Goal: Communication & Community: Answer question/provide support

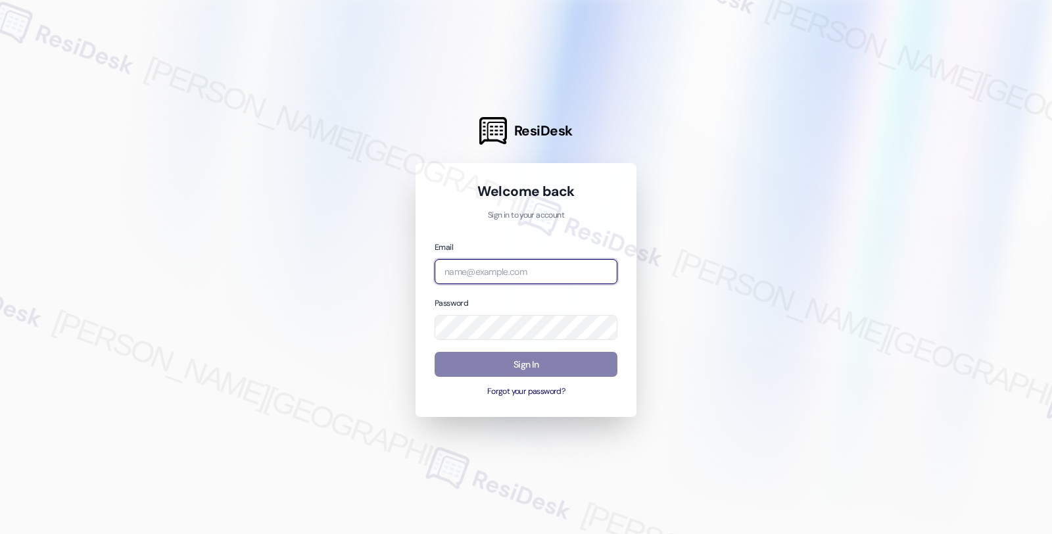
click at [495, 260] on input "email" at bounding box center [526, 272] width 183 height 26
type input "automated-surveys-root_management-fides.ochoa@root_management.com"
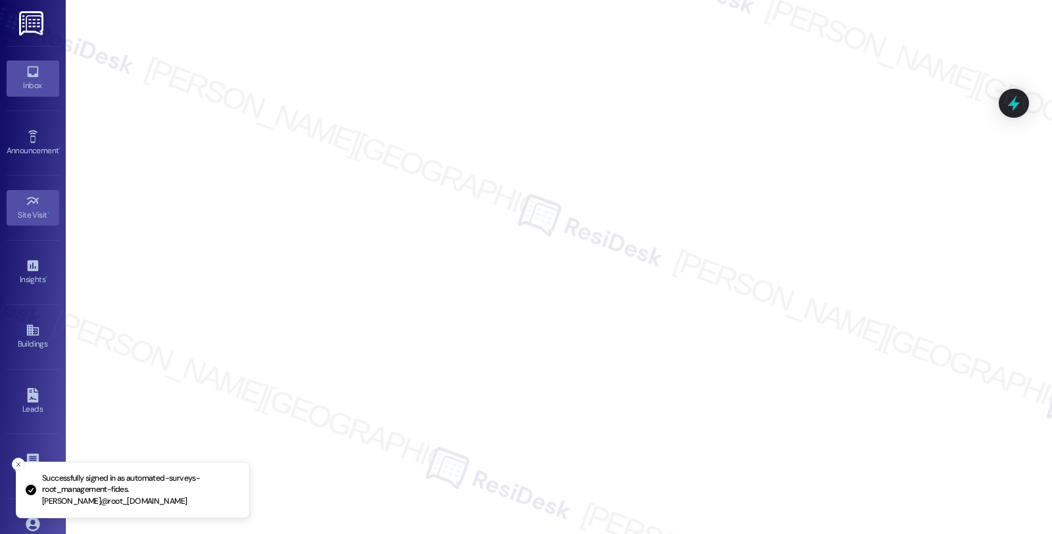
click at [36, 74] on icon at bounding box center [33, 71] width 14 height 14
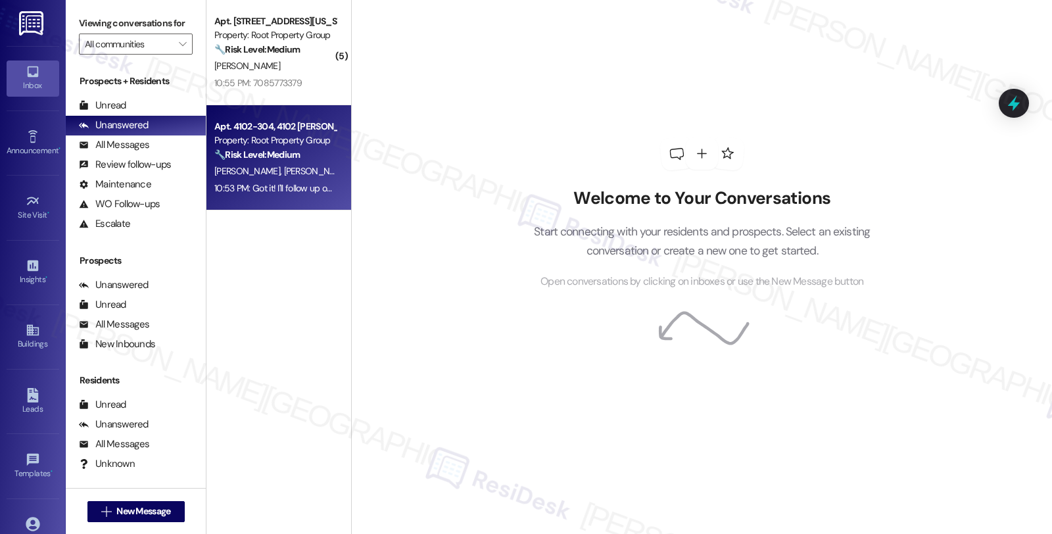
click at [288, 150] on strong "🔧 Risk Level: Medium" at bounding box center [256, 155] width 85 height 12
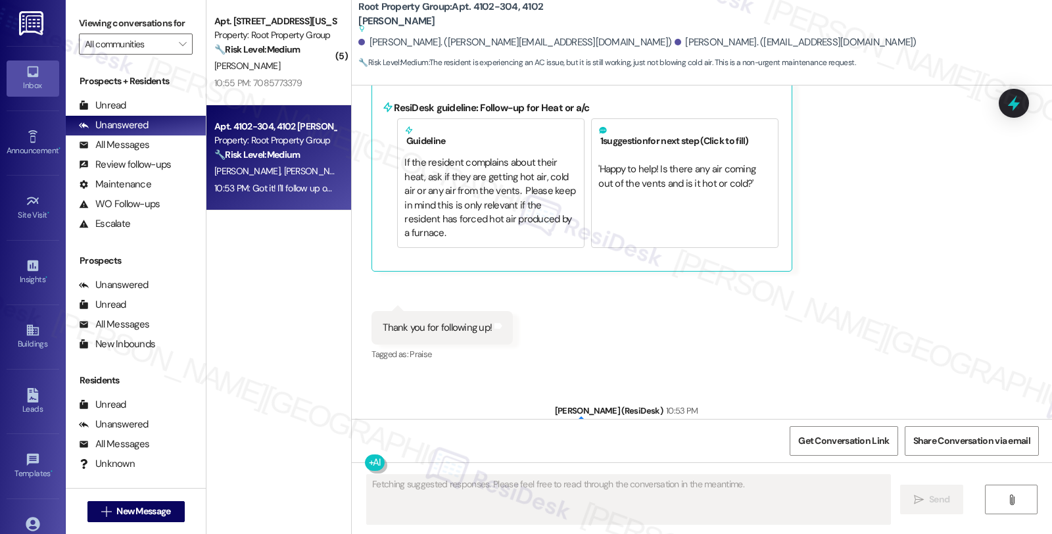
scroll to position [669, 0]
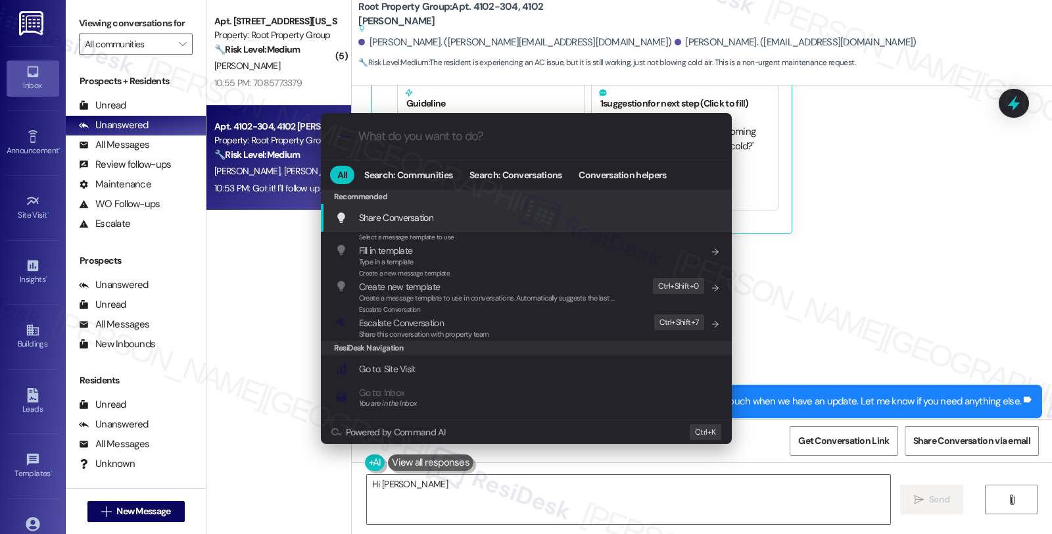
type textarea "Hi Tommy"
type input "e"
type textarea "Hi Tommy and"
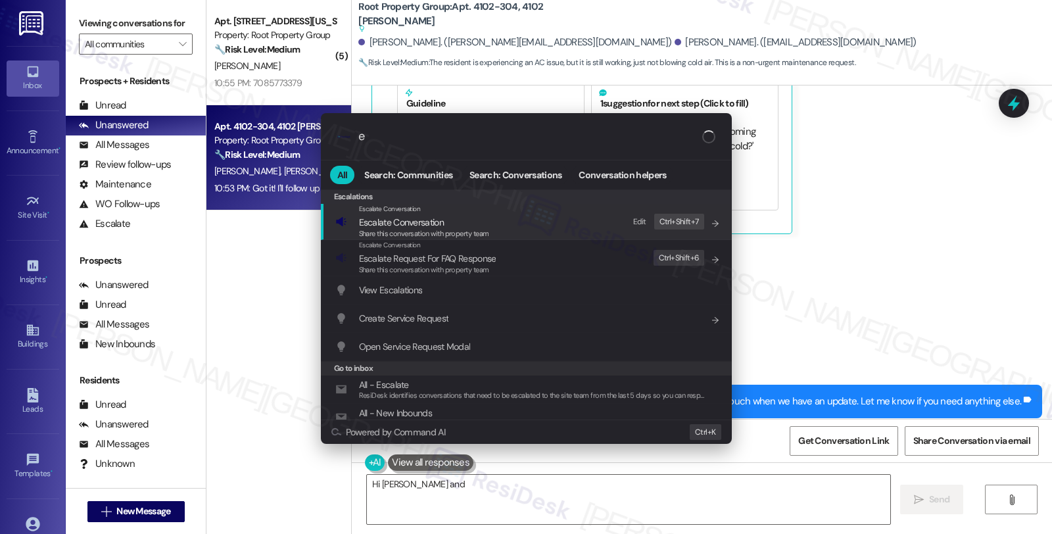
type input "es"
type textarea "Hi Tommy and Sean, thanks"
type input "esca"
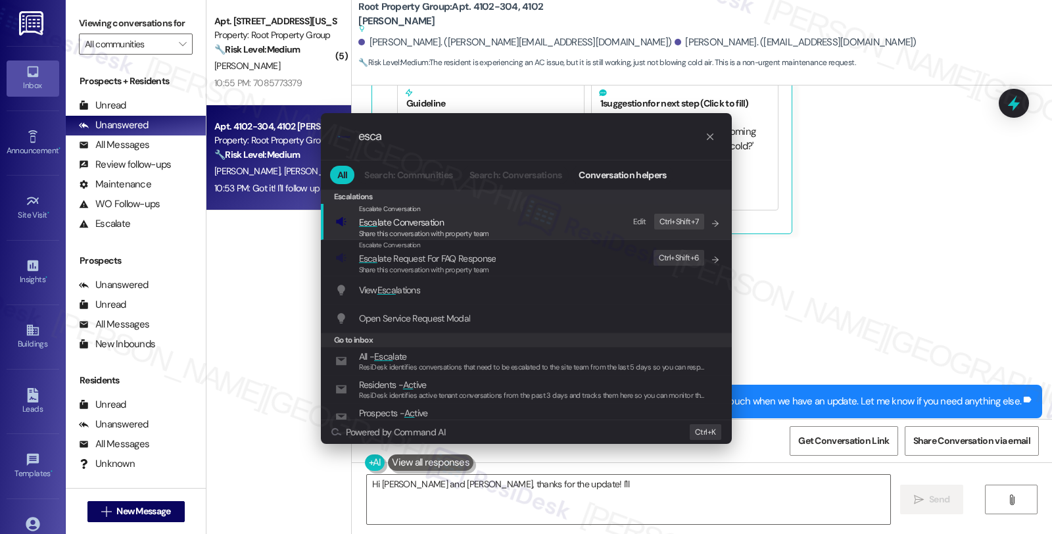
type textarea "Hi Tommy and Sean, thanks for the update! I'll"
type input "escal"
type textarea "Hi Tommy and Sean, thanks for the update! I'll follow"
type input "escala"
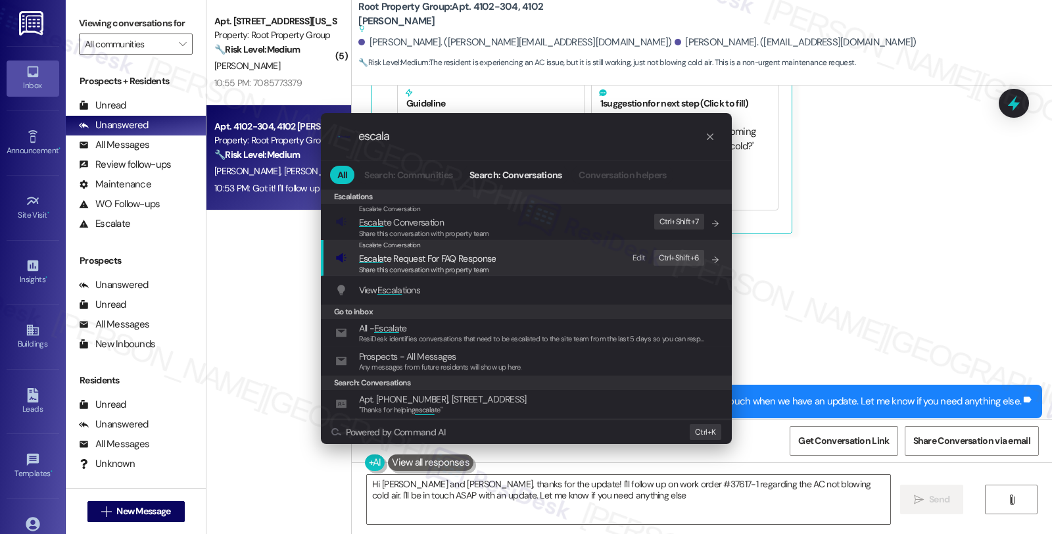
type textarea "Hi Tommy and Sean, thanks for the update! I'll follow up on work order #37617-1…"
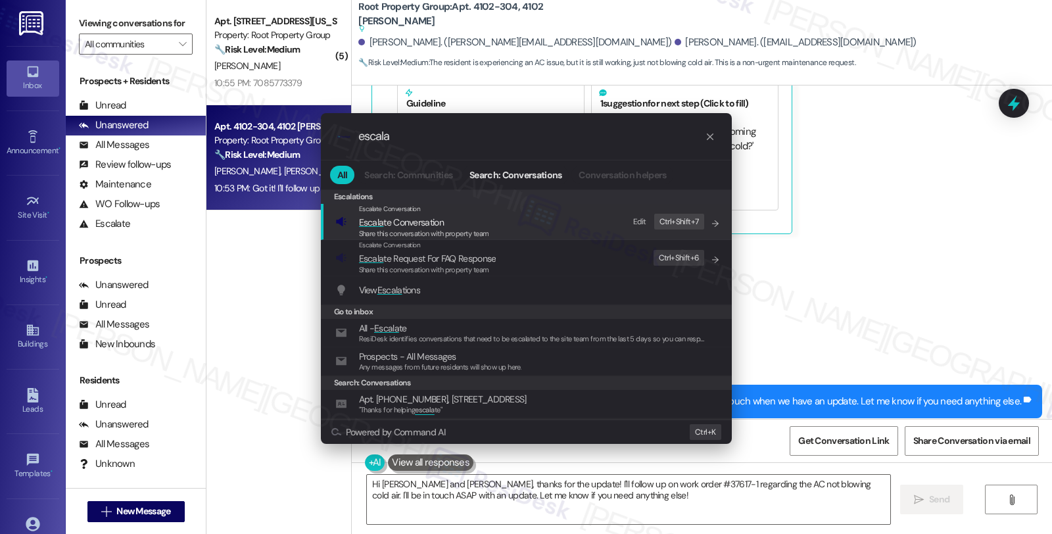
type input "escala"
click at [431, 234] on span "Share this conversation with property team" at bounding box center [424, 233] width 130 height 9
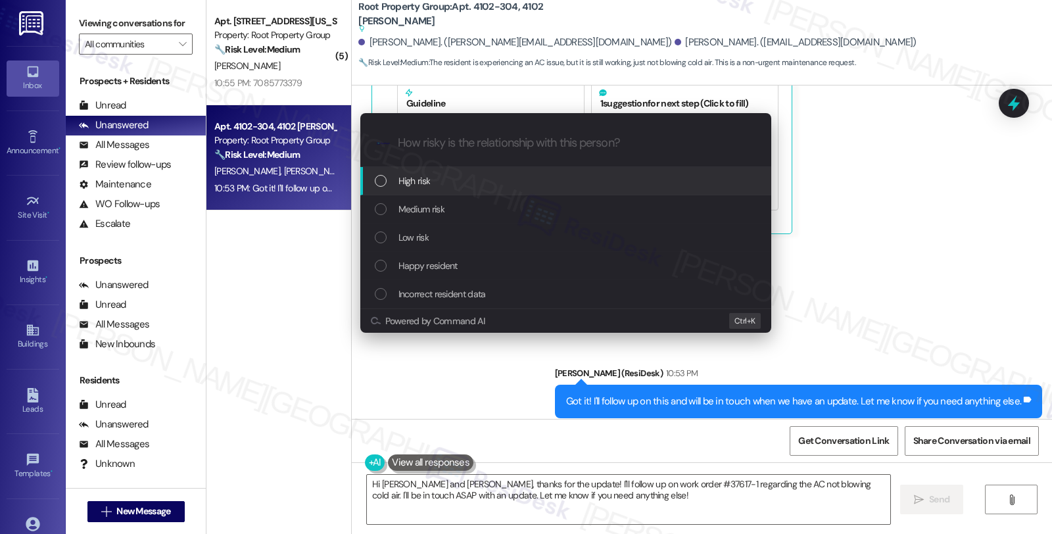
click at [437, 191] on div "High risk" at bounding box center [565, 181] width 411 height 28
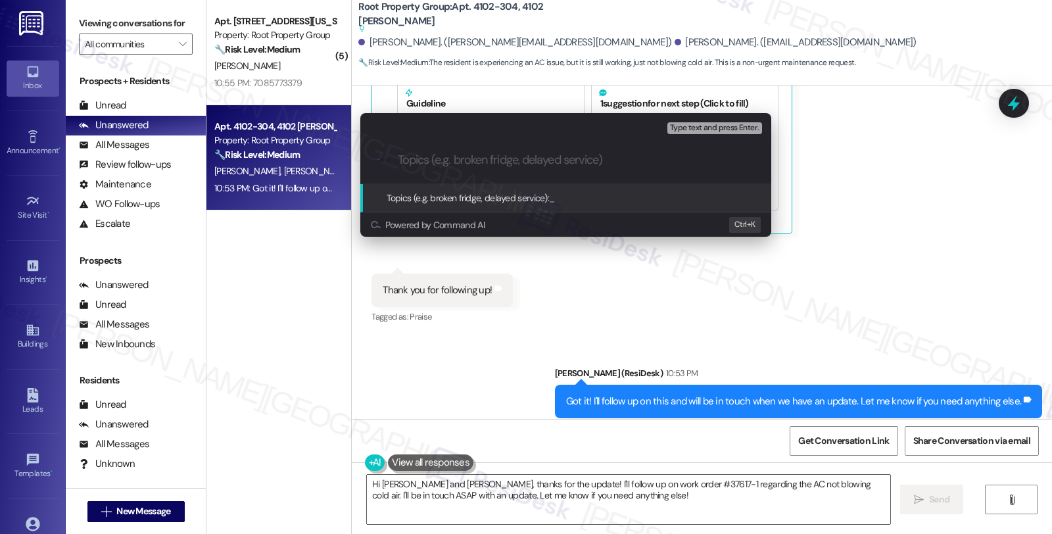
click at [449, 155] on input "Topics (e.g. broken fridge, delayed service)" at bounding box center [576, 160] width 357 height 14
paste input "#37617-1"
type input "Follow up WO #37617-1 (AC)"
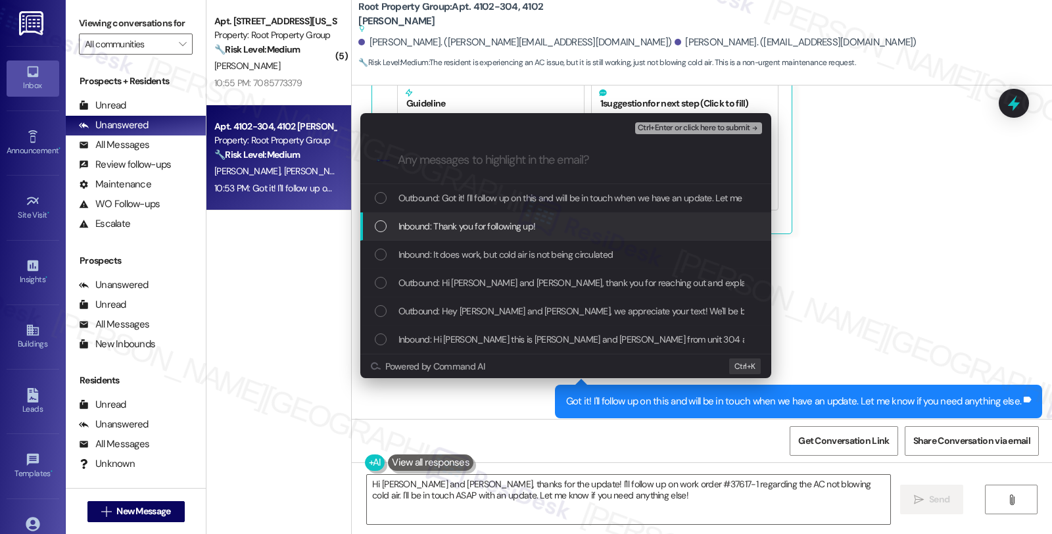
click at [464, 228] on span "Inbound: Thank you for following up!" at bounding box center [467, 226] width 137 height 14
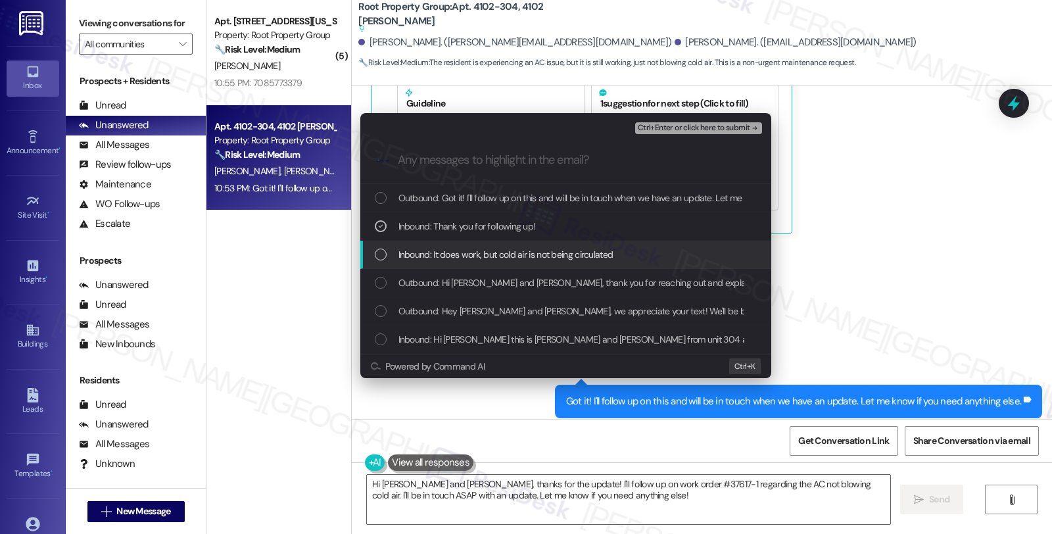
click at [468, 253] on span "Inbound: It does work, but cold air is not being circulated" at bounding box center [506, 254] width 215 height 14
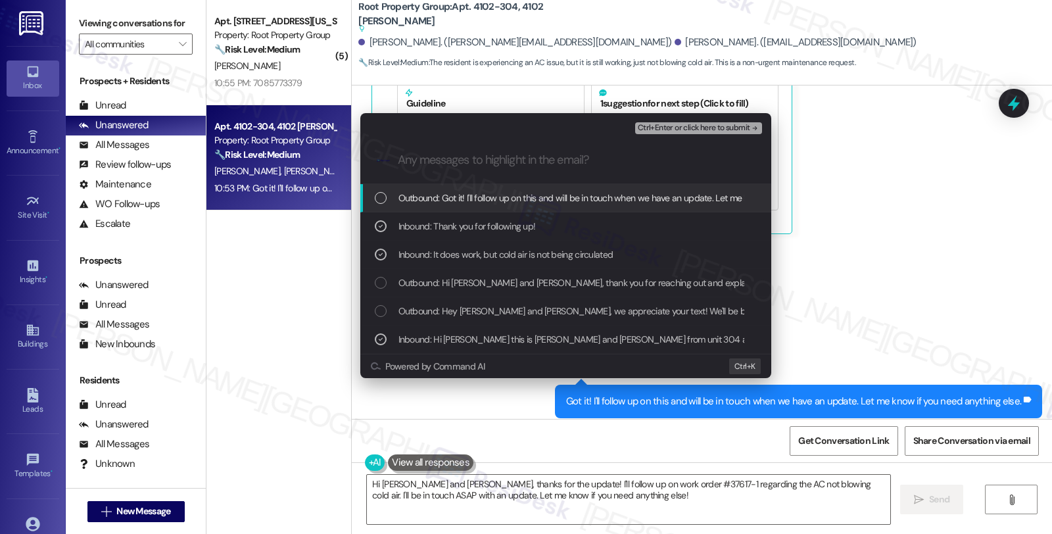
click at [704, 130] on span "Ctrl+Enter or click here to submit" at bounding box center [694, 128] width 112 height 9
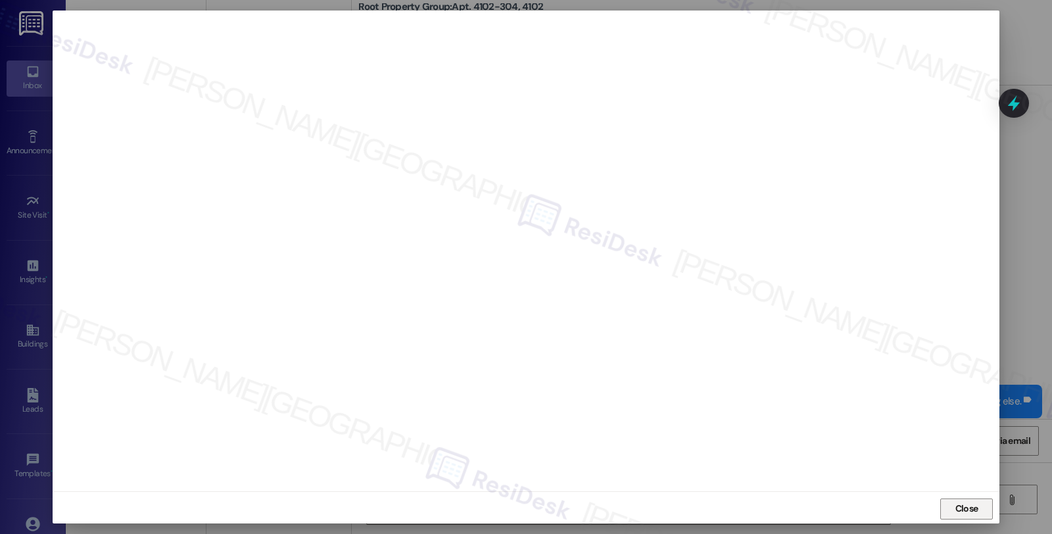
click at [972, 512] on span "Close" at bounding box center [967, 509] width 23 height 14
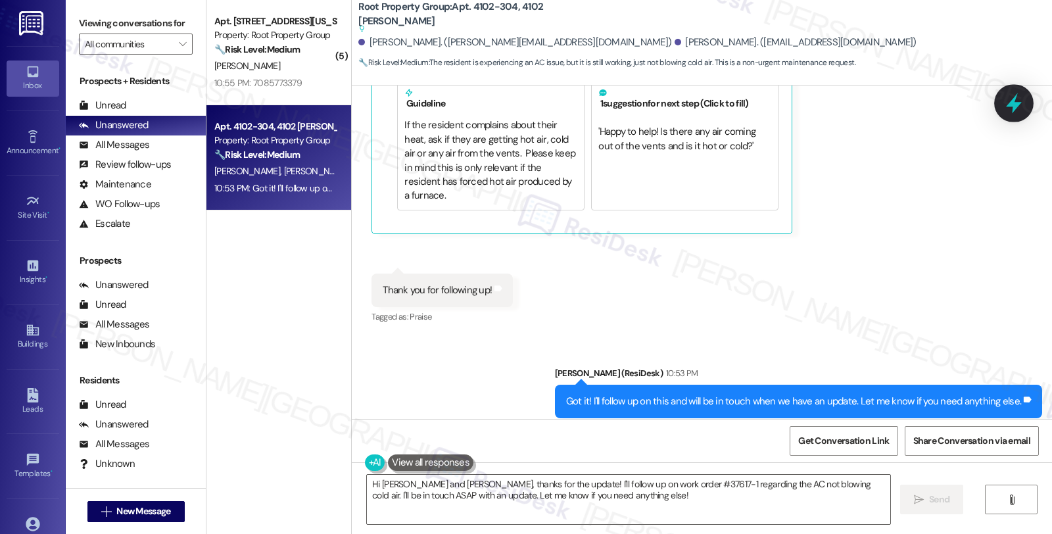
click at [1014, 112] on icon at bounding box center [1014, 103] width 22 height 22
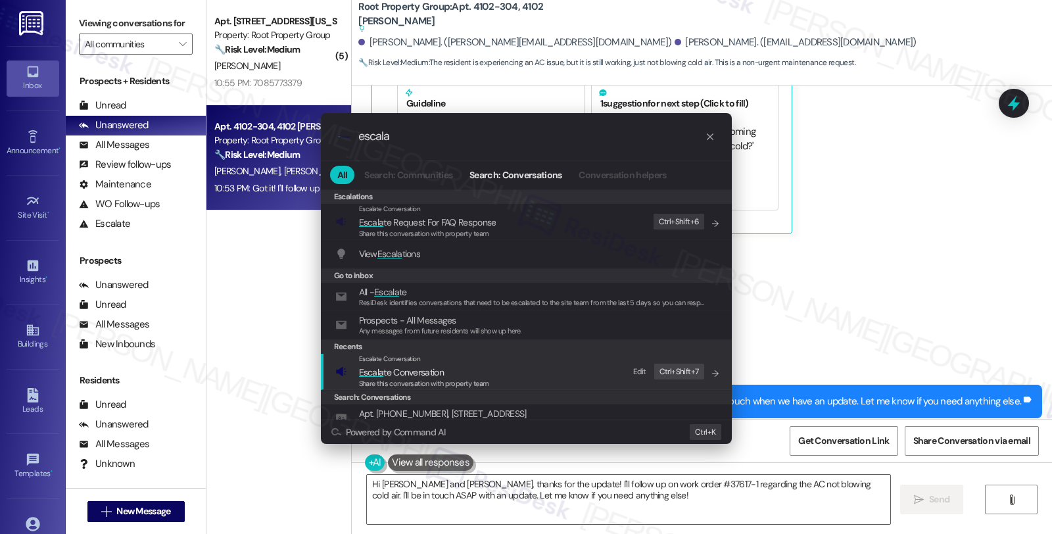
type input "escala"
click at [366, 365] on span "Escala te Conversation" at bounding box center [401, 372] width 85 height 14
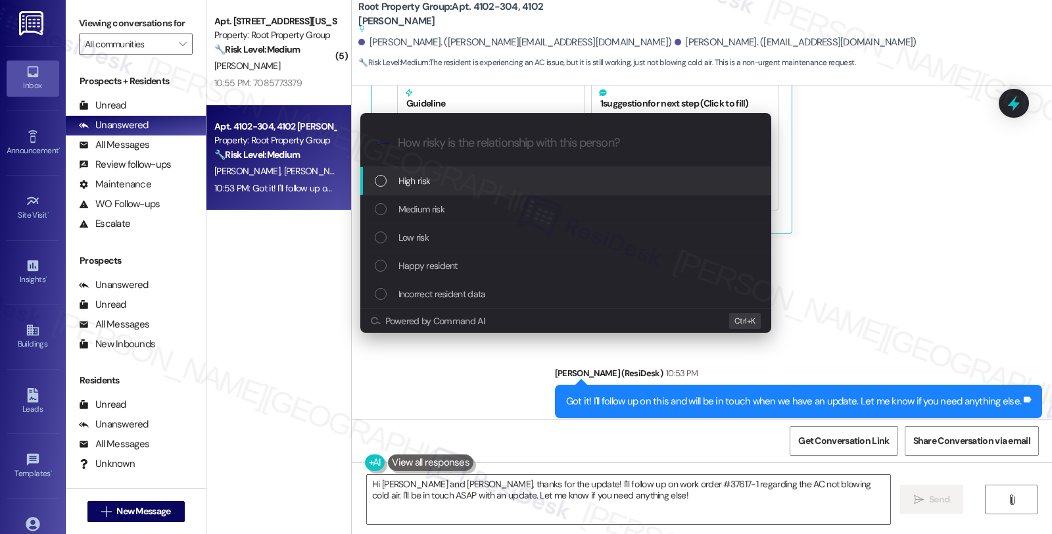
click at [467, 191] on div "High risk" at bounding box center [565, 181] width 411 height 28
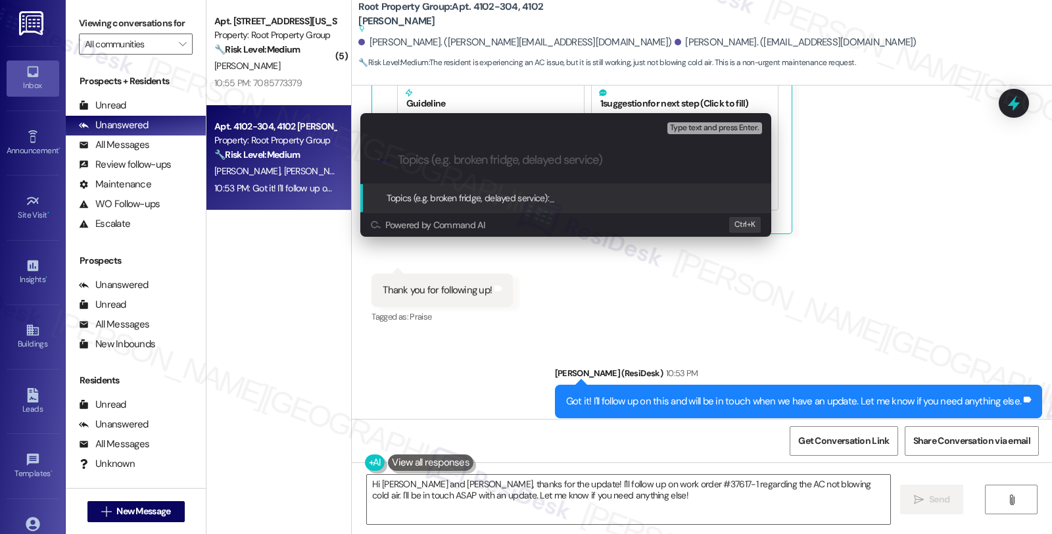
paste input "Follow up WO #37617-1 (AC)"
type input "Follow up WO #37617-1 (AC)"
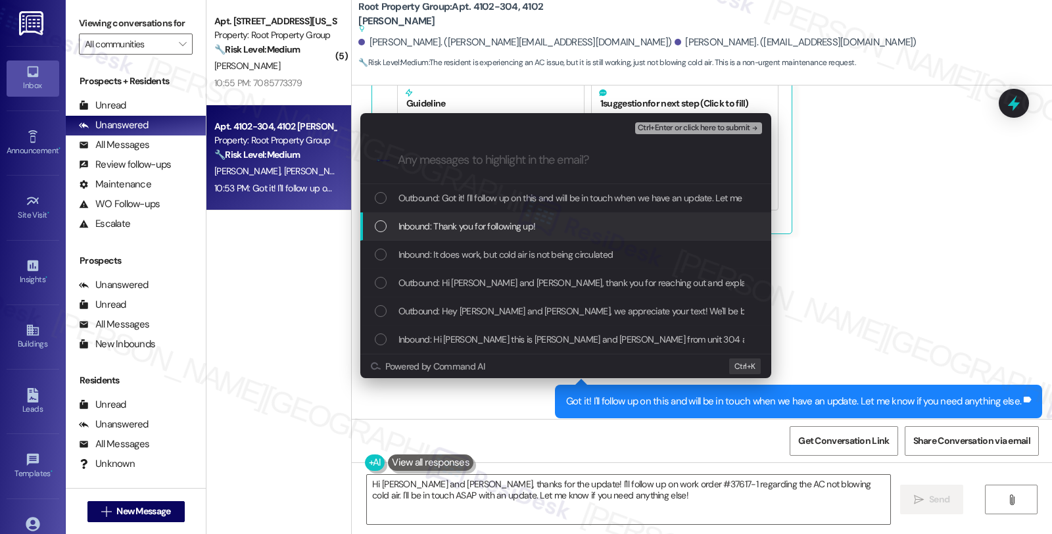
click at [468, 220] on span "Inbound: Thank you for following up!" at bounding box center [467, 226] width 137 height 14
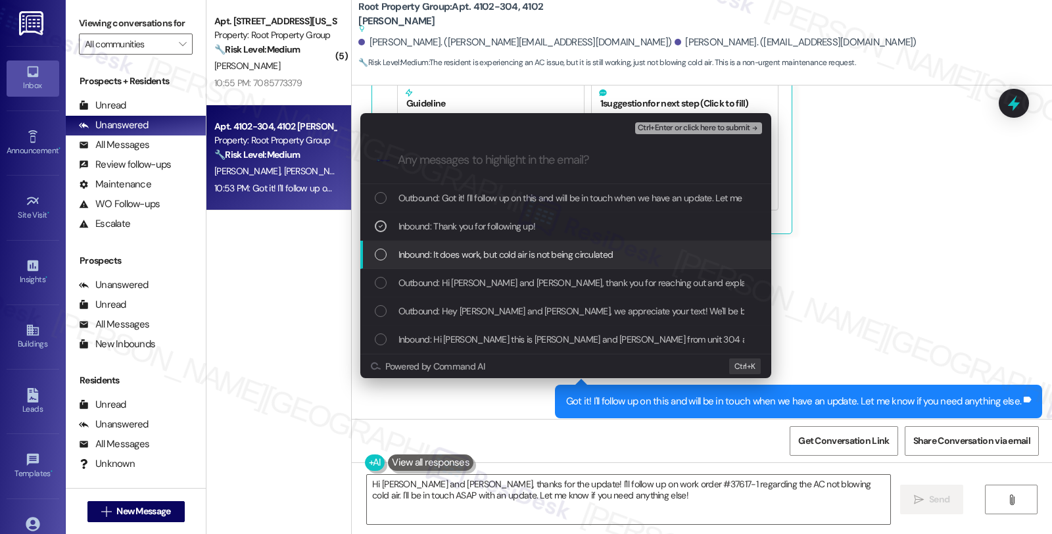
click at [468, 251] on span "Inbound: It does work, but cold air is not being circulated" at bounding box center [506, 254] width 215 height 14
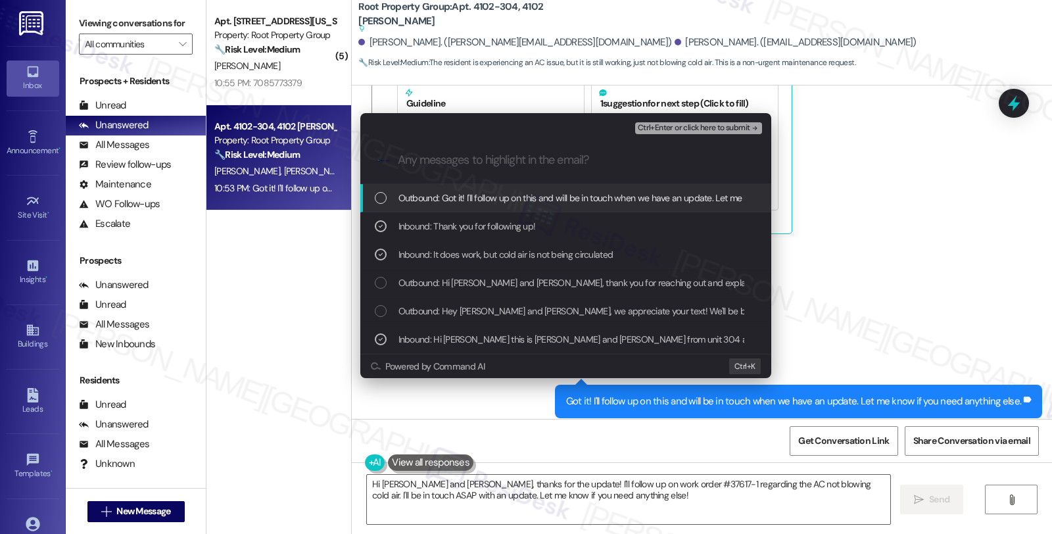
click at [708, 124] on span "Ctrl+Enter or click here to submit" at bounding box center [694, 128] width 112 height 9
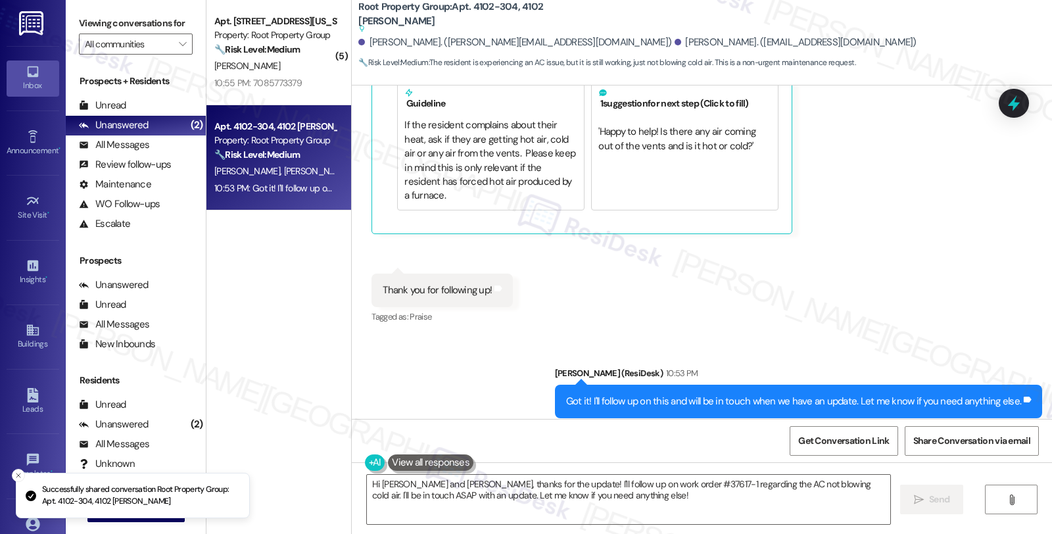
scroll to position [559, 0]
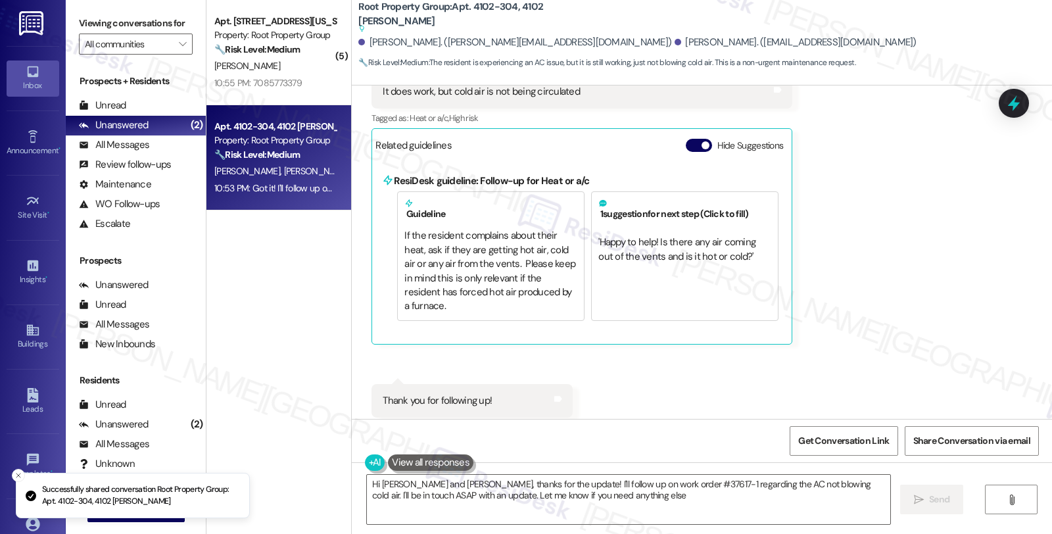
type textarea "Hi Tommy and Sean, thanks for the update! I'll follow up on work order #37617-1…"
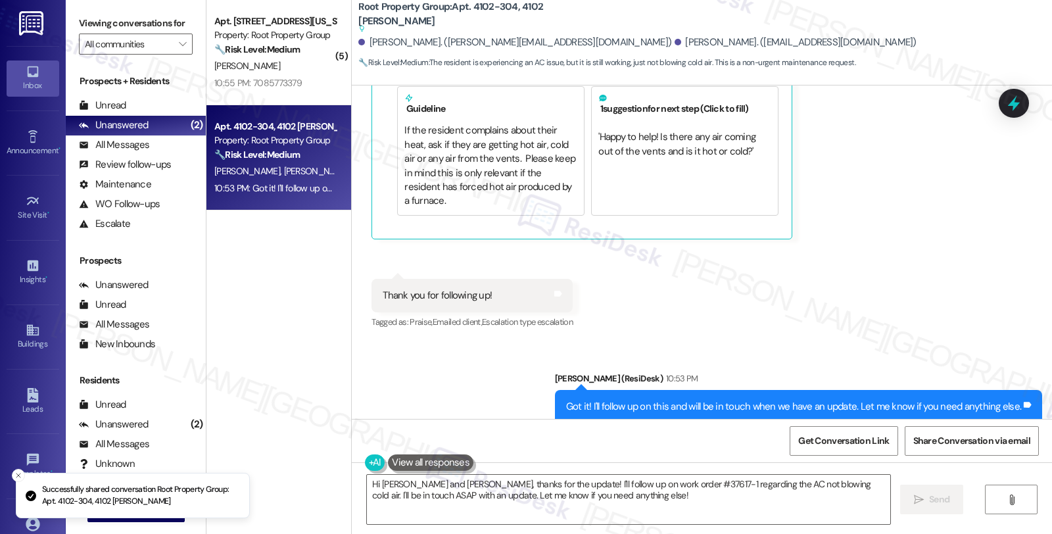
scroll to position [669, 0]
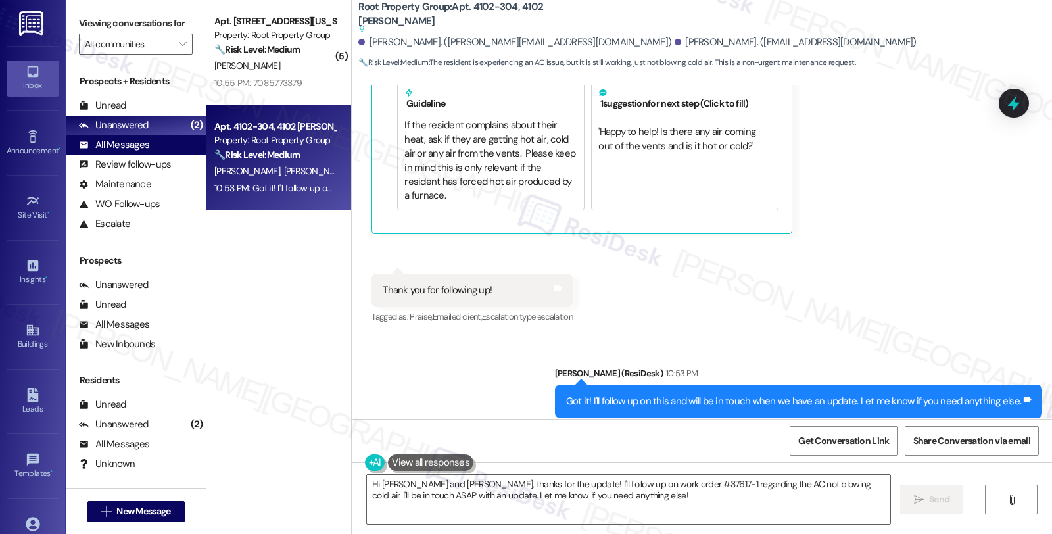
click at [143, 152] on div "All Messages" at bounding box center [114, 145] width 70 height 14
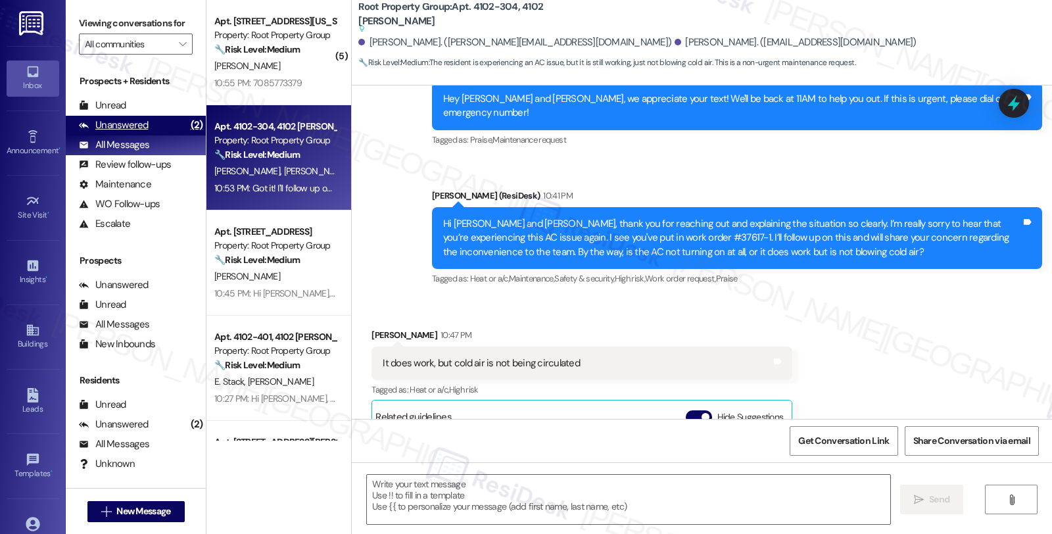
type textarea "Fetching suggested responses. Please feel free to read through the conversation…"
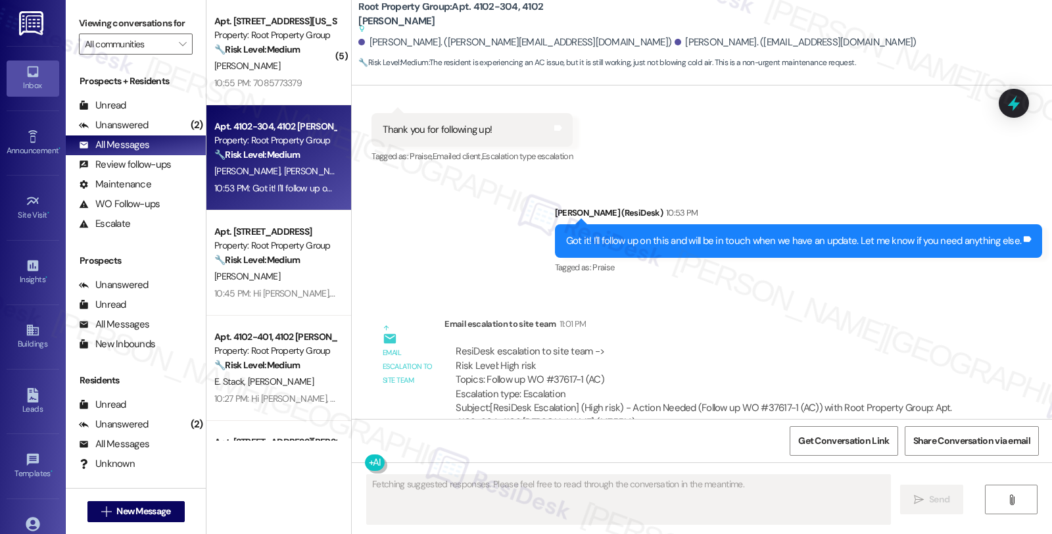
scroll to position [832, 0]
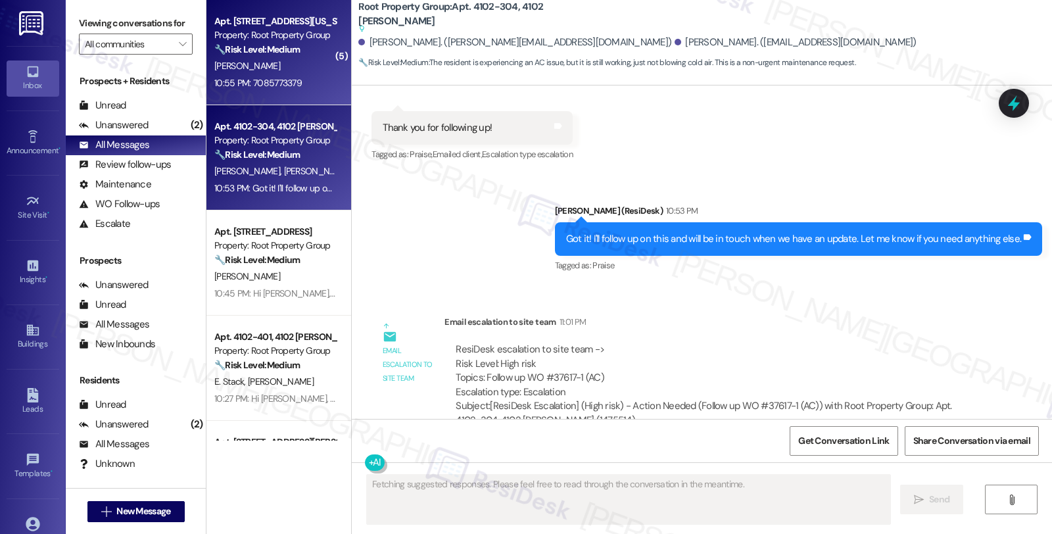
click at [313, 40] on div "Property: Root Property Group" at bounding box center [275, 35] width 122 height 14
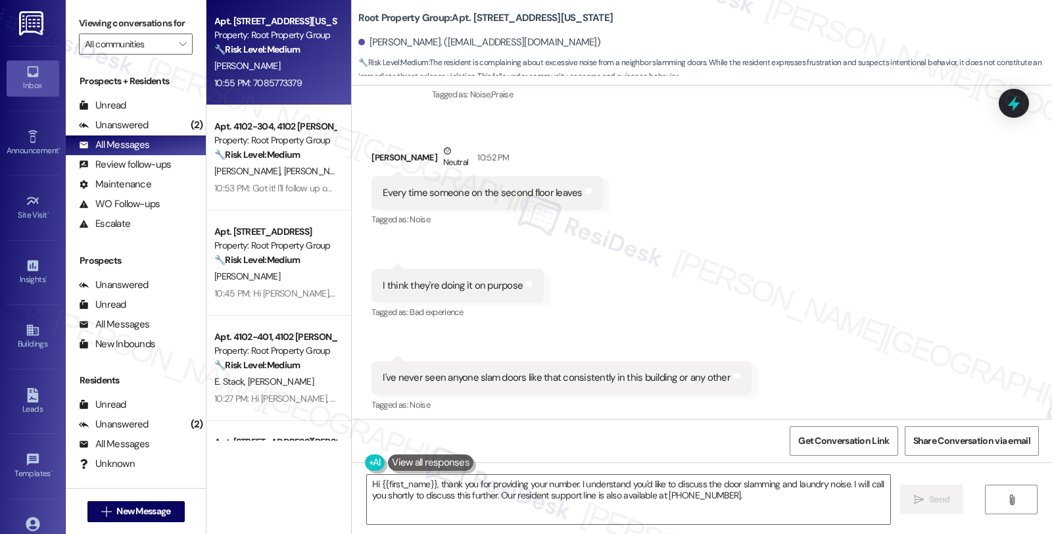
scroll to position [1086, 0]
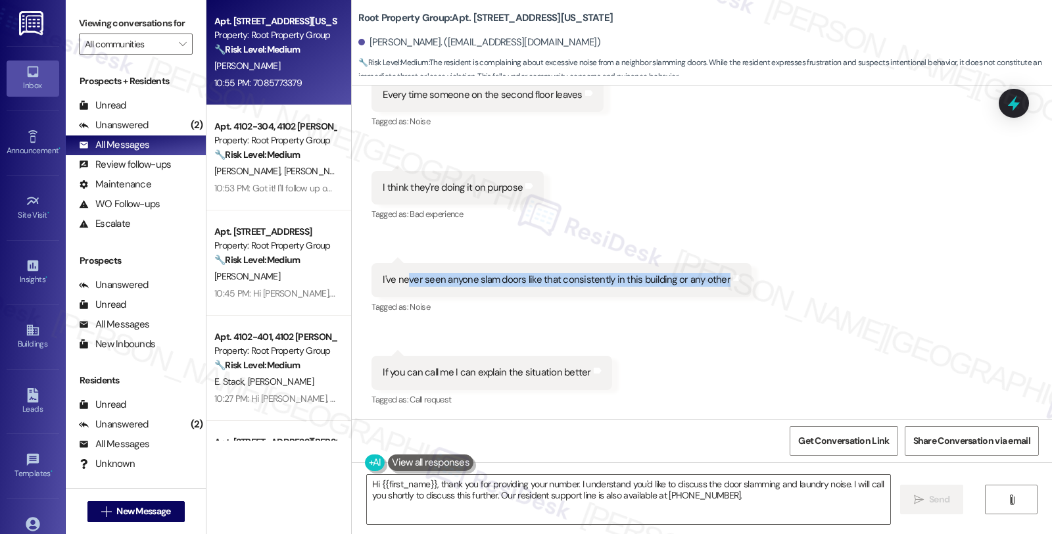
drag, startPoint x: 411, startPoint y: 285, endPoint x: 710, endPoint y: 287, distance: 299.2
click at [710, 287] on div "I've never seen anyone slam doors like that consistently in this building or an…" at bounding box center [557, 280] width 348 height 14
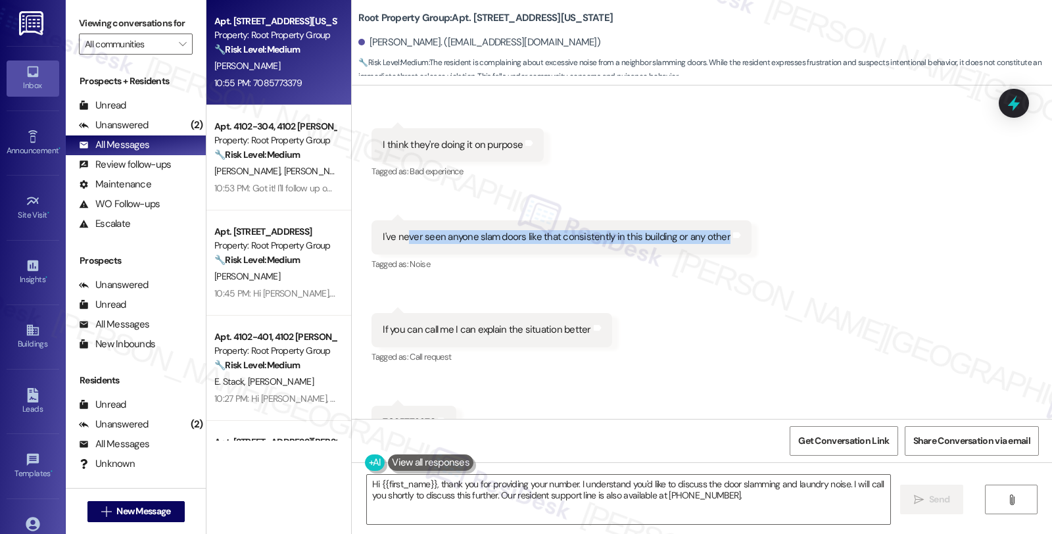
scroll to position [1159, 0]
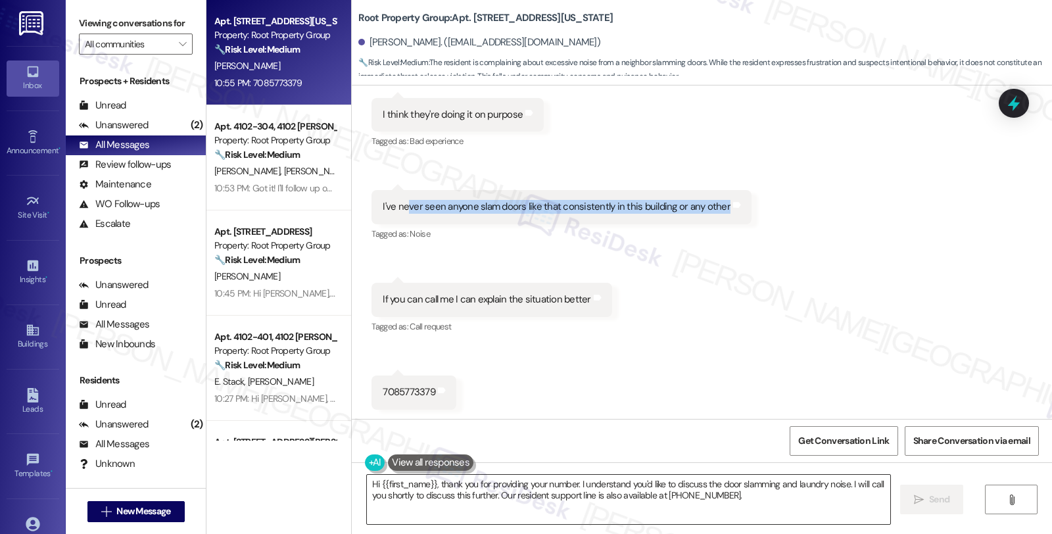
click at [574, 487] on textarea "Hi {{first_name}}, thank you for providing your number. I understand you'd like…" at bounding box center [628, 499] width 523 height 49
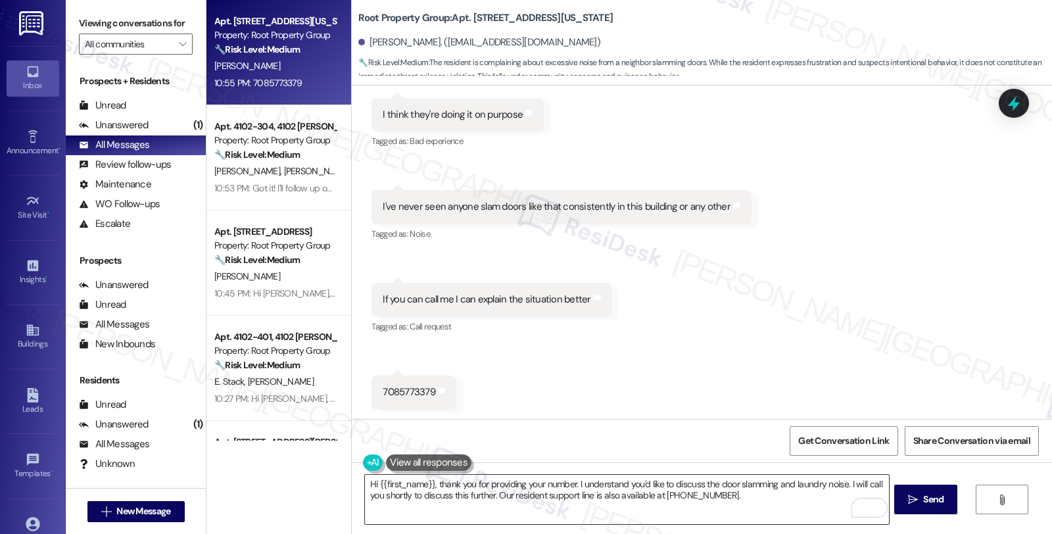
click at [544, 510] on textarea "Hi {{first_name}}, thank you for providing your number. I understand you'd like…" at bounding box center [626, 499] width 523 height 49
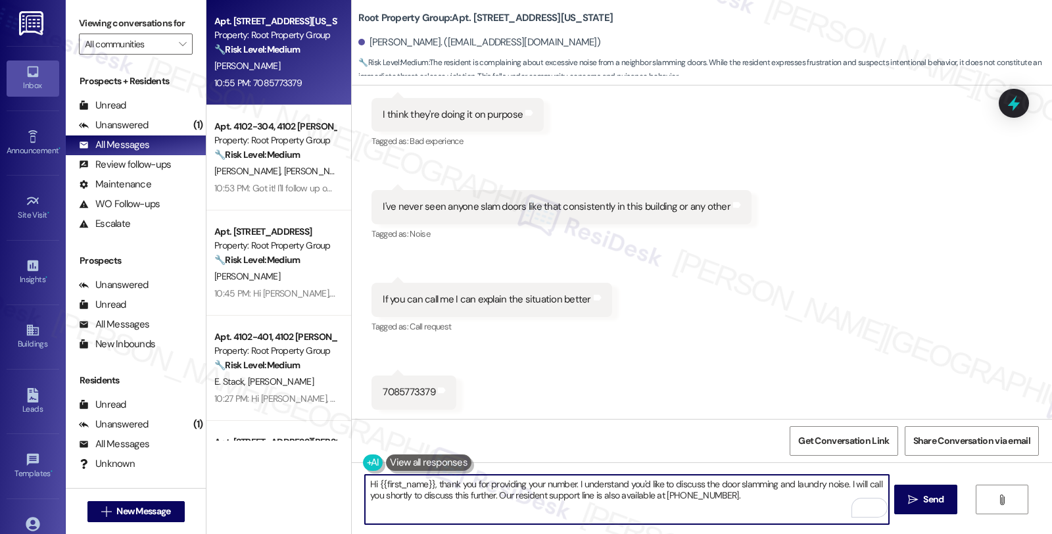
click at [844, 483] on textarea "Hi {{first_name}}, thank you for providing your number. I understand you'd like…" at bounding box center [626, 499] width 523 height 49
click at [737, 495] on textarea "Hi {{first_name}}, thank you for providing your number. I understand you'd like…" at bounding box center [626, 499] width 523 height 49
paste textarea "ould love to speak with you. However, I'm only communicating with tenants via t…"
click at [579, 497] on textarea "Hi {{first_name}}, thank you for providing your number. I understand you'd like…" at bounding box center [626, 499] width 523 height 49
click at [654, 495] on textarea "Hi {{first_name}}, thank you for providing your number. I understand you'd like…" at bounding box center [626, 499] width 523 height 49
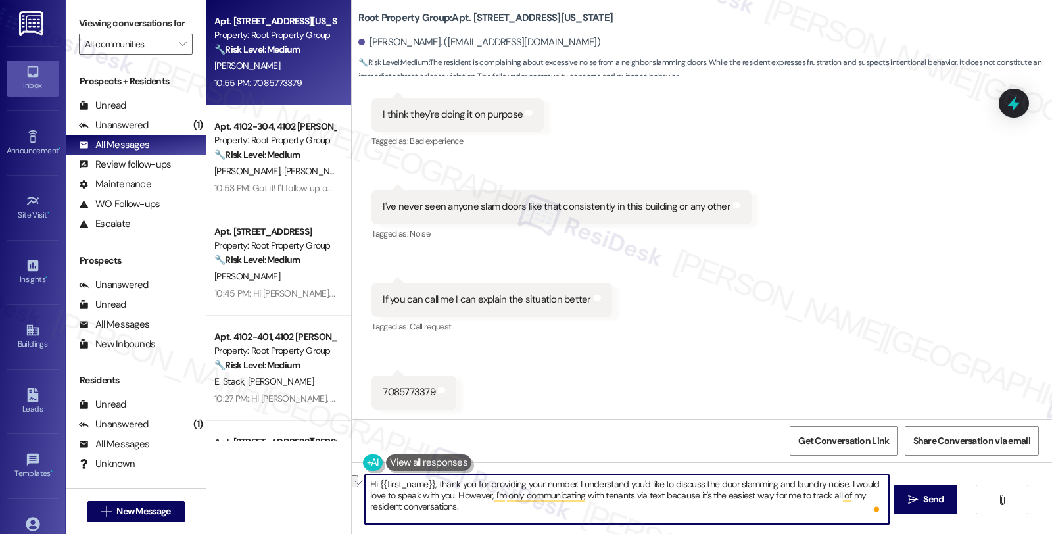
click at [627, 495] on textarea "Hi {{first_name}}, thank you for providing your number. I understand you'd like…" at bounding box center [626, 499] width 523 height 49
click at [468, 508] on textarea "Hi {{first_name}}, thank you for providing your number. I understand you'd like…" at bounding box center [626, 499] width 523 height 49
click at [707, 510] on textarea "Hi {{first_name}}, thank you for providing your number. I understand you'd like…" at bounding box center [626, 499] width 523 height 49
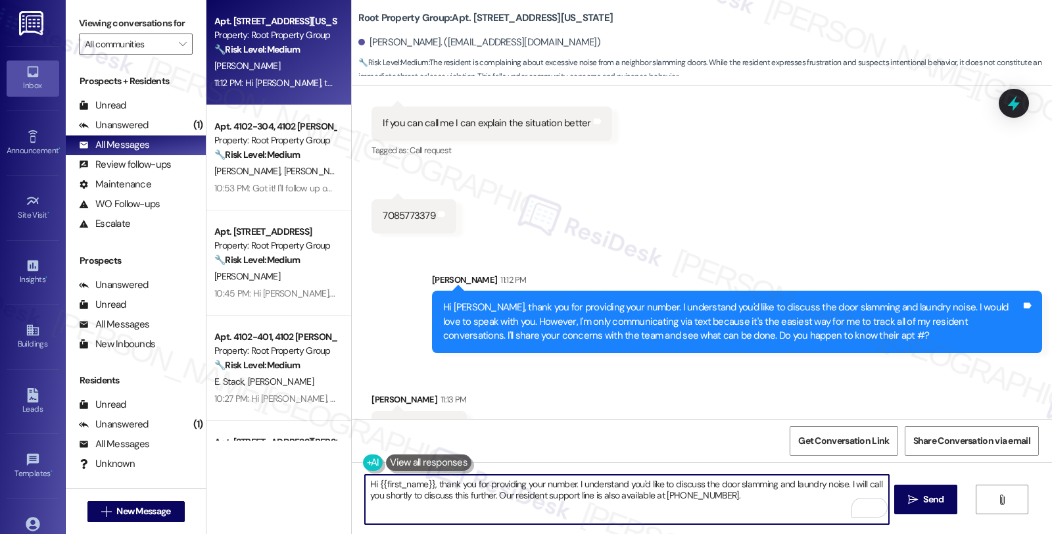
scroll to position [1370, 0]
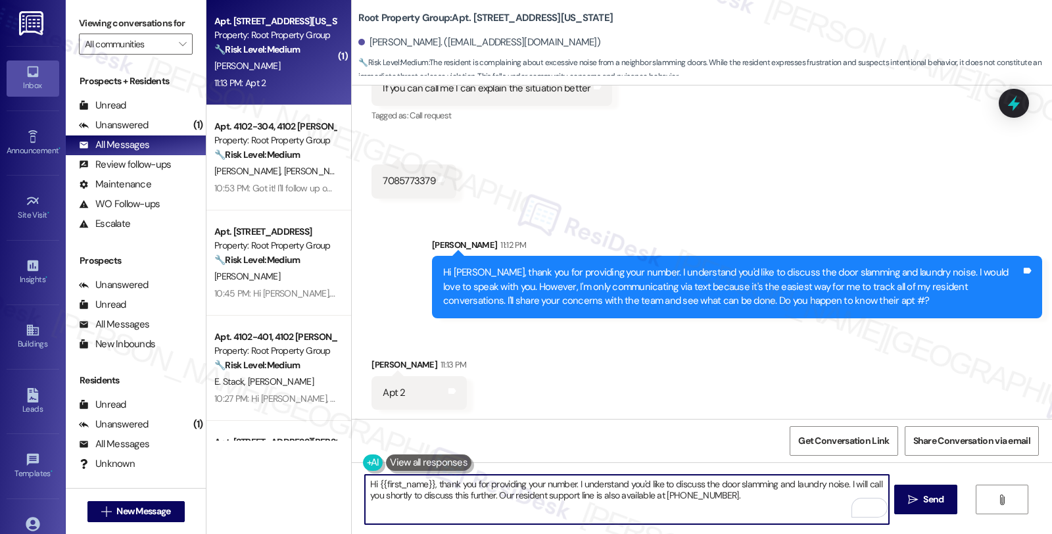
click at [365, 487] on textarea "Hi {{first_name}}, thank you for providing your number. I understand you'd like…" at bounding box center [626, 499] width 523 height 49
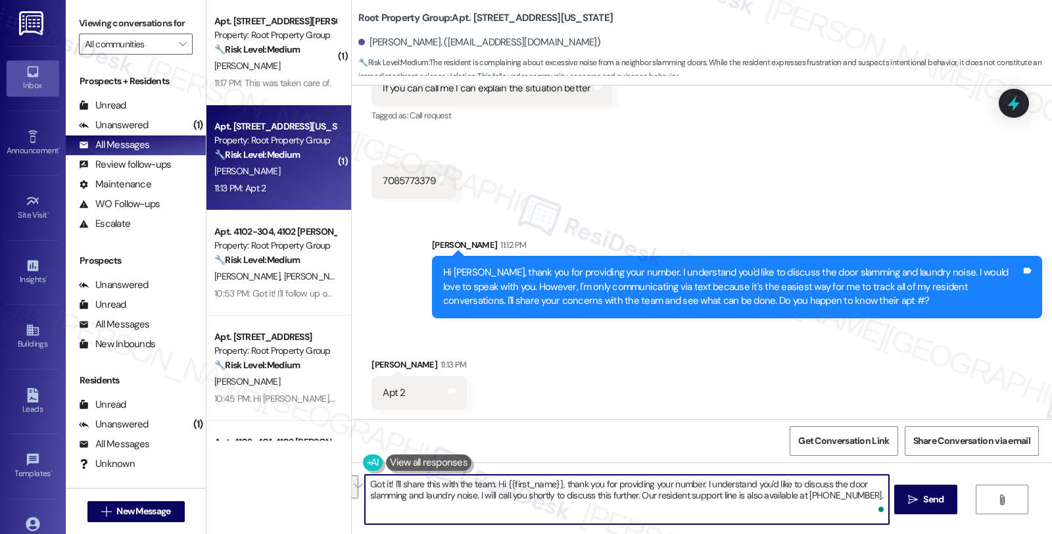
drag, startPoint x: 484, startPoint y: 483, endPoint x: 1051, endPoint y: 568, distance: 573.2
click at [1051, 533] on html "Inbox Go to Inbox Announcement • Send A Text Announcement Site Visit • Go to Si…" at bounding box center [526, 267] width 1052 height 534
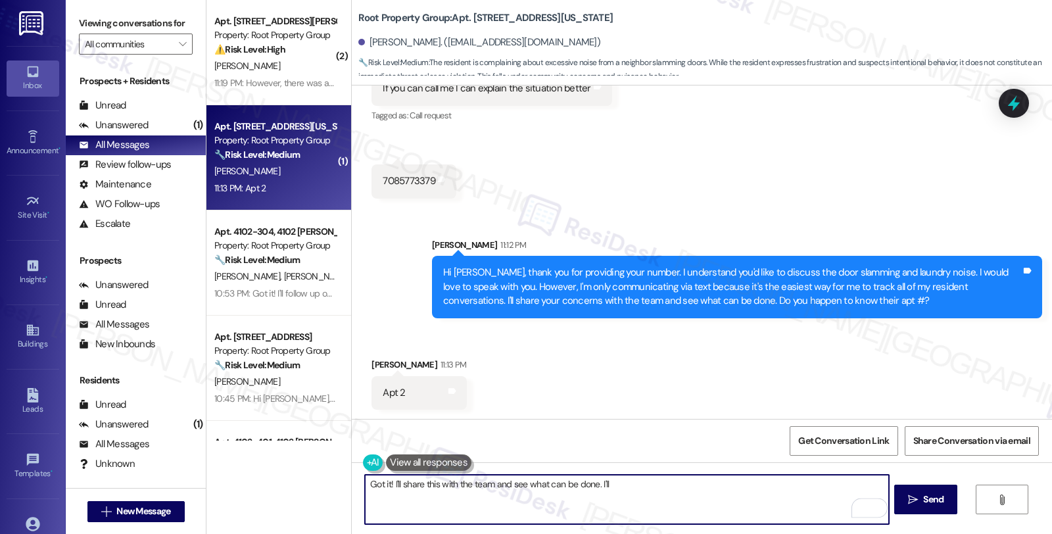
drag, startPoint x: 501, startPoint y: 481, endPoint x: 801, endPoint y: 487, distance: 300.0
click at [801, 487] on textarea "Got it! I'll share this with the team and see what can be done. I'll" at bounding box center [626, 499] width 523 height 49
click at [856, 487] on textarea "Got it! I'll share this with the team and will be in touch when we have an upda…" at bounding box center [626, 499] width 523 height 49
type textarea "Got it! I'll share this with the team and will be in touch when we have an upda…"
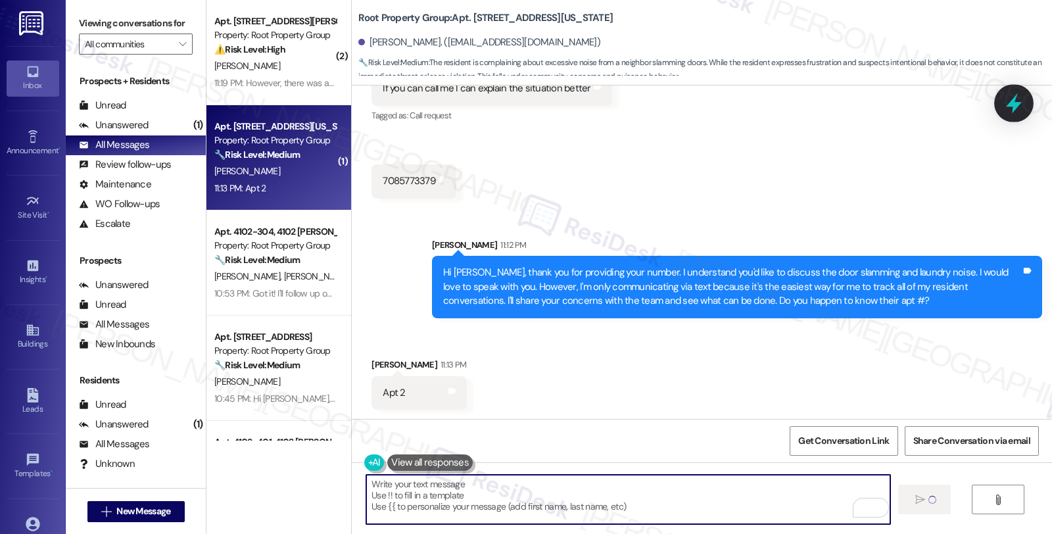
click at [1019, 108] on icon at bounding box center [1014, 103] width 22 height 22
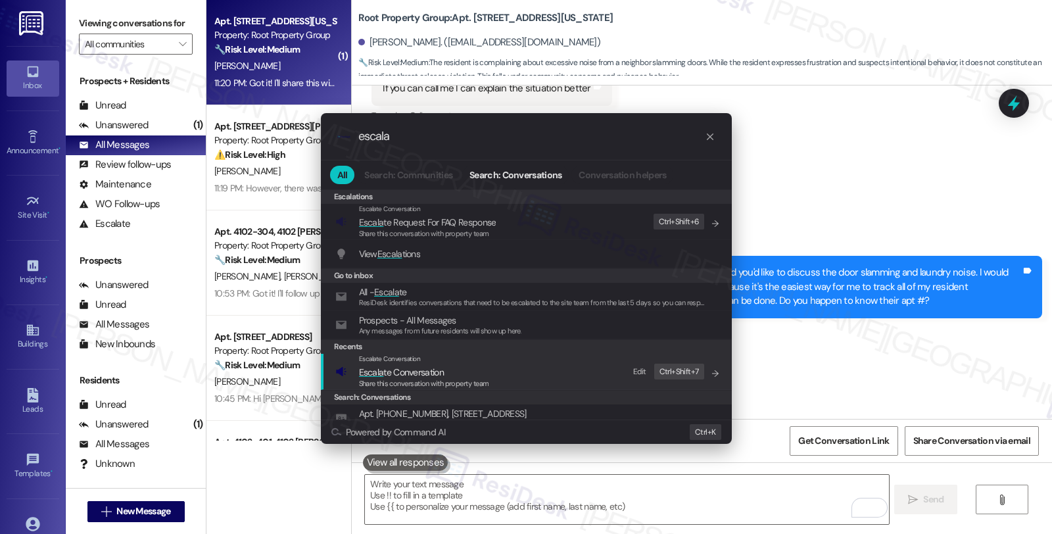
type input "escala"
click at [395, 374] on span "Escala te Conversation" at bounding box center [401, 372] width 85 height 12
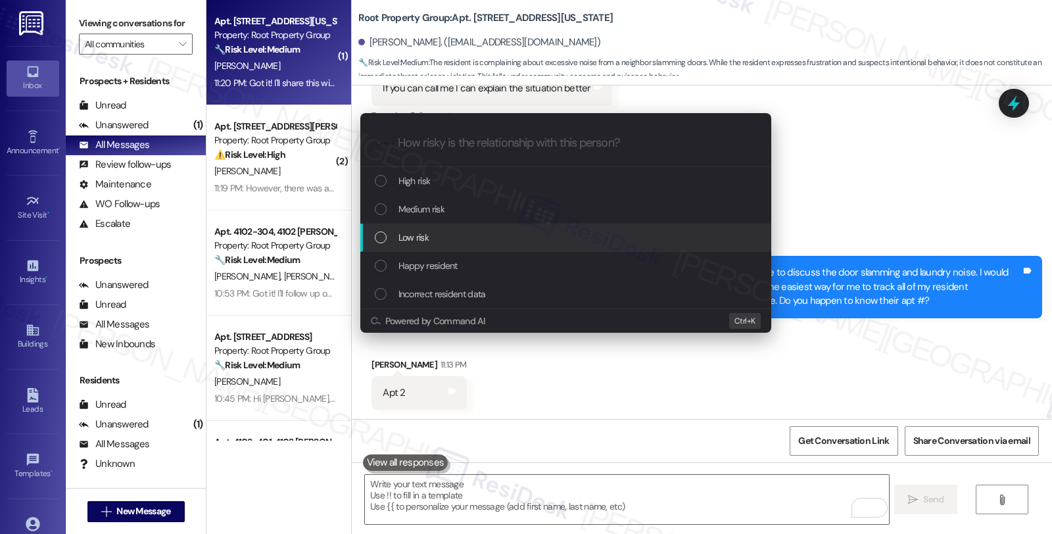
click at [404, 238] on span "Low risk" at bounding box center [414, 237] width 30 height 14
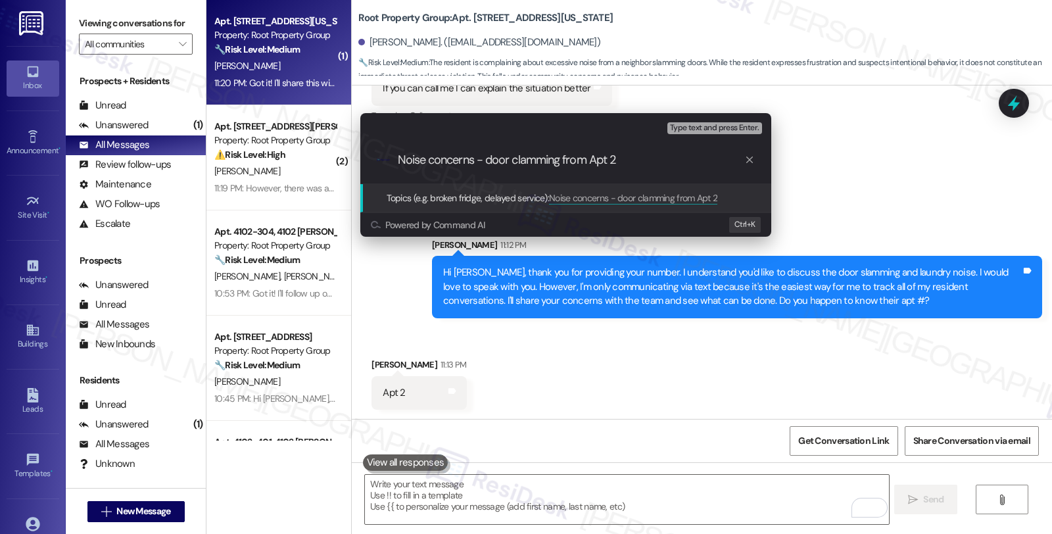
click at [593, 155] on input "Noise concerns - door clamming from Apt 2" at bounding box center [571, 160] width 347 height 14
click at [606, 160] on input "Noise concerns - door clamming from apt 2" at bounding box center [571, 160] width 347 height 14
type input "Noise concerns - door clamming from apt. 2"
paste input "Noise concerns - door clamming from apt. 2"
type input "Noise concerns - door clamming from apt. 2"
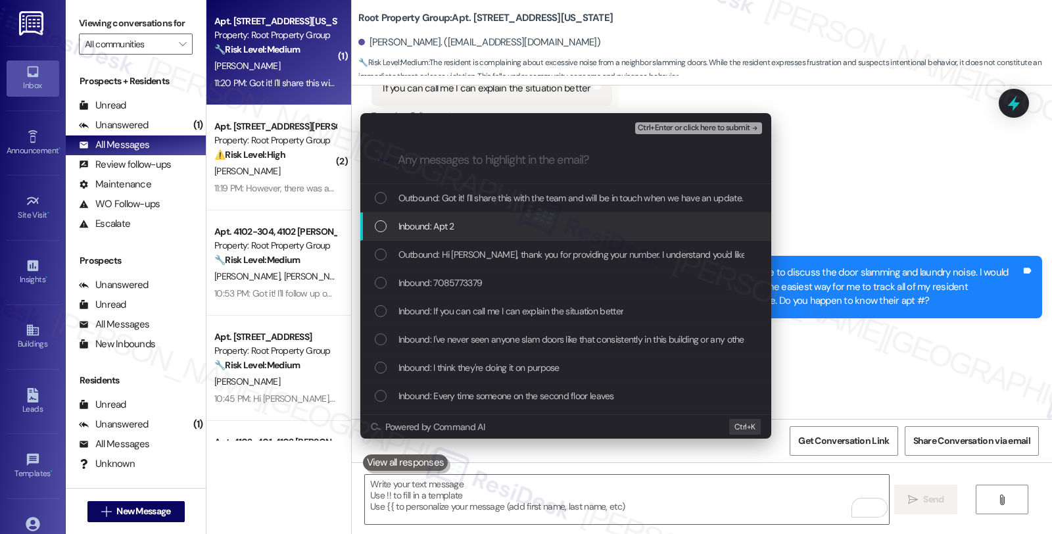
click at [443, 228] on span "Inbound: Apt 2" at bounding box center [427, 226] width 56 height 14
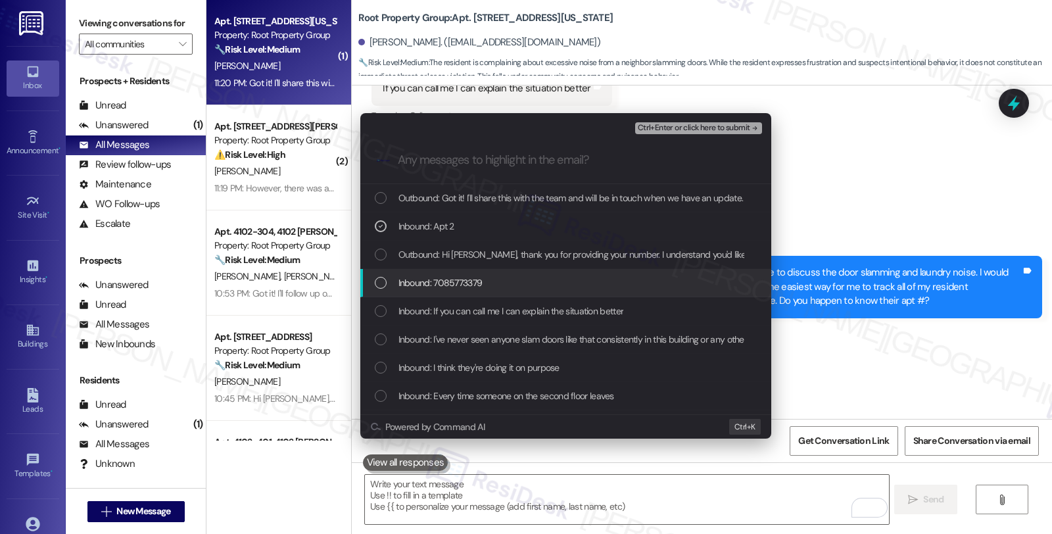
click at [443, 280] on span "Inbound: 7085773379" at bounding box center [441, 283] width 84 height 14
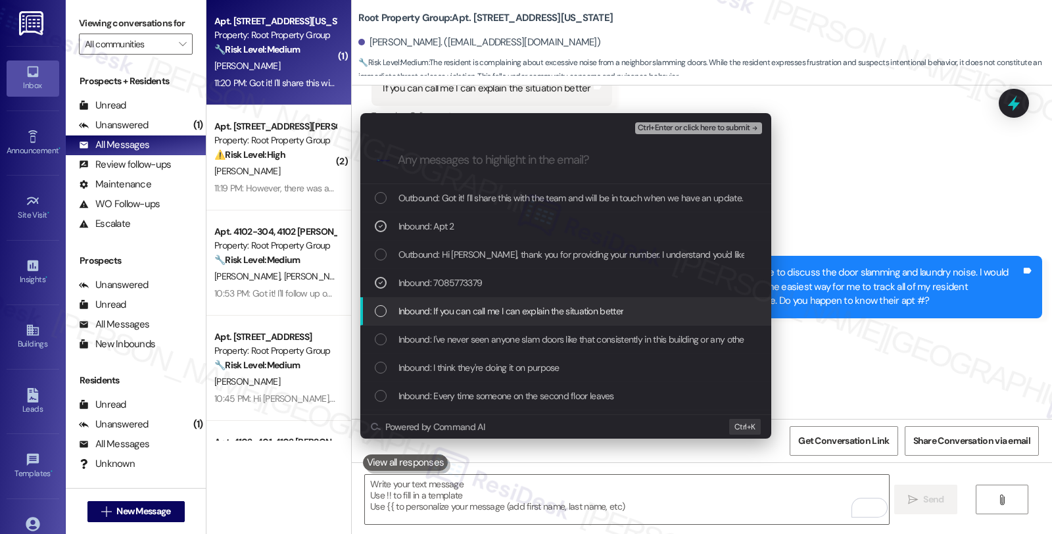
click at [445, 310] on span "Inbound: If you can call me I can explain the situation better" at bounding box center [512, 311] width 226 height 14
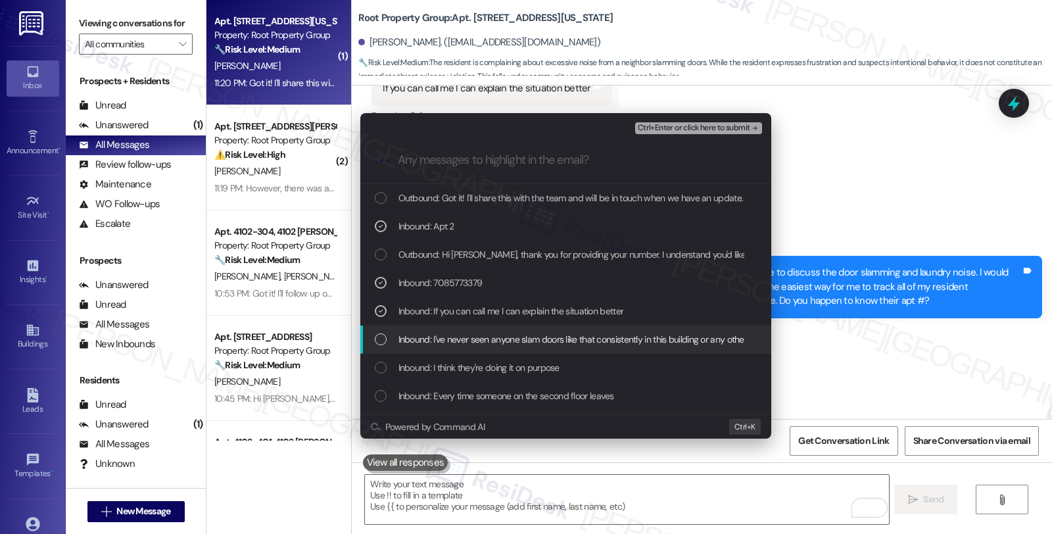
click at [446, 341] on span "Inbound: I've never seen anyone slam doors like that consistently in this build…" at bounding box center [573, 339] width 349 height 14
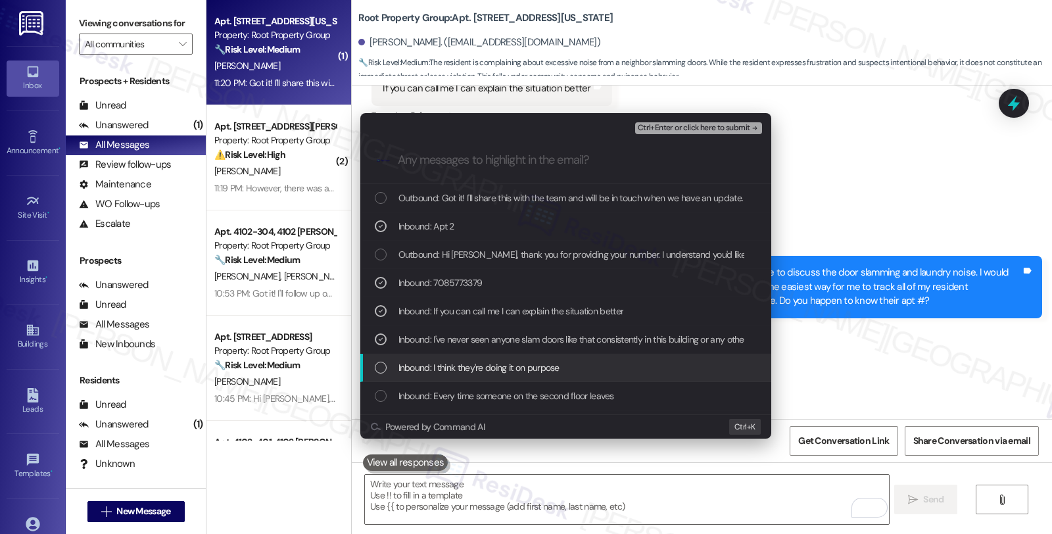
click at [450, 370] on span "Inbound: I think they're doing it on purpose" at bounding box center [479, 367] width 161 height 14
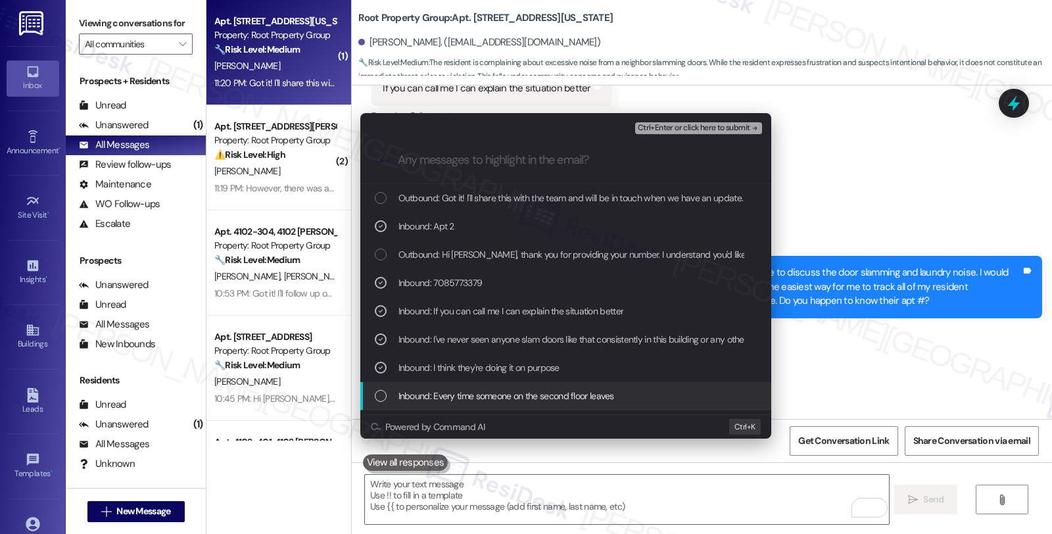
click at [487, 389] on span "Inbound: Every time someone on the second floor leaves" at bounding box center [507, 396] width 216 height 14
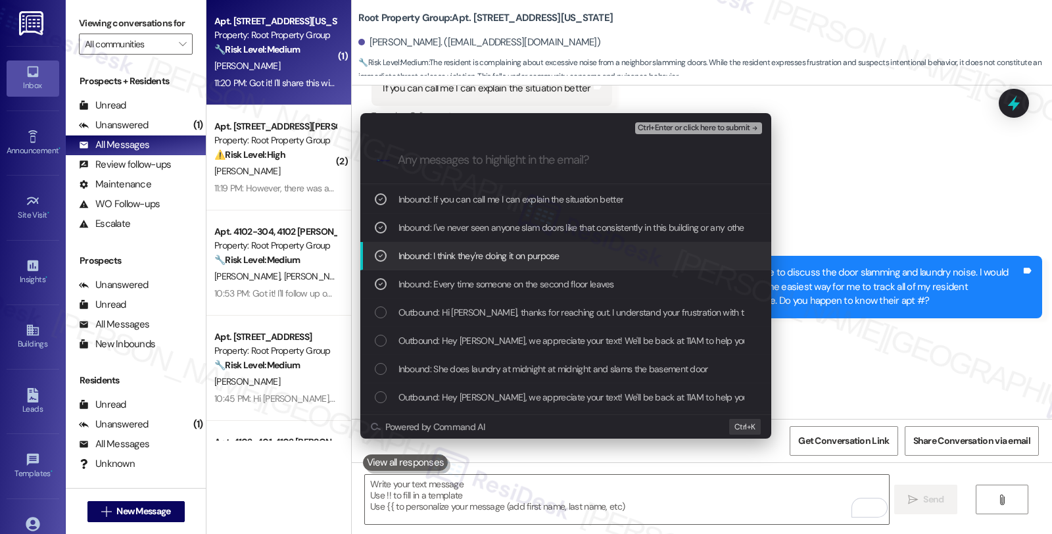
scroll to position [146, 0]
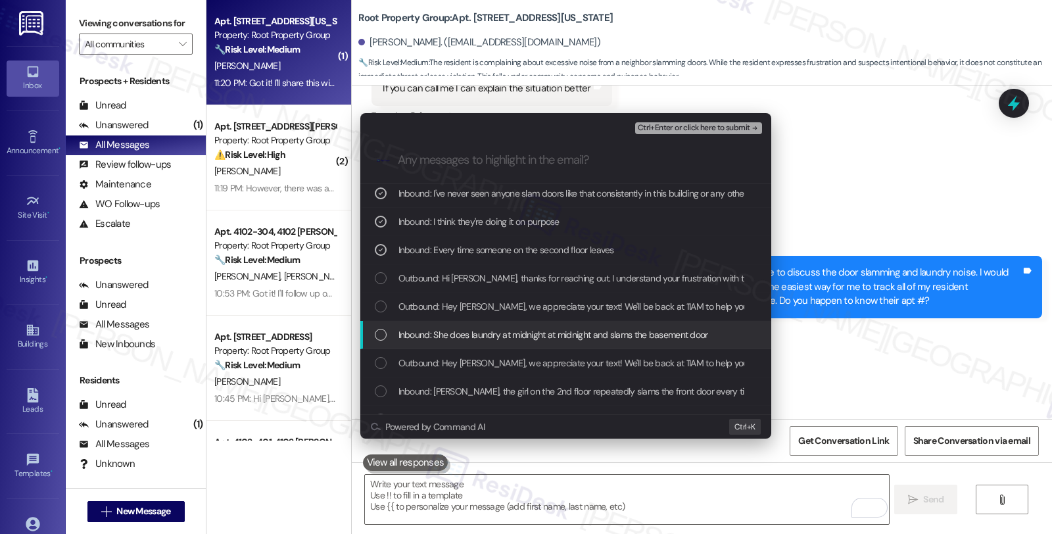
click at [518, 326] on div "Inbound: She does laundry at midnight at midnight and slams the basement door" at bounding box center [565, 335] width 411 height 28
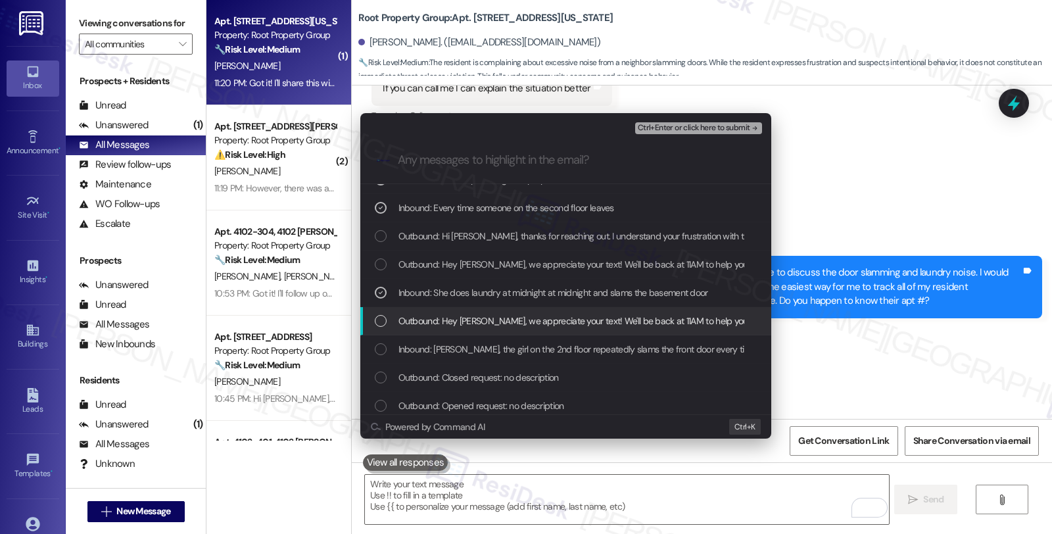
scroll to position [219, 0]
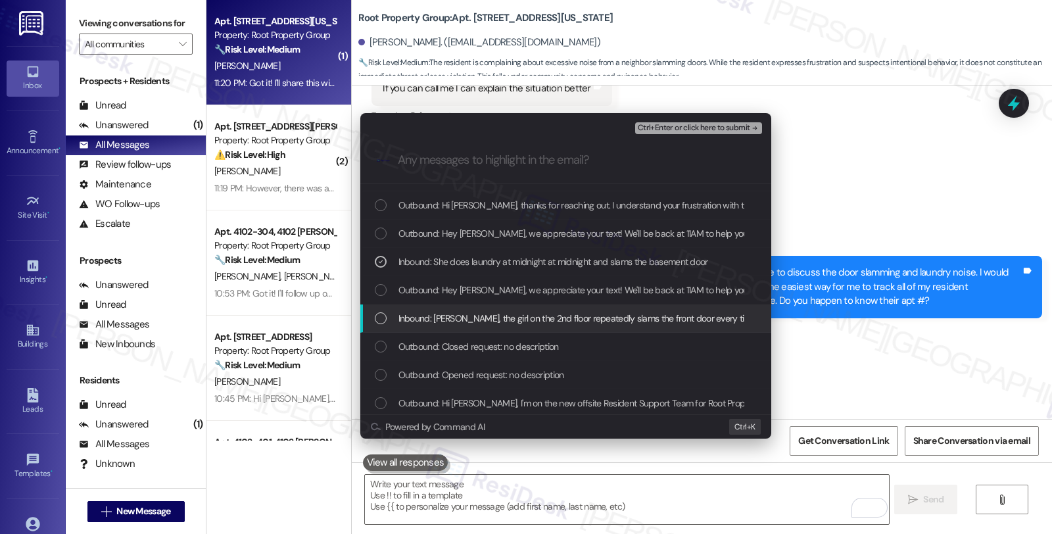
click at [524, 312] on span "Inbound: Sarah, the girl on the 2nd floor repeatedly slams the front door every…" at bounding box center [744, 318] width 691 height 14
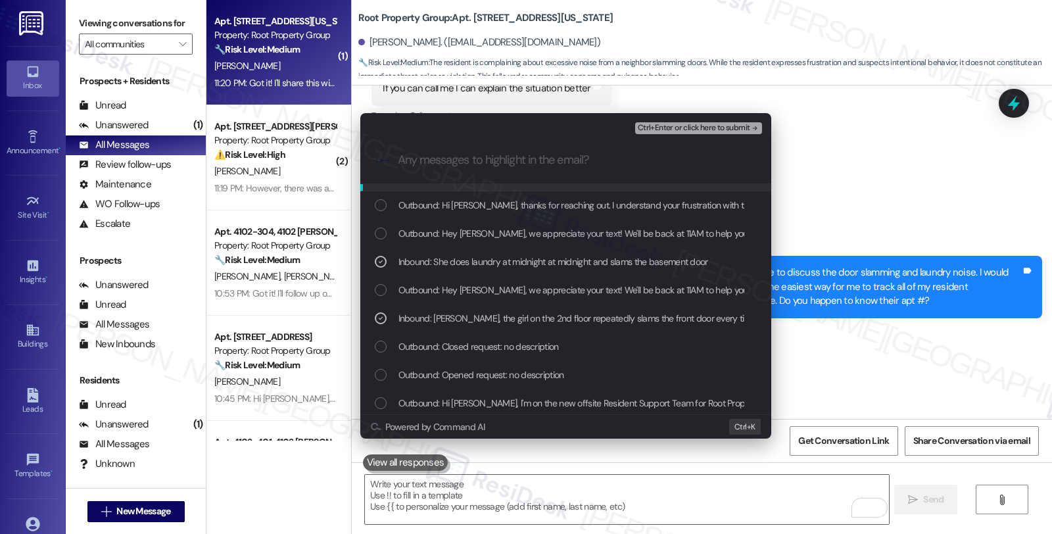
click at [681, 129] on span "Ctrl+Enter or click here to submit" at bounding box center [694, 128] width 112 height 9
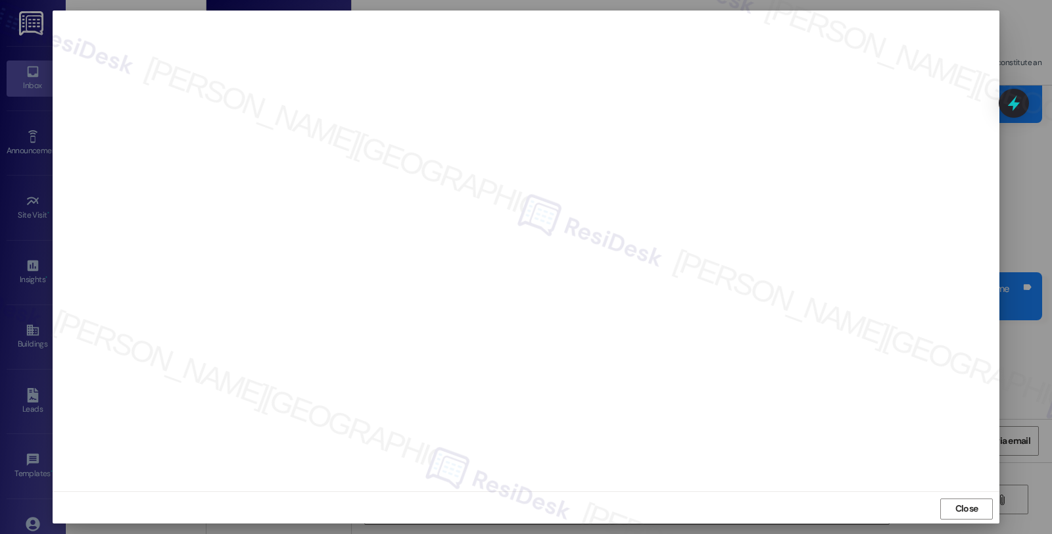
scroll to position [1568, 0]
click at [964, 509] on span "Close" at bounding box center [967, 509] width 23 height 14
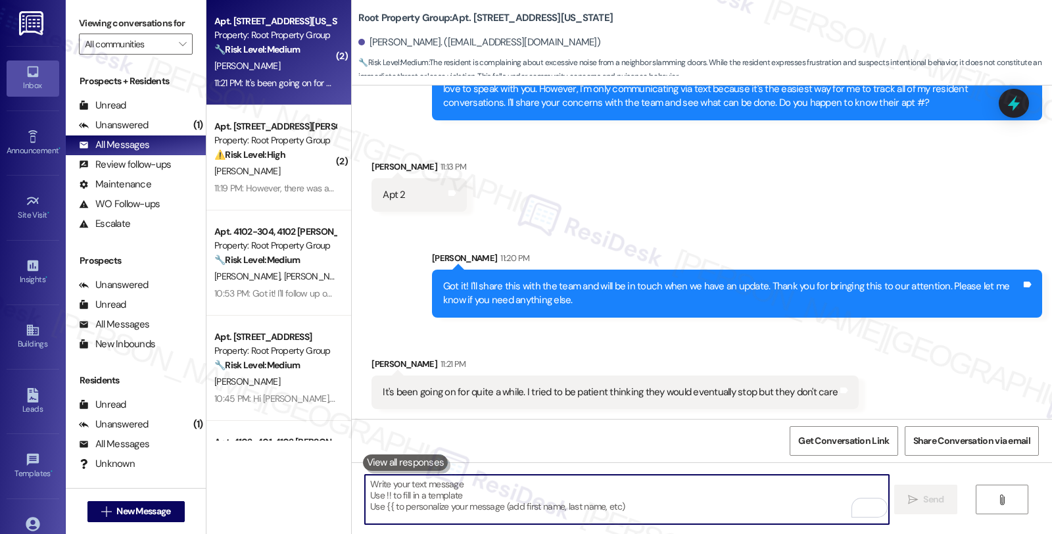
click at [1002, 93] on div at bounding box center [1014, 103] width 30 height 29
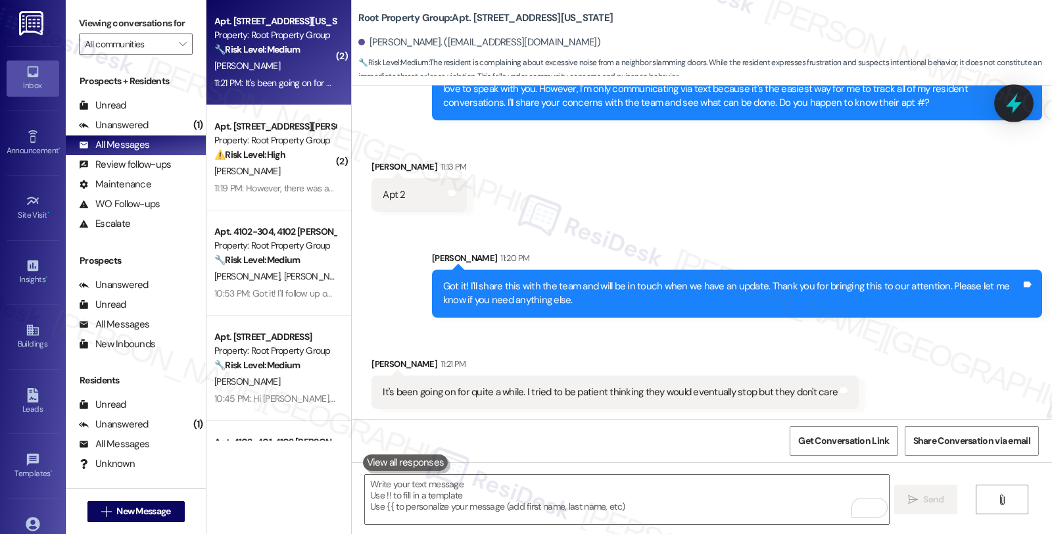
click at [1020, 99] on icon at bounding box center [1014, 103] width 22 height 22
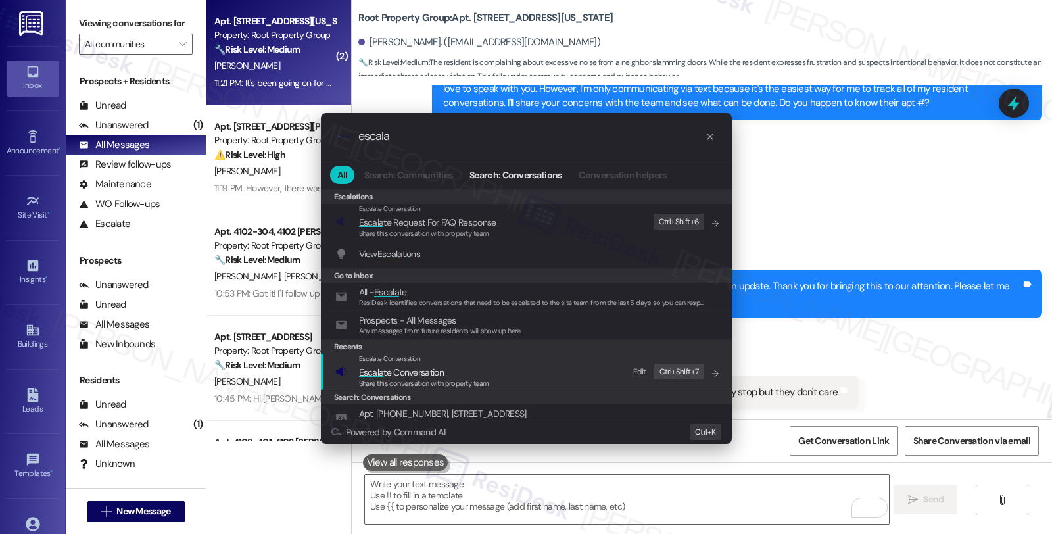
type input "escala"
click at [421, 376] on span "Escala te Conversation" at bounding box center [401, 372] width 85 height 12
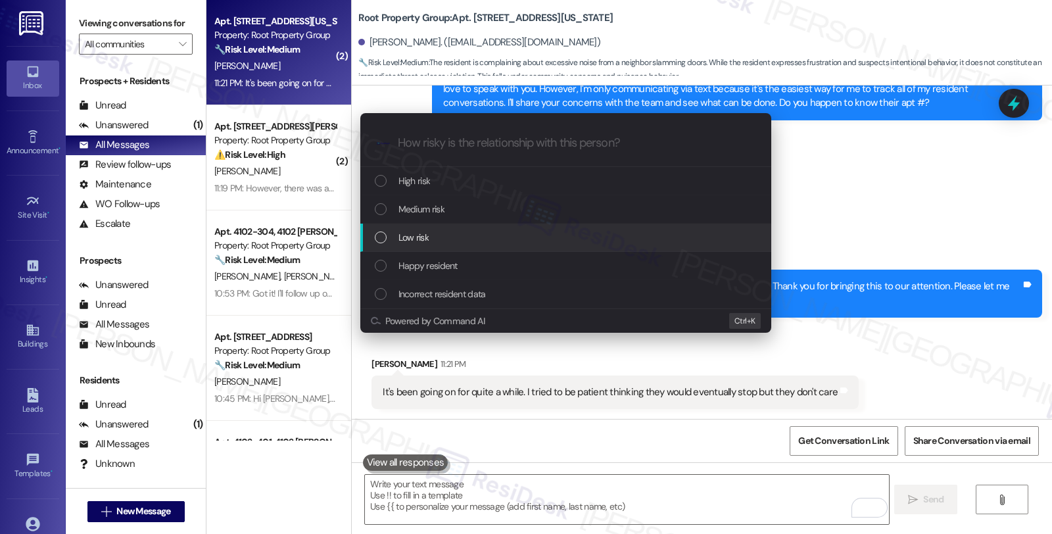
click at [430, 234] on div "Low risk" at bounding box center [567, 237] width 385 height 14
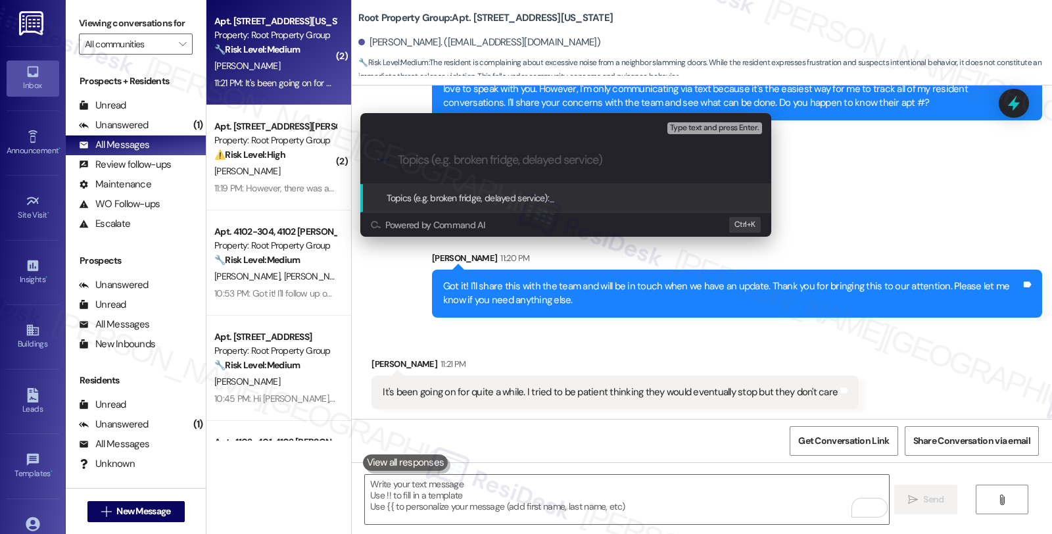
paste input "Noise concerns - door slamming from apt. 2"
type input "Noise concerns - door slamming from apt. 2"
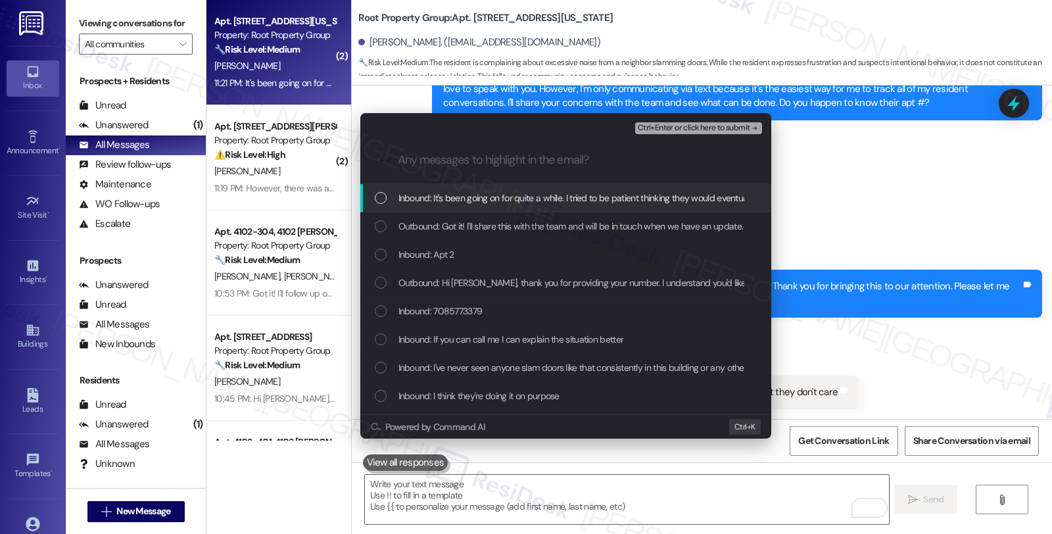
click at [428, 196] on span "Inbound: It's been going on for quite a while. I tried to be patient thinking t…" at bounding box center [624, 198] width 451 height 14
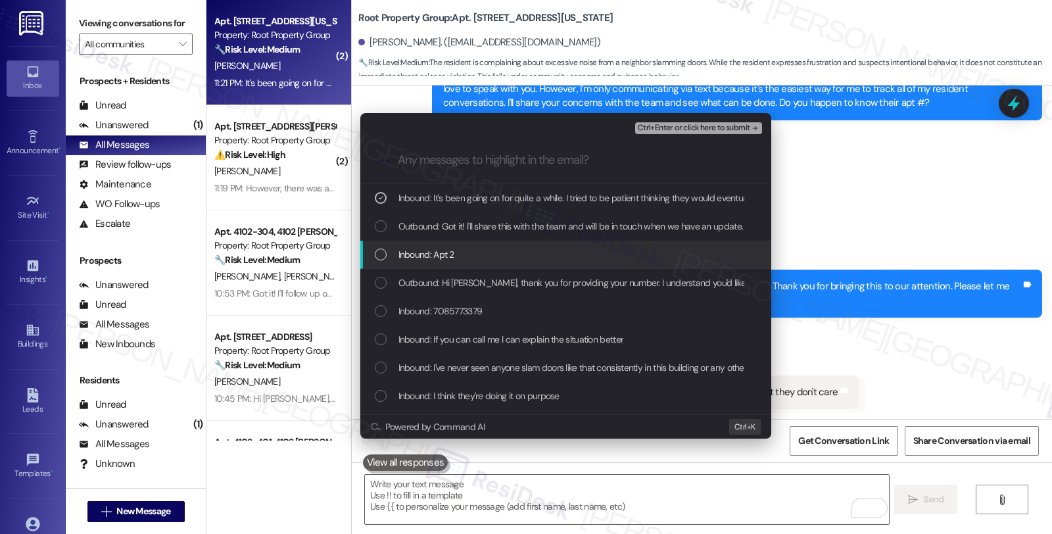
click at [435, 258] on span "Inbound: Apt 2" at bounding box center [427, 254] width 56 height 14
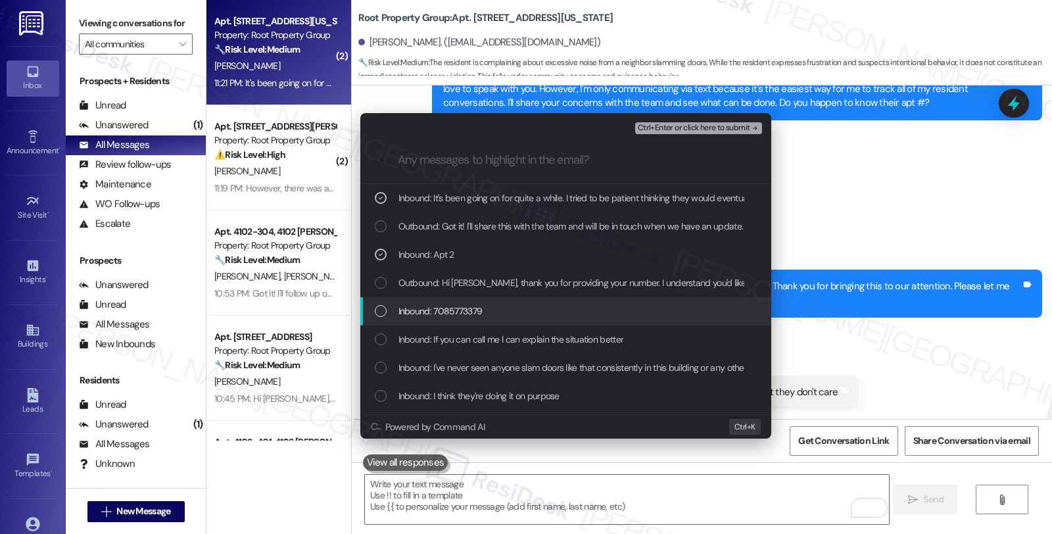
click at [435, 307] on span "Inbound: 7085773379" at bounding box center [441, 311] width 84 height 14
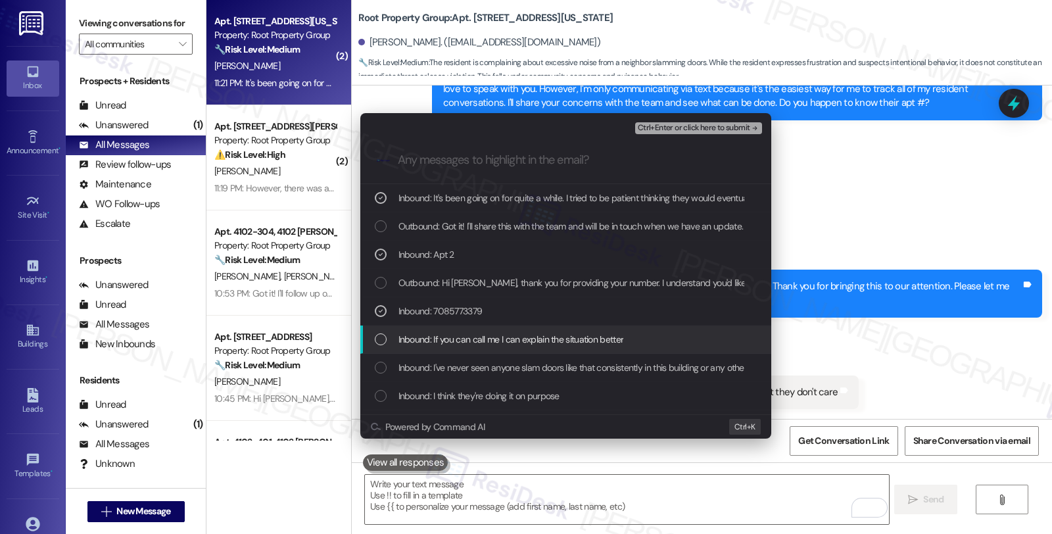
click at [441, 332] on span "Inbound: If you can call me I can explain the situation better" at bounding box center [512, 339] width 226 height 14
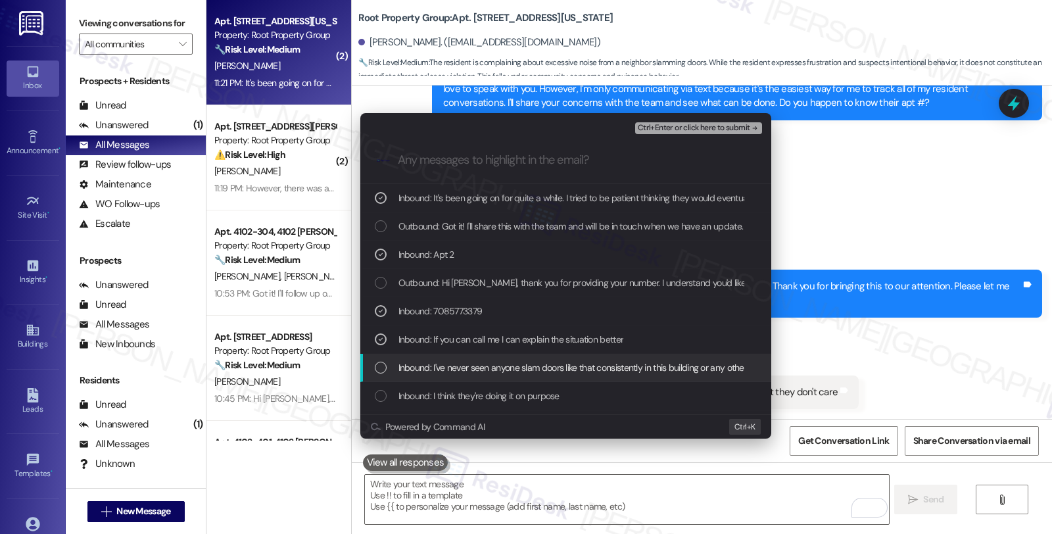
click at [447, 376] on div "Inbound: I've never seen anyone slam doors like that consistently in this build…" at bounding box center [565, 368] width 411 height 28
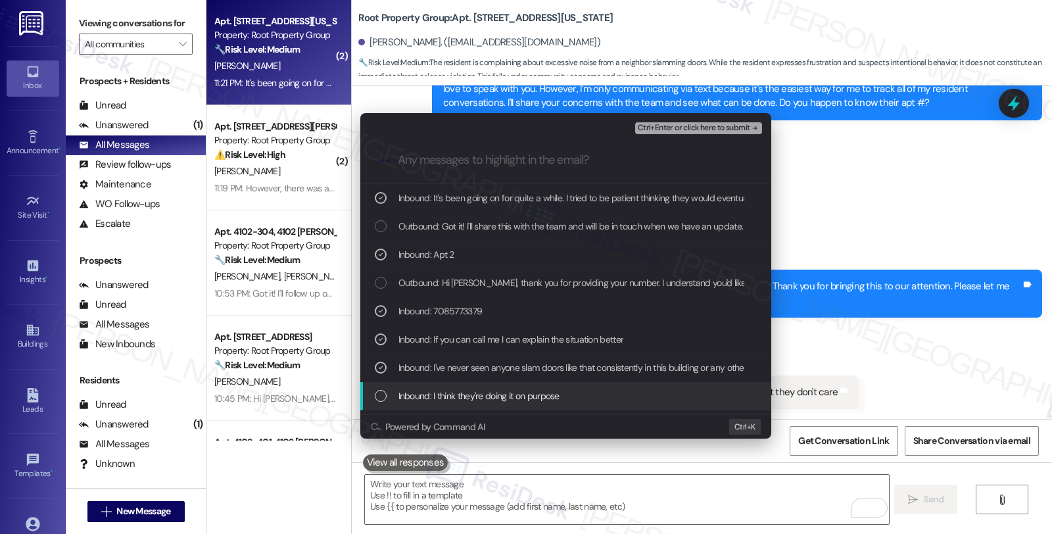
click at [447, 397] on span "Inbound: I think they're doing it on purpose" at bounding box center [479, 396] width 161 height 14
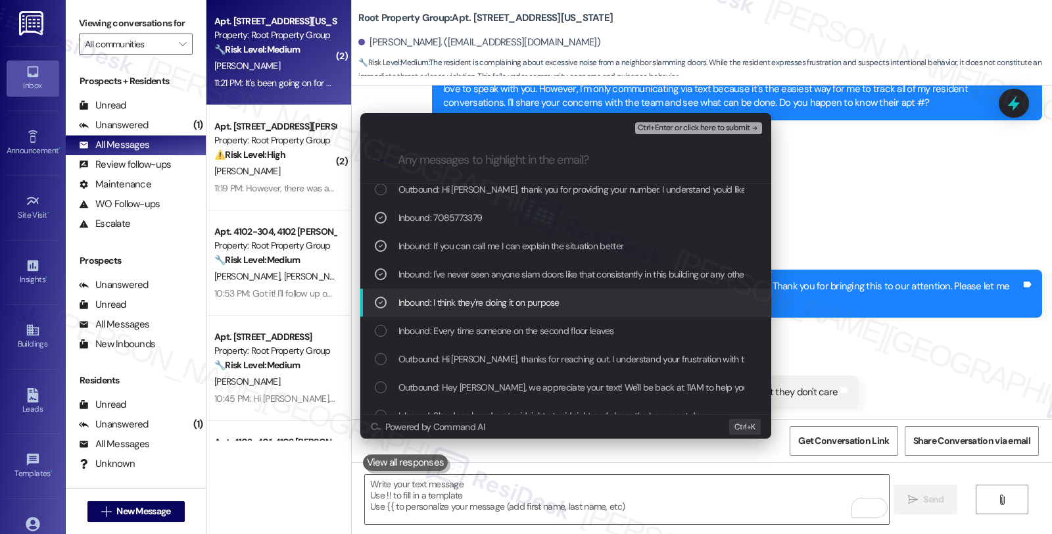
scroll to position [146, 0]
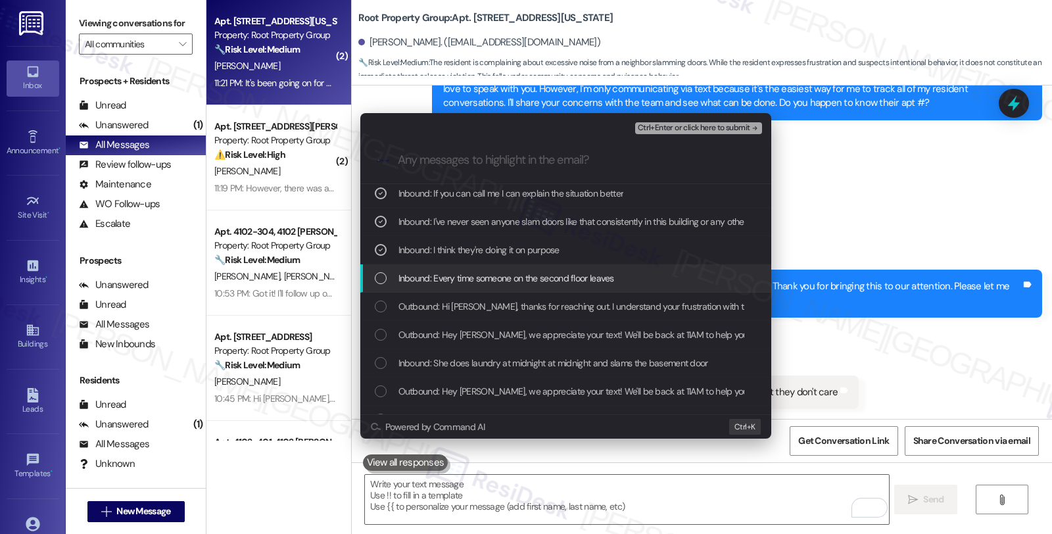
click at [455, 281] on span "Inbound: Every time someone on the second floor leaves" at bounding box center [507, 278] width 216 height 14
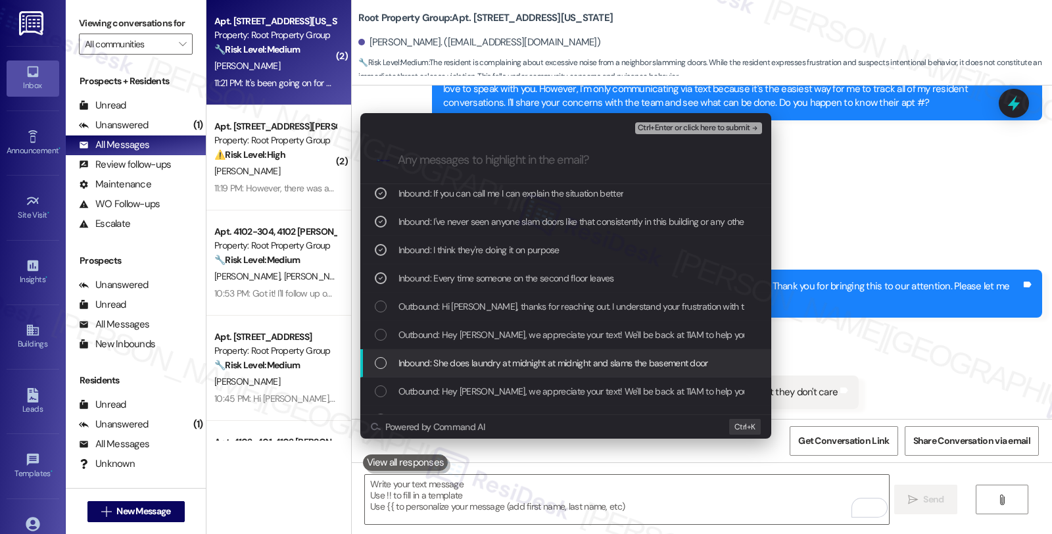
click at [450, 353] on div "Inbound: She does laundry at midnight at midnight and slams the basement door" at bounding box center [565, 363] width 411 height 28
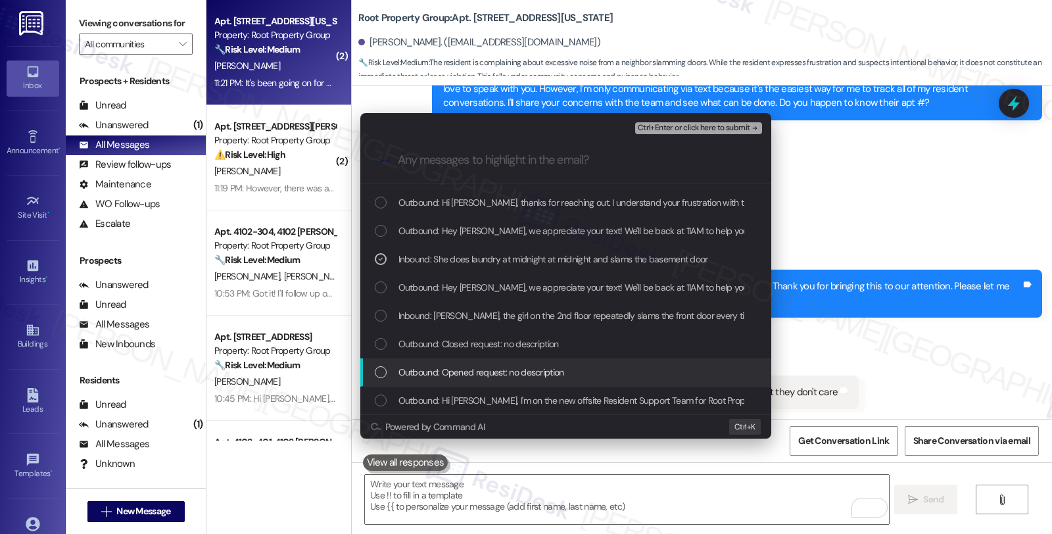
scroll to position [251, 0]
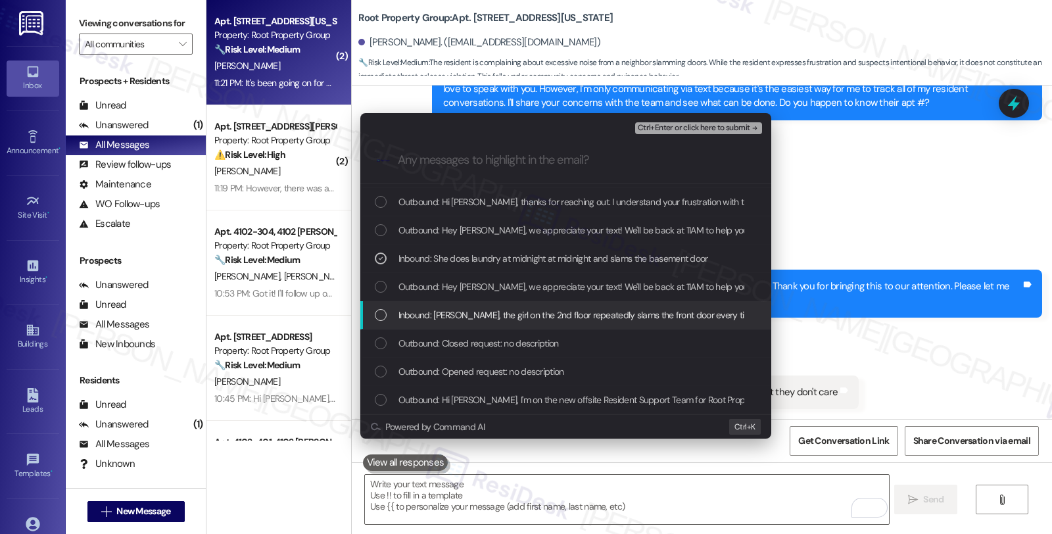
click at [478, 318] on span "Inbound: Sarah, the girl on the 2nd floor repeatedly slams the front door every…" at bounding box center [744, 315] width 691 height 14
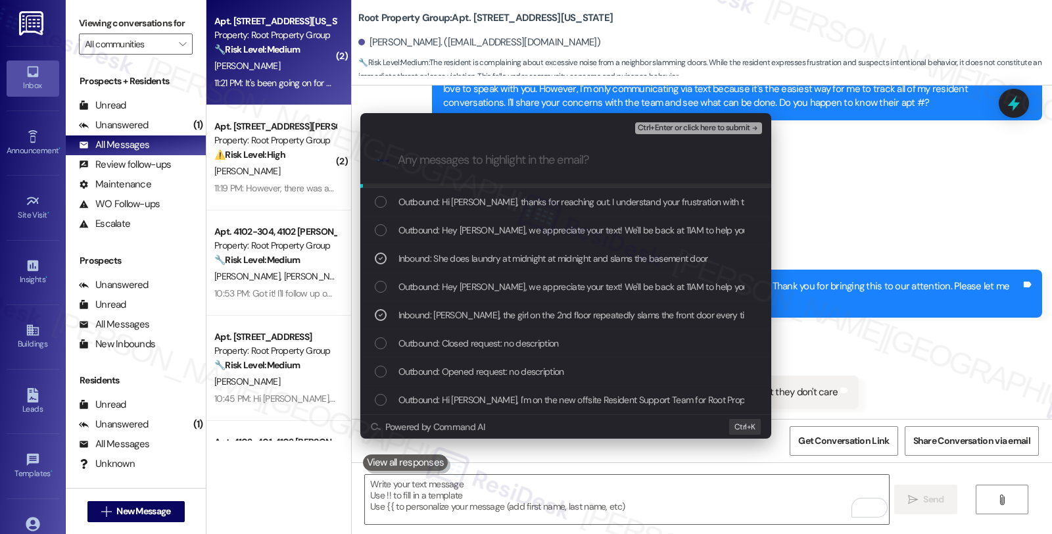
click at [722, 130] on span "Ctrl+Enter or click here to submit" at bounding box center [694, 128] width 112 height 9
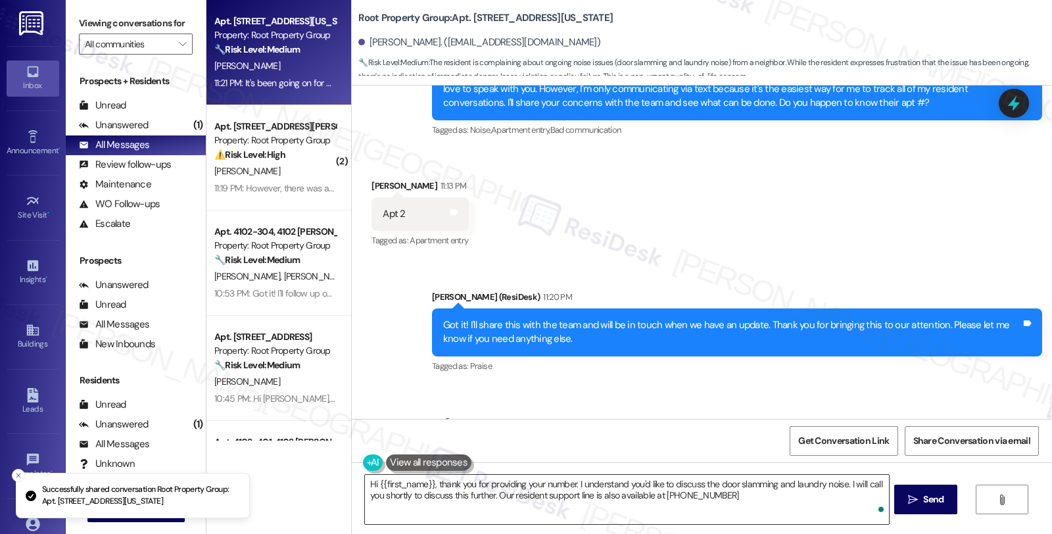
type textarea "Hi {{first_name}}, thank you for providing your number. I understand you'd like…"
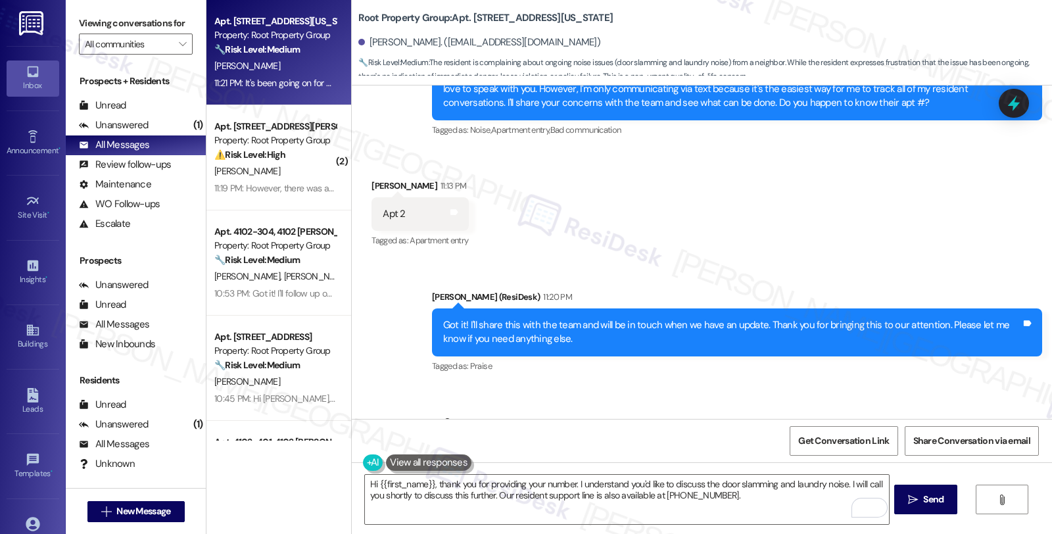
click at [961, 228] on div "Received via SMS Matthew Adamitus 11:13 PM Apt 2 Tags and notes Tagged as: Apar…" at bounding box center [702, 204] width 700 height 111
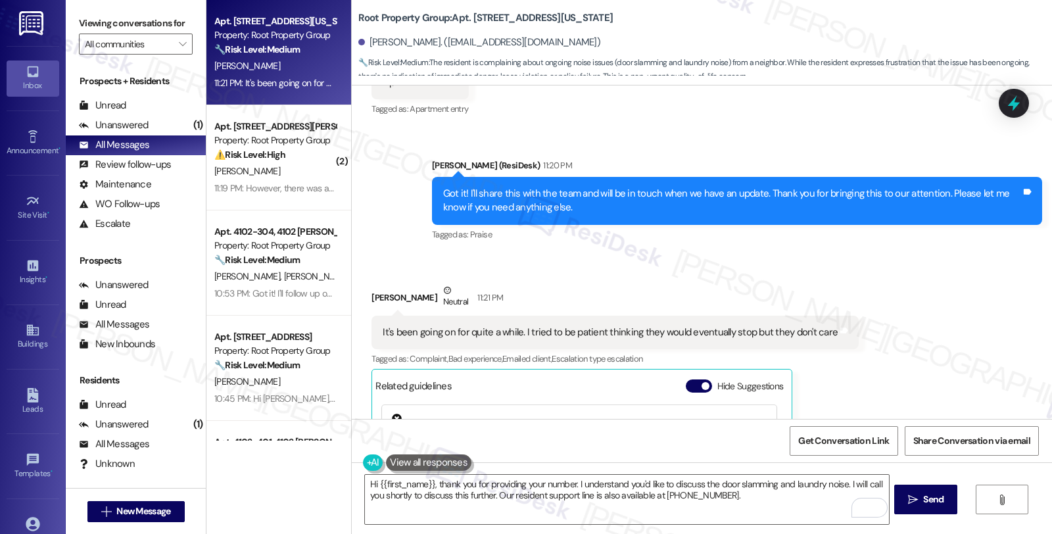
scroll to position [1892, 0]
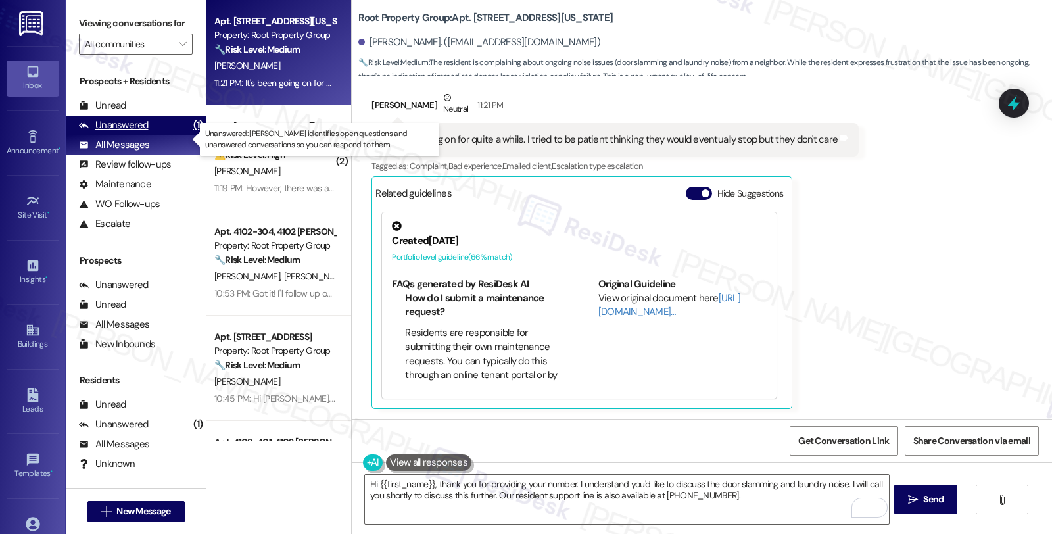
click at [156, 135] on div "Unanswered (1)" at bounding box center [136, 126] width 140 height 20
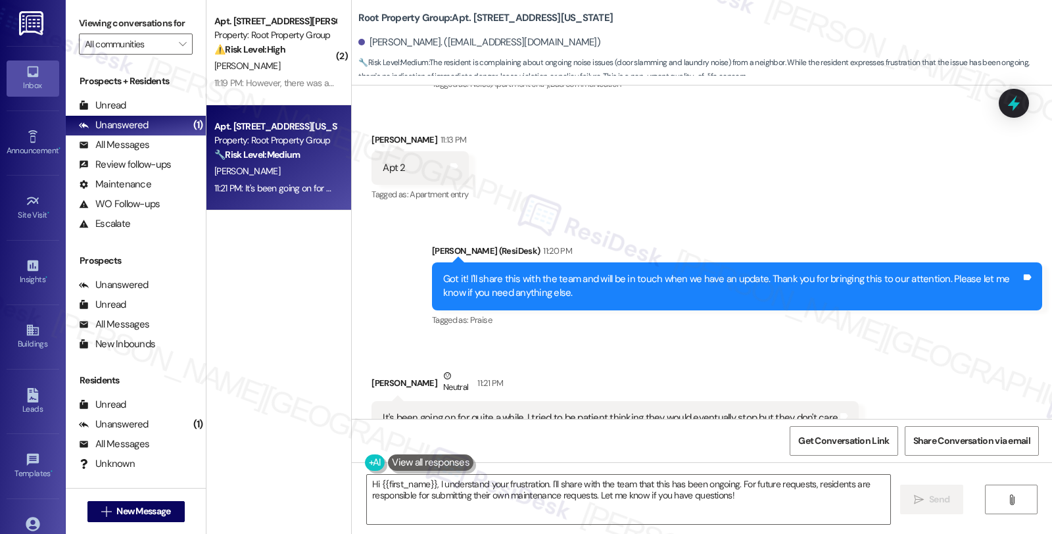
scroll to position [1727, 0]
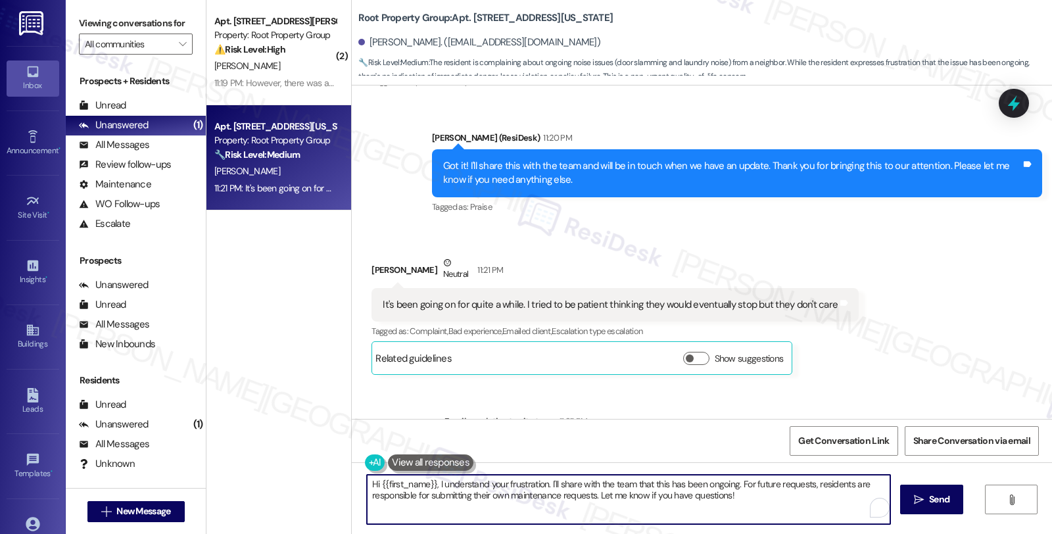
drag, startPoint x: 430, startPoint y: 482, endPoint x: 338, endPoint y: 481, distance: 92.1
click at [338, 481] on div "( 2 ) Apt. 3045-204, 3045 W. Irving Park Road Property: Root Property Group ⚠️ …" at bounding box center [630, 267] width 846 height 534
type textarea "I understand your frustration. I'll share with the team that this has been ongo…"
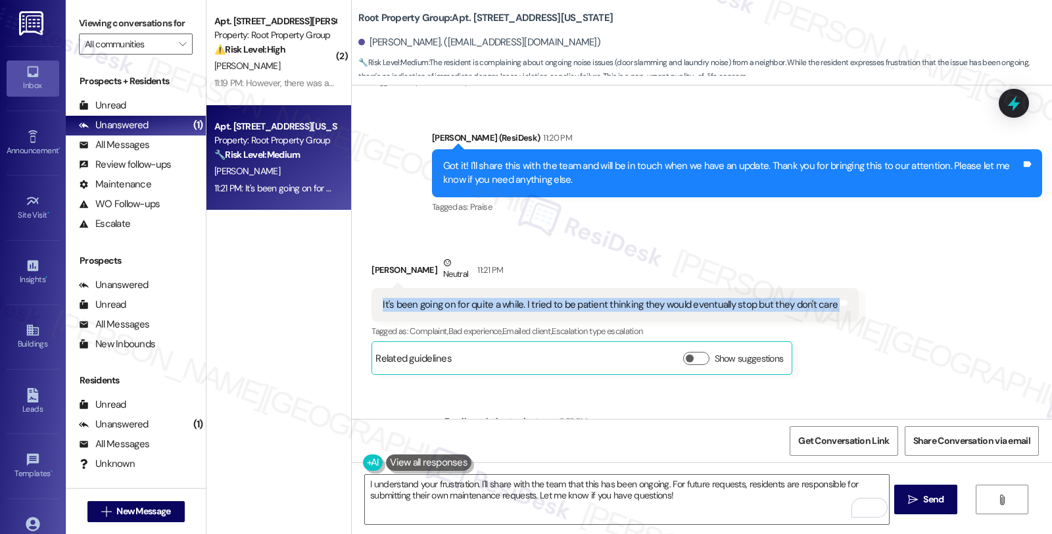
drag, startPoint x: 371, startPoint y: 303, endPoint x: 1010, endPoint y: 303, distance: 639.2
click at [1010, 303] on div "Received via SMS Matthew Adamitus Neutral 11:21 PM It's been going on for quite…" at bounding box center [702, 305] width 700 height 158
copy div "It's been going on for quite a while. I tried to be patient thinking they would…"
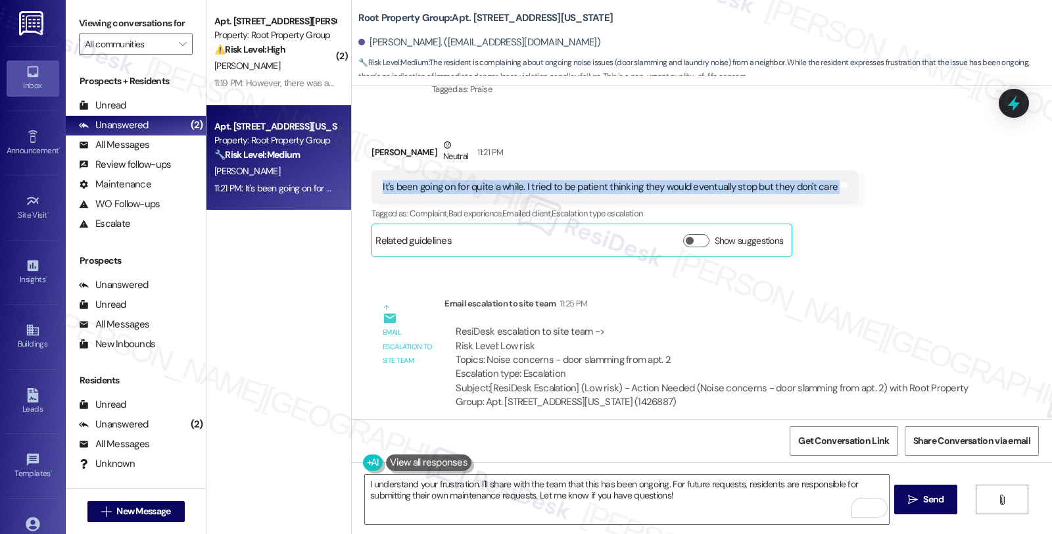
scroll to position [1947, 0]
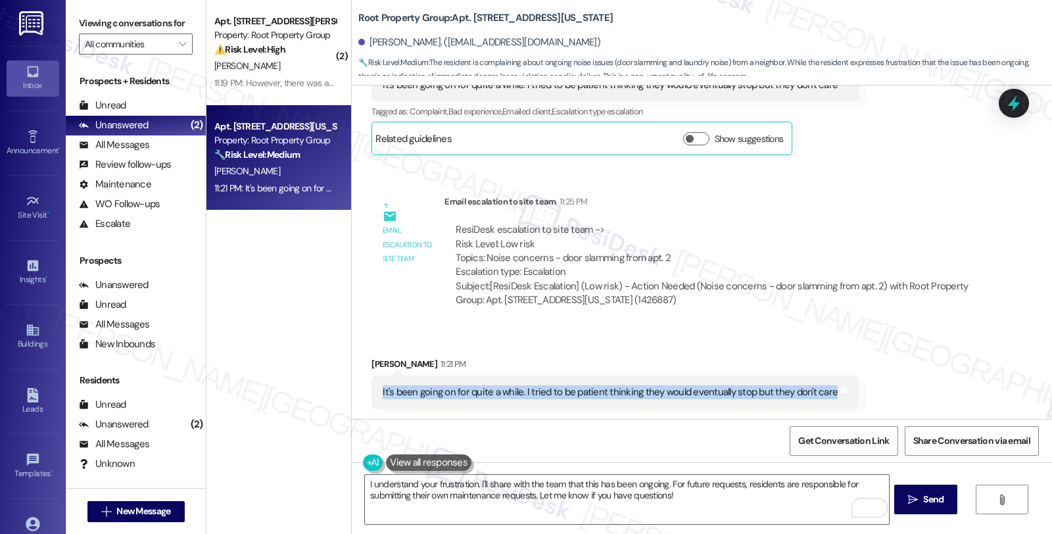
drag, startPoint x: 363, startPoint y: 393, endPoint x: 895, endPoint y: 393, distance: 532.0
click at [895, 393] on div "Received via SMS Matthew Adamitus 11:21 PM It's been going on for quite a while…" at bounding box center [702, 373] width 700 height 91
copy div "It's been going on for quite a while. I tried to be patient thinking they would…"
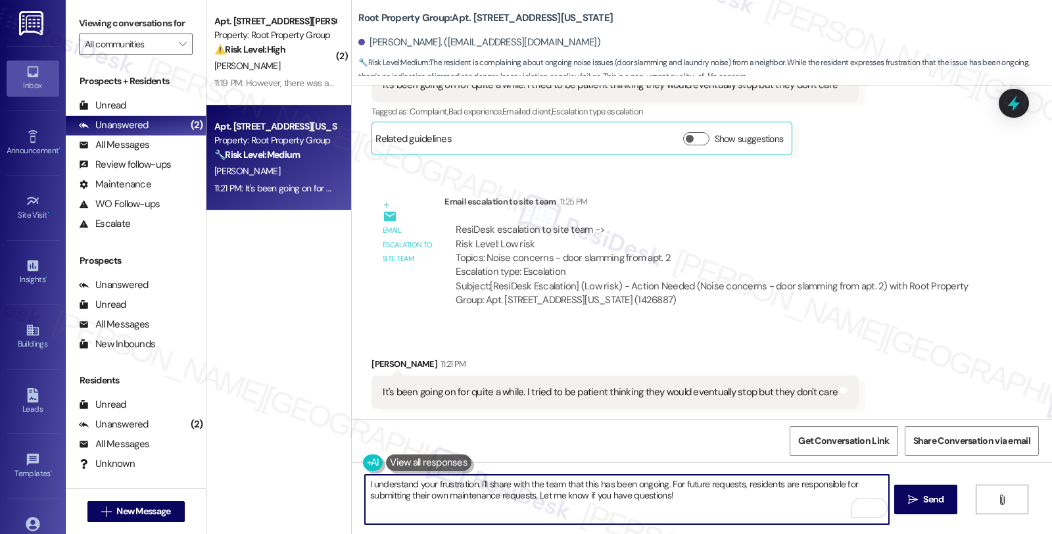
drag, startPoint x: 707, startPoint y: 496, endPoint x: 297, endPoint y: 478, distance: 410.8
click at [297, 478] on div "( 2 ) Apt. 3043-204, 3043 W. Irving Park Road Property: Root Property Group ⚠️ …" at bounding box center [630, 267] width 846 height 534
paste textarea "’m really sorry you’ve been dealing with this for so long—it must be frustratin…"
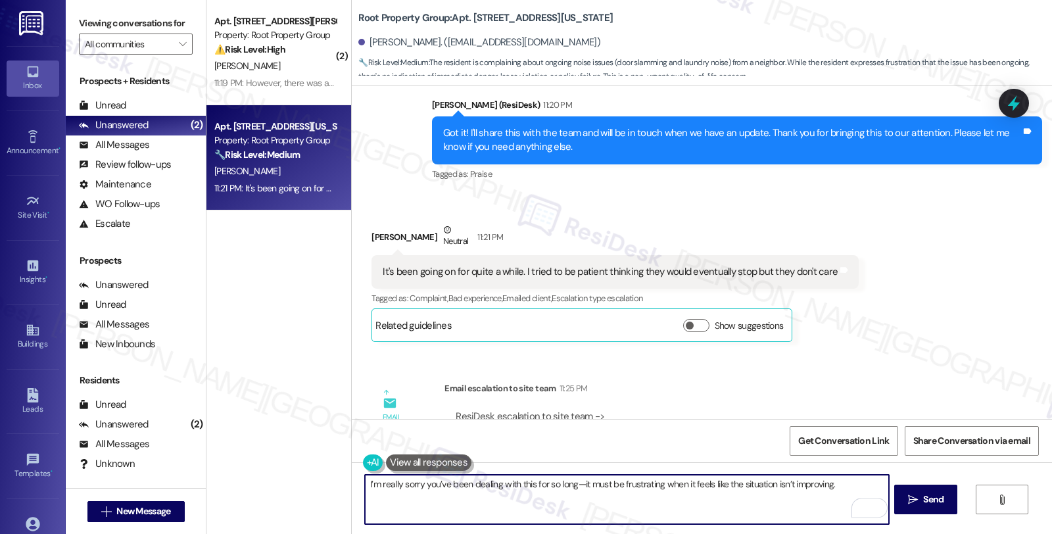
scroll to position [1654, 0]
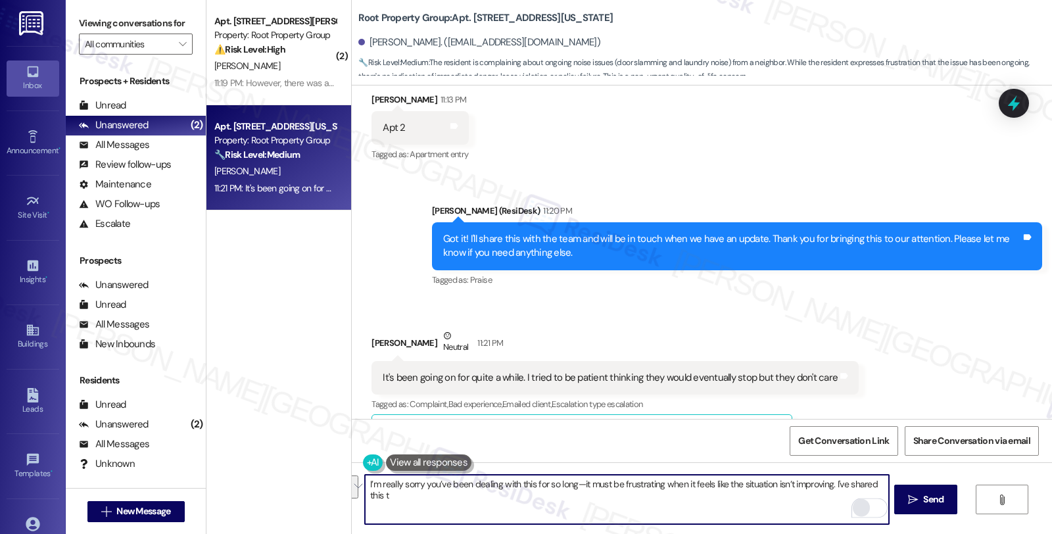
drag, startPoint x: 831, startPoint y: 485, endPoint x: 850, endPoint y: 505, distance: 27.5
click at [850, 505] on div "I’m really sorry you’ve been dealing with this for so long—it must be frustrati…" at bounding box center [626, 499] width 525 height 51
click at [498, 497] on textarea "I’m really sorry you’ve been dealing with this for so long—it must be frustrati…" at bounding box center [626, 499] width 523 height 49
type textarea "I’m really sorry you’ve been dealing with this for so long—it must be frustrati…"
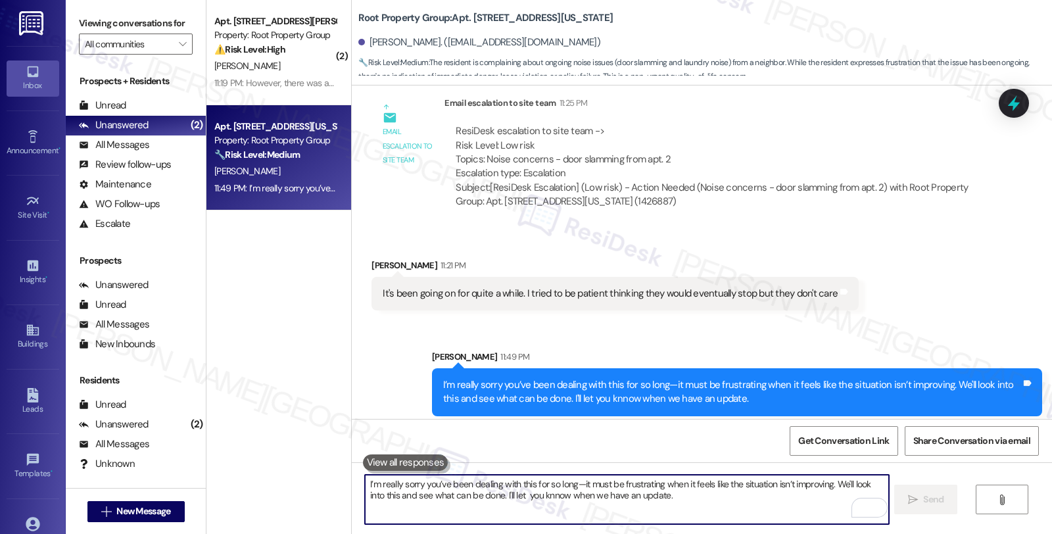
scroll to position [2053, 0]
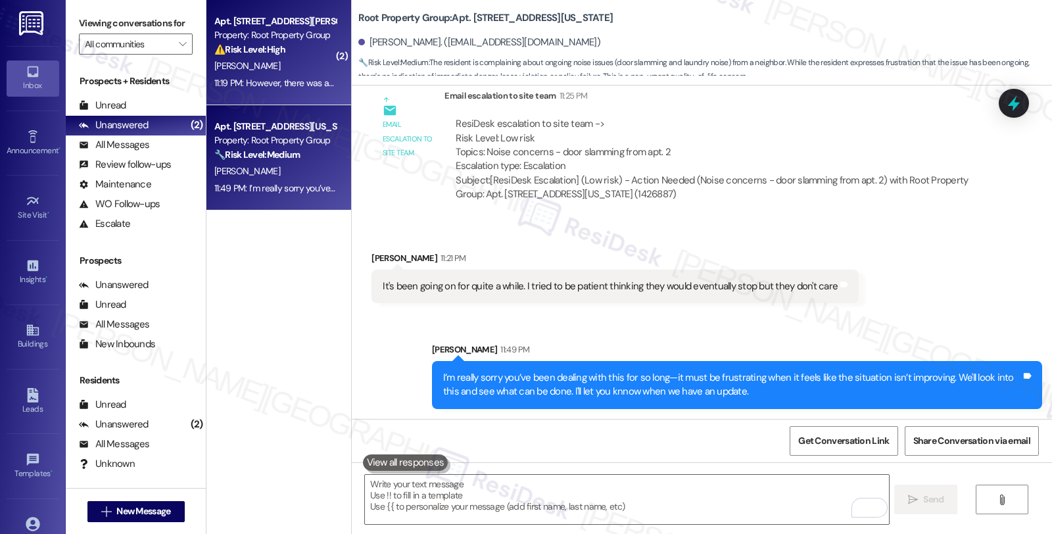
click at [283, 51] on div "⚠️ Risk Level: High A realtor opened the door to the resident's apartment witho…" at bounding box center [275, 50] width 122 height 14
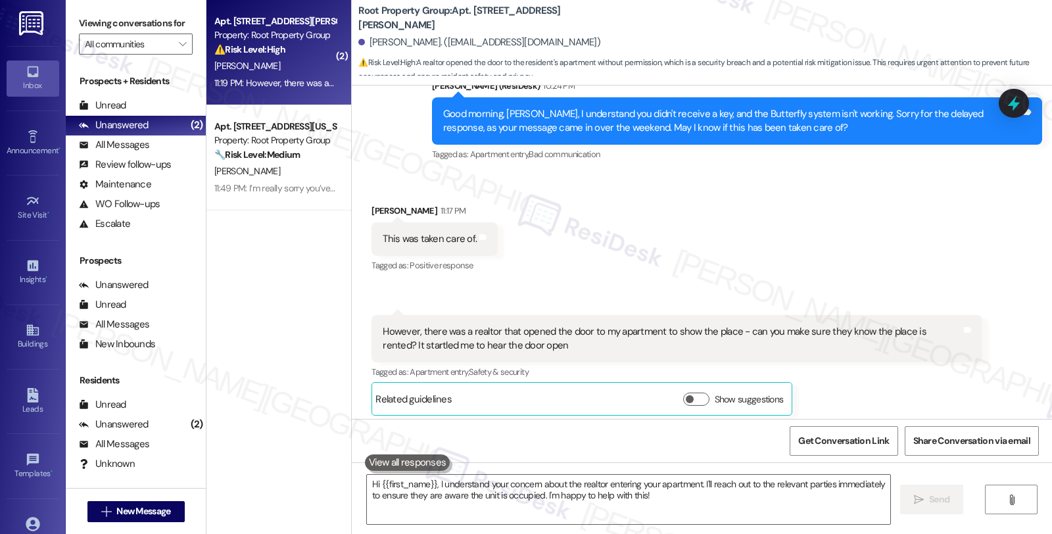
scroll to position [748, 0]
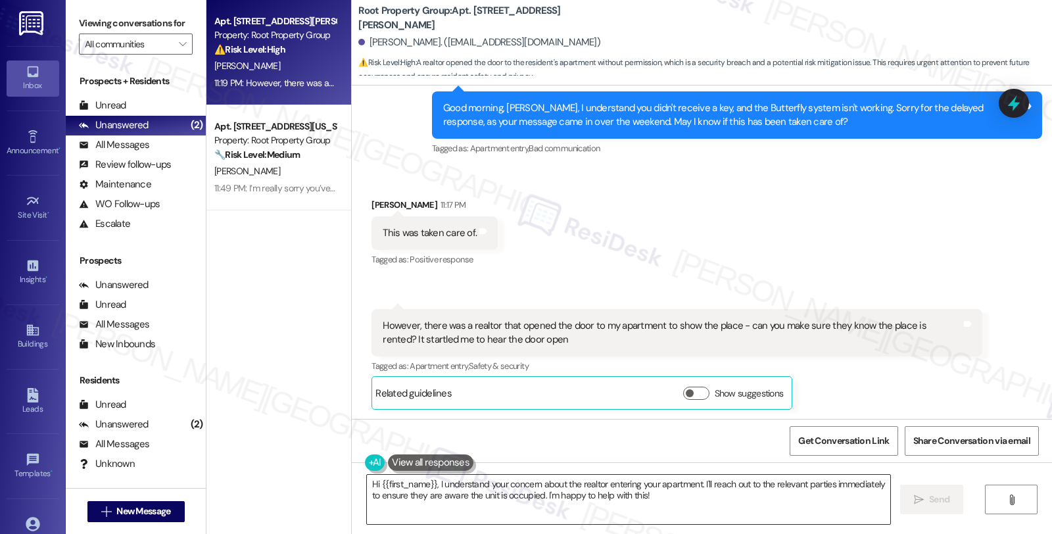
click at [367, 481] on textarea "Hi {{first_name}}, I understand your concern about the realtor entering your ap…" at bounding box center [628, 499] width 523 height 49
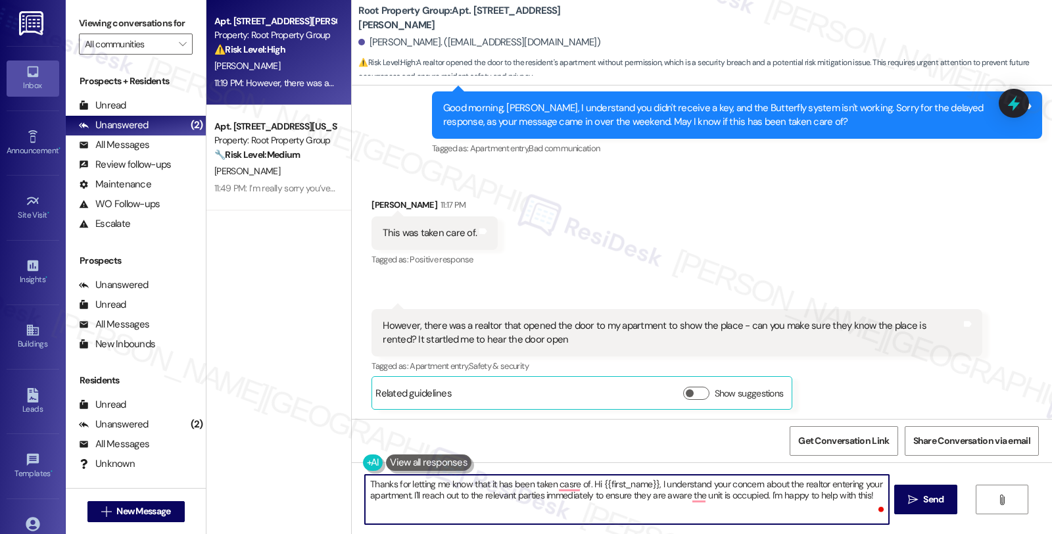
click at [487, 483] on textarea "Thanks for letting me know that it has been taken casre of. Hi {{first_name}}, …" at bounding box center [626, 499] width 523 height 49
click at [408, 496] on textarea "Thanks for letting me know that it's been sorted out. {{first_name}}, I underst…" at bounding box center [626, 499] width 523 height 49
click at [879, 489] on textarea "Thanks for letting me know that it's been sorted out. {{first_name}}, I underst…" at bounding box center [626, 499] width 523 height 49
click at [878, 490] on textarea "Thanks for letting me know that it's been sorted out. {{first_name}}, I underst…" at bounding box center [626, 499] width 523 height 49
click at [871, 496] on textarea "Thanks for letting me know that it's been sorted out. {{first_name}}, I underst…" at bounding box center [626, 499] width 523 height 49
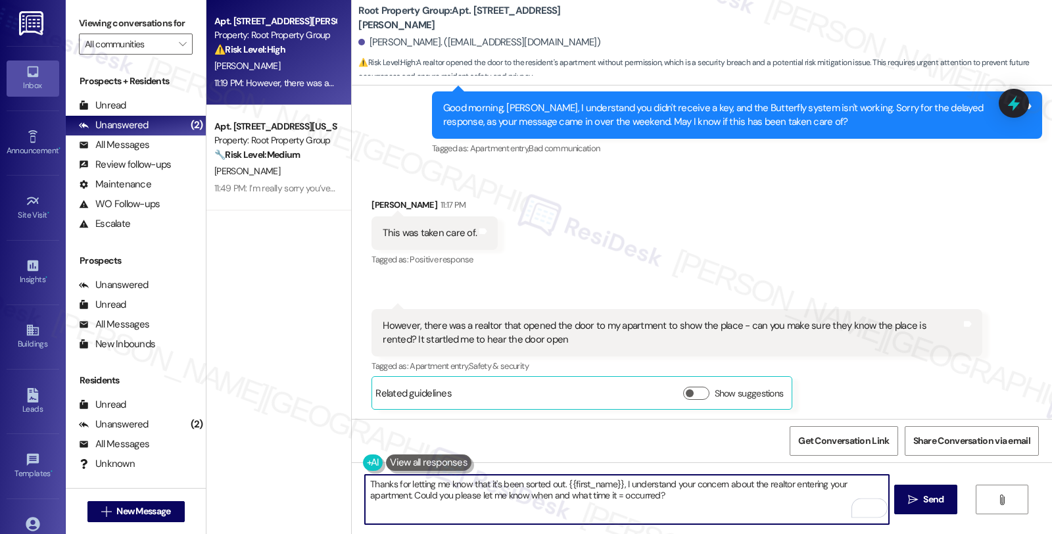
click at [612, 496] on textarea "Thanks for letting me know that it's been sorted out. {{first_name}}, I underst…" at bounding box center [626, 499] width 523 height 49
type textarea "Thanks for letting me know that it's been sorted out. {{first_name}}, I underst…"
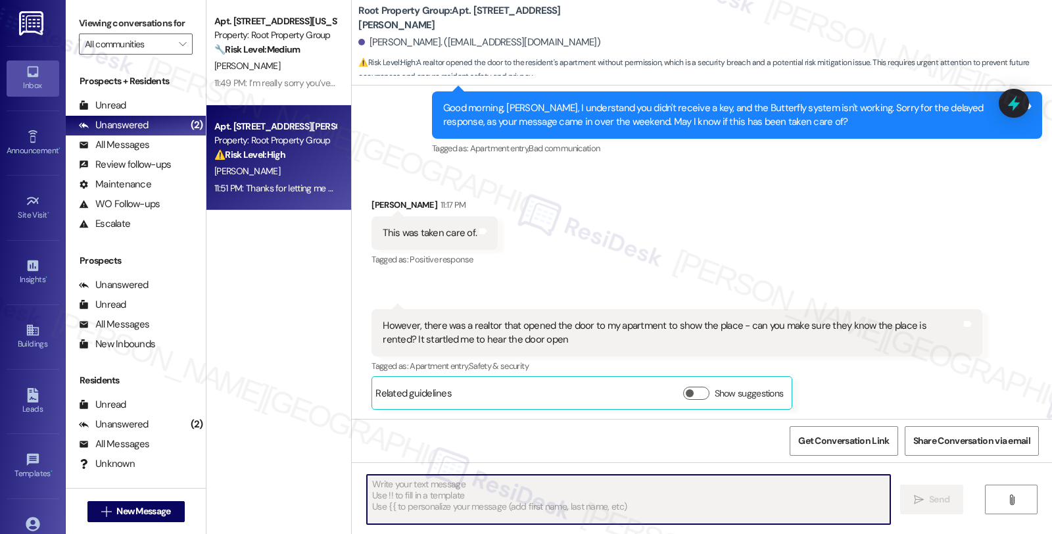
scroll to position [855, 0]
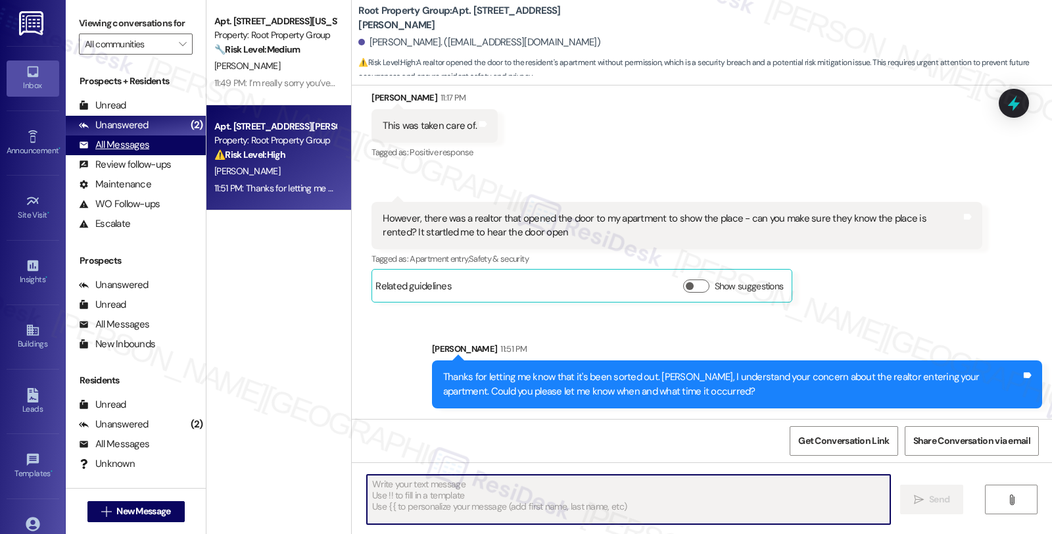
click at [132, 152] on div "All Messages" at bounding box center [114, 145] width 70 height 14
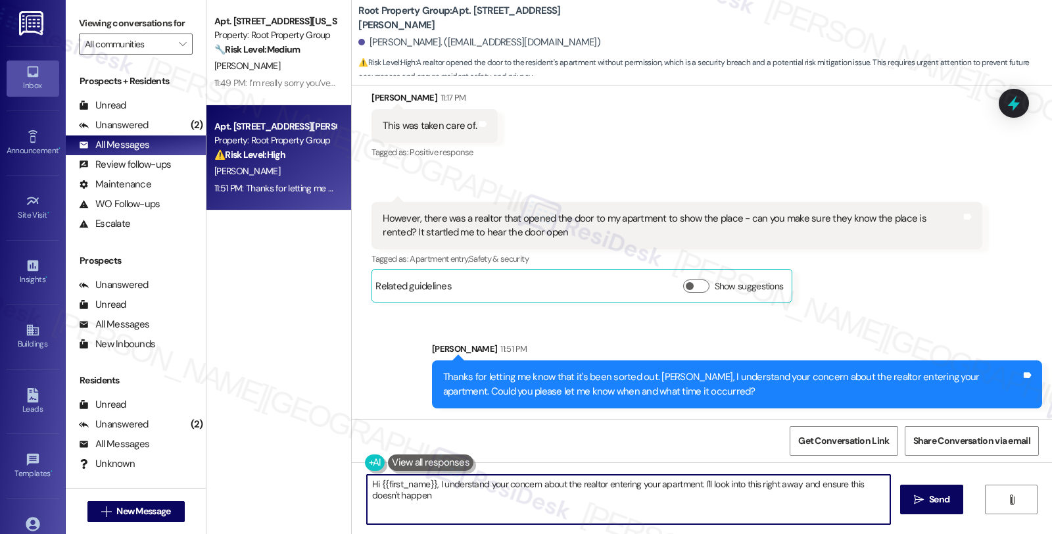
type textarea "Hi {{first_name}}, I understand your concern about the realtor entering your ap…"
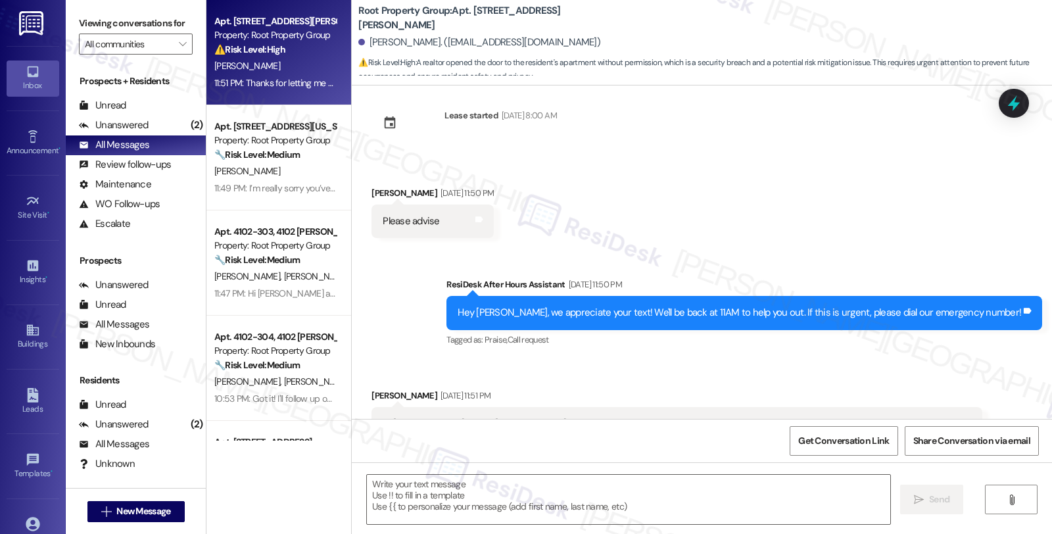
type textarea "Fetching suggested responses. Please feel free to read through the conversation…"
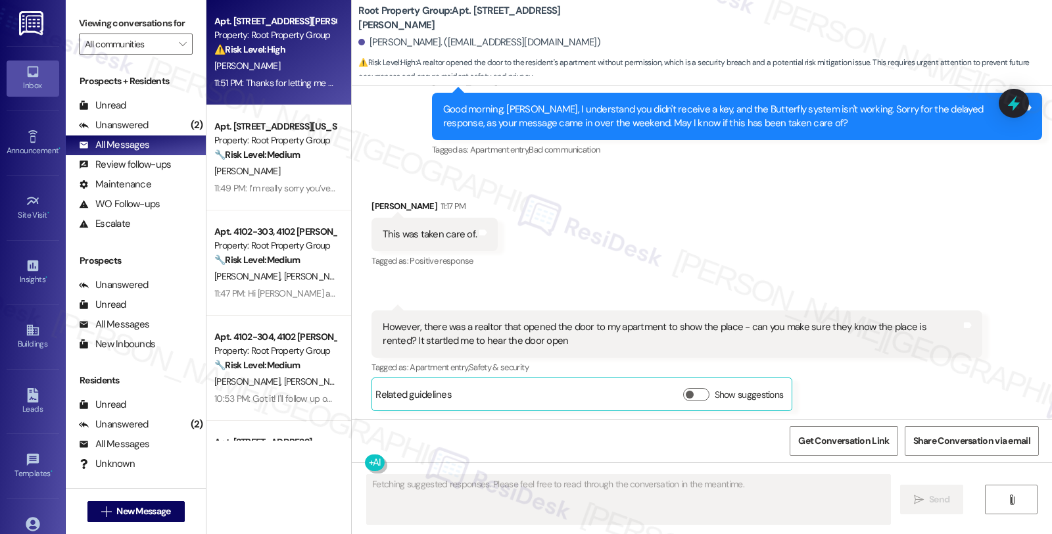
scroll to position [748, 0]
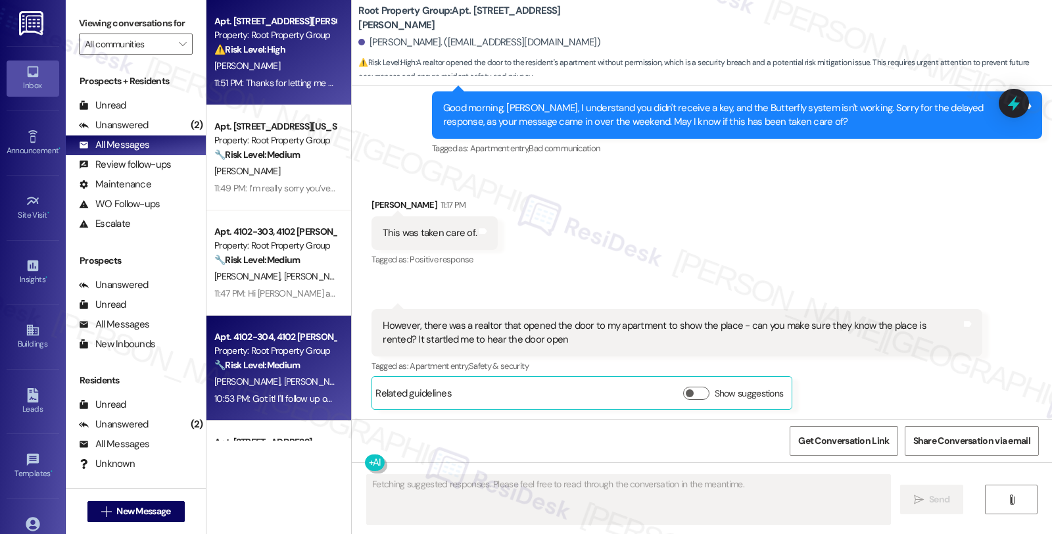
click at [309, 370] on div "🔧 Risk Level: Medium The resident is experiencing an AC issue, but it is still …" at bounding box center [275, 365] width 122 height 14
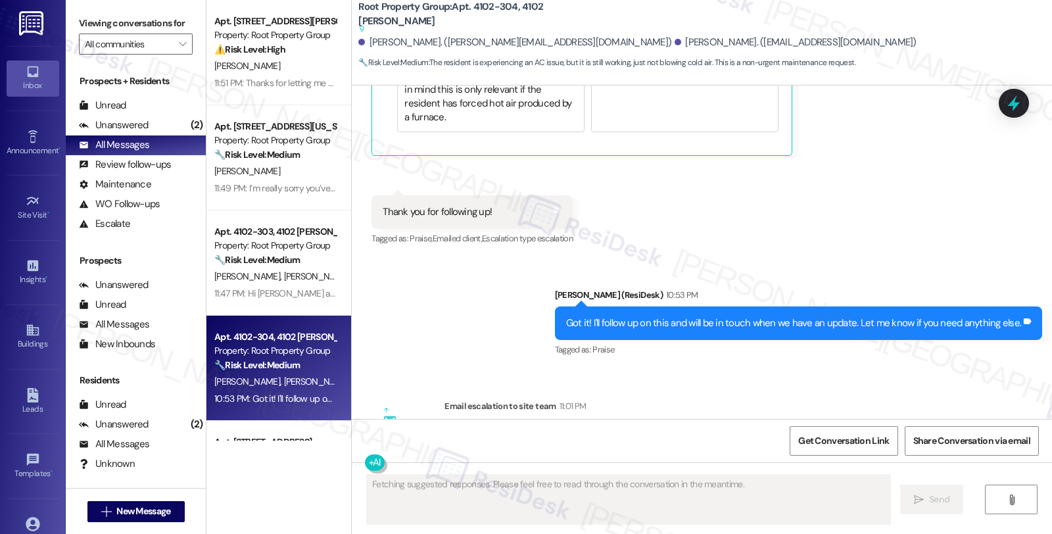
scroll to position [832, 0]
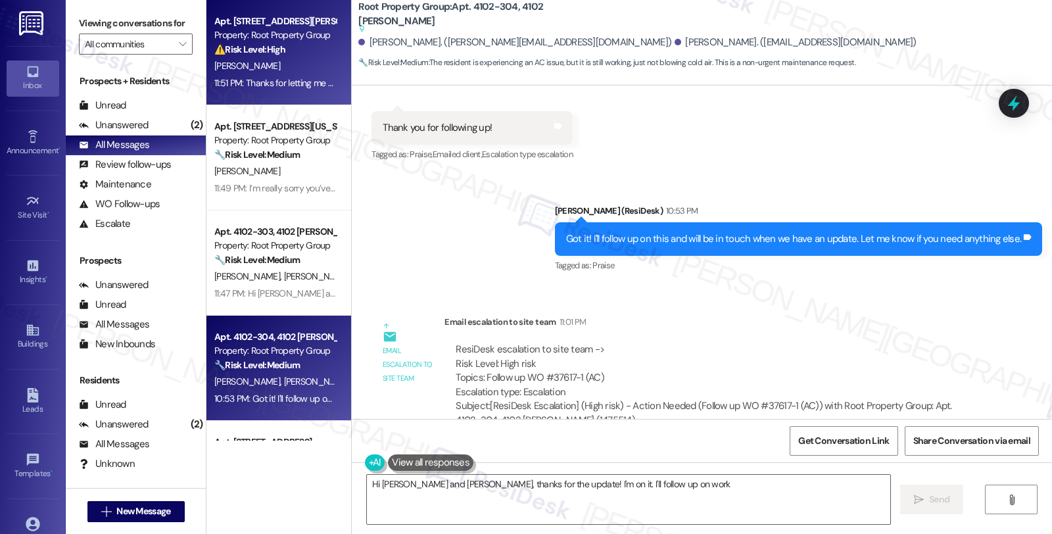
type textarea "Hi Tommy and Sean, thanks for the update! I'm on it. I'll follow up on work"
click at [299, 55] on div "⚠️ Risk Level: High A realtor opened the door to the resident's apartment witho…" at bounding box center [275, 50] width 122 height 14
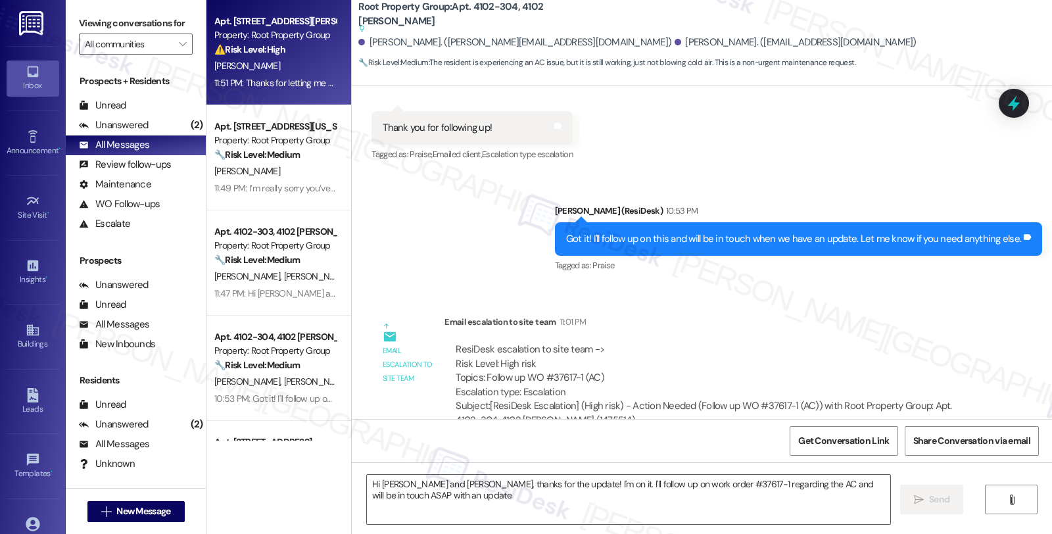
type textarea "Hi Tommy and Sean, thanks for the update! I'm on it. I'll follow up on work ord…"
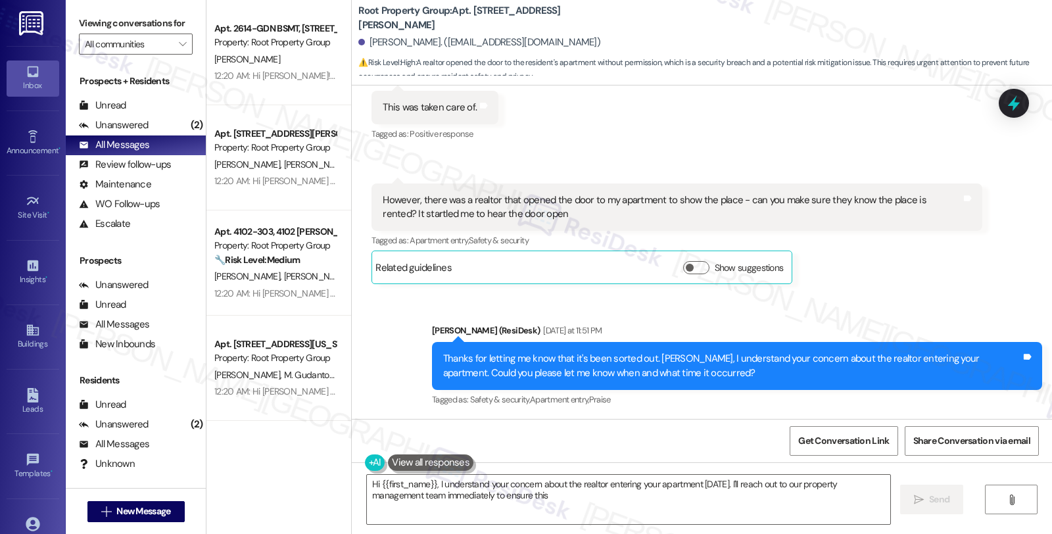
scroll to position [965, 0]
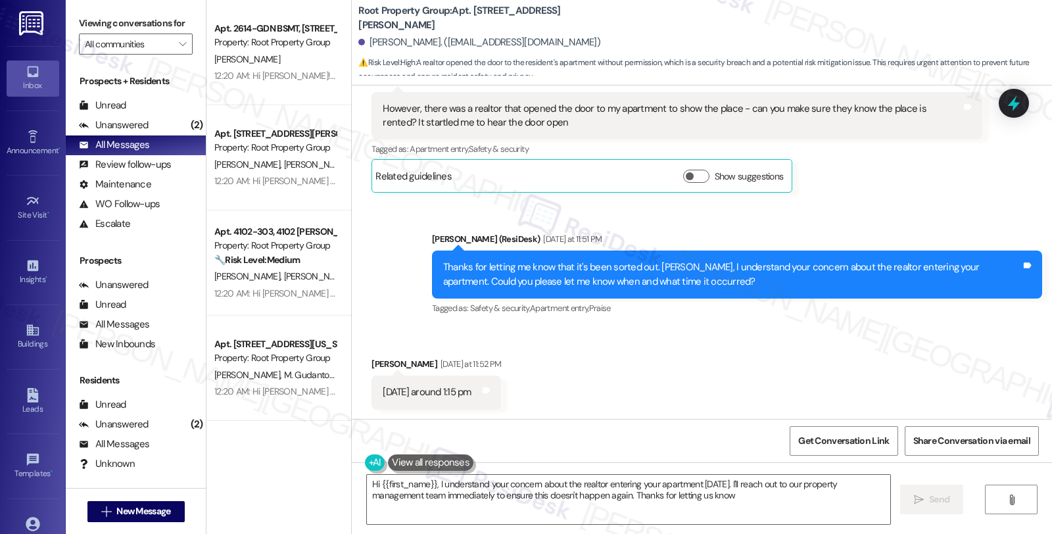
type textarea "Hi {{first_name}}, I understand your concern about the realtor entering your ap…"
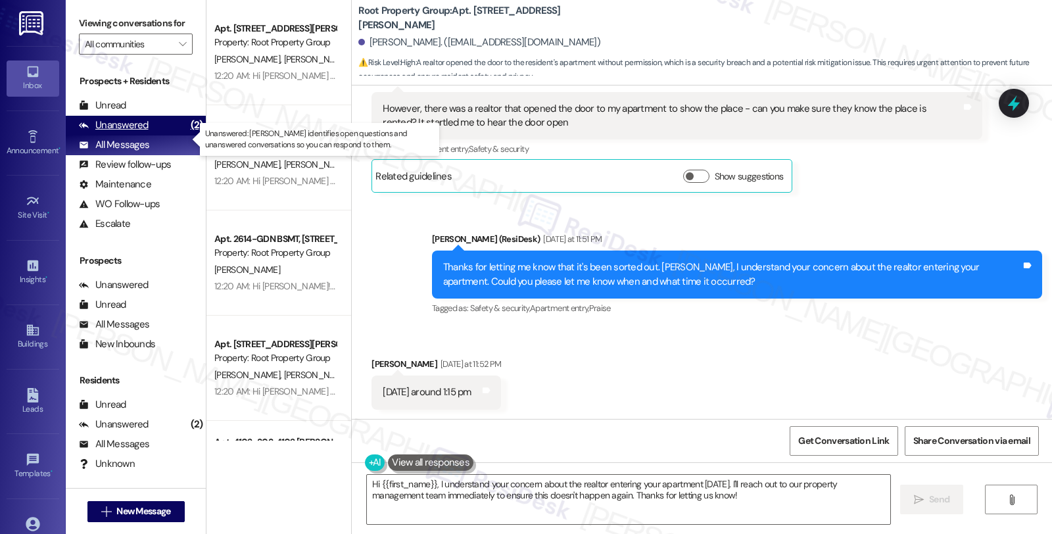
click at [152, 135] on div "Unanswered (2)" at bounding box center [136, 126] width 140 height 20
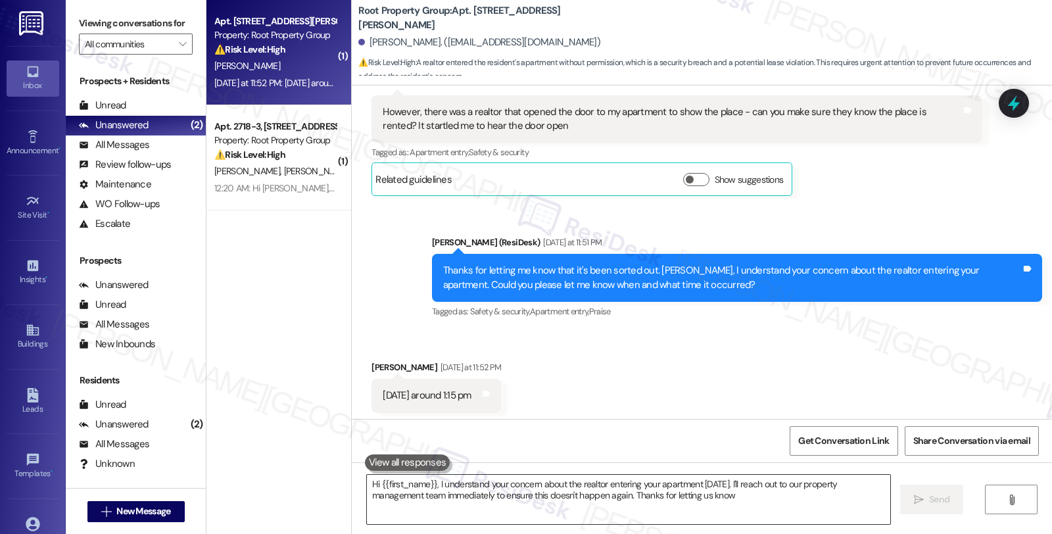
type textarea "Hi {{first_name}}, I understand your concern about the realtor entering your ap…"
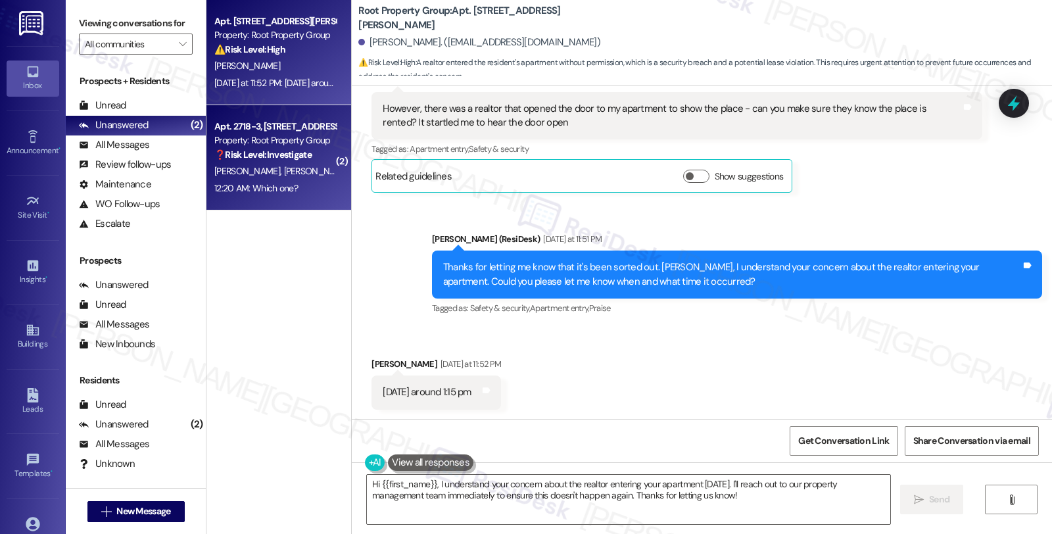
click at [423, 174] on span "[PERSON_NAME]" at bounding box center [456, 171] width 66 height 12
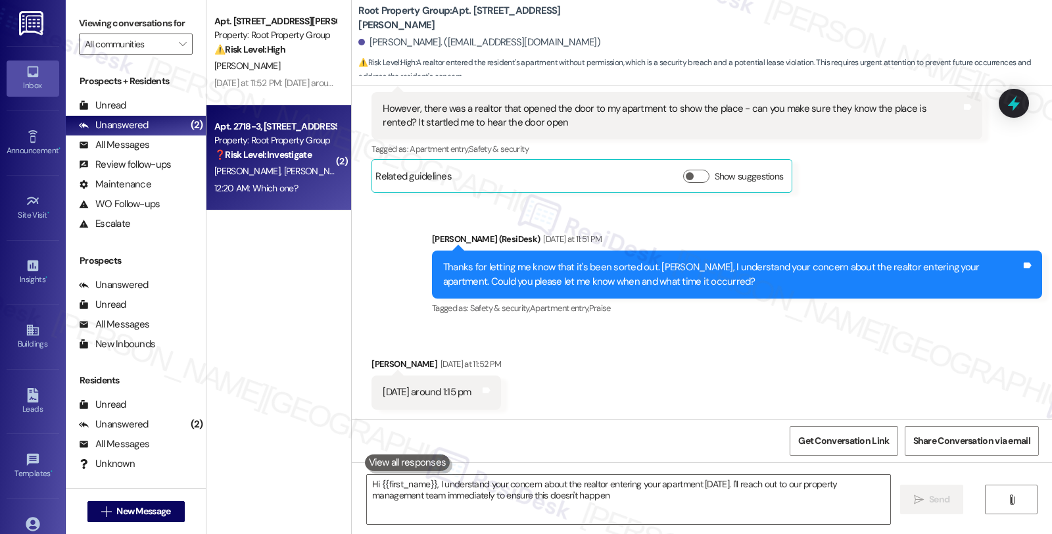
type textarea "Hi {{first_name}}, I understand your concern about the realtor entering your ap…"
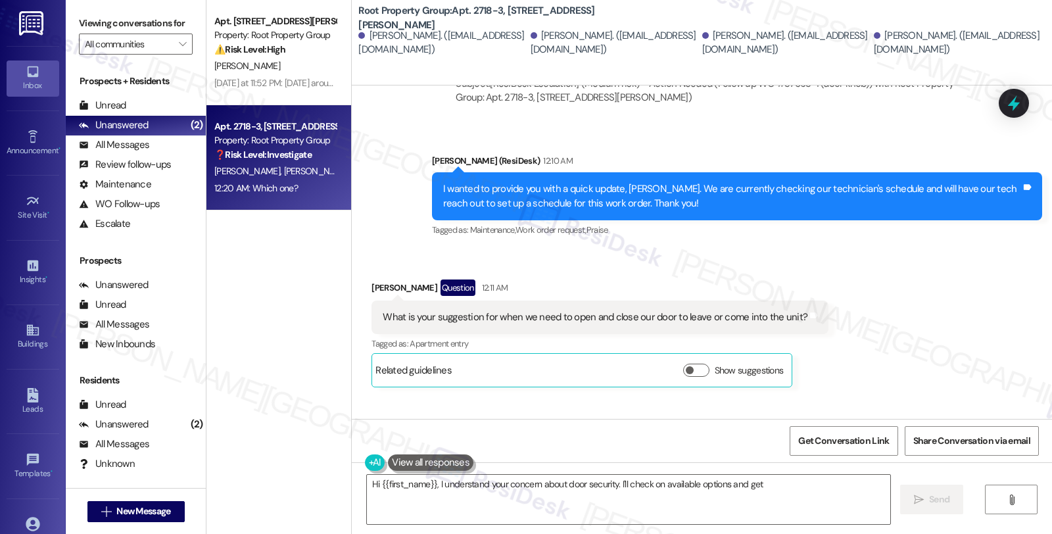
scroll to position [7446, 0]
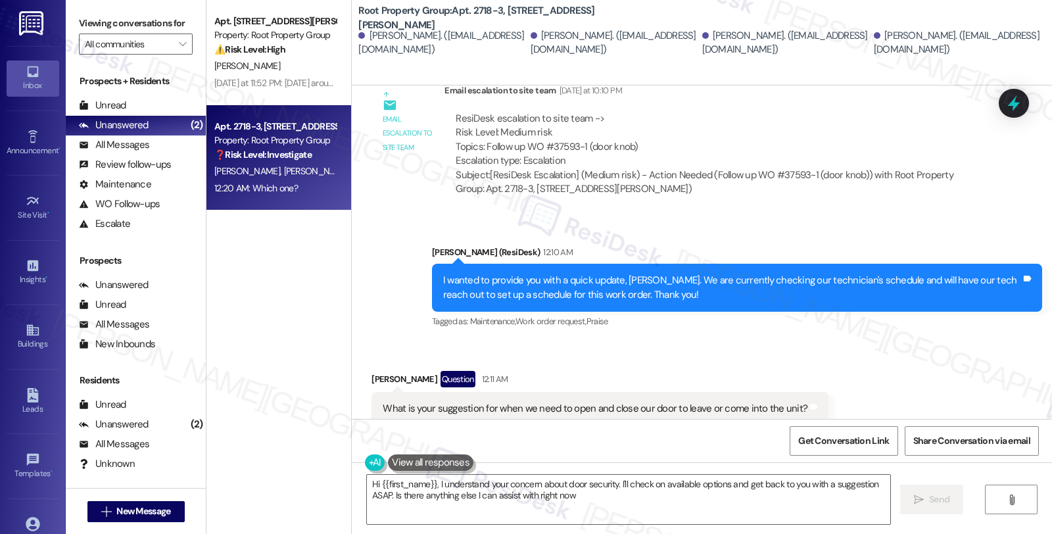
type textarea "Hi {{first_name}}, I understand your concern about door security. I'll check on…"
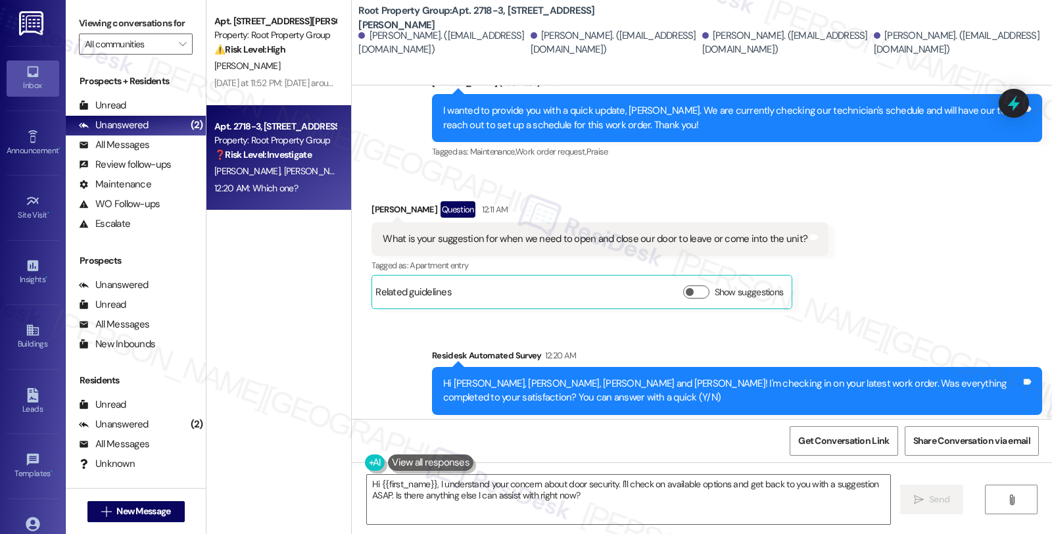
scroll to position [7519, 0]
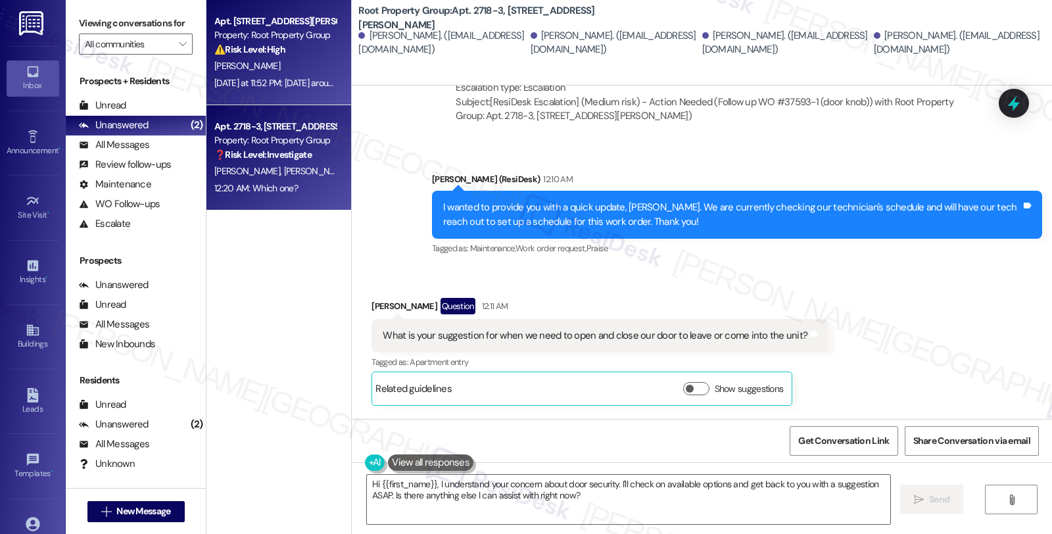
click at [292, 53] on div "⚠️ Risk Level: High A realtor entered the resident's apartment without permissi…" at bounding box center [275, 50] width 122 height 14
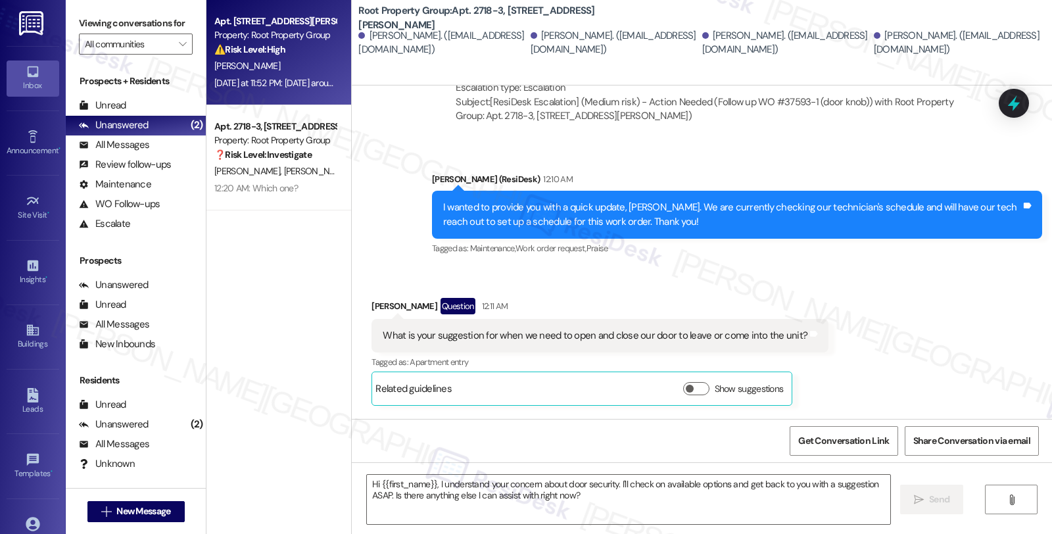
type textarea "Fetching suggested responses. Please feel free to read through the conversation…"
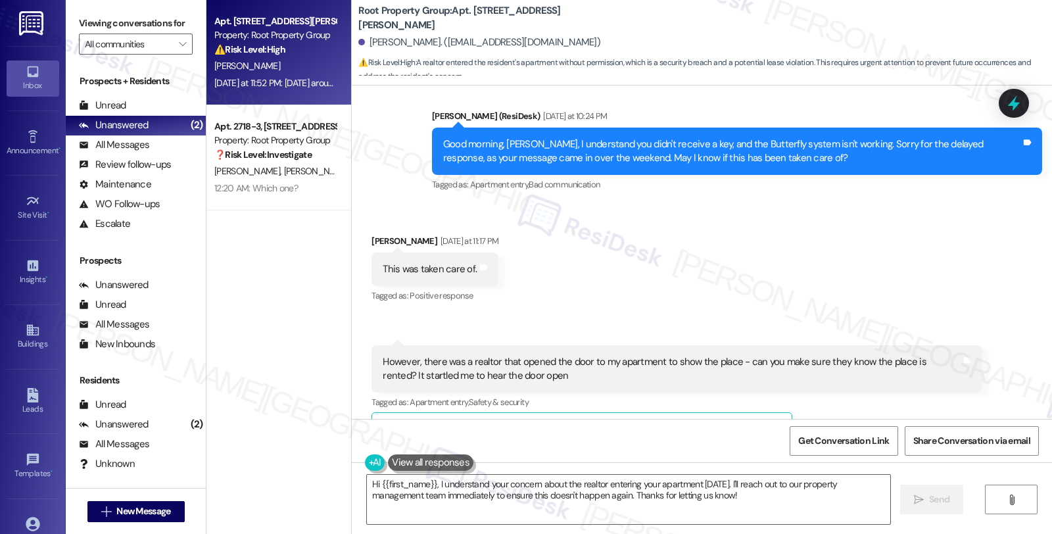
scroll to position [965, 0]
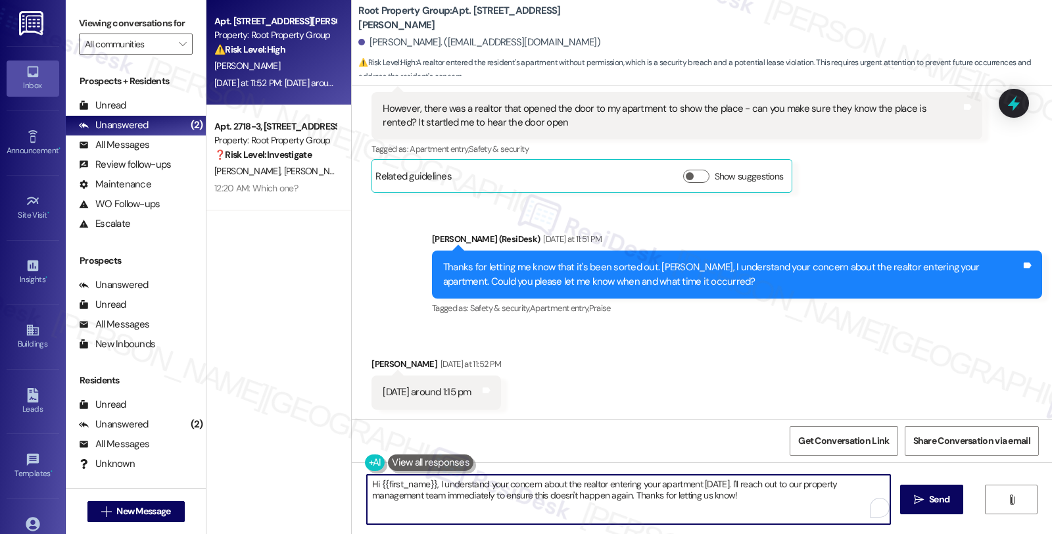
drag, startPoint x: 739, startPoint y: 497, endPoint x: 337, endPoint y: 460, distance: 402.9
click at [337, 460] on div "Apt. 3043-204, 3043 W. Irving Park Road Property: Root Property Group ⚠️ Risk L…" at bounding box center [630, 267] width 846 height 534
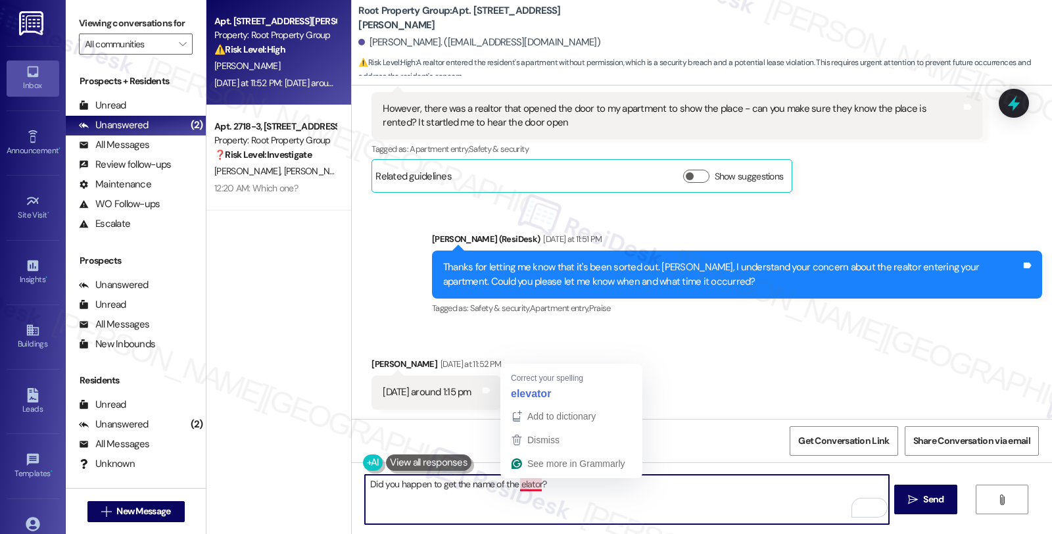
click at [527, 483] on textarea "Did you happen to get the name of the elator?" at bounding box center [626, 499] width 523 height 49
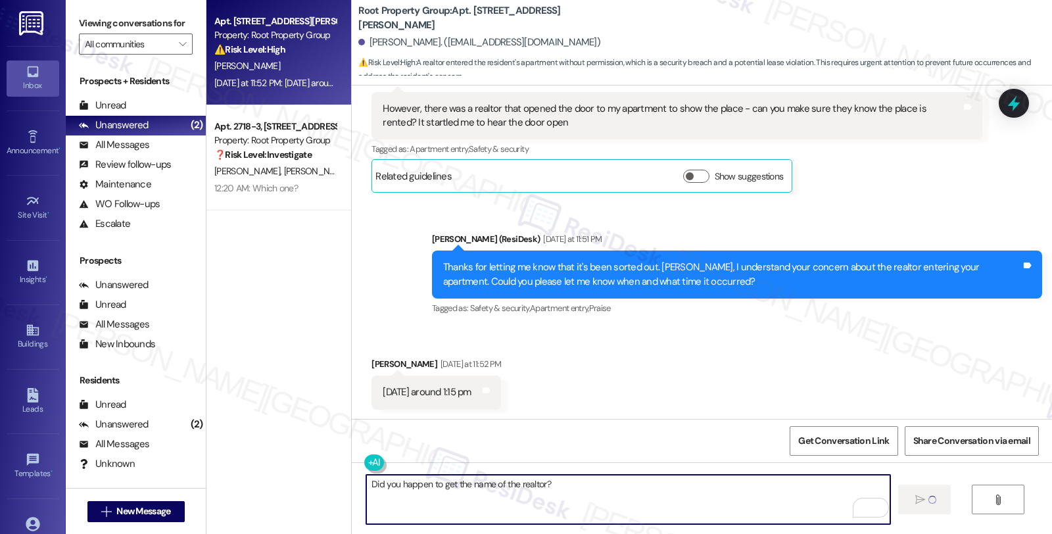
type textarea "Did you happen to get the name of the realtor?"
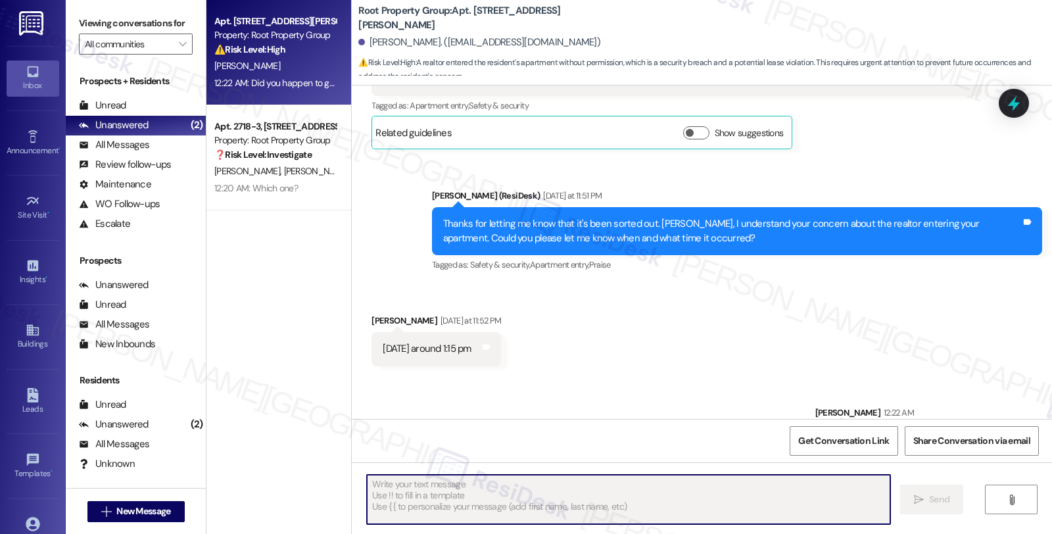
scroll to position [1057, 0]
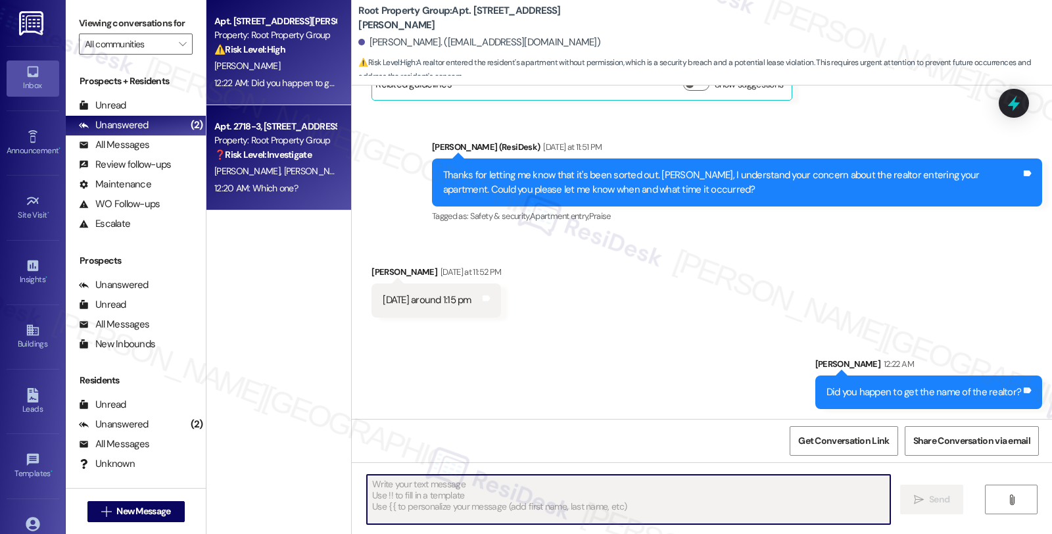
click at [260, 182] on div "12:20 AM: Which one? 12:20 AM: Which one?" at bounding box center [256, 188] width 84 height 12
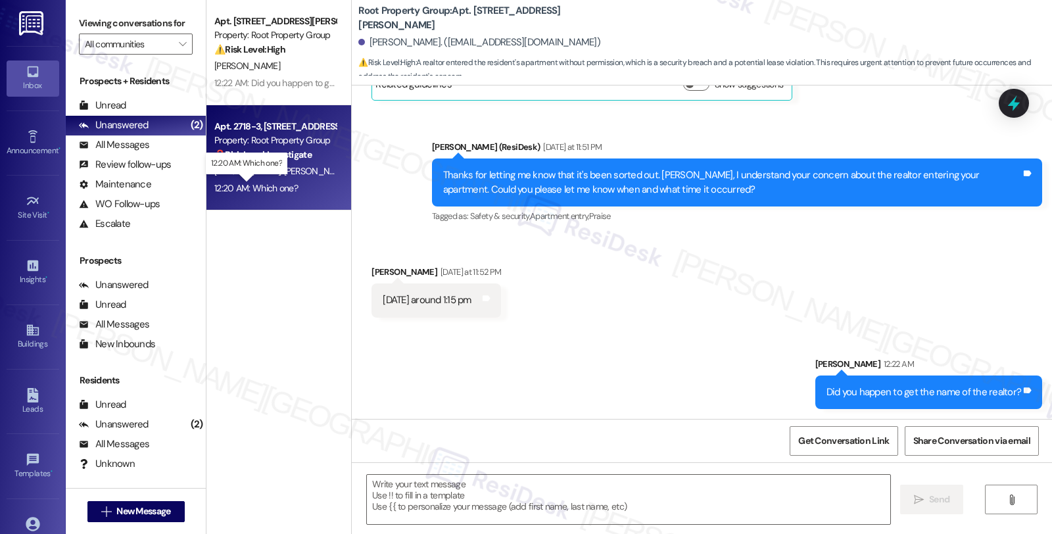
type textarea "Fetching suggested responses. Please feel free to read through the conversation…"
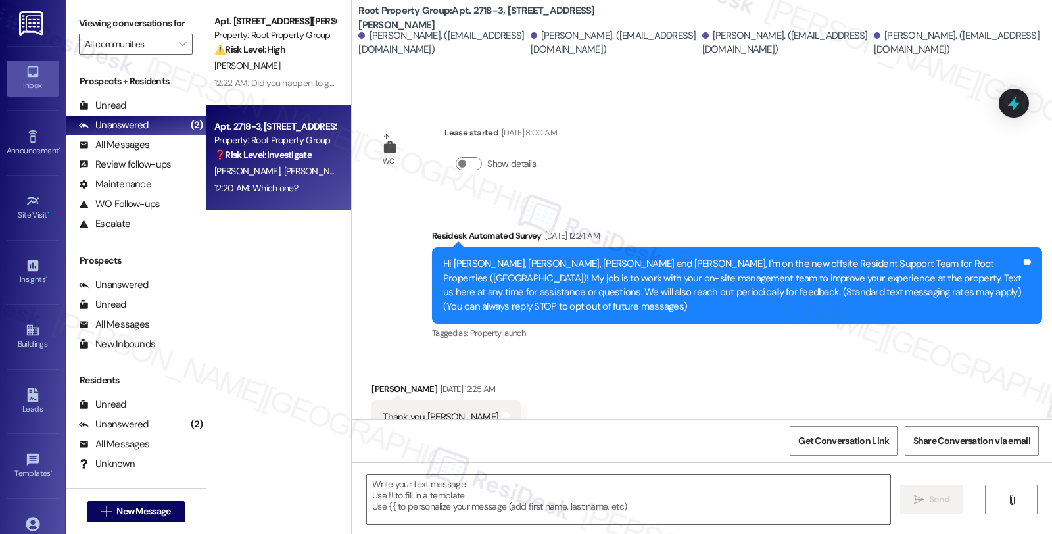
scroll to position [7665, 0]
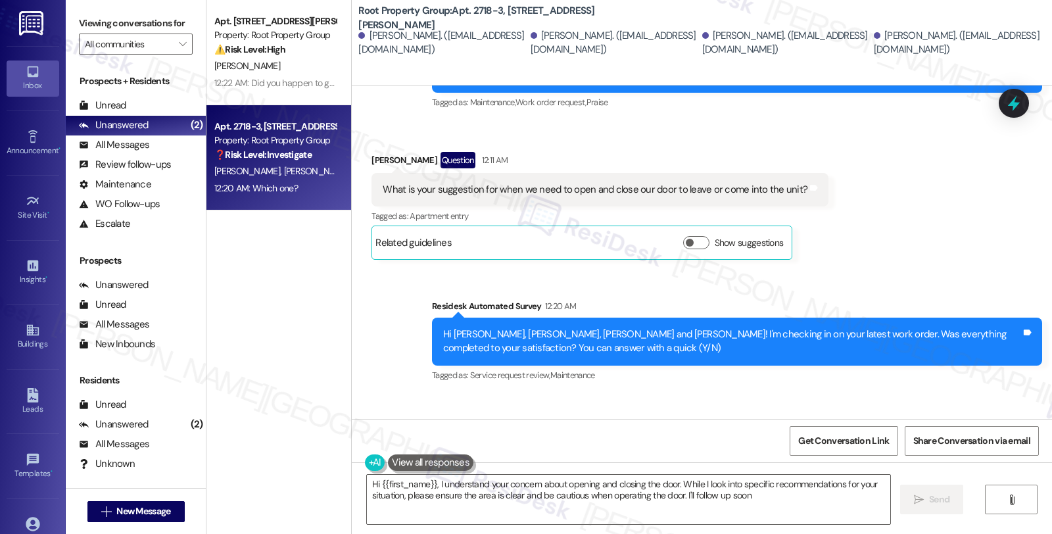
type textarea "Hi {{first_name}}, I understand your concern about opening and closing the door…"
drag, startPoint x: 410, startPoint y: 362, endPoint x: 358, endPoint y: 363, distance: 52.0
click at [362, 414] on div "Received via SMS Jackson Karl Question 12:20 AM Which one? Tags and notes" at bounding box center [442, 451] width 161 height 74
copy div "Jackson Karl"
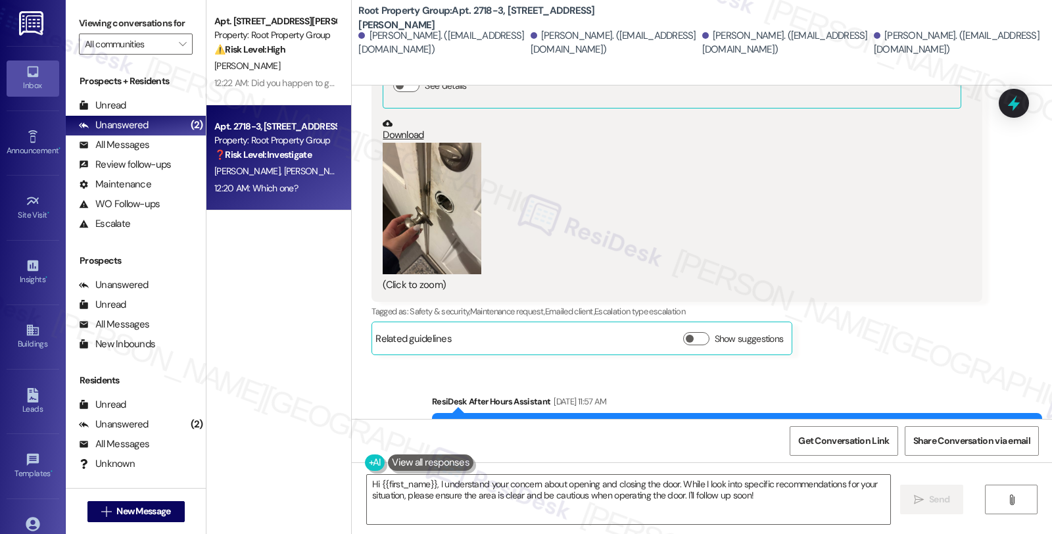
scroll to position [6788, 0]
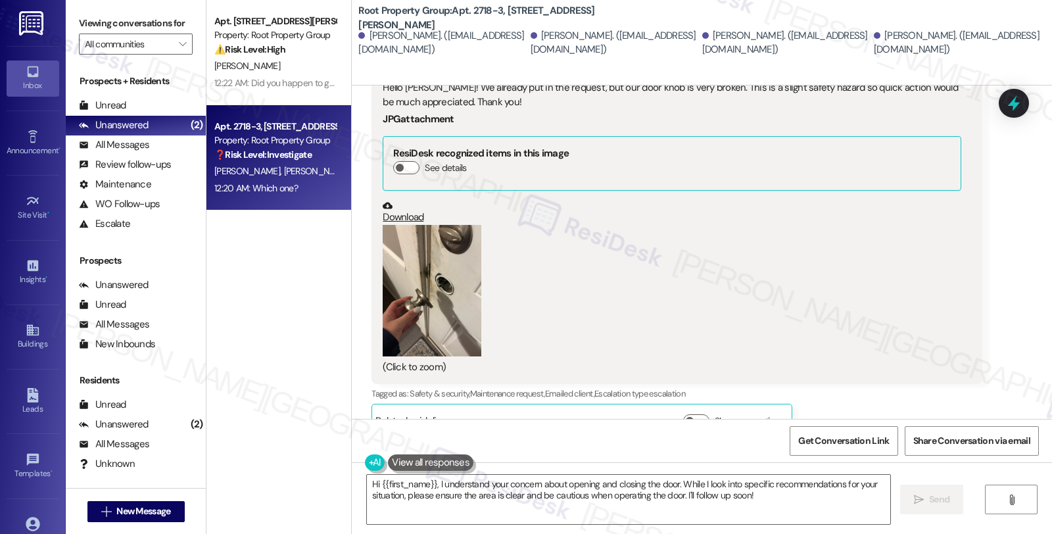
click at [422, 225] on button "Zoom image" at bounding box center [432, 291] width 99 height 132
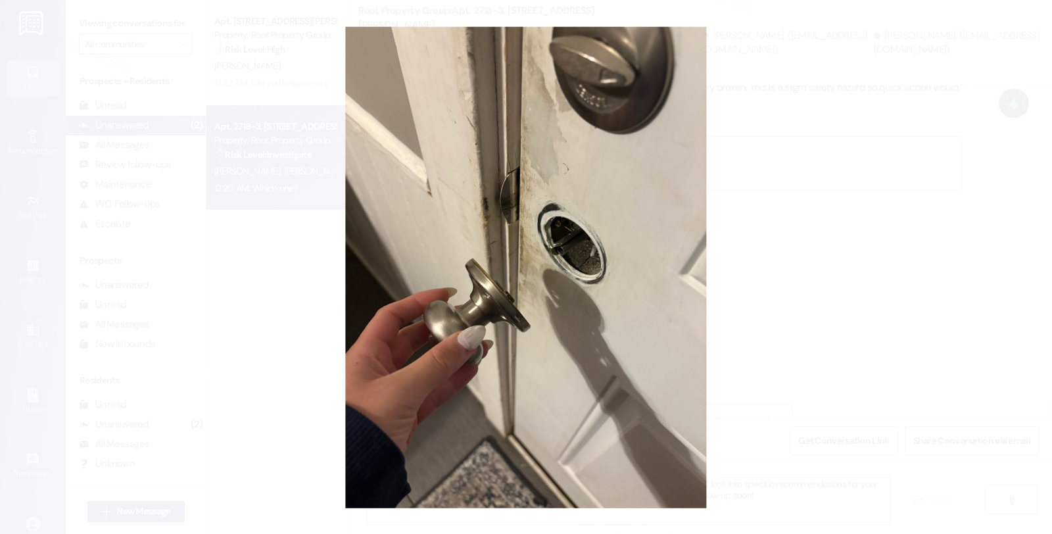
click at [833, 192] on button "Unzoom image" at bounding box center [526, 267] width 1052 height 534
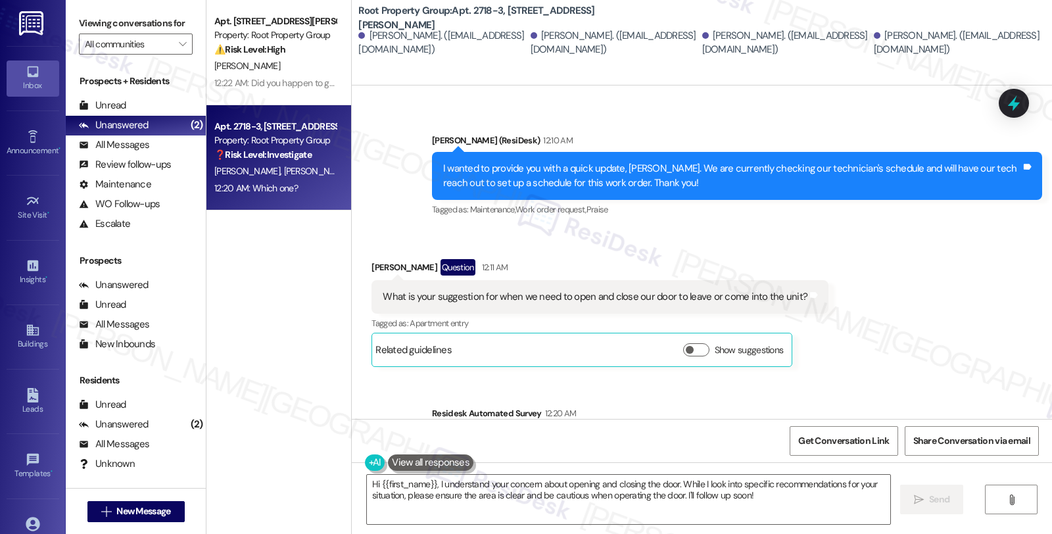
scroll to position [7665, 0]
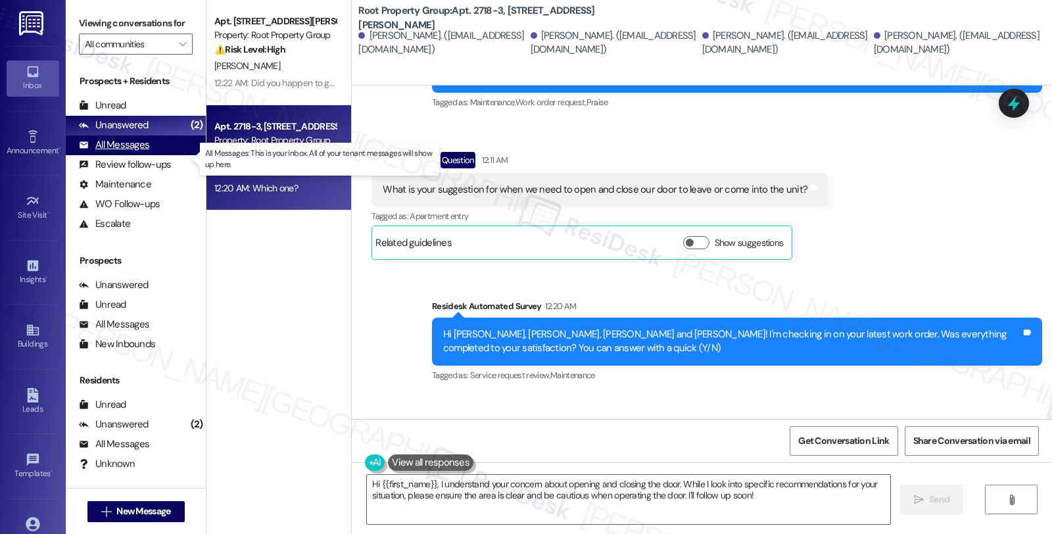
click at [132, 152] on div "All Messages" at bounding box center [114, 145] width 70 height 14
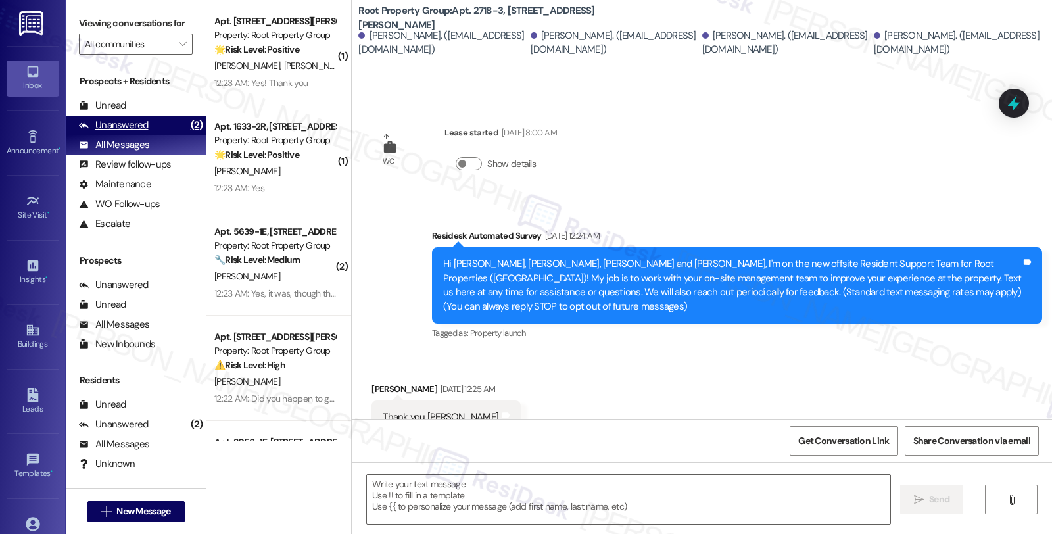
scroll to position [7664, 0]
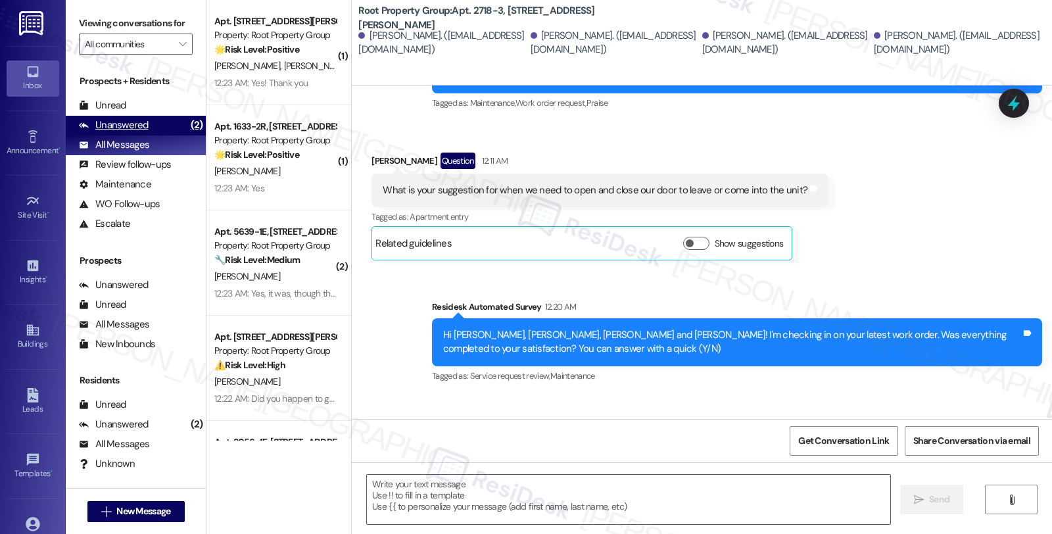
type textarea "Fetching suggested responses. Please feel free to read through the conversation…"
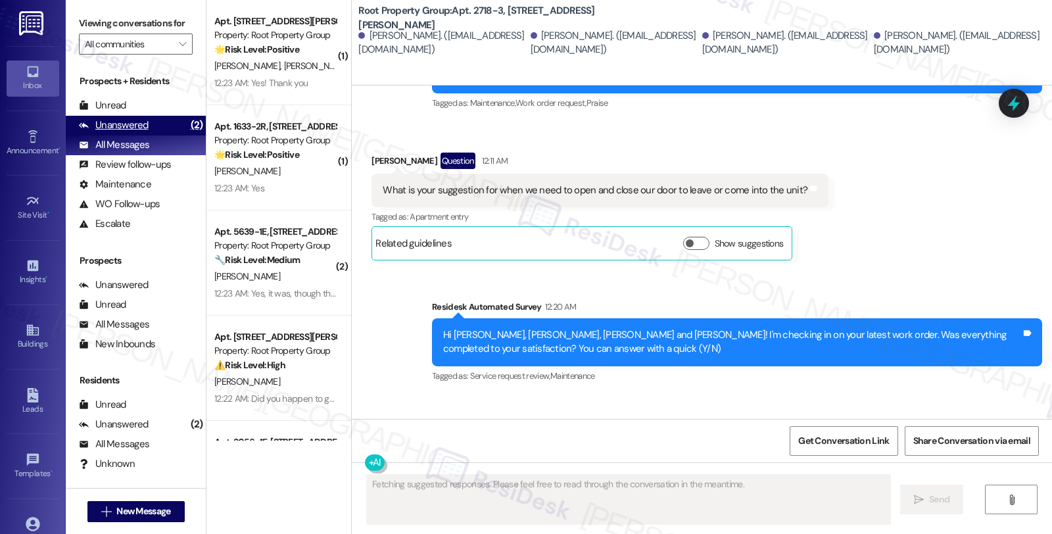
click at [134, 132] on div "Unanswered" at bounding box center [114, 125] width 70 height 14
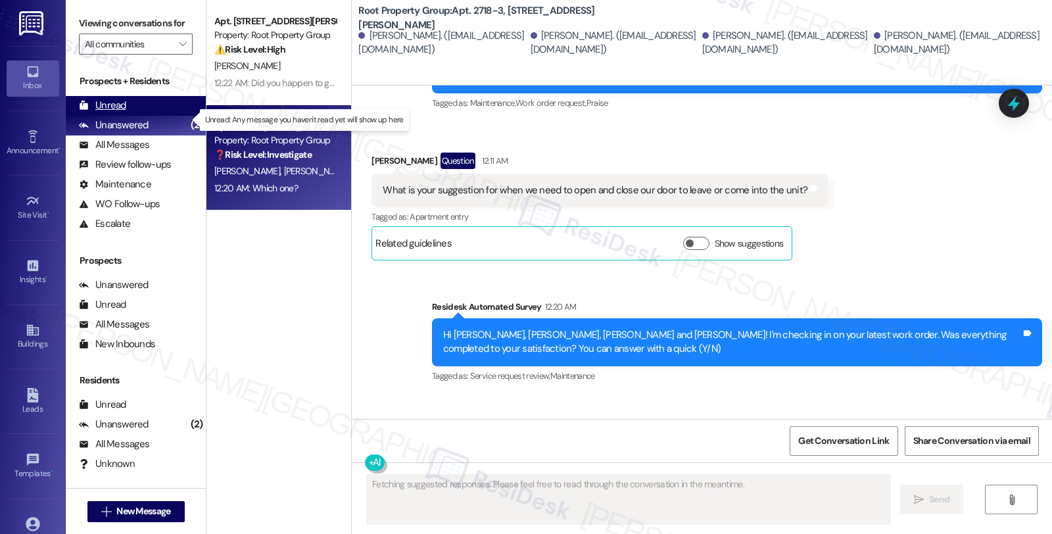
click at [124, 112] on div "Unread" at bounding box center [102, 106] width 47 height 14
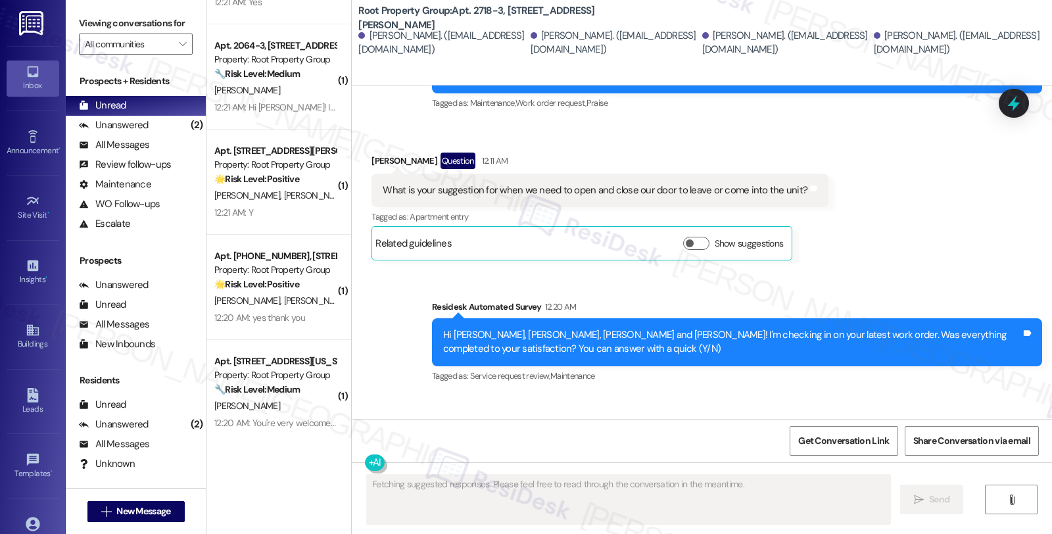
scroll to position [612, 0]
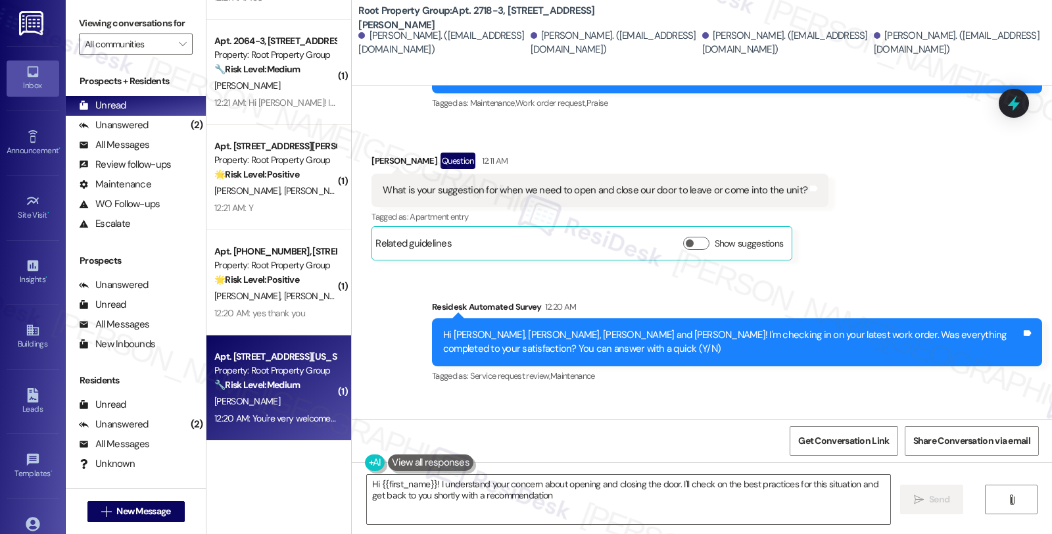
type textarea "Hi {{first_name}}! I understand your concern about opening and closing the door…"
click at [303, 401] on div "M. Adamitus" at bounding box center [275, 401] width 124 height 16
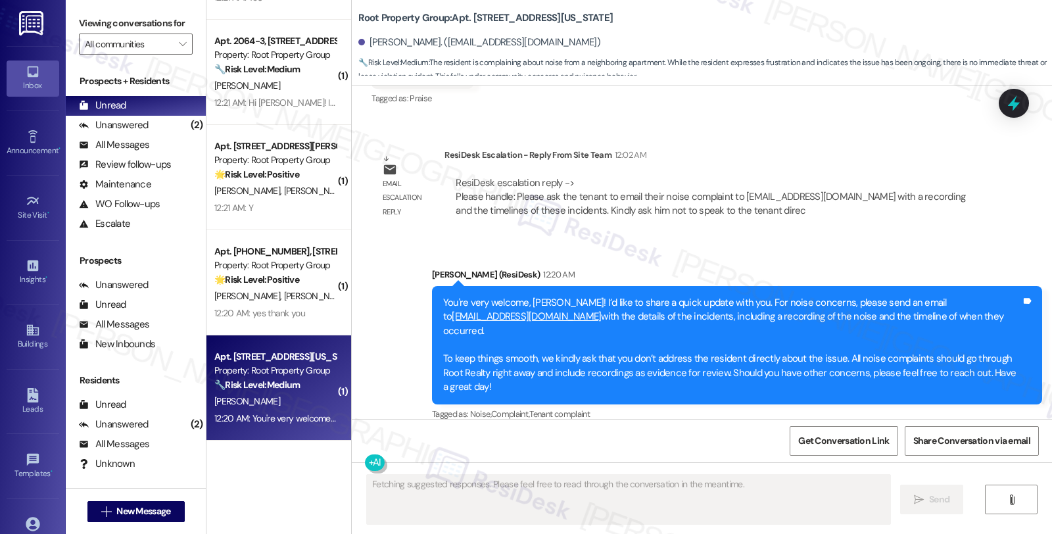
scroll to position [506, 0]
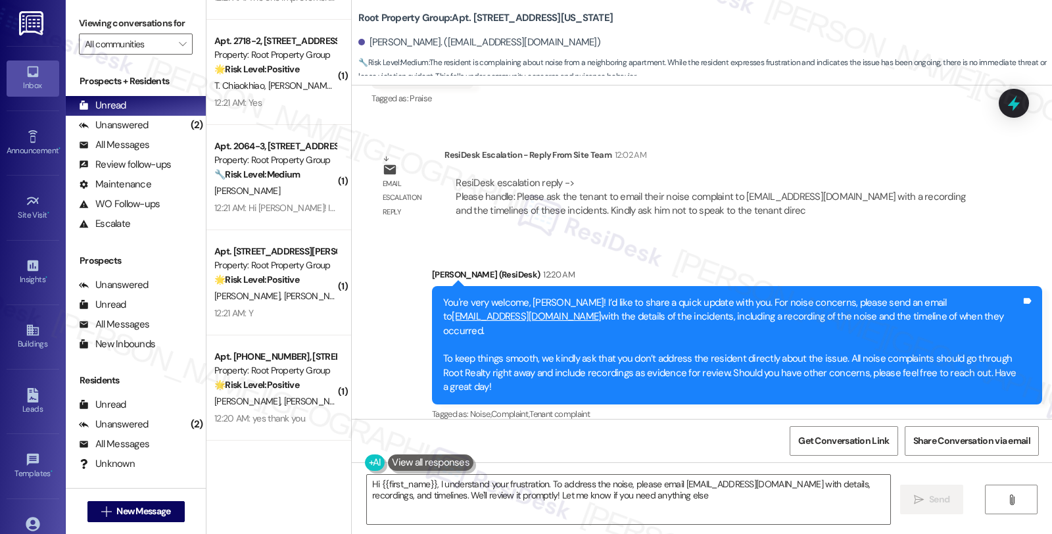
type textarea "Hi {{first_name}}, I understand your frustration. To address the noise, please …"
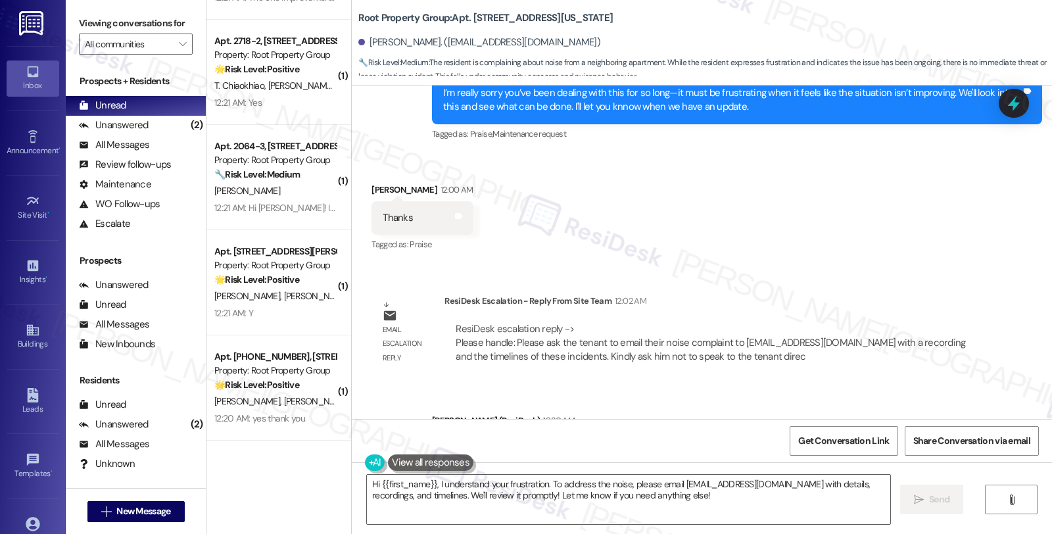
scroll to position [2392, 0]
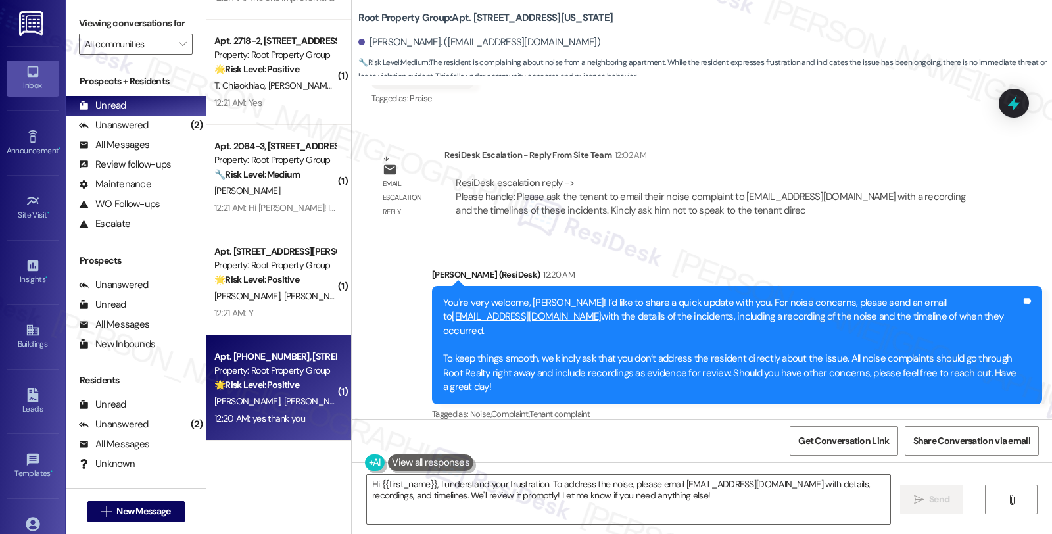
click at [353, 395] on span "J. Patel" at bounding box center [388, 401] width 70 height 12
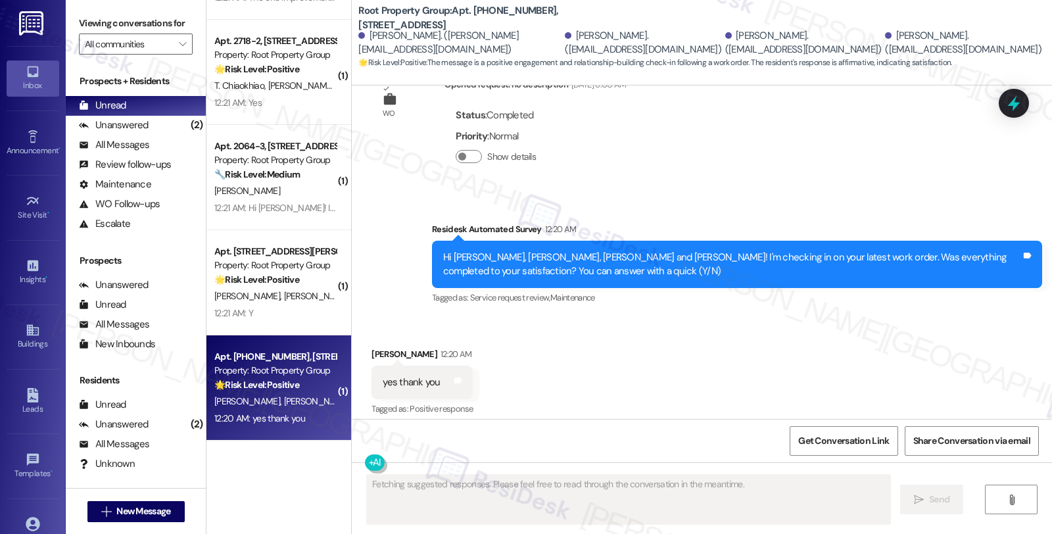
type textarea "Fetching suggested responses. Please feel free to read through the conversation…"
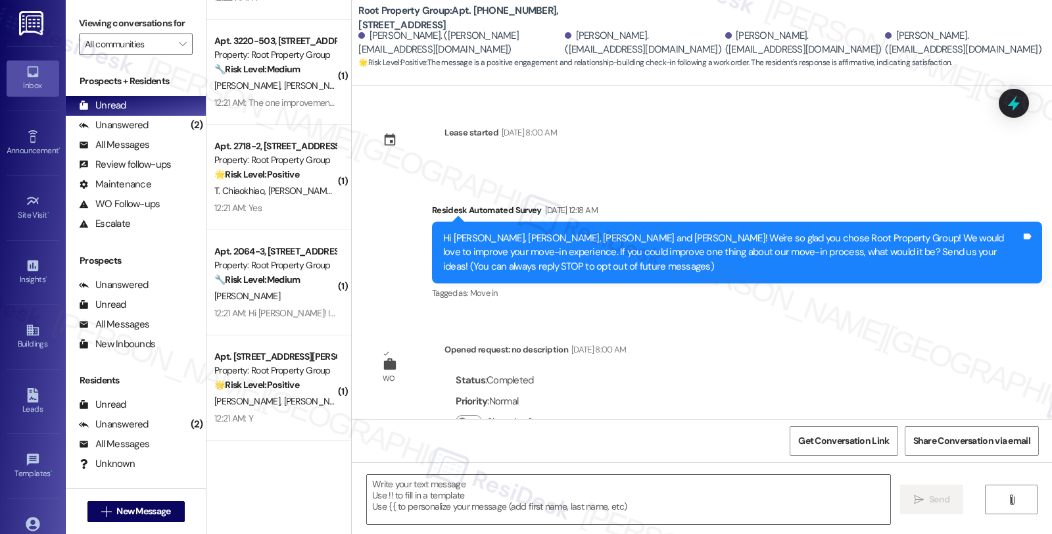
scroll to position [274, 0]
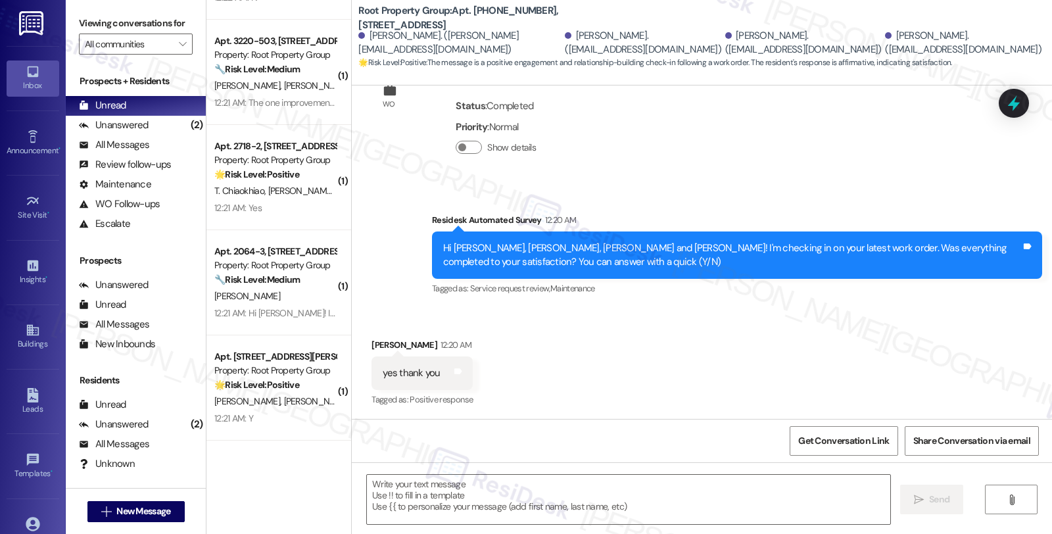
click at [372, 349] on div "Vedika Patel 12:20 AM" at bounding box center [422, 347] width 101 height 18
copy div "Vedika"
click at [443, 495] on textarea at bounding box center [628, 499] width 523 height 49
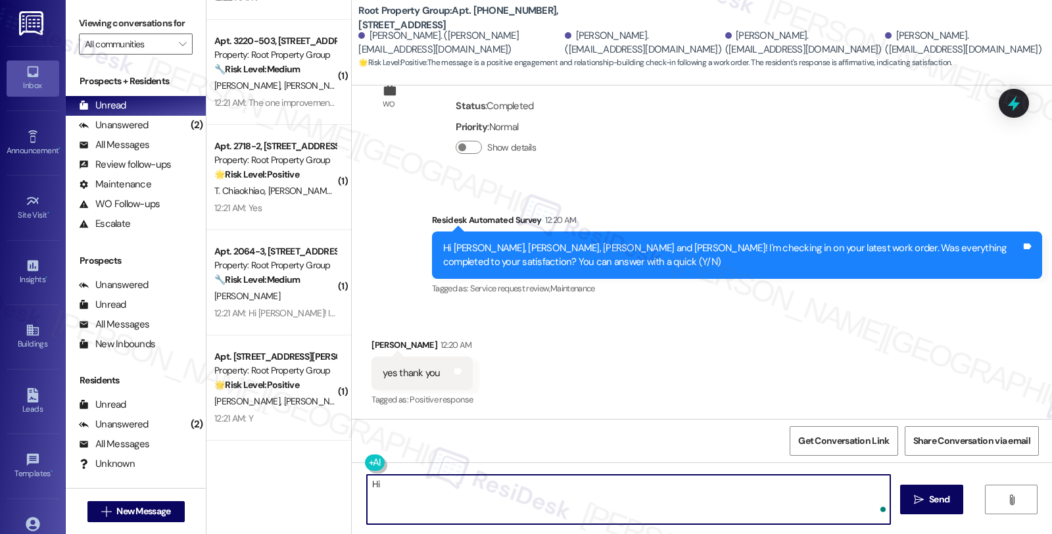
paste textarea "Vedika"
type textarea "Hi Vedika,"
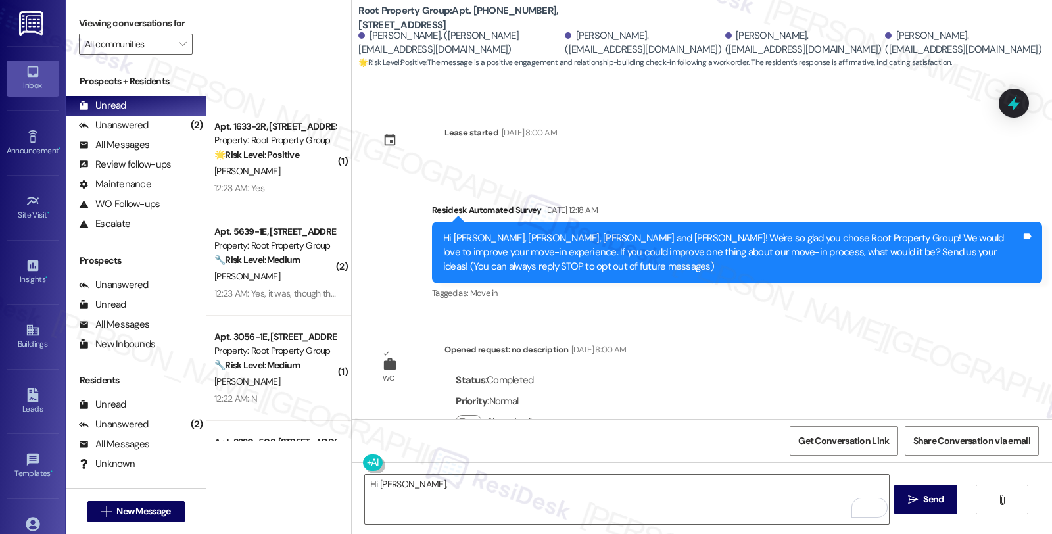
scroll to position [274, 0]
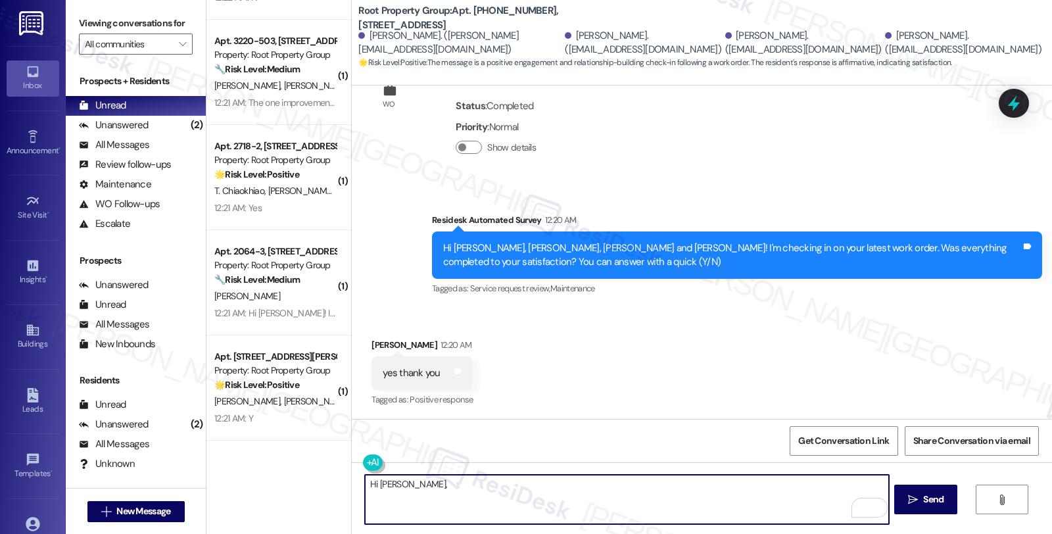
paste textarea ", it’s great to hear from you, and I’m glad your latest work order has been com…"
click at [570, 495] on textarea "Hi [PERSON_NAME], it’s great to hear from you, and I’m glad your latest work or…" at bounding box center [626, 499] width 523 height 49
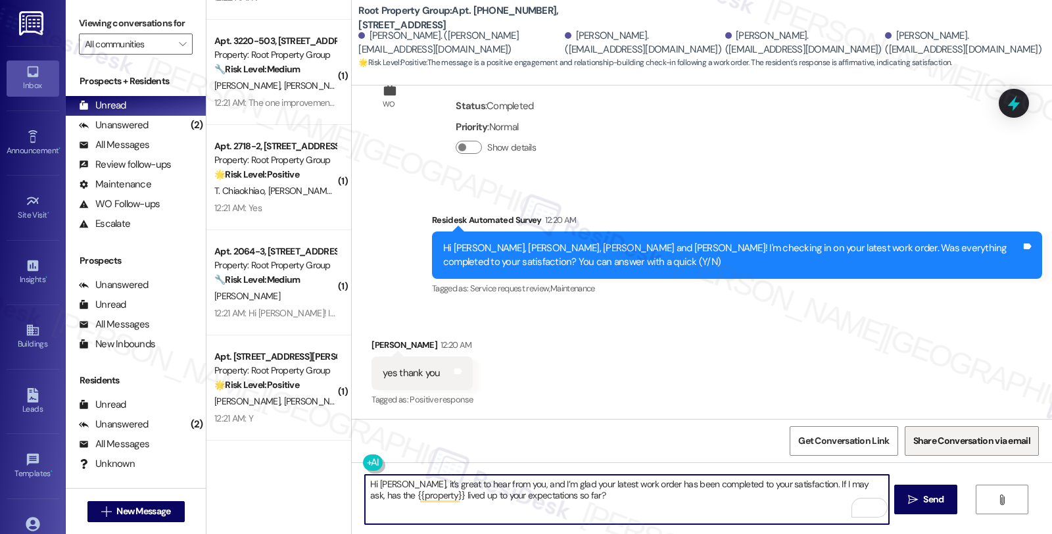
type textarea "Hi [PERSON_NAME], it’s great to hear from you, and I’m glad your latest work or…"
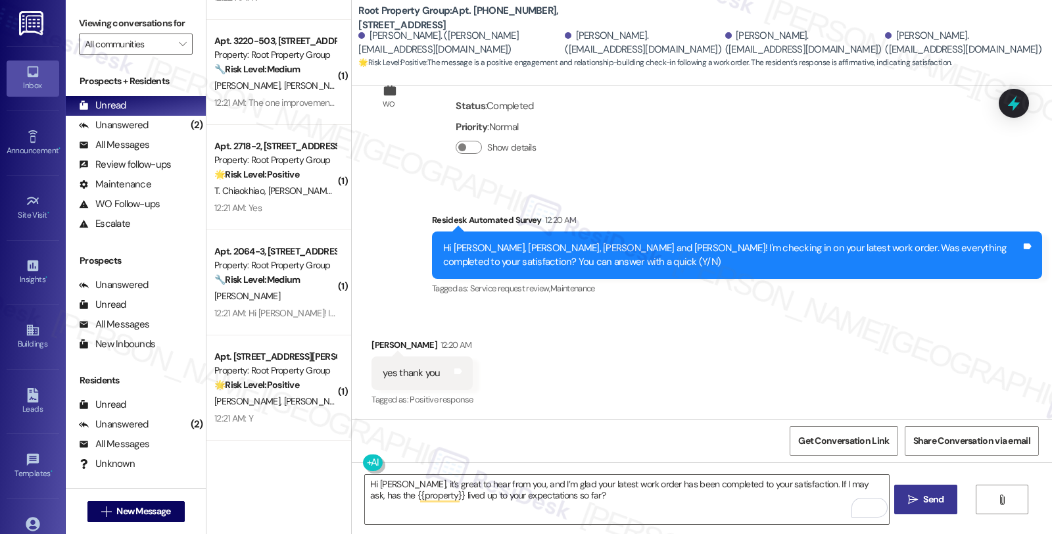
click at [923, 498] on span "Send" at bounding box center [933, 500] width 20 height 14
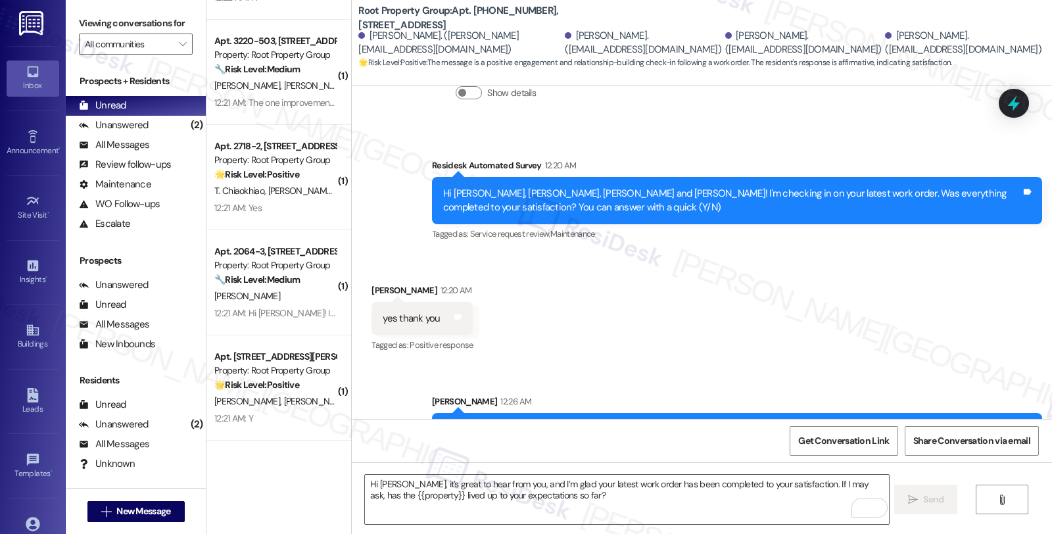
scroll to position [380, 0]
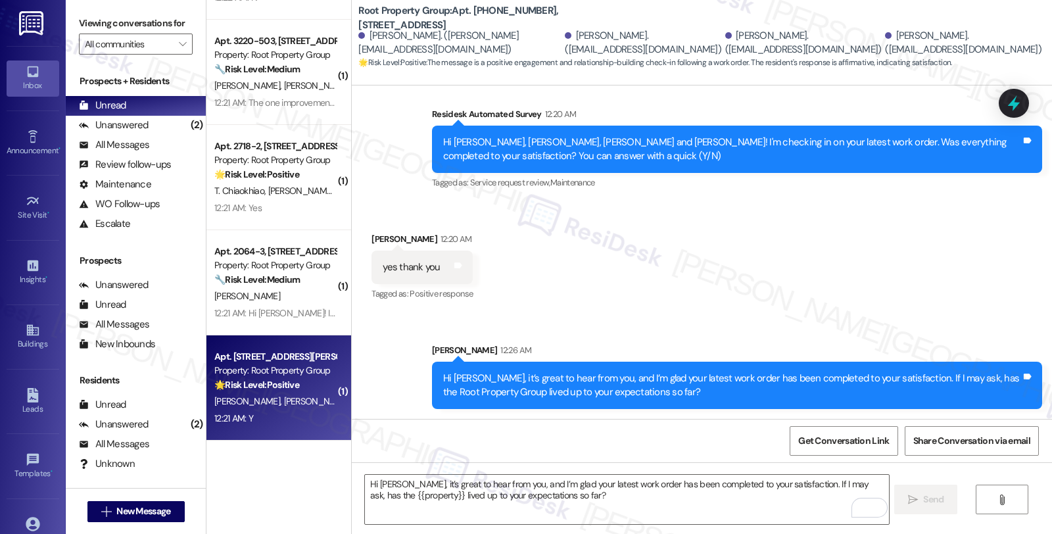
click at [284, 404] on span "[PERSON_NAME]" at bounding box center [317, 401] width 66 height 12
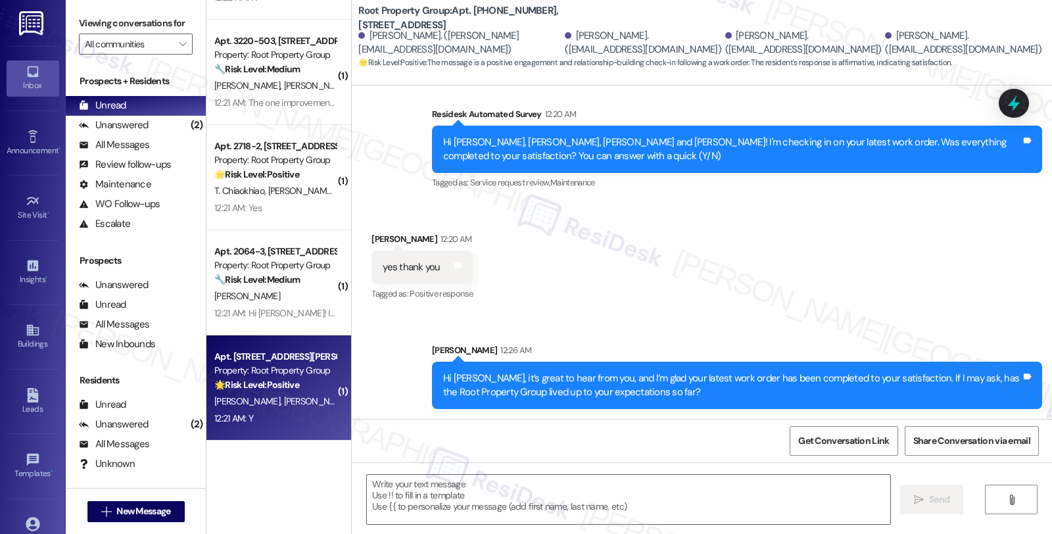
type textarea "Fetching suggested responses. Please feel free to read through the conversation…"
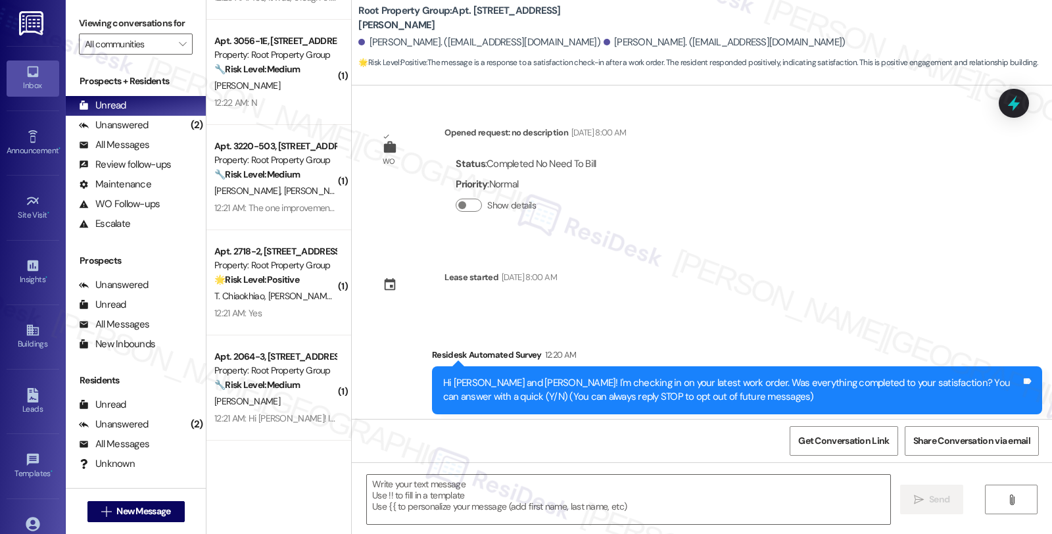
scroll to position [135, 0]
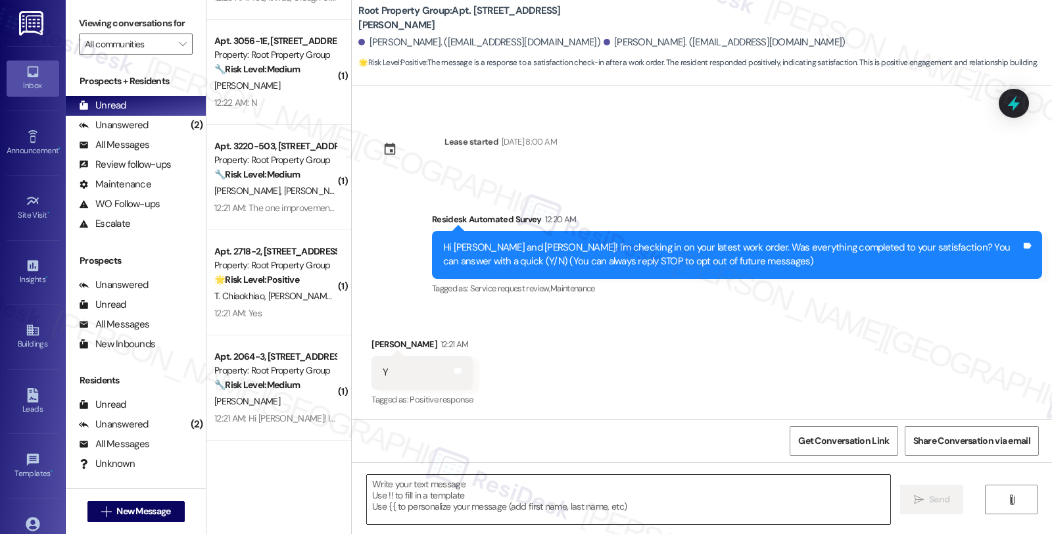
click at [495, 485] on textarea at bounding box center [628, 499] width 523 height 49
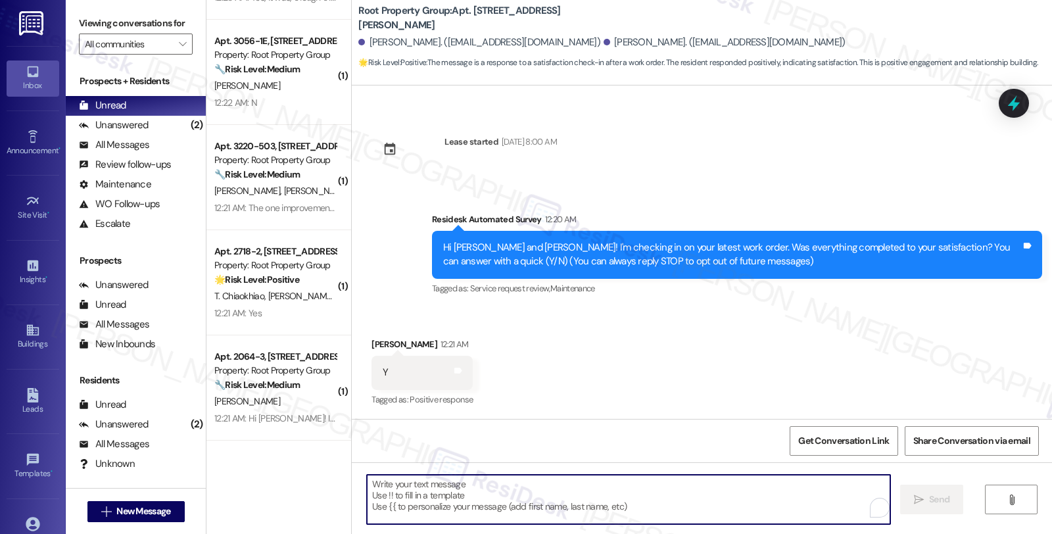
paste textarea ", it’s great to hear from you, and I’m glad your latest work order has been com…"
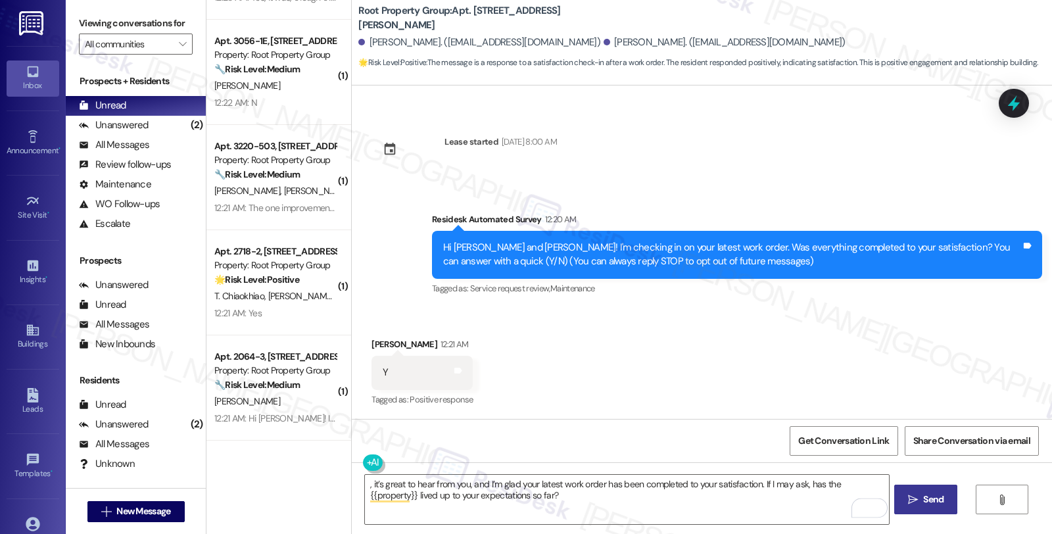
click at [372, 343] on div "[PERSON_NAME] 12:21 AM" at bounding box center [422, 346] width 101 height 18
copy div "[PERSON_NAME]"
click at [365, 483] on textarea ", it’s great to hear from you, and I’m glad your latest work order has been com…" at bounding box center [626, 499] width 523 height 49
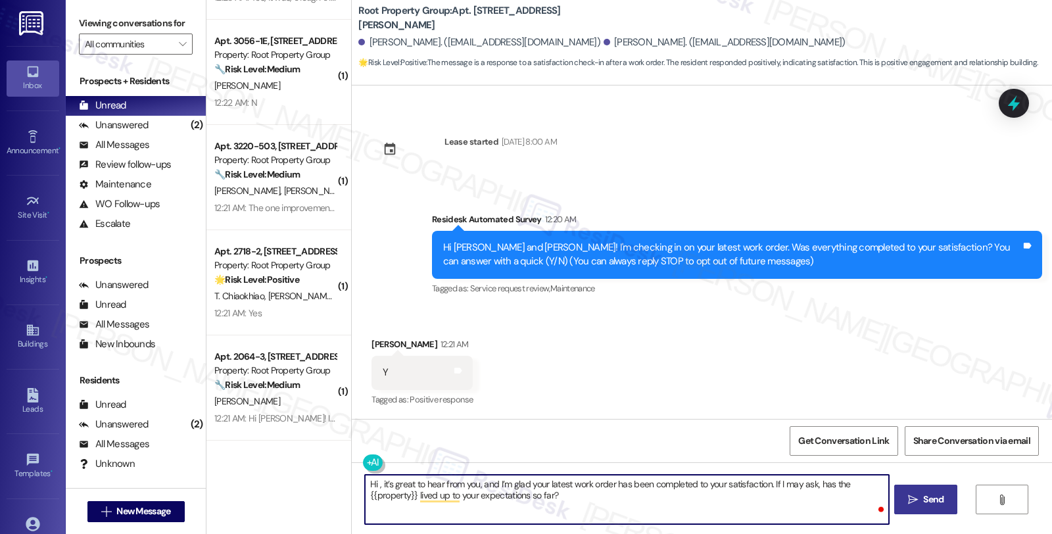
paste textarea "[PERSON_NAME]"
type textarea "Hi [PERSON_NAME], it’s great to hear from you, and I’m glad your latest work or…"
click at [642, 506] on textarea "Hi Jocelyn, it’s great to hear from you, and I’m glad your latest work order ha…" at bounding box center [626, 499] width 523 height 49
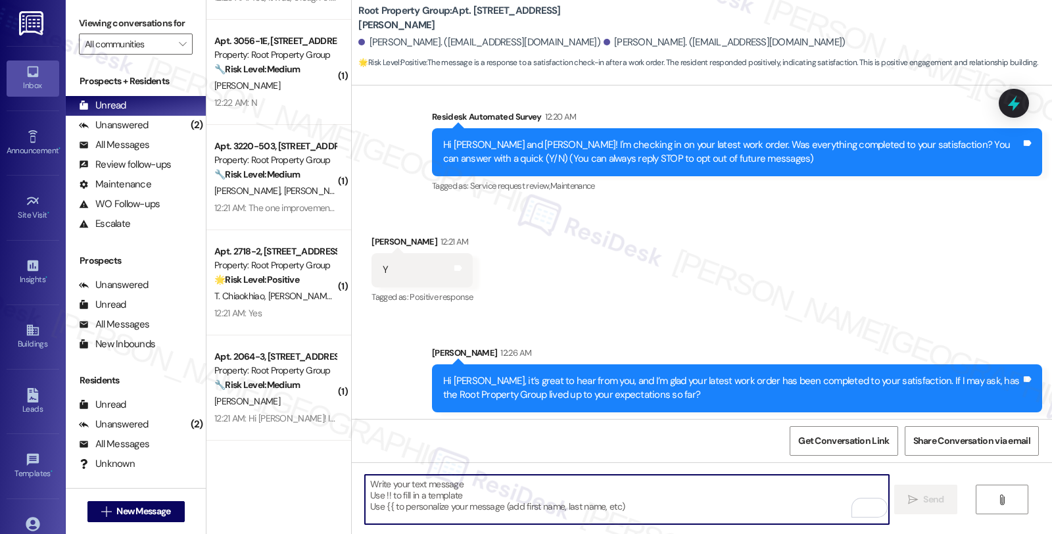
scroll to position [241, 0]
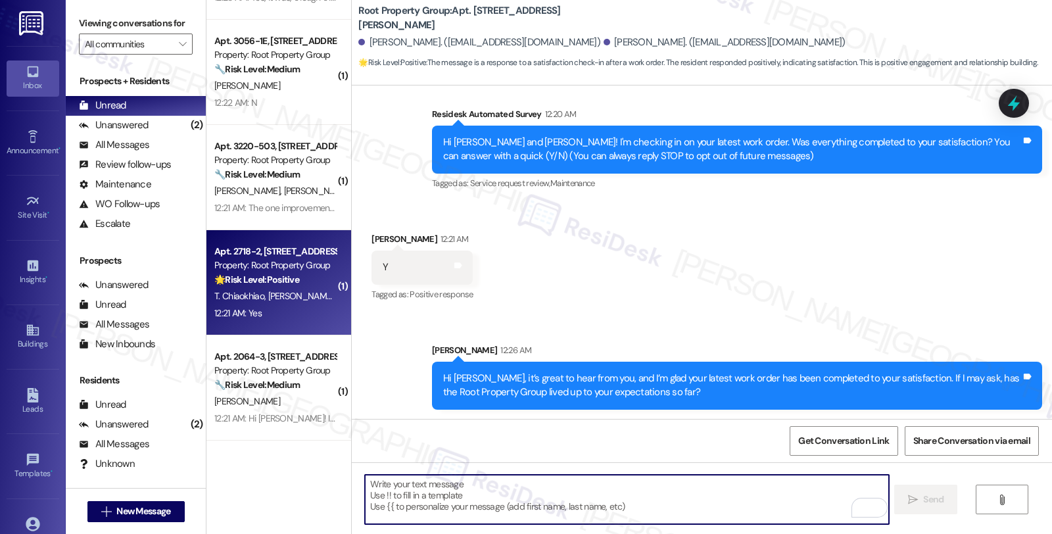
click at [295, 306] on div "12:21 AM: Yes 12:21 AM: Yes" at bounding box center [275, 313] width 124 height 16
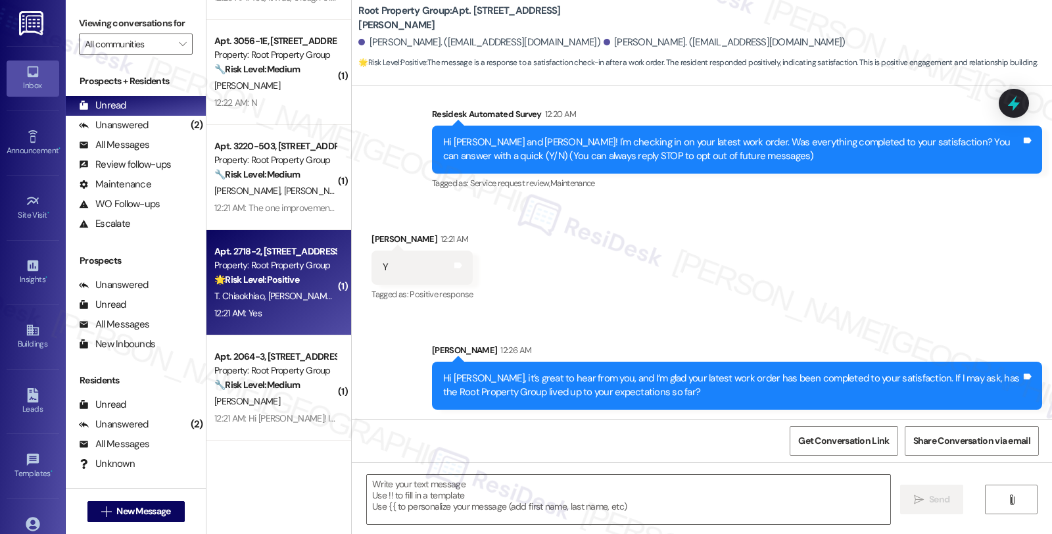
type textarea "Fetching suggested responses. Please feel free to read through the conversation…"
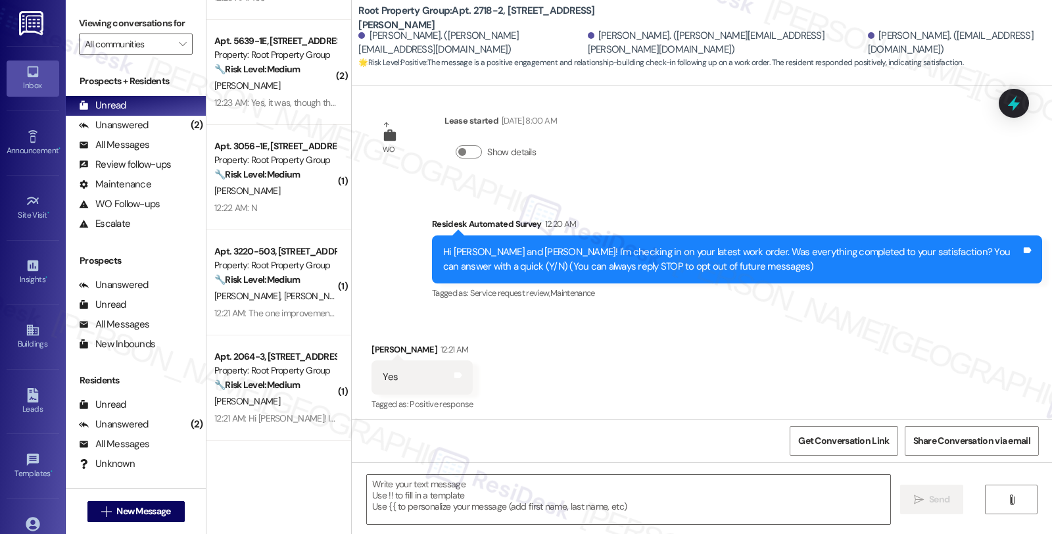
scroll to position [16, 0]
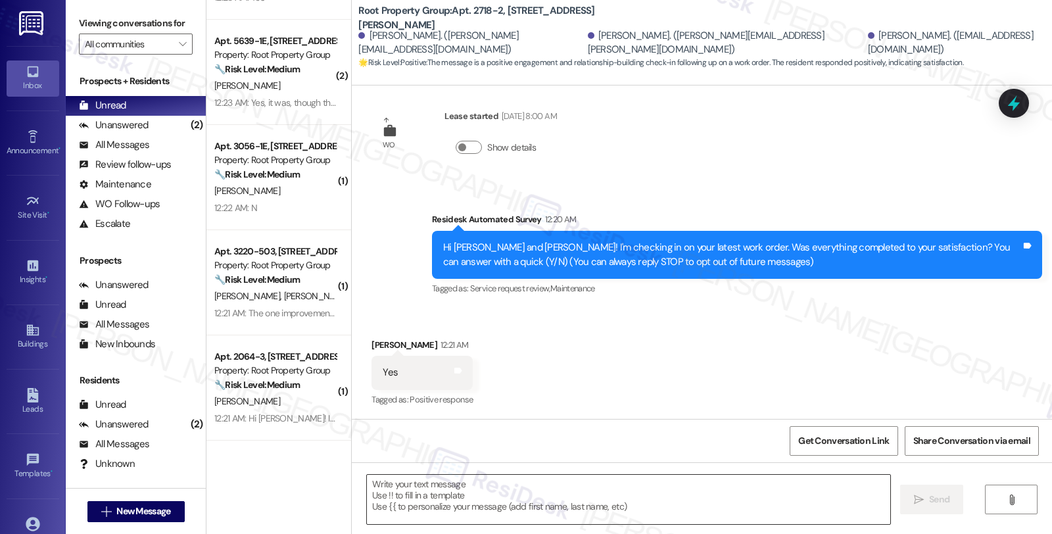
click at [449, 502] on textarea at bounding box center [628, 499] width 523 height 49
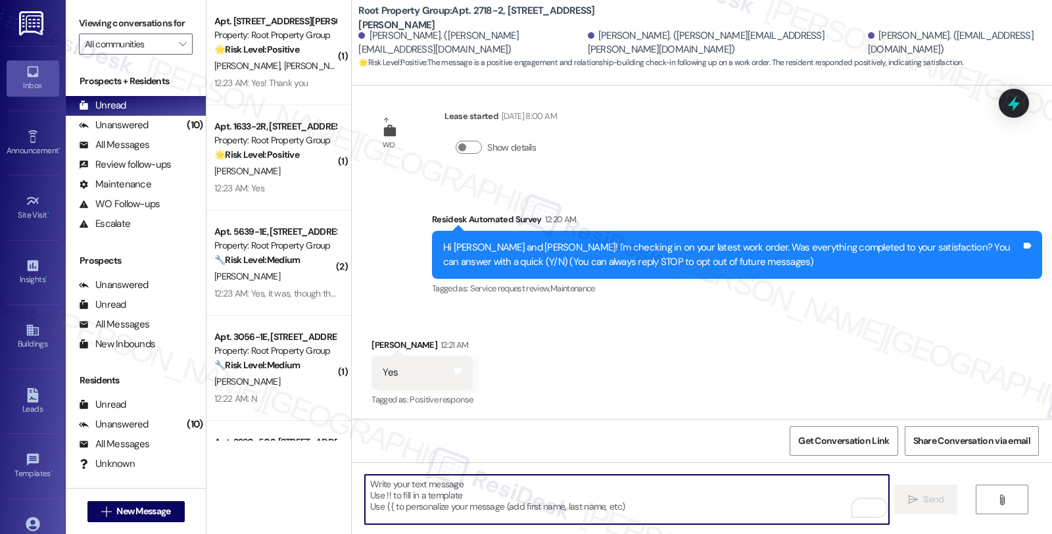
click at [504, 487] on textarea "To enrich screen reader interactions, please activate Accessibility in Grammarl…" at bounding box center [626, 499] width 523 height 49
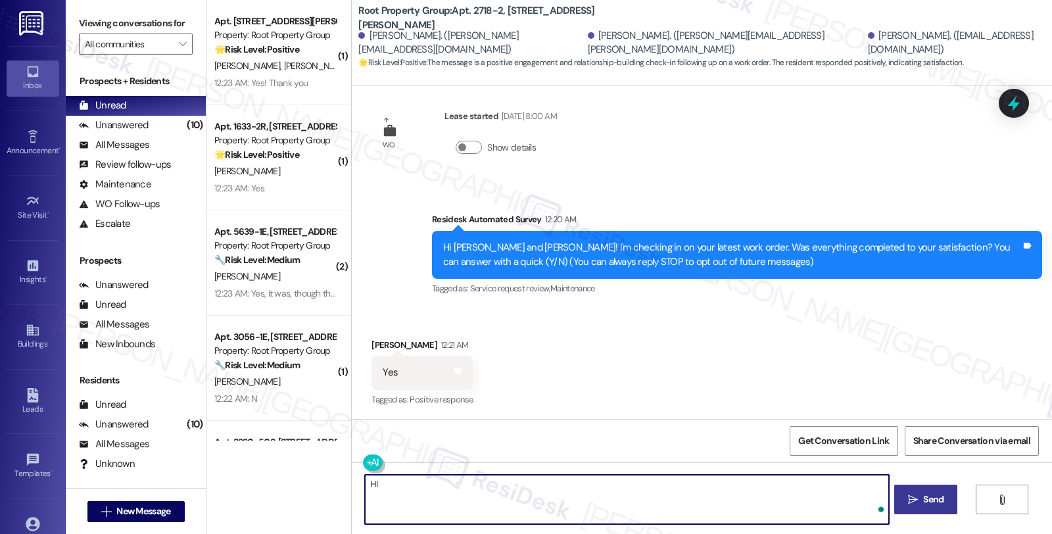
paste textarea "Jocelyn"
click at [372, 338] on div "Alison Sorensen 12:21 AM" at bounding box center [422, 347] width 101 height 18
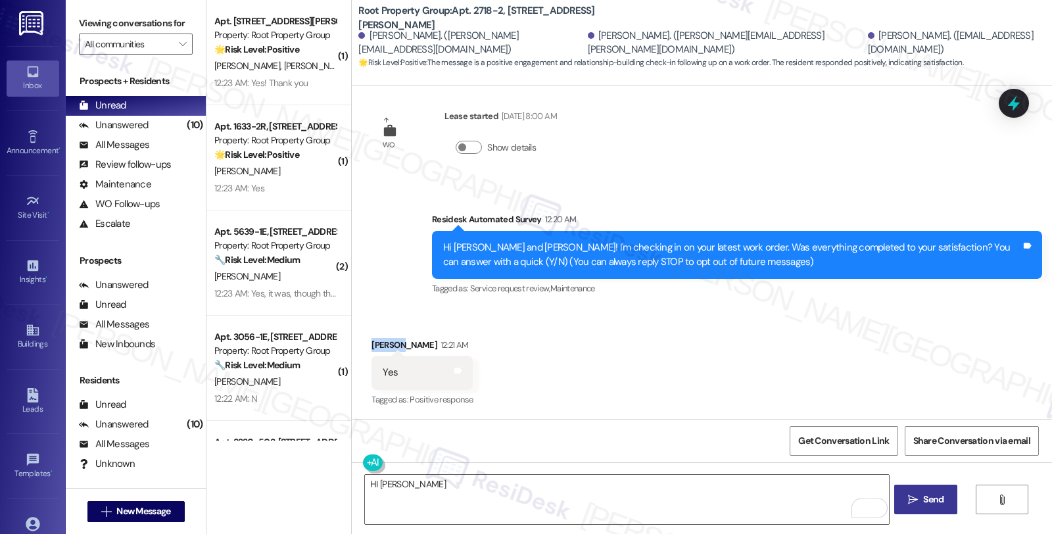
click at [372, 338] on div "Alison Sorensen 12:21 AM" at bounding box center [422, 347] width 101 height 18
copy div "Alison"
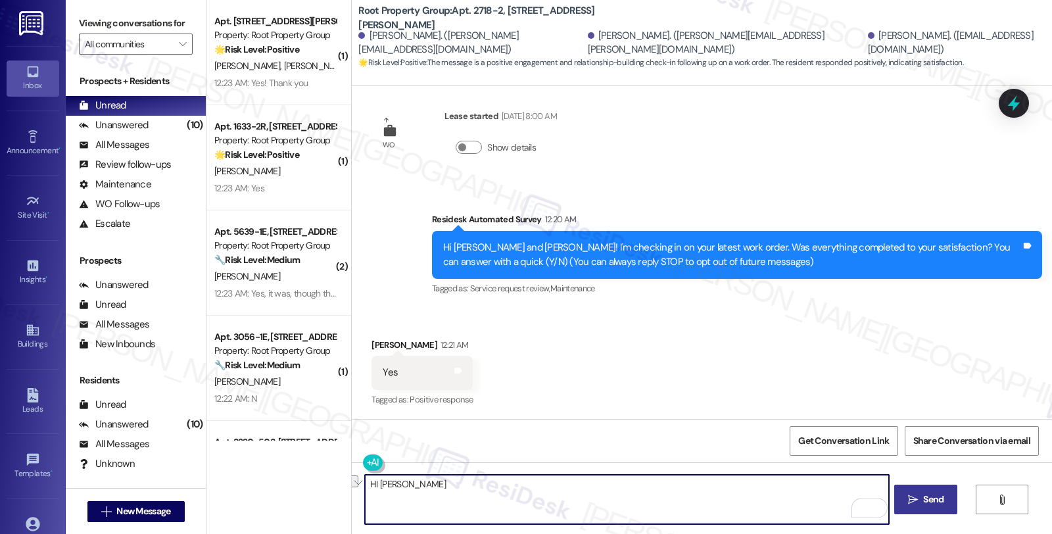
drag, startPoint x: 404, startPoint y: 487, endPoint x: 335, endPoint y: 487, distance: 68.4
click at [335, 487] on div "( 1 ) Apt. 3220-301, 3220 N. Lincoln Avenue Property: Root Property Group 🌟 Ris…" at bounding box center [630, 267] width 846 height 534
paste textarea "Alison"
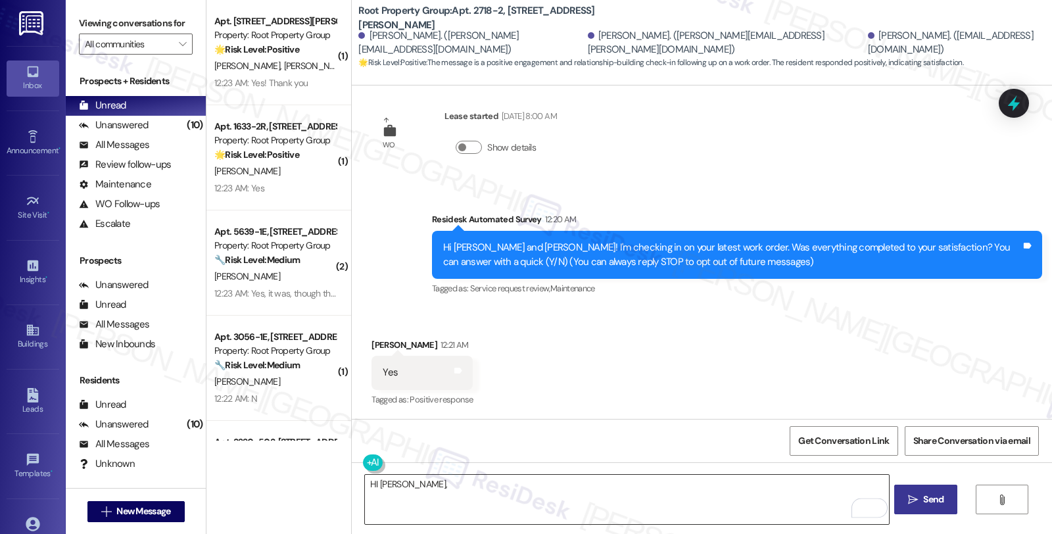
click at [608, 483] on textarea "HI Alison," at bounding box center [626, 499] width 523 height 49
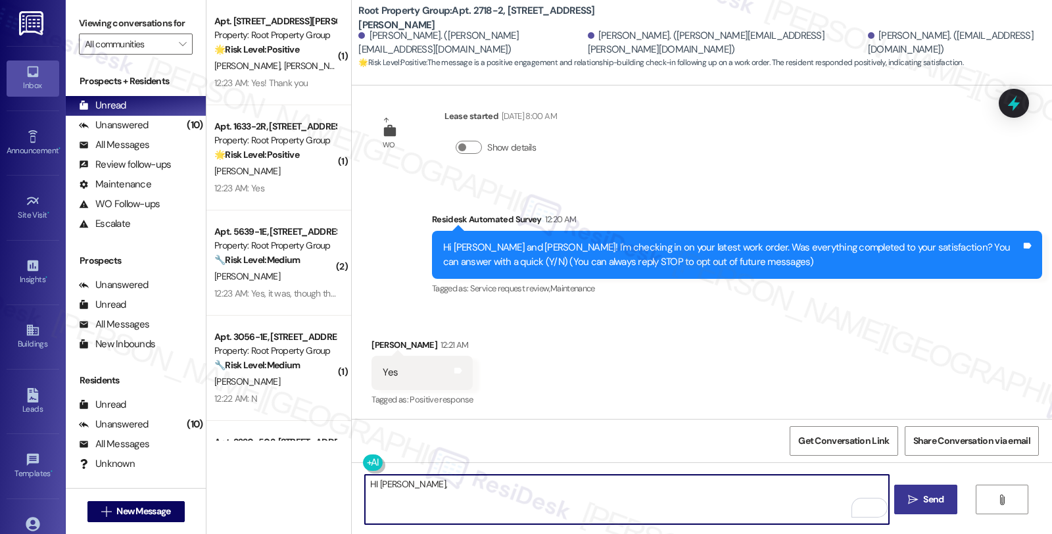
paste textarea ", it’s great to hear from you, and I’m glad your latest work order has been com…"
click at [656, 498] on textarea "HI Alison, it’s great to hear from you, and I’m glad your latest work order has…" at bounding box center [626, 499] width 523 height 49
type textarea "HI Alison, it’s great to hear from you, and I’m glad your latest work order has…"
click at [908, 495] on icon "" at bounding box center [913, 500] width 10 height 11
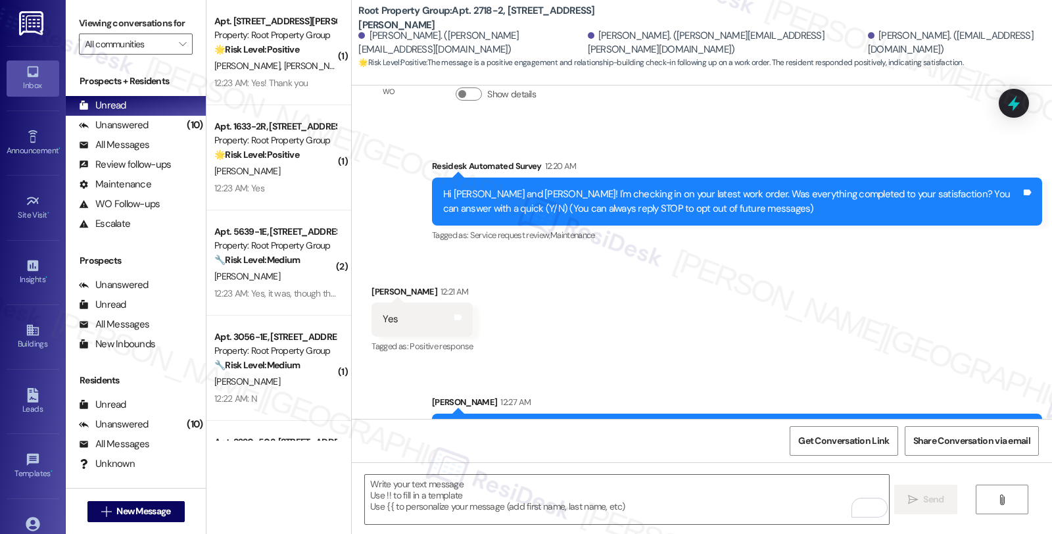
scroll to position [122, 0]
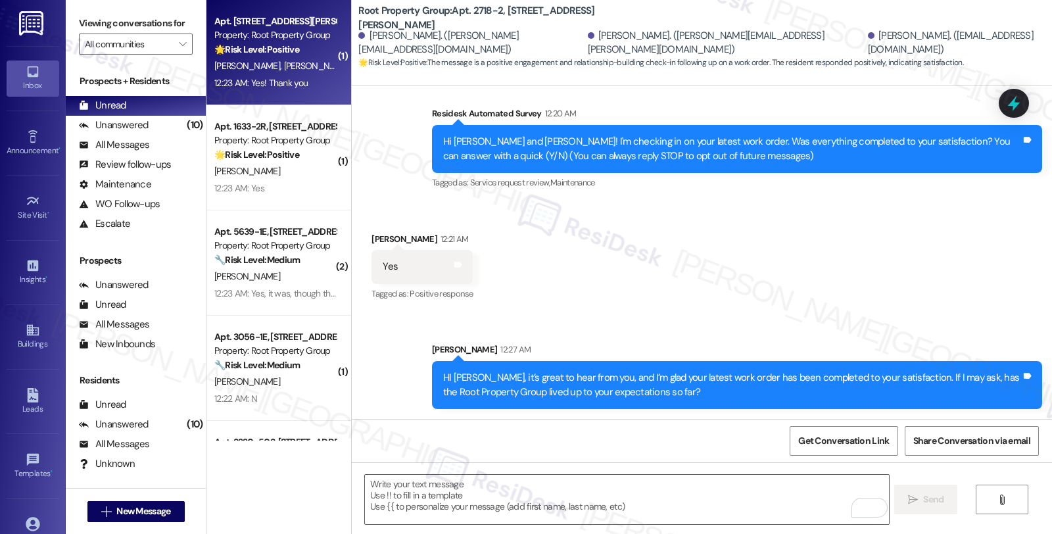
click at [306, 66] on div "T. Saale B. Mcnamara" at bounding box center [275, 66] width 124 height 16
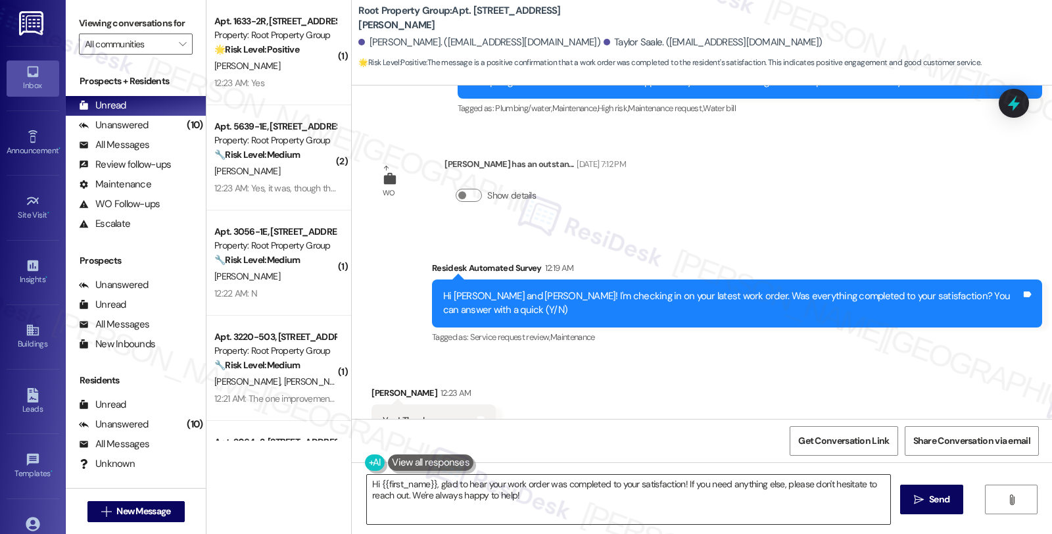
scroll to position [412, 0]
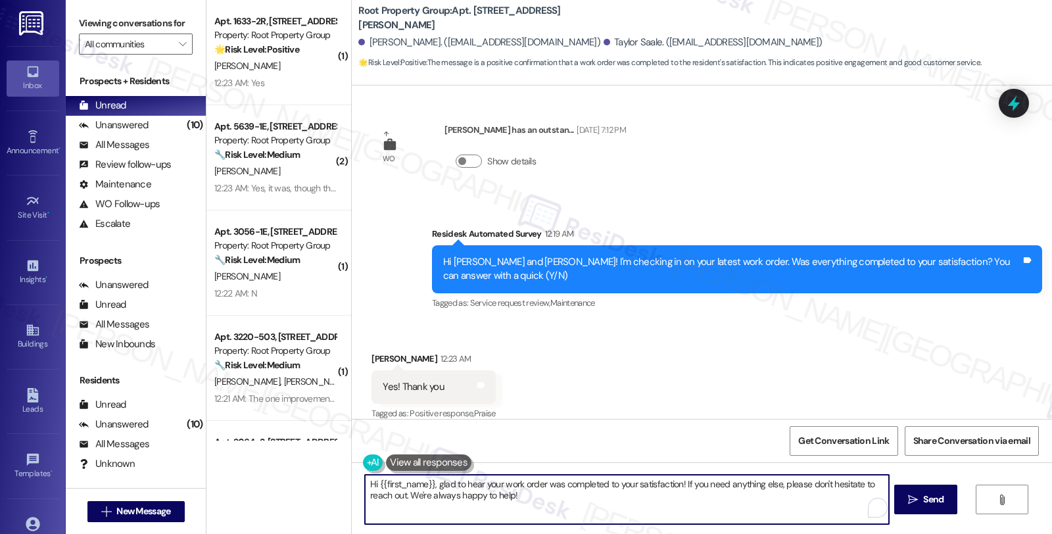
drag, startPoint x: 373, startPoint y: 484, endPoint x: 426, endPoint y: 482, distance: 53.3
click at [427, 482] on textarea "Hi {{first_name}}, glad to hear your work order was completed to your satisfact…" at bounding box center [626, 499] width 523 height 49
drag, startPoint x: 642, startPoint y: 484, endPoint x: 661, endPoint y: 497, distance: 23.2
click at [661, 497] on textarea "Hi Blake, glad to hear your work order was completed to your satisfaction! If y…" at bounding box center [626, 499] width 523 height 49
click at [660, 506] on textarea "Hi Blake, glad to hear your work order was completed to your satisfaction! If y…" at bounding box center [626, 499] width 523 height 49
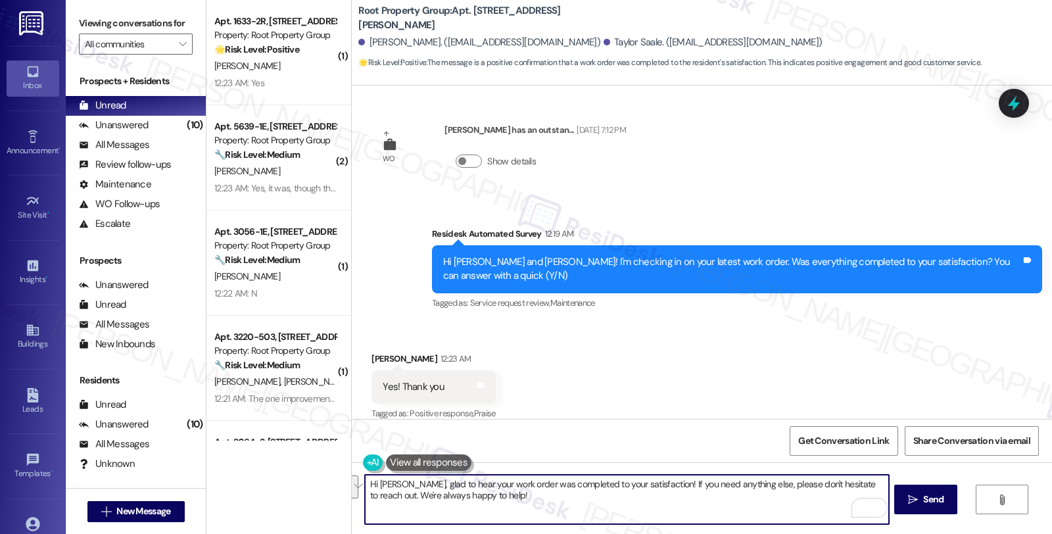
drag, startPoint x: 641, startPoint y: 481, endPoint x: 661, endPoint y: 503, distance: 29.8
click at [661, 503] on textarea "Hi Blake, glad to hear your work order was completed to your satisfaction! If y…" at bounding box center [626, 499] width 523 height 49
paste textarea ", it’s great to hear from you, and I’m glad your latest work order has been com…"
drag, startPoint x: 644, startPoint y: 481, endPoint x: 514, endPoint y: 500, distance: 131.5
click at [514, 500] on textarea "Hi Blake, glad to hear your work order was completed to your satisfaction! , it…" at bounding box center [626, 499] width 523 height 49
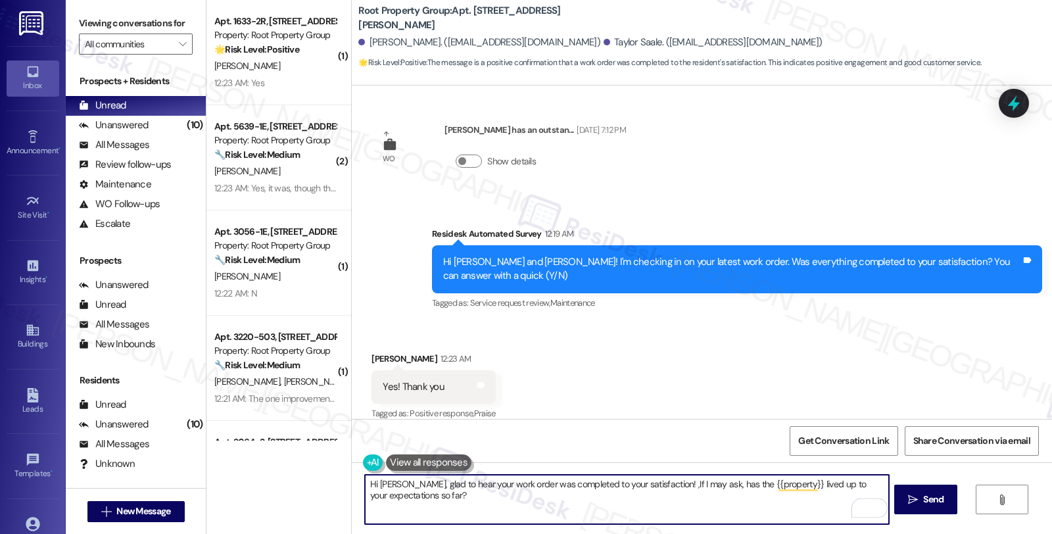
type textarea "Hi Blake, glad to hear your work order was completed to your satisfaction! If I…"
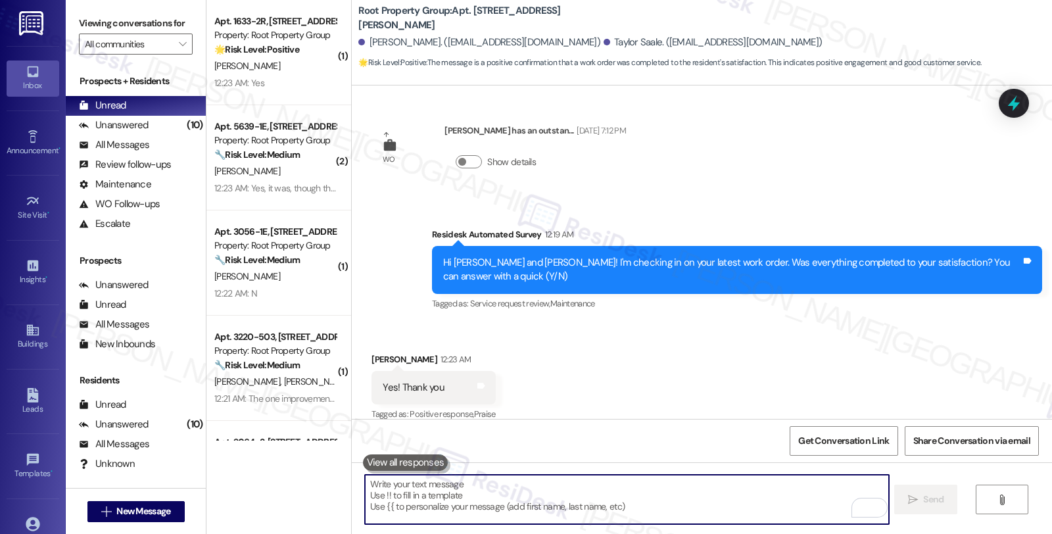
scroll to position [518, 0]
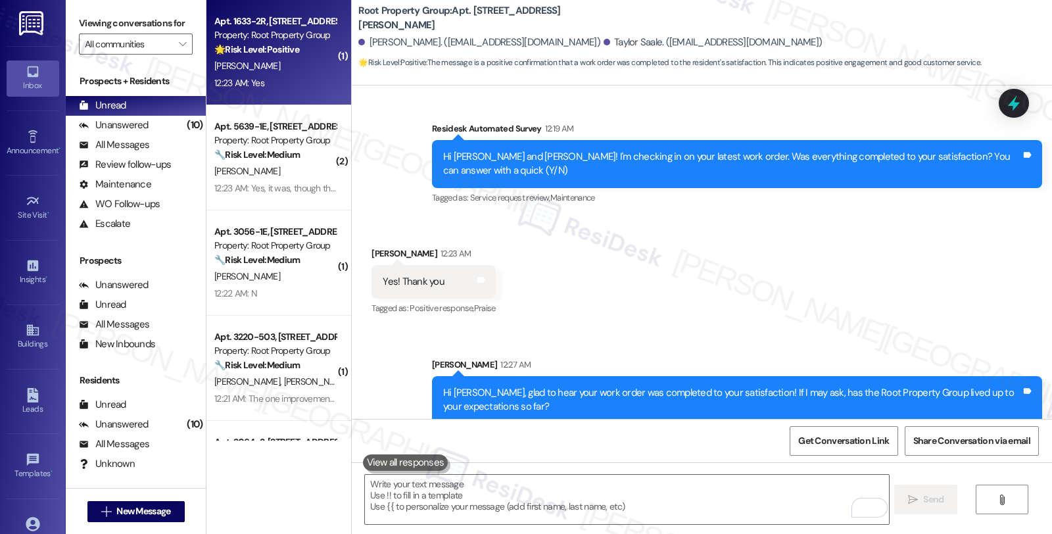
click at [274, 80] on div "12:23 AM: Yes 12:23 AM: Yes" at bounding box center [275, 83] width 124 height 16
type textarea "Fetching suggested responses. Please feel free to read through the conversation…"
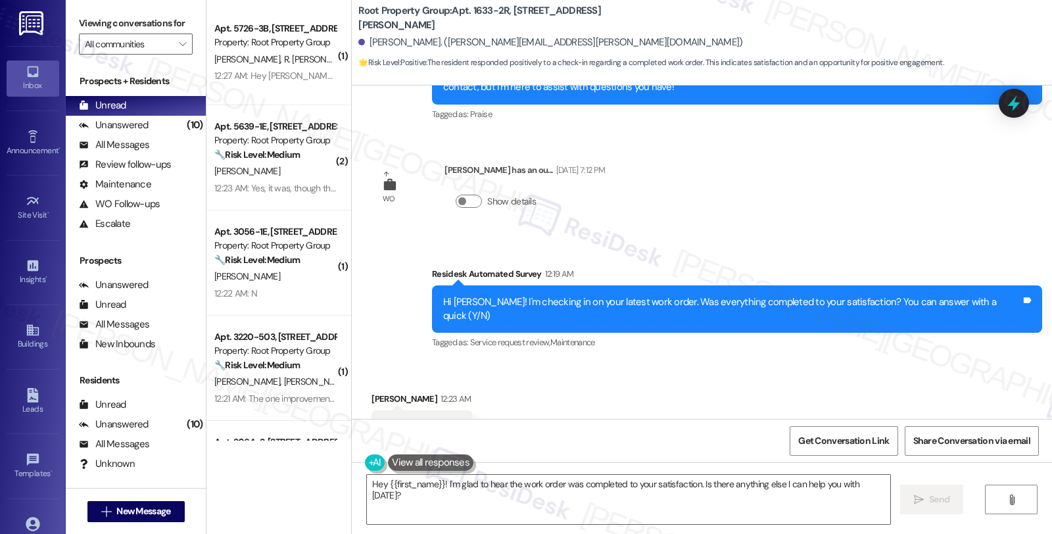
scroll to position [515, 0]
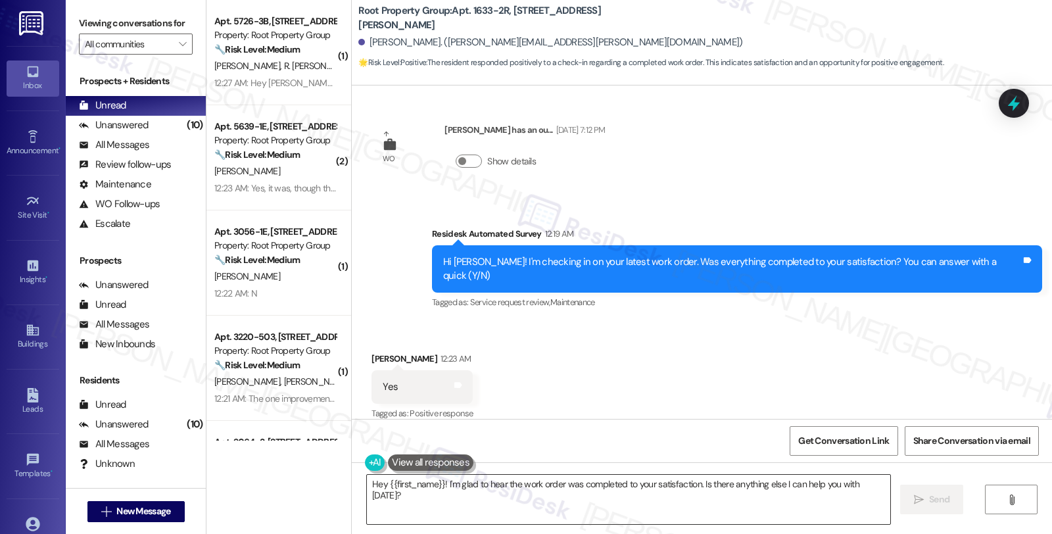
click at [436, 483] on textarea "Hey {{first_name}}! I'm glad to hear the work order was completed to your satis…" at bounding box center [628, 499] width 523 height 49
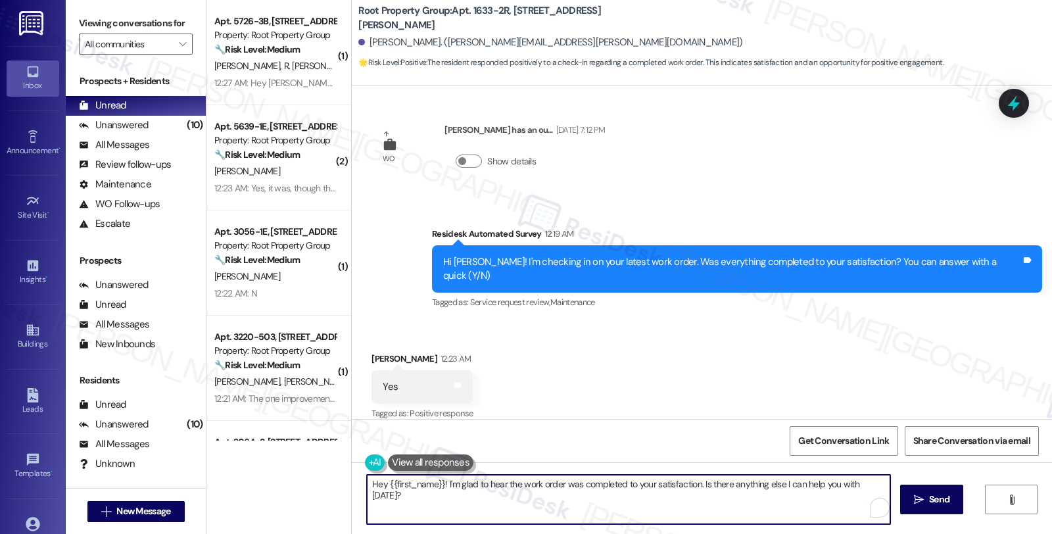
paste textarea ", it’s great to hear from you, and I’m glad your latest work order has been com…"
drag, startPoint x: 480, startPoint y: 485, endPoint x: 306, endPoint y: 485, distance: 173.6
click at [306, 485] on div "( 1 ) Apt. 5726-3B, 5724-26 N Mozart Street Property: Root Property Group 🔧 Ris…" at bounding box center [630, 267] width 846 height 534
type textarea "I’m glad your latest work order has been completed to your satisfaction. If I m…"
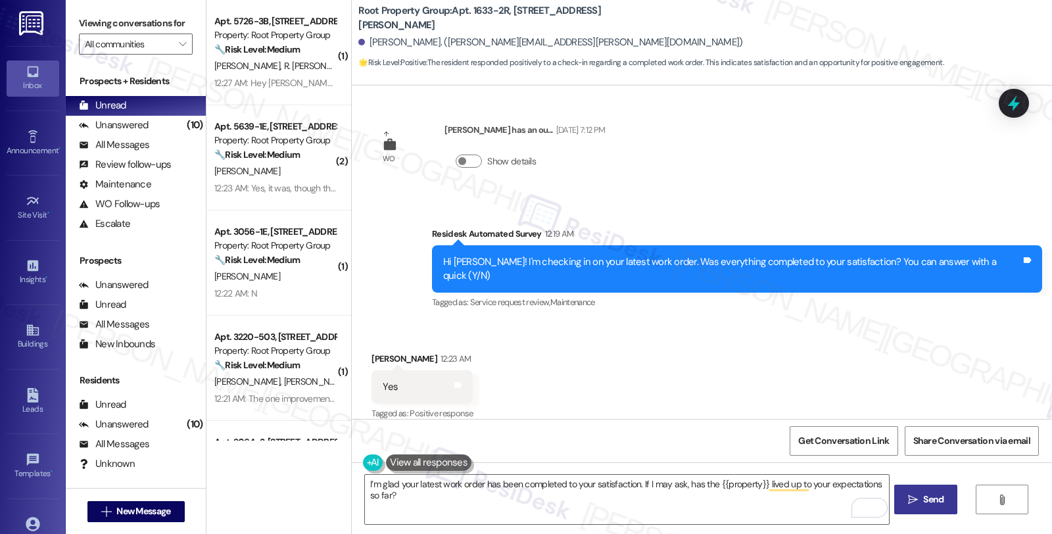
click at [921, 497] on span "Send" at bounding box center [934, 500] width 26 height 14
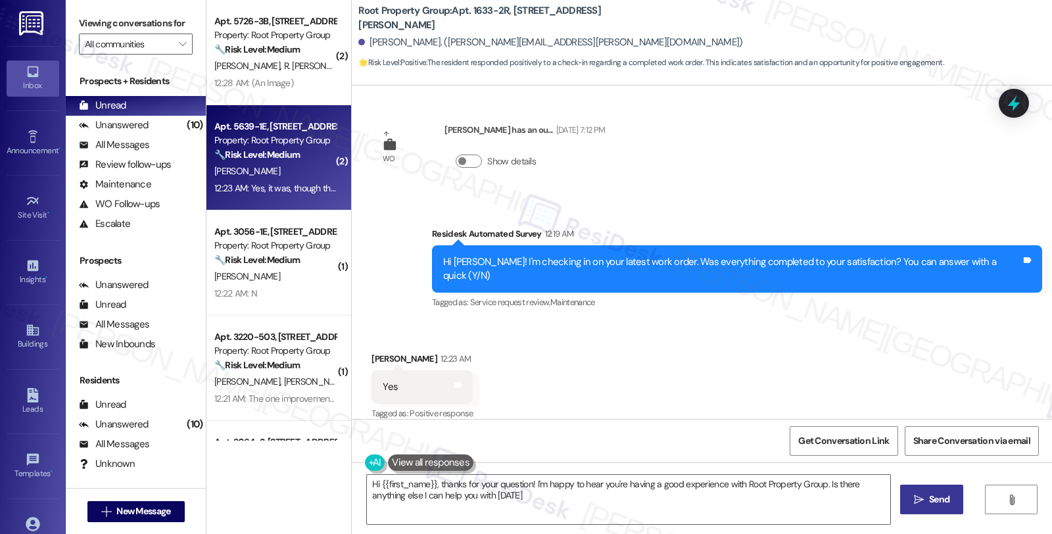
type textarea "Hi {{first_name}}, thanks for your question! I'm happy to hear you're having a …"
click at [304, 156] on div "🔧 Risk Level: Medium The resident confirmed the work order was completed to the…" at bounding box center [275, 155] width 122 height 14
type textarea "Fetching suggested responses. Please feel free to read through the conversation…"
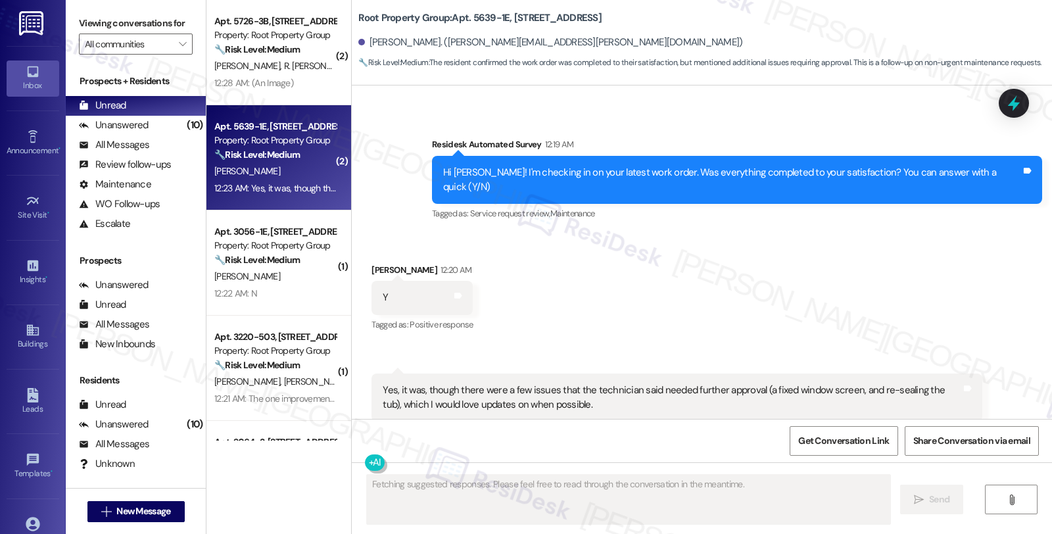
scroll to position [1265, 0]
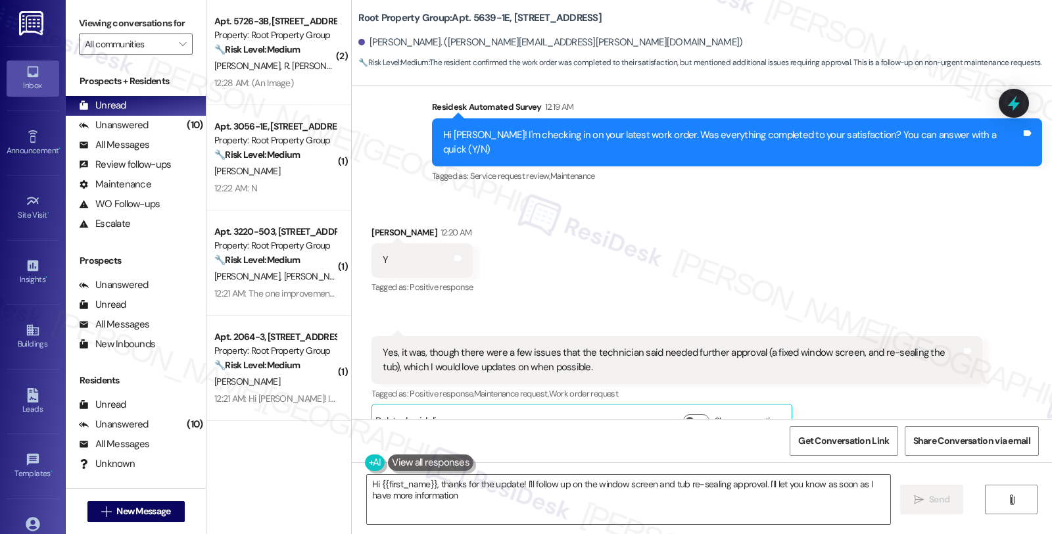
type textarea "Hi {{first_name}}, thanks for the update! I'll follow up on the window screen a…"
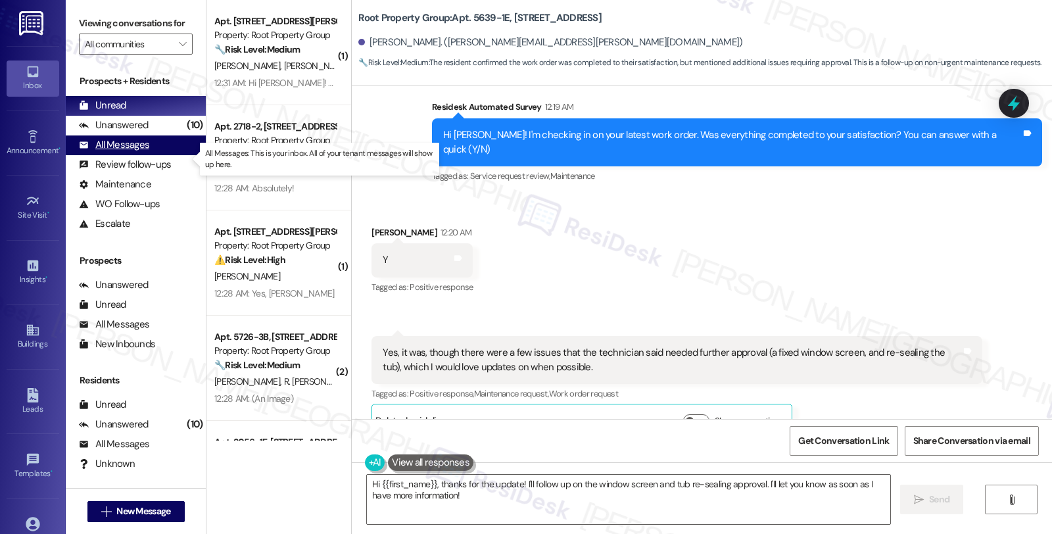
click at [136, 152] on div "All Messages" at bounding box center [114, 145] width 70 height 14
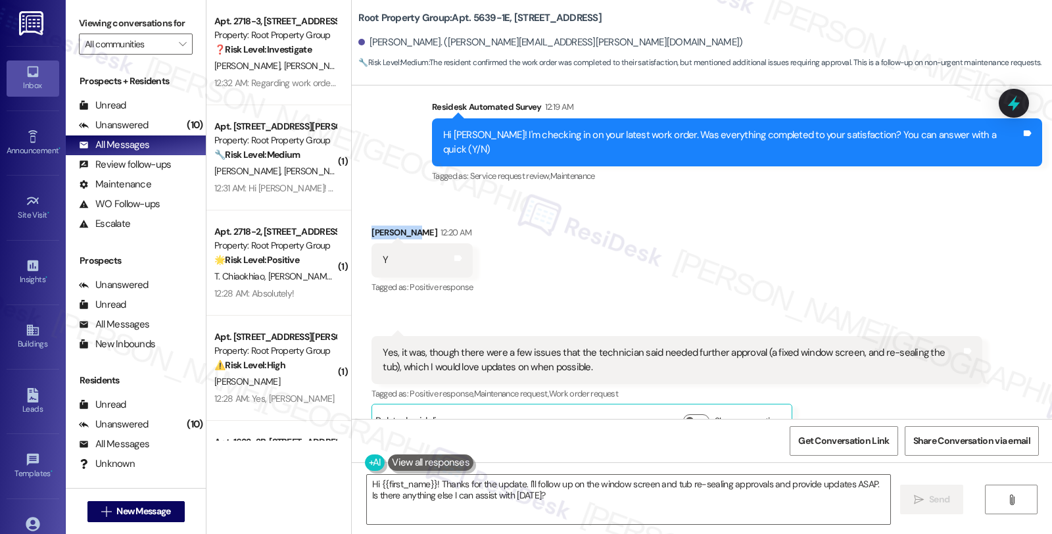
drag, startPoint x: 400, startPoint y: 203, endPoint x: 363, endPoint y: 208, distance: 37.2
click at [372, 226] on div "Sonia Beltz 12:20 AM" at bounding box center [422, 235] width 101 height 18
drag, startPoint x: 363, startPoint y: 206, endPoint x: 404, endPoint y: 208, distance: 40.8
click at [404, 226] on div "Sonia Beltz 12:20 AM" at bounding box center [422, 235] width 101 height 18
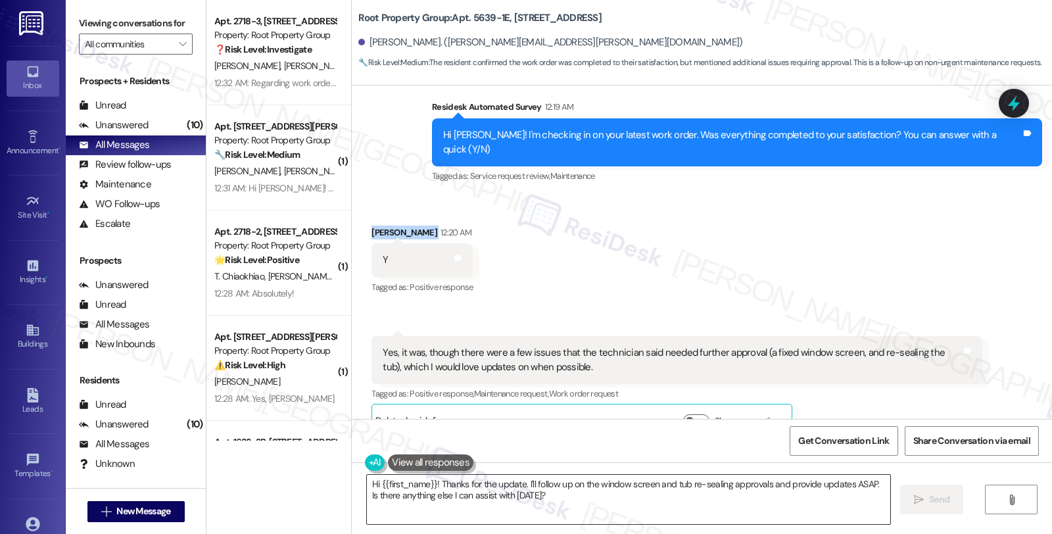
copy div "Sonia Beltz"
click at [367, 484] on textarea "Hi {{first_name}}! Thanks for the update. I'll follow up on the window screen a…" at bounding box center [628, 499] width 523 height 49
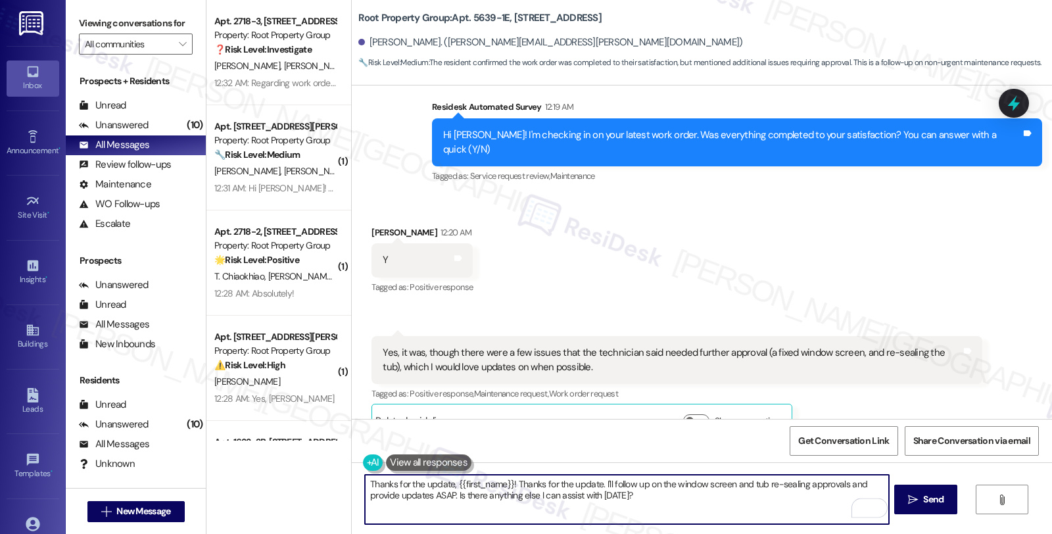
click at [508, 481] on textarea "Thanks for the update, {{first_name}}! Thanks for the update. I'll follow up on…" at bounding box center [626, 499] width 523 height 49
click at [537, 488] on textarea "Thanks for the update, {{first_name}}! I understadn Thanks for the update. I'll…" at bounding box center [626, 499] width 523 height 49
click at [543, 485] on textarea "Thanks for the update, {{first_name}}! I understadn tyhat Thanks for the update…" at bounding box center [626, 499] width 523 height 49
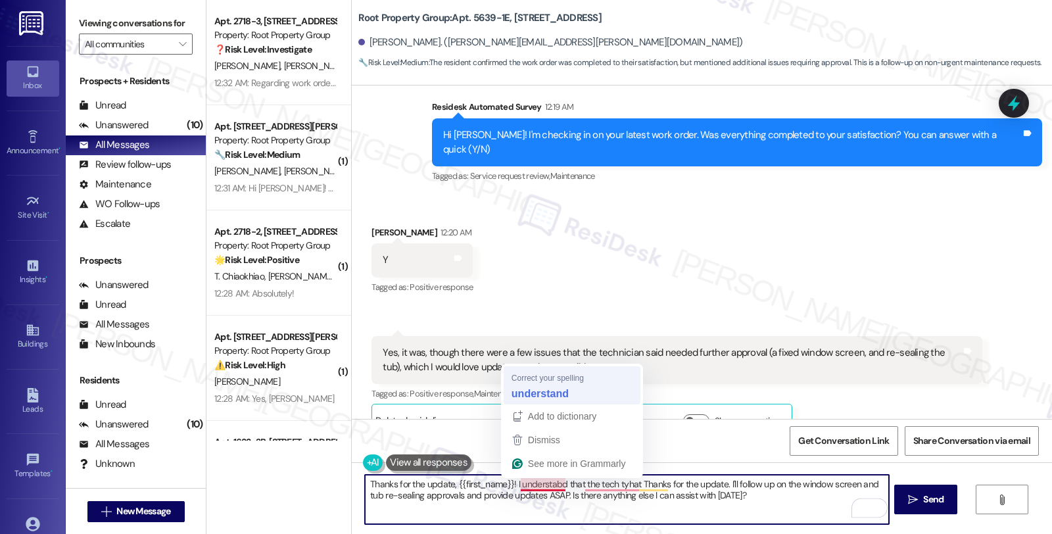
type textarea "Thanks for the update, {{first_name}}! I understand that the tech tyhat Thanks …"
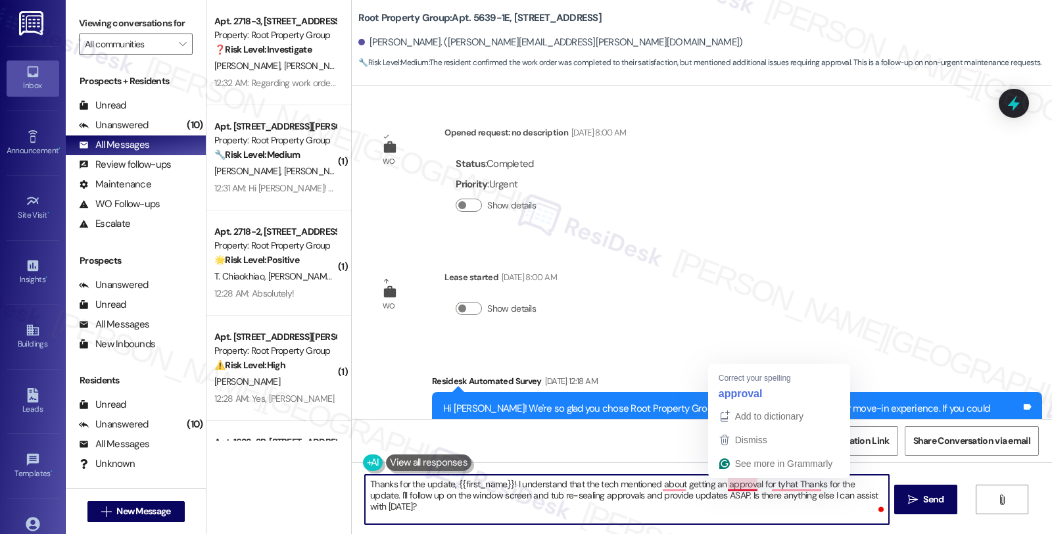
scroll to position [1265, 0]
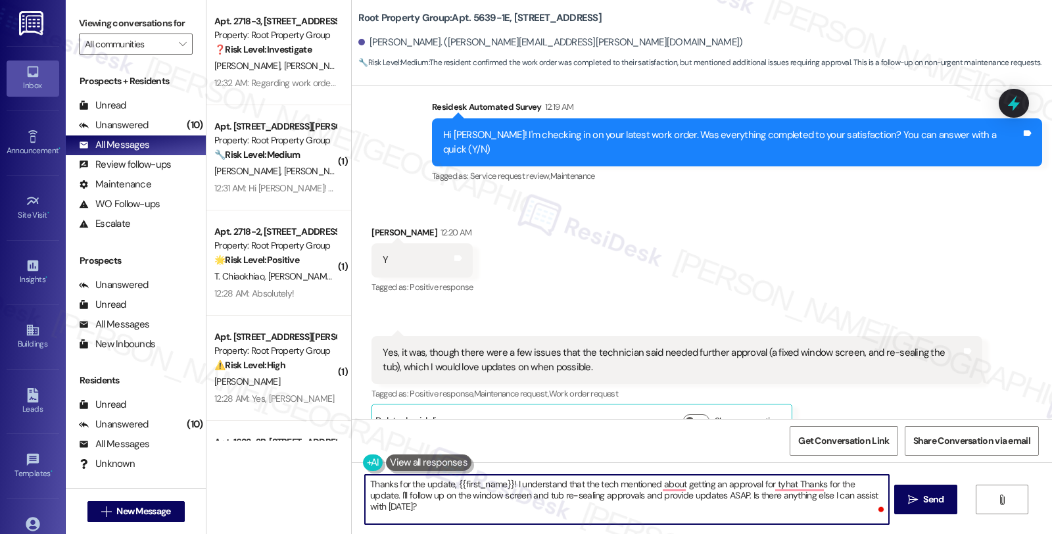
click at [763, 482] on textarea "Thanks for the update, {{first_name}}! I understand that the tech mentioned abo…" at bounding box center [626, 499] width 523 height 49
click at [425, 497] on textarea "Thanks for the update, {{first_name}}! I understand that the tech mentioned abo…" at bounding box center [626, 499] width 523 height 49
drag, startPoint x: 429, startPoint y: 495, endPoint x: 806, endPoint y: 497, distance: 376.8
click at [806, 497] on textarea "Thanks for the update, {{first_name}}! I understand that the tech mentioned get…" at bounding box center [626, 499] width 523 height 49
click at [406, 500] on textarea "Thanks for the update, {{first_name}}! I understand that the tech mentioned get…" at bounding box center [626, 499] width 523 height 49
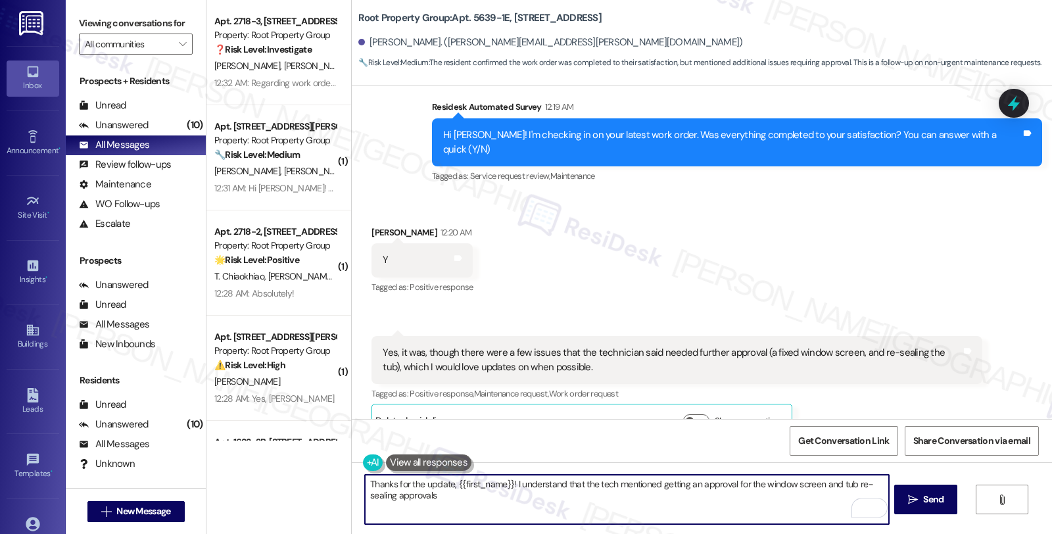
click at [406, 500] on textarea "Thanks for the update, {{first_name}}! I understand that the tech mentioned get…" at bounding box center [626, 499] width 523 height 49
click at [630, 501] on textarea "Thanks for the update, {{first_name}}! I understand that the tech mentioned get…" at bounding box center [626, 499] width 523 height 49
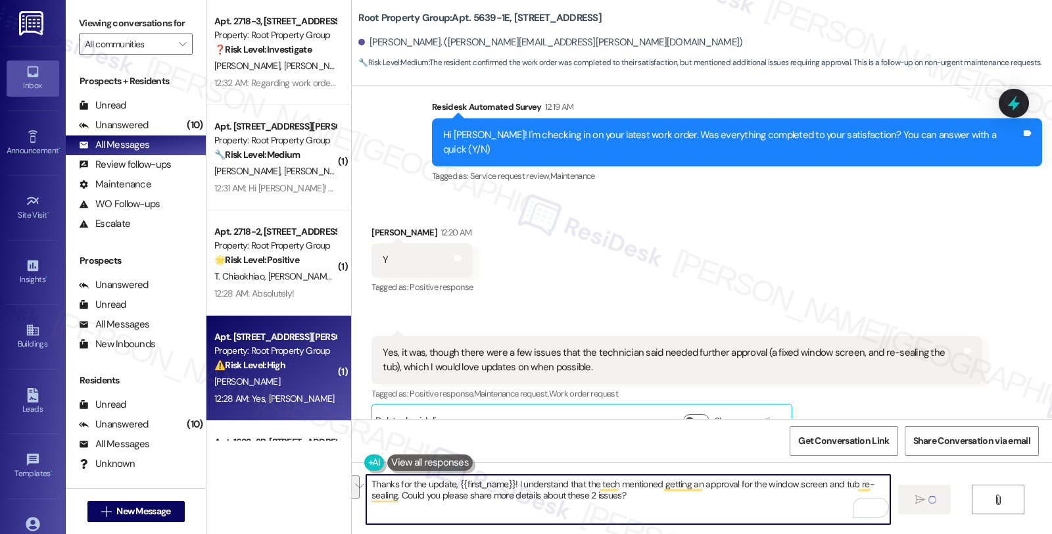
drag, startPoint x: 652, startPoint y: 512, endPoint x: 211, endPoint y: 409, distance: 452.4
click at [211, 409] on div "Apt. 2718-3, 2718 N. Wilton Ave. Property: Root Property Group ❓ Risk Level: In…" at bounding box center [630, 267] width 846 height 534
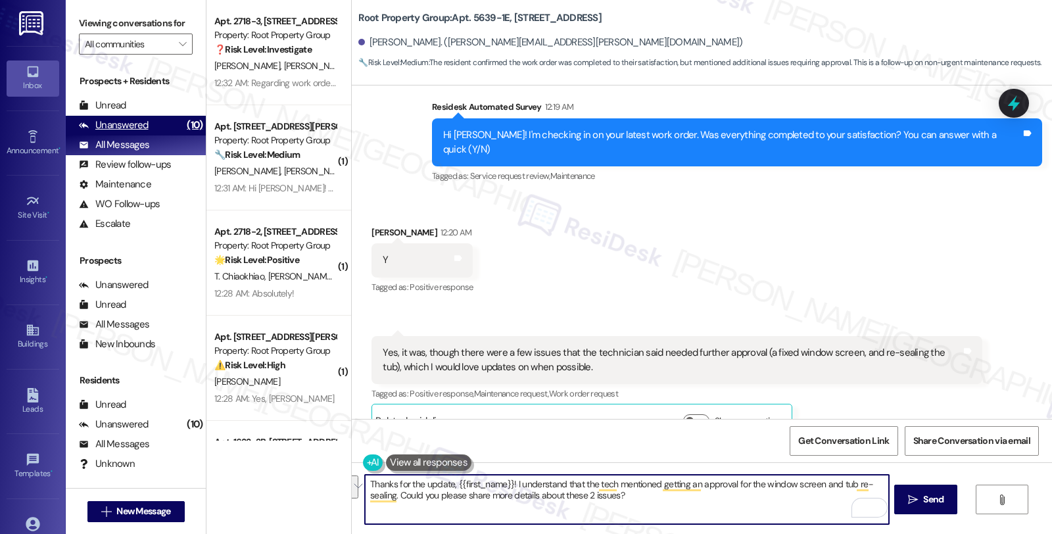
type textarea "Thanks for the update, {{first_name}}! I understand that the tech mentioned get…"
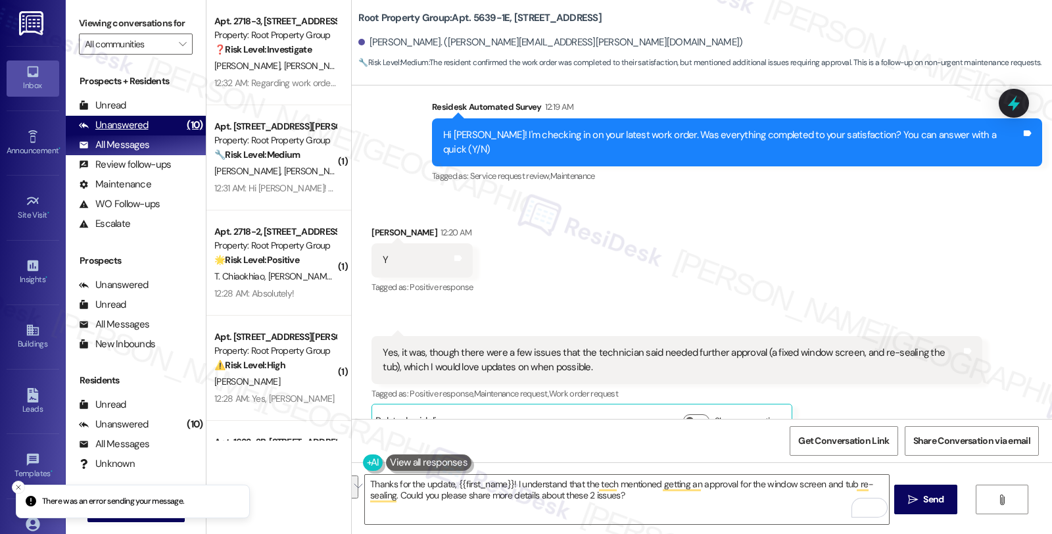
click at [147, 135] on div "Unanswered (10)" at bounding box center [136, 126] width 140 height 20
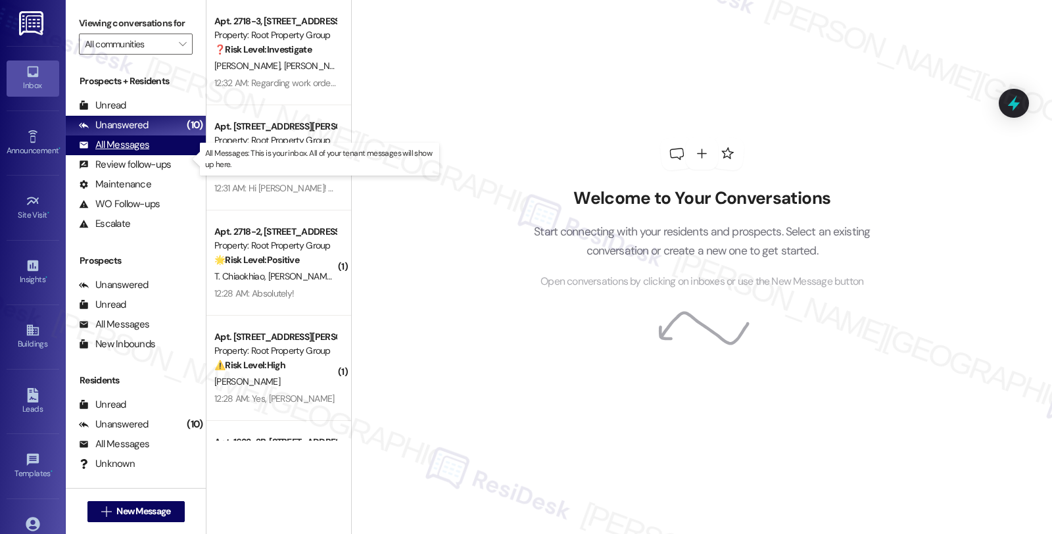
click at [133, 152] on div "All Messages" at bounding box center [114, 145] width 70 height 14
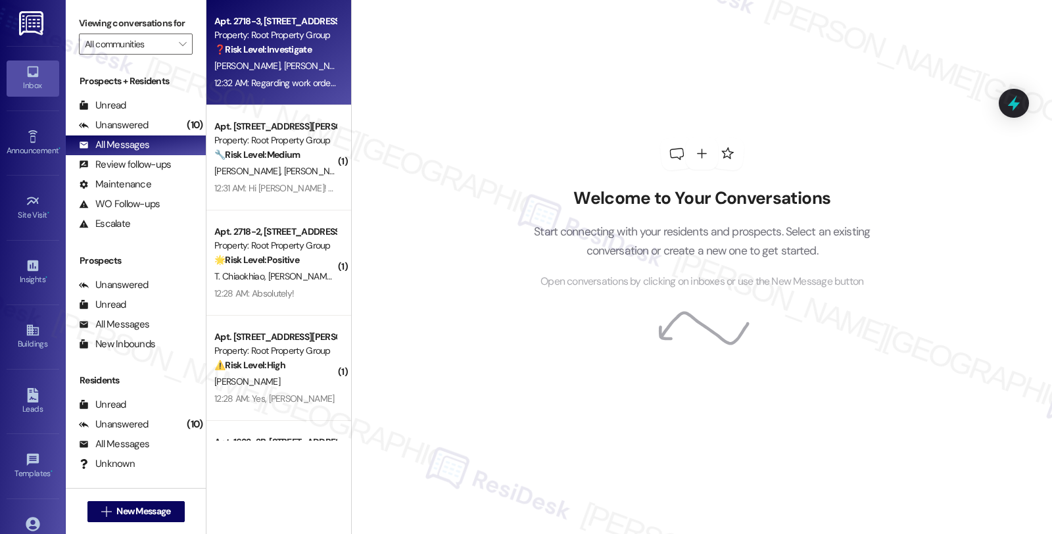
click at [306, 51] on strong "❓ Risk Level: Investigate" at bounding box center [262, 49] width 97 height 12
click at [287, 53] on strong "❓ Risk Level: Investigate" at bounding box center [262, 49] width 97 height 12
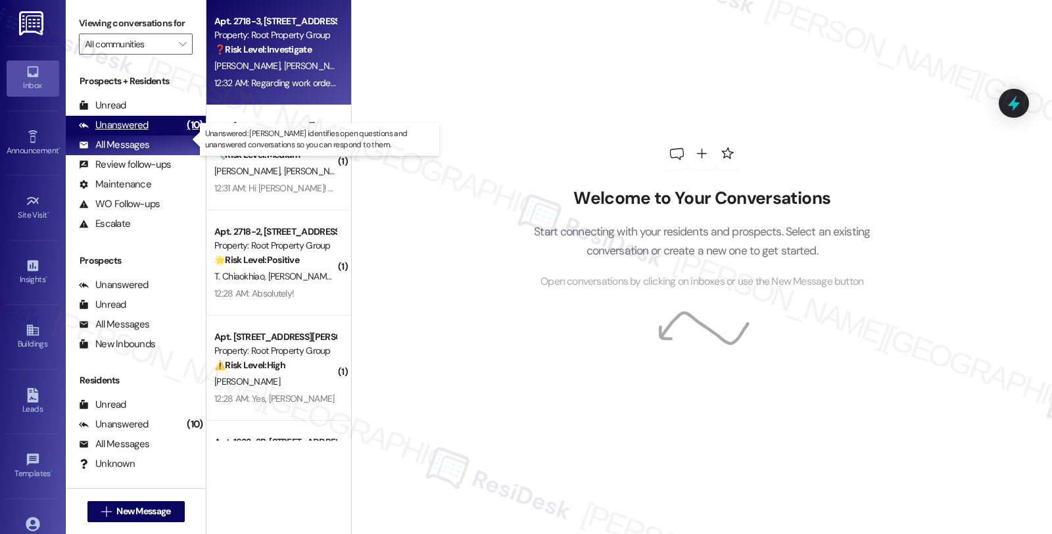
click at [154, 135] on div "Unanswered (10)" at bounding box center [136, 126] width 140 height 20
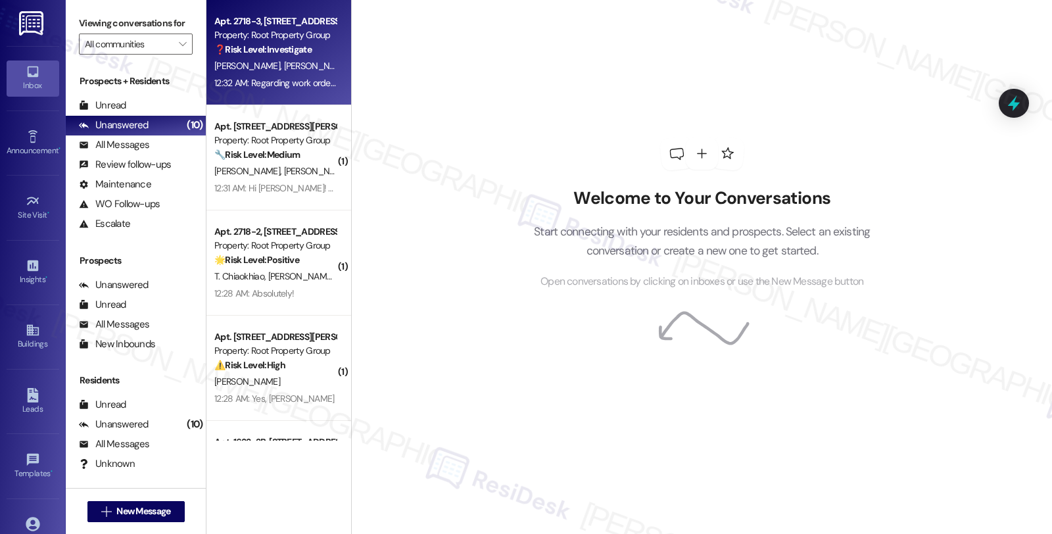
click at [263, 30] on div "Property: Root Property Group" at bounding box center [275, 35] width 122 height 14
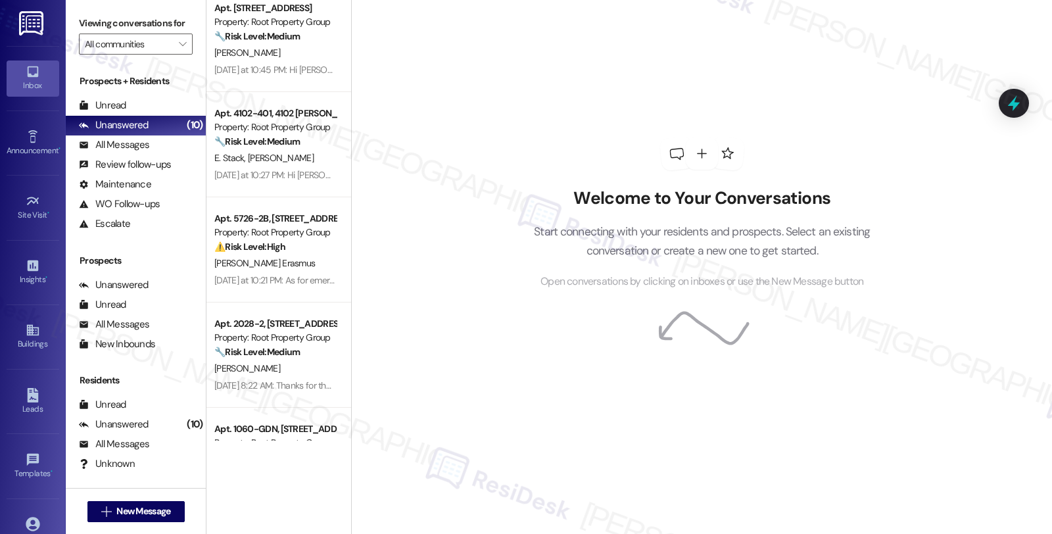
scroll to position [4750, 0]
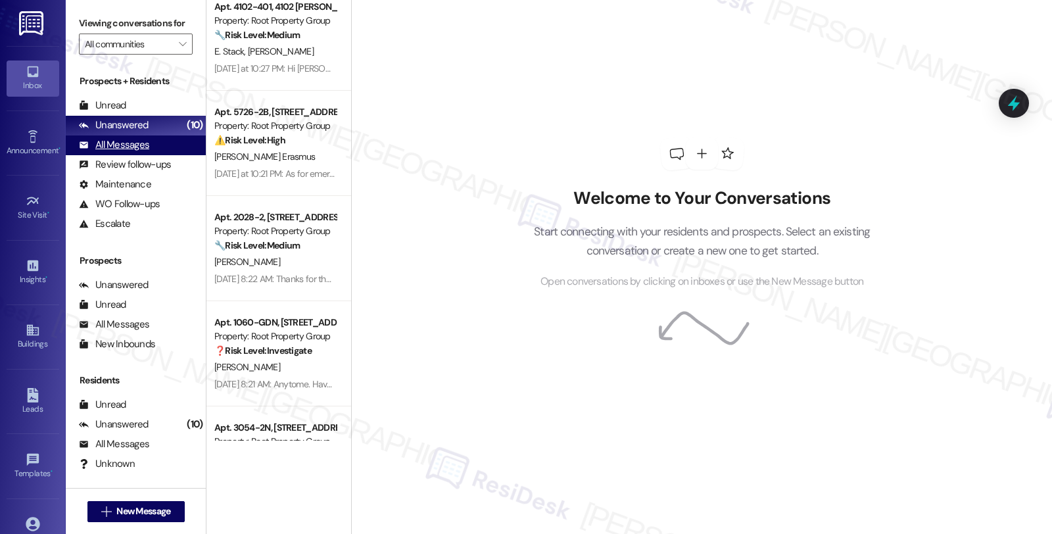
click at [127, 152] on div "All Messages" at bounding box center [114, 145] width 70 height 14
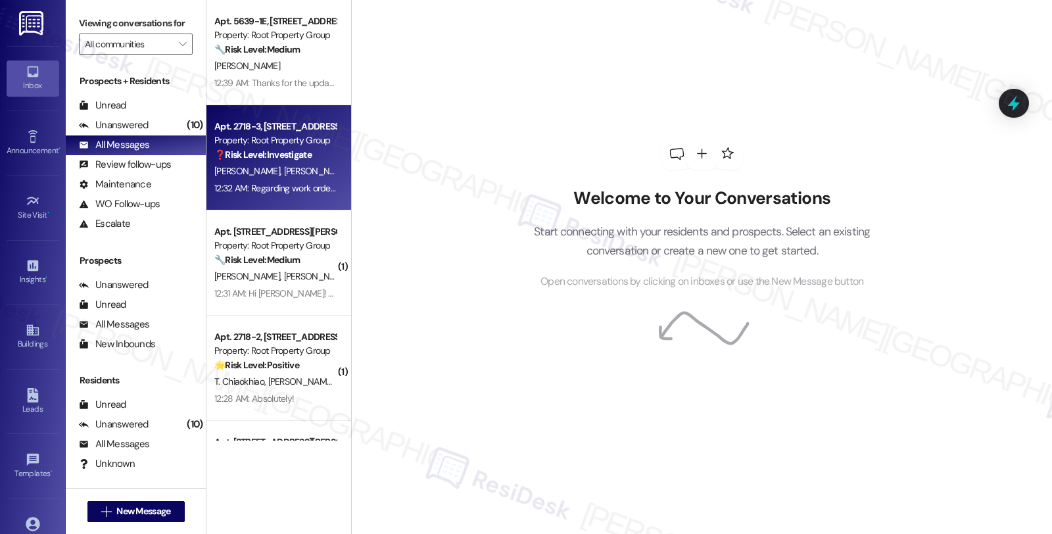
click at [310, 152] on div "❓ Risk Level: Investigate" at bounding box center [275, 155] width 122 height 14
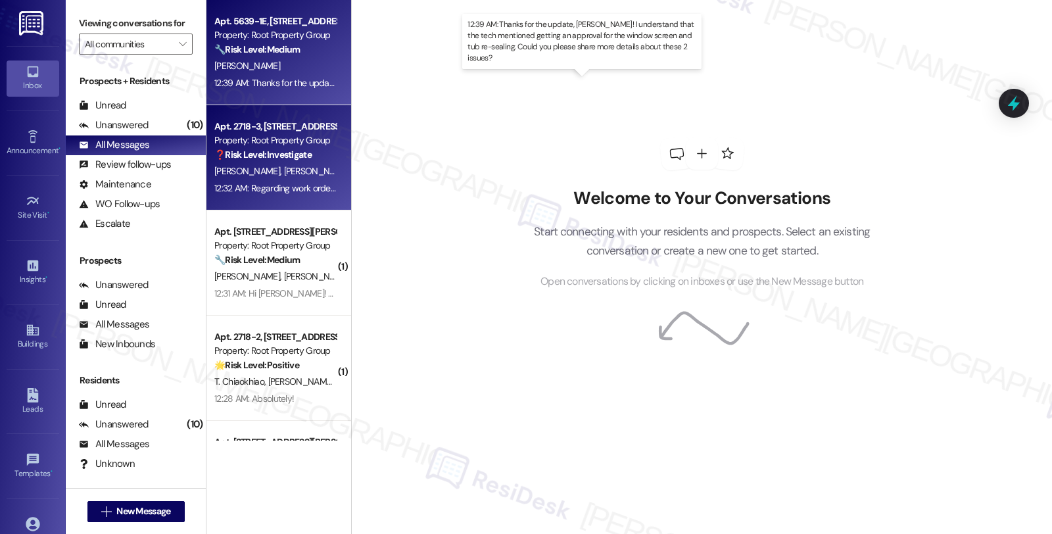
click at [271, 79] on div "12:39 AM: Thanks for the update, Sonia! I understand that the tech mentioned ge…" at bounding box center [616, 83] width 805 height 12
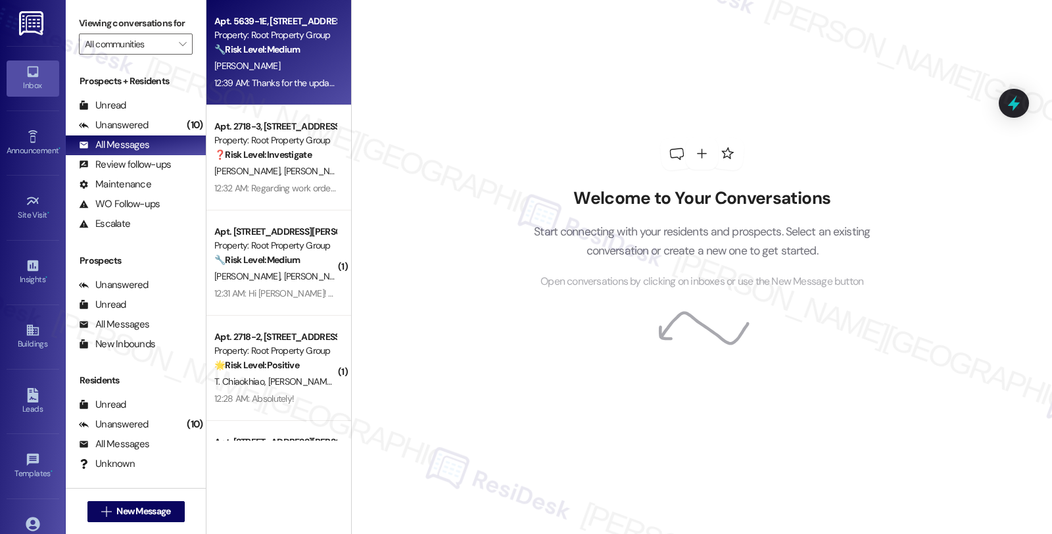
click at [293, 68] on div "[PERSON_NAME]" at bounding box center [275, 66] width 124 height 16
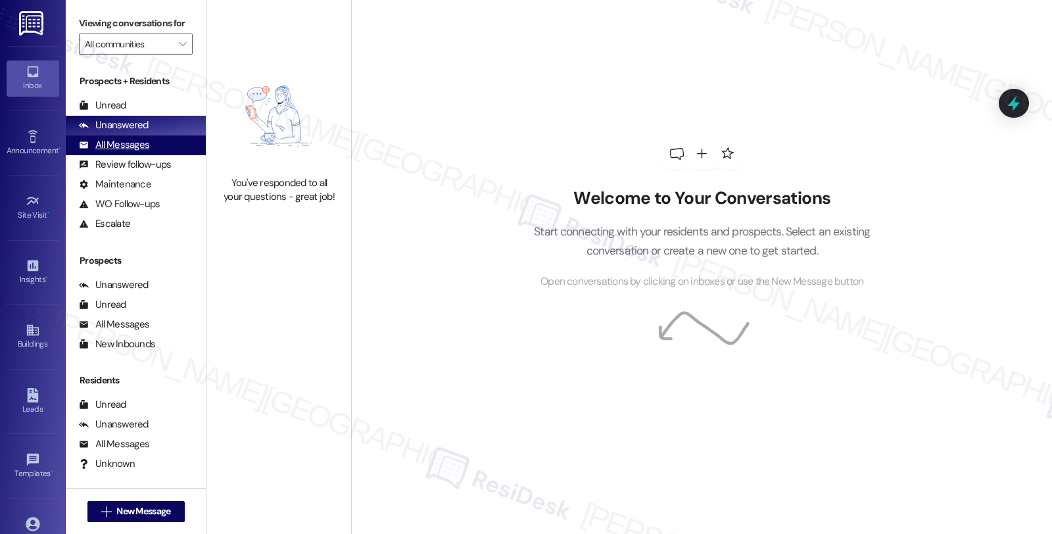
click at [147, 152] on div "All Messages" at bounding box center [114, 145] width 70 height 14
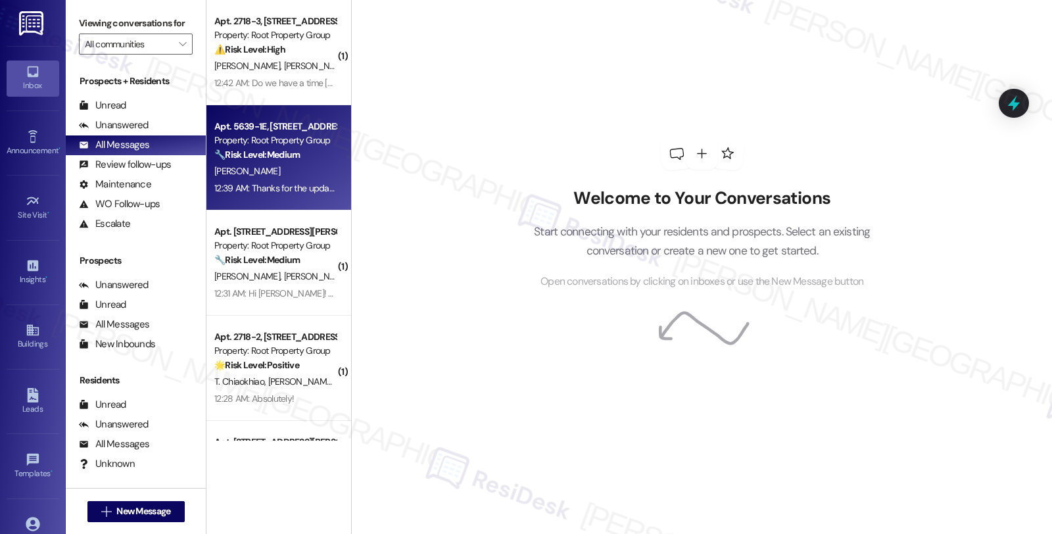
click at [299, 164] on div "[PERSON_NAME]" at bounding box center [275, 171] width 124 height 16
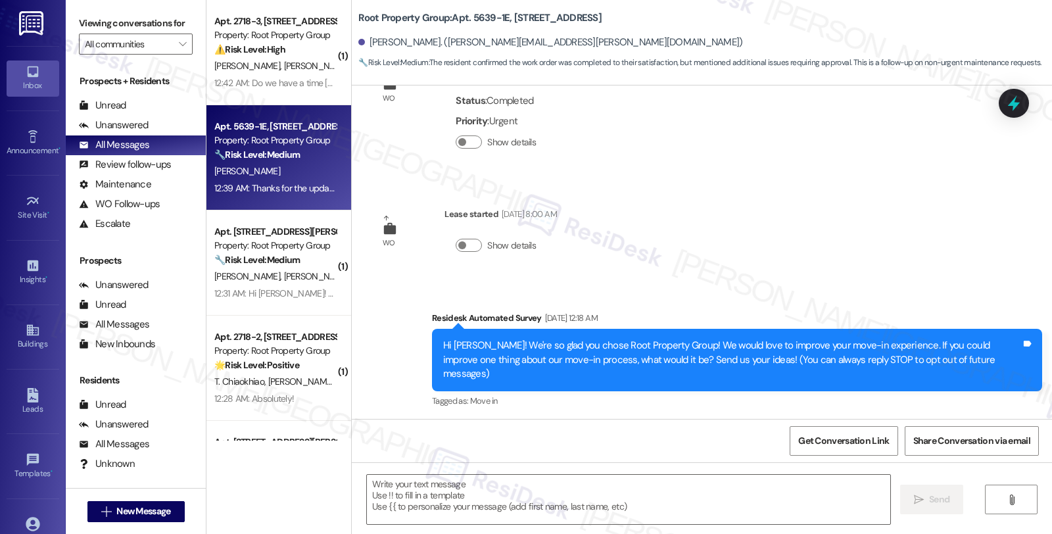
type textarea "Fetching suggested responses. Please feel free to read through the conversation…"
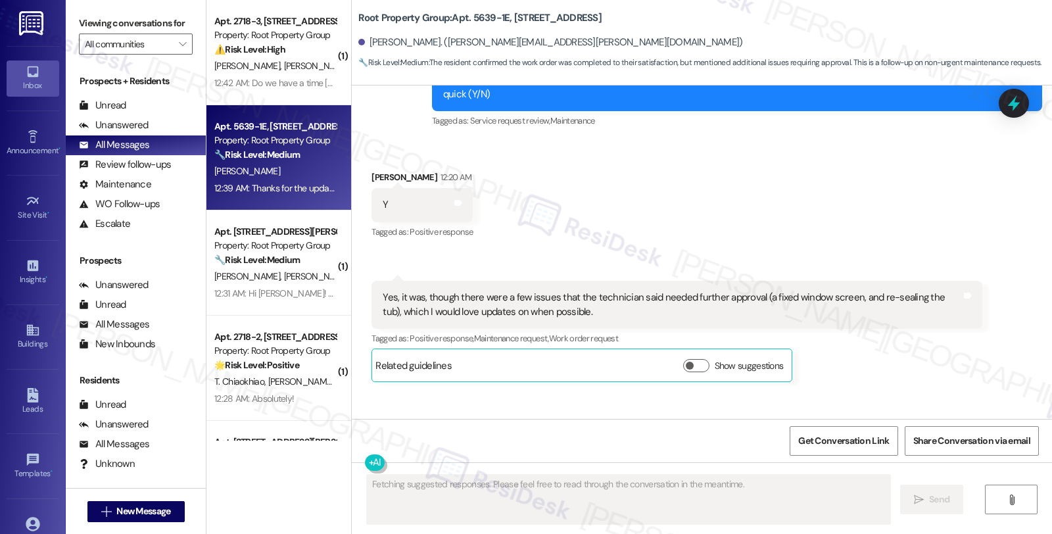
scroll to position [1390, 0]
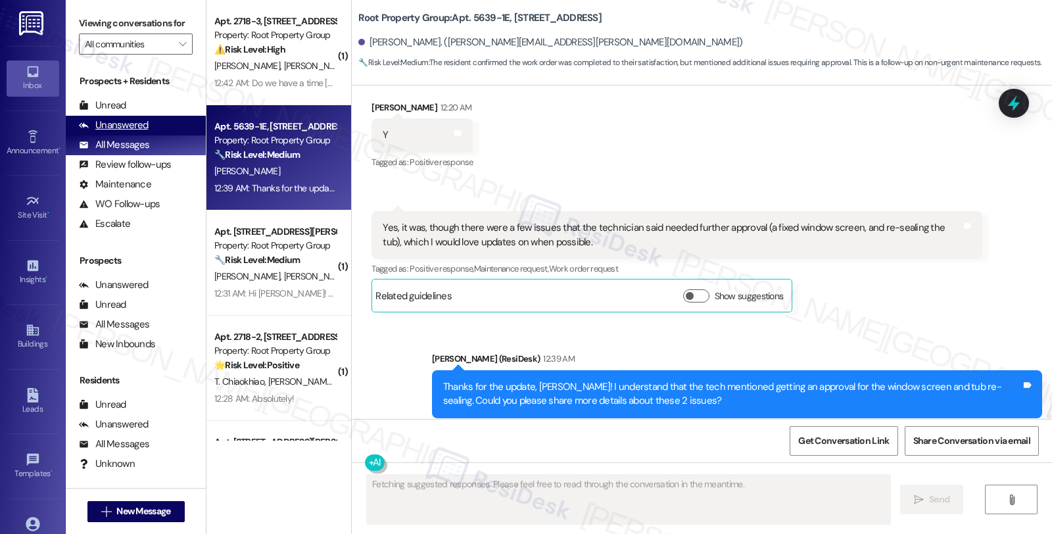
click at [134, 132] on div "Unanswered" at bounding box center [114, 125] width 70 height 14
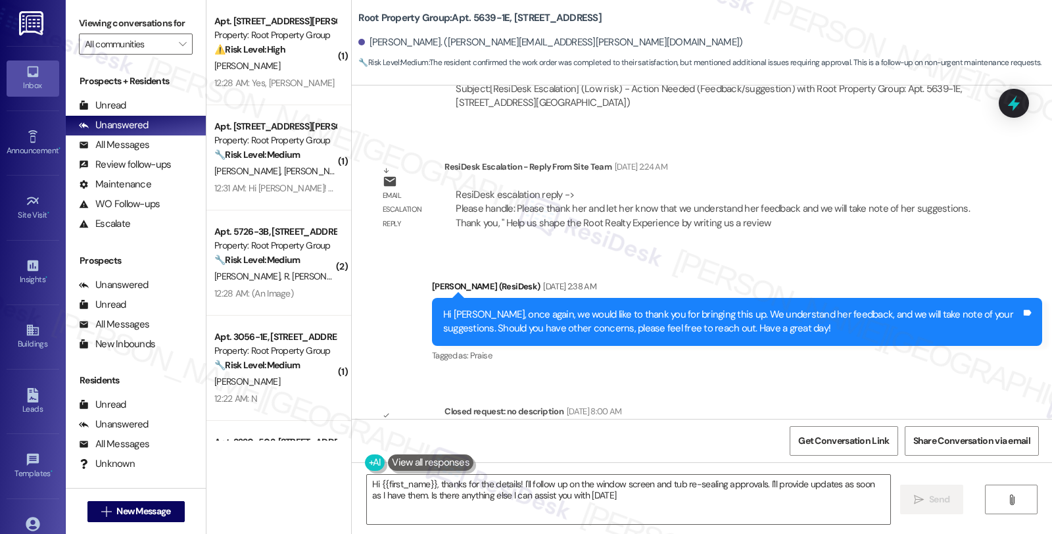
type textarea "Hi {{first_name}}, thanks for the details! I'll follow up on the window screen …"
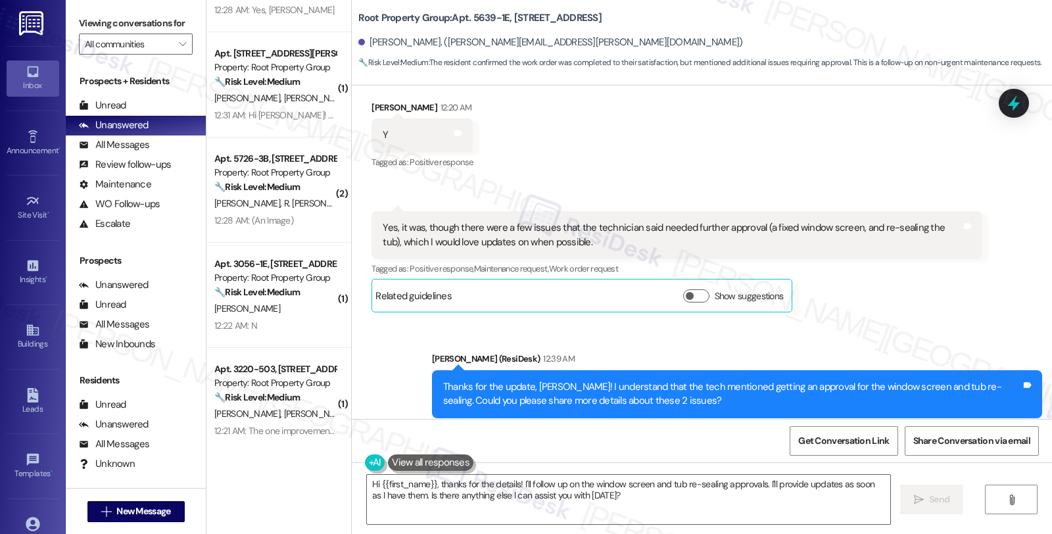
scroll to position [401, 0]
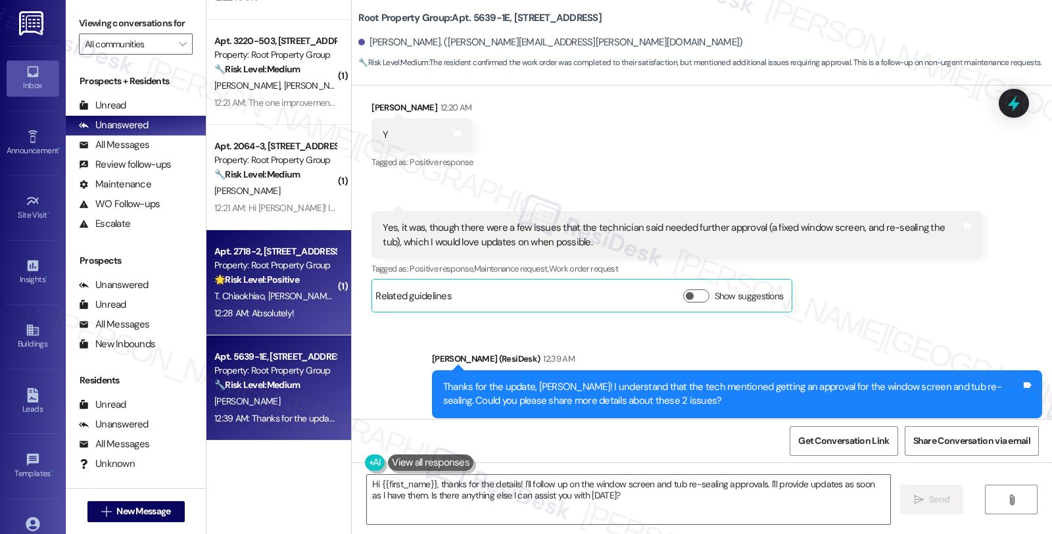
click at [274, 278] on strong "🌟 Risk Level: Positive" at bounding box center [256, 280] width 85 height 12
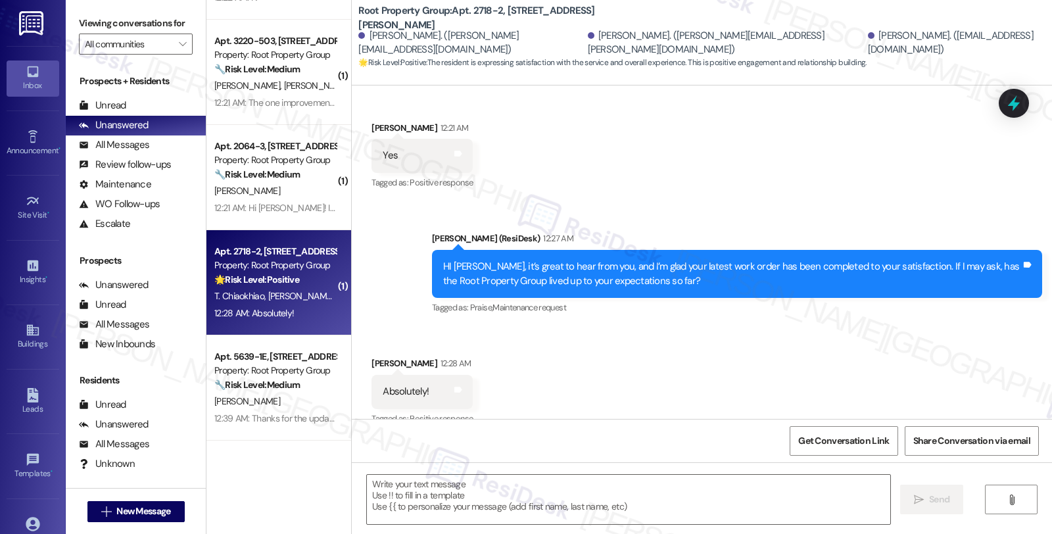
scroll to position [253, 0]
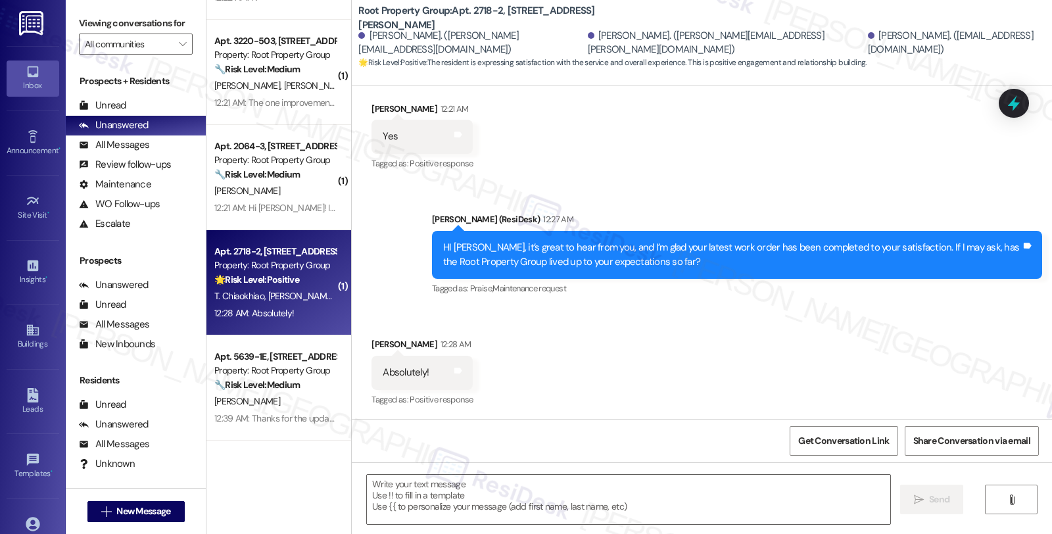
type textarea "Fetching suggested responses. Please feel free to read through the conversation…"
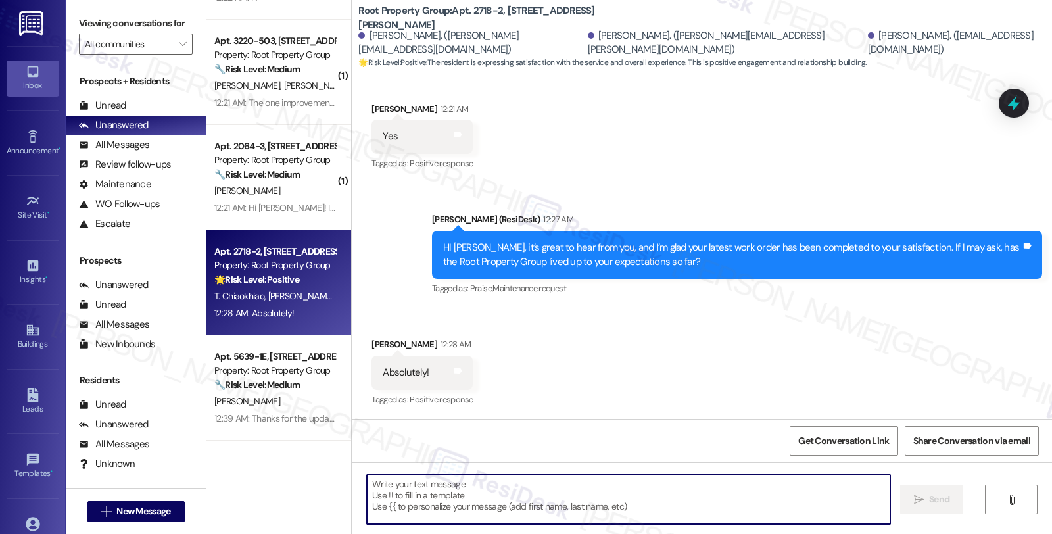
click at [589, 498] on textarea at bounding box center [628, 499] width 523 height 49
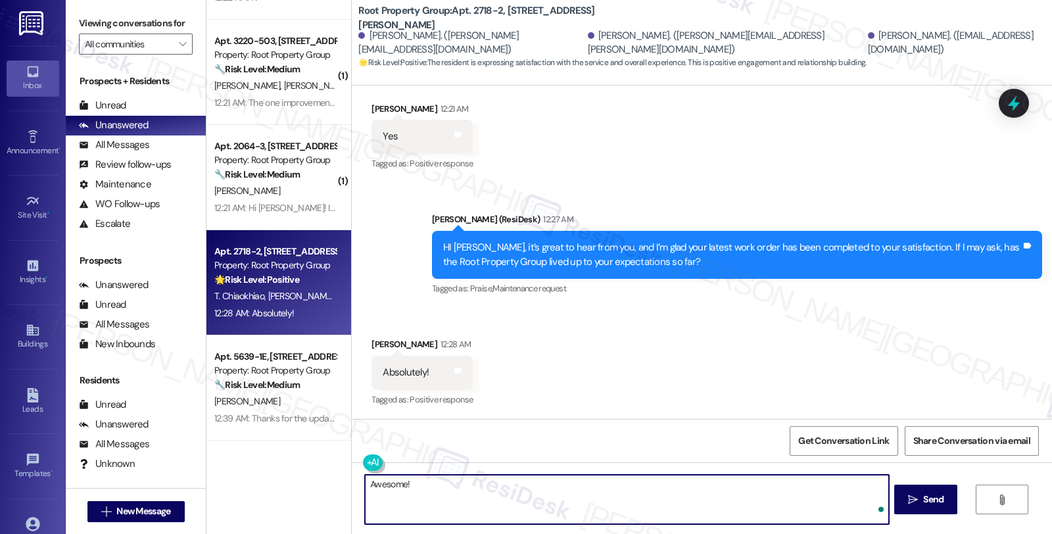
paste textarea "We strive to make your experience here as smooth as possible, and your positive…"
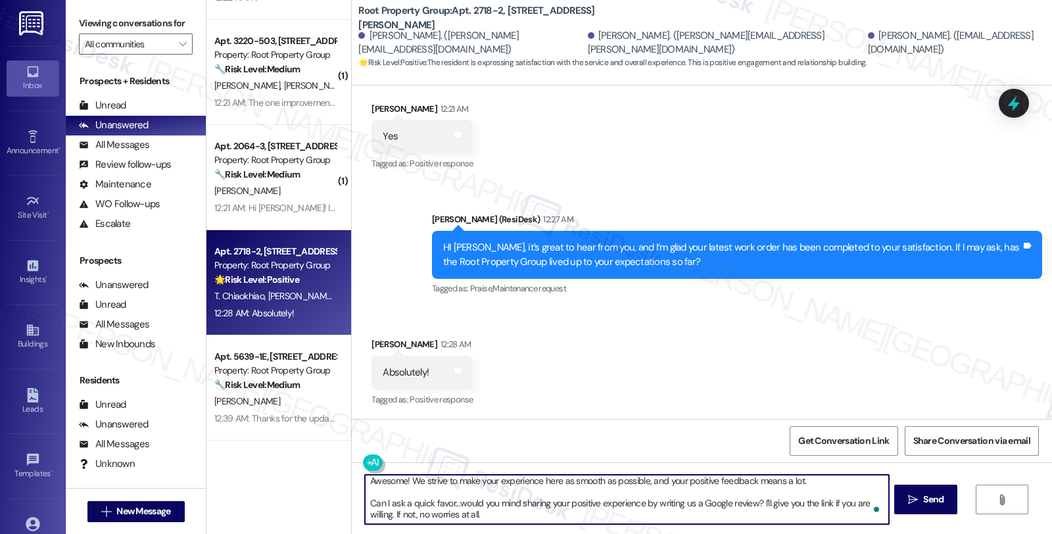
scroll to position [10, 0]
type textarea "Awesome! We strive to make your experience here as smooth as possible, and your…"
click at [633, 508] on textarea "Awesome! We strive to make your experience here as smooth as possible, and your…" at bounding box center [626, 499] width 523 height 49
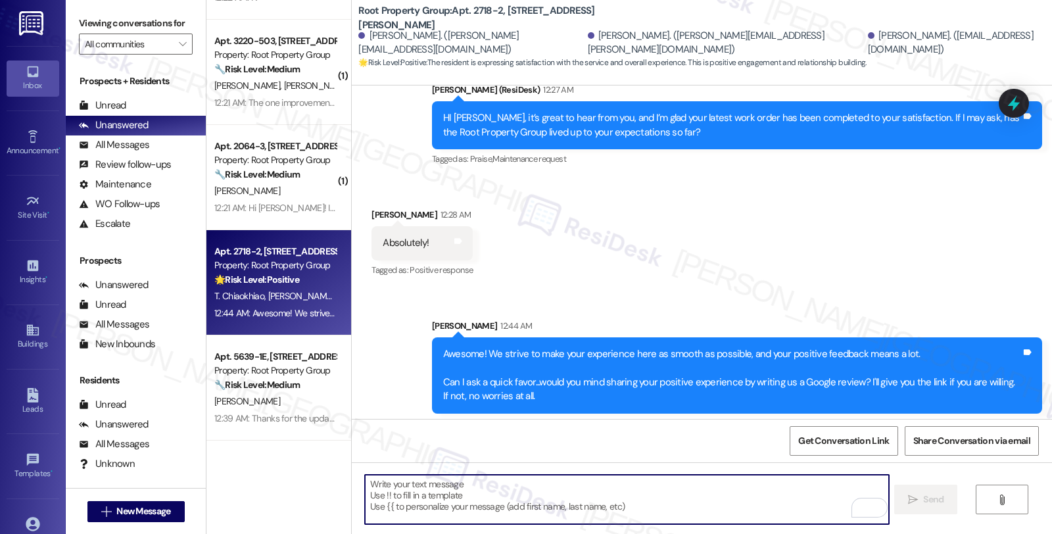
scroll to position [386, 0]
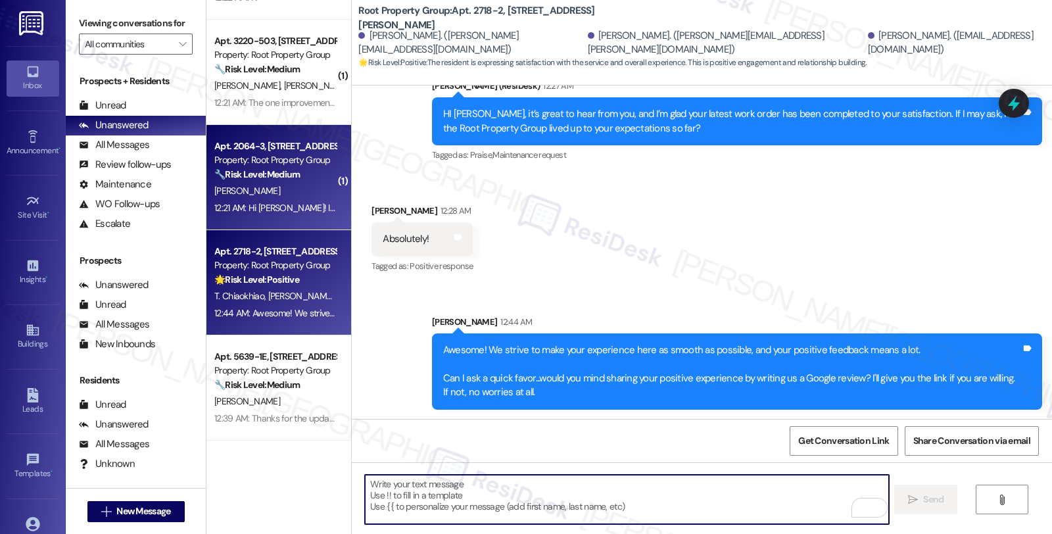
click at [303, 159] on div "Property: Root Property Group" at bounding box center [275, 160] width 122 height 14
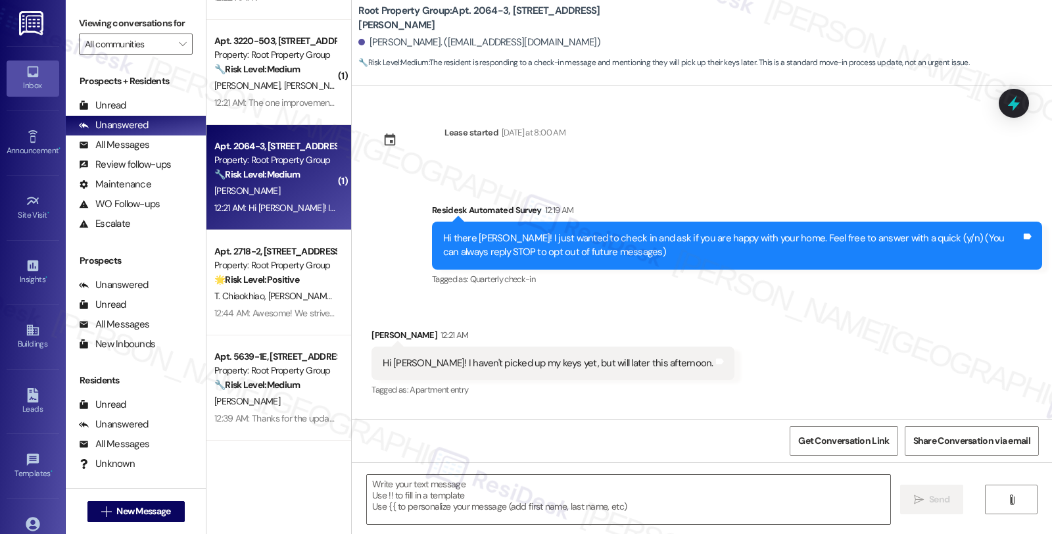
type textarea "Fetching suggested responses. Please feel free to read through the conversation…"
click at [462, 496] on textarea at bounding box center [628, 499] width 523 height 49
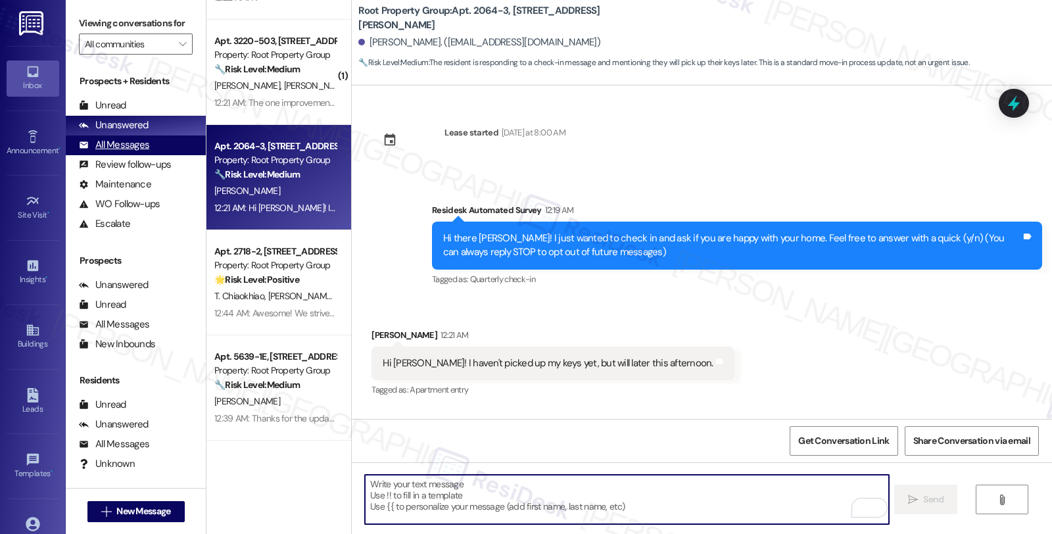
click at [128, 152] on div "All Messages" at bounding box center [114, 145] width 70 height 14
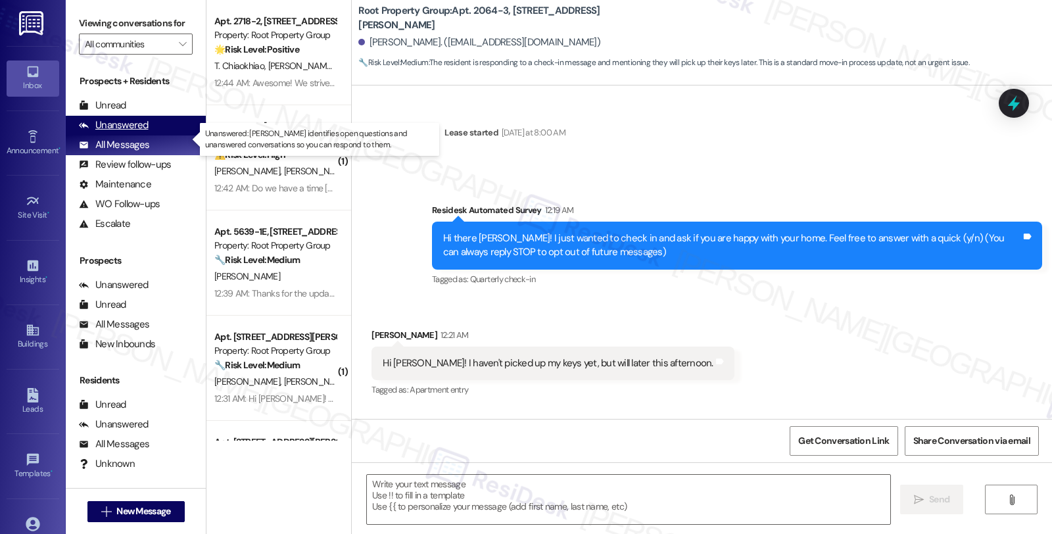
type textarea "Fetching suggested responses. Please feel free to read through the conversation…"
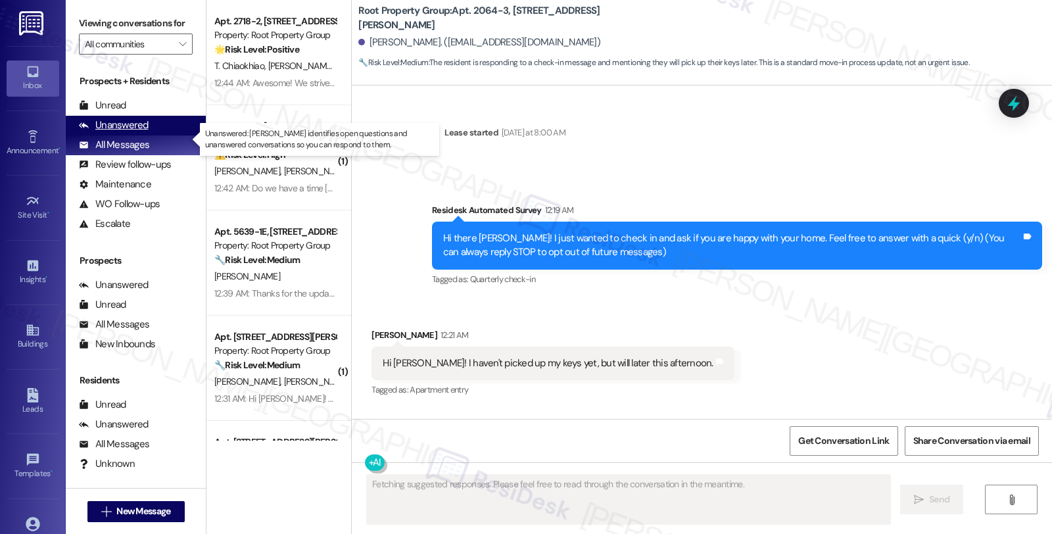
click at [133, 132] on div "Unanswered" at bounding box center [114, 125] width 70 height 14
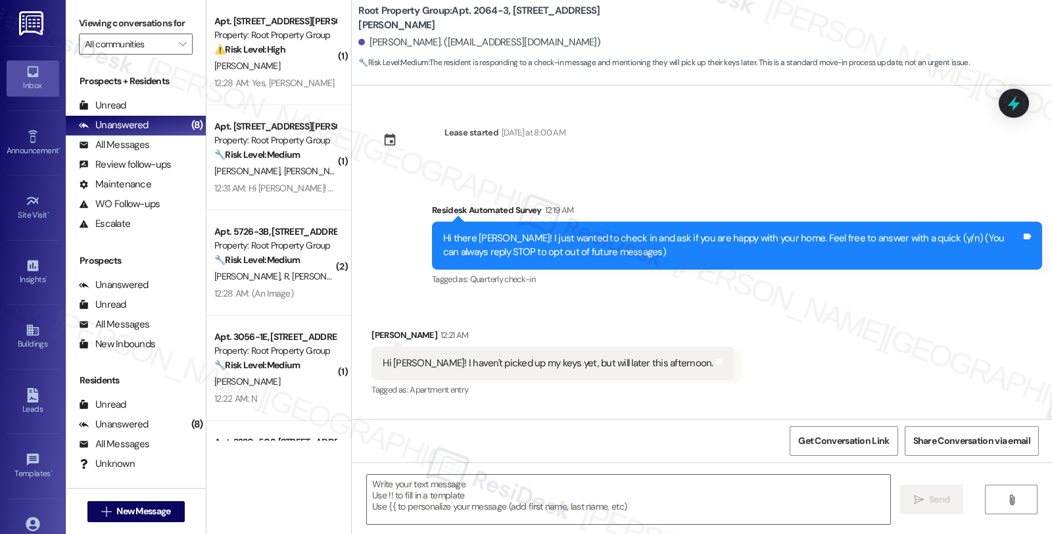
drag, startPoint x: 537, startPoint y: 504, endPoint x: 537, endPoint y: 525, distance: 21.0
click at [537, 505] on textarea at bounding box center [628, 499] width 523 height 49
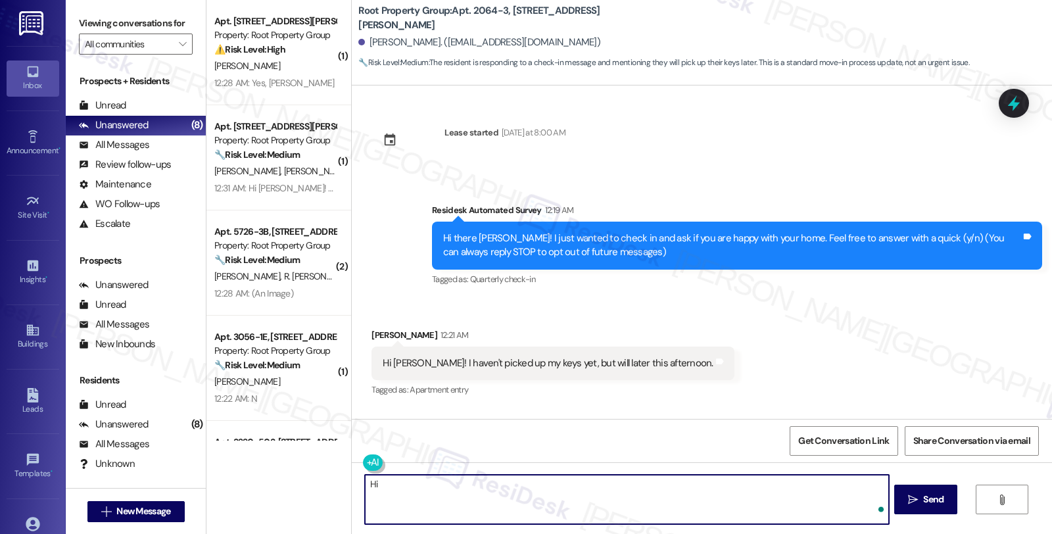
click at [380, 333] on div "Katherine Jackson 12:21 AM" at bounding box center [553, 337] width 362 height 18
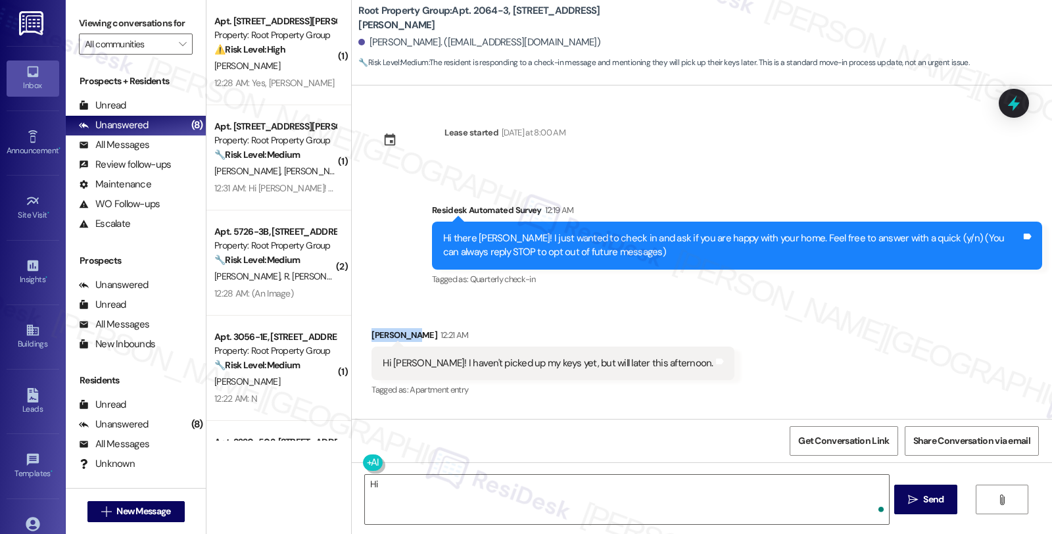
click at [380, 333] on div "Katherine Jackson 12:21 AM" at bounding box center [553, 337] width 362 height 18
copy div "Katherine"
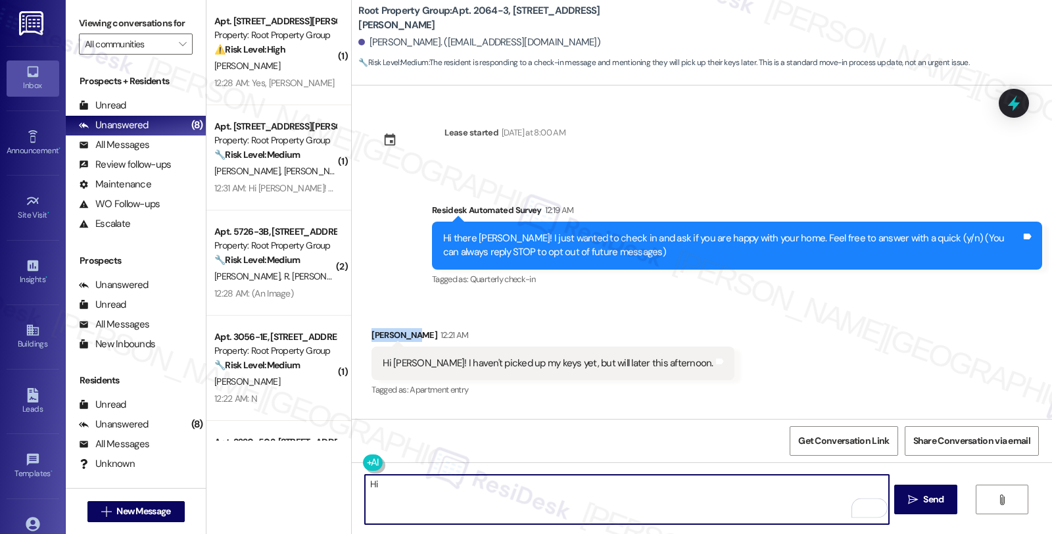
click at [425, 497] on textarea "Hi" at bounding box center [626, 499] width 523 height 49
paste textarea "Katherine"
click at [520, 485] on textarea "Hi Katherine, thanks for reaching out!" at bounding box center [626, 499] width 523 height 49
click at [682, 493] on textarea "Hi Katherine, thanks for reaching out! May I know what keys you are referring t…" at bounding box center [626, 499] width 523 height 49
click at [883, 493] on textarea "Hi Katherine, thanks for reaching out! May I know what keys you are referring t…" at bounding box center [626, 499] width 523 height 49
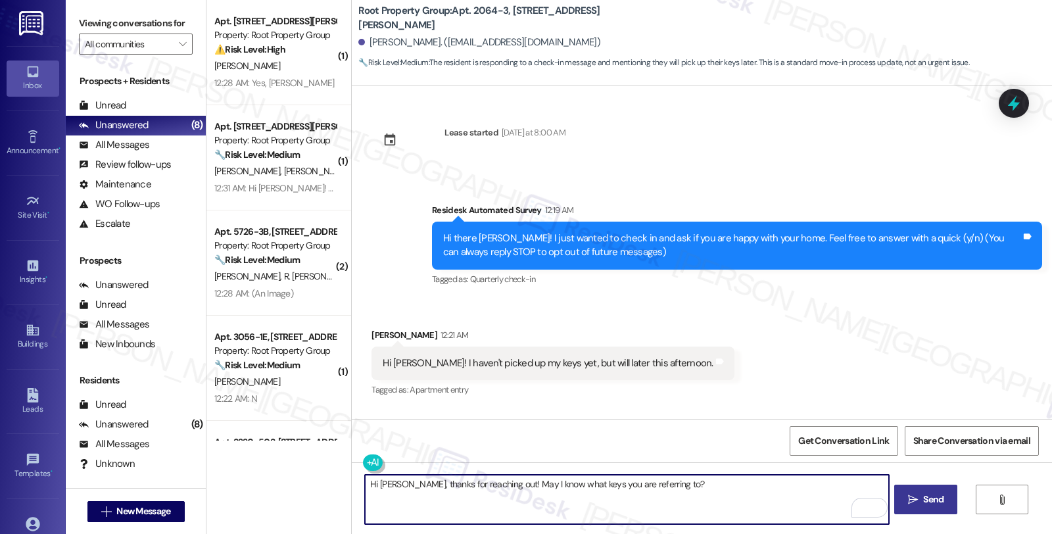
type textarea "Hi Katherine, thanks for reaching out! May I know what keys you are referring t…"
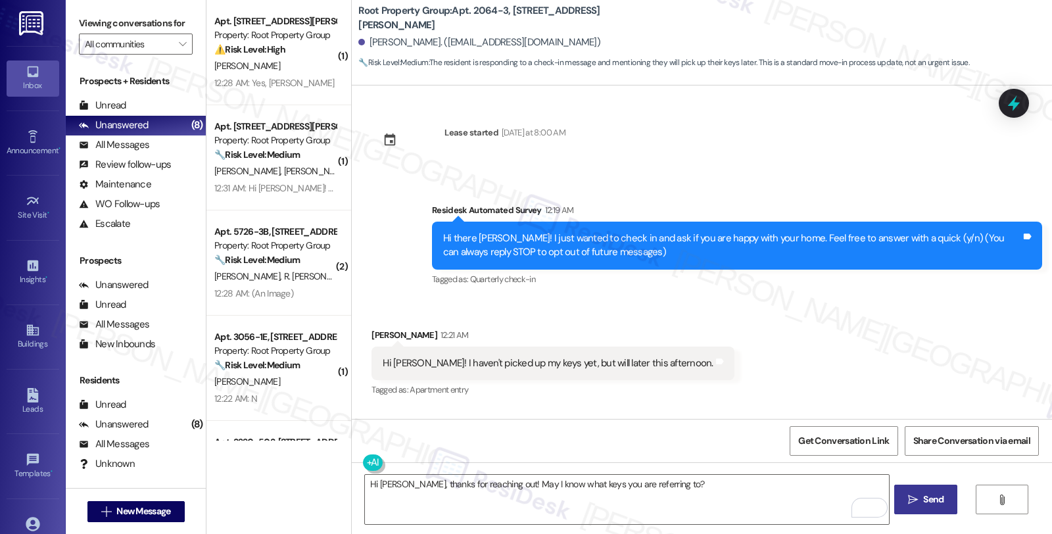
click at [916, 497] on icon "" at bounding box center [913, 500] width 10 height 11
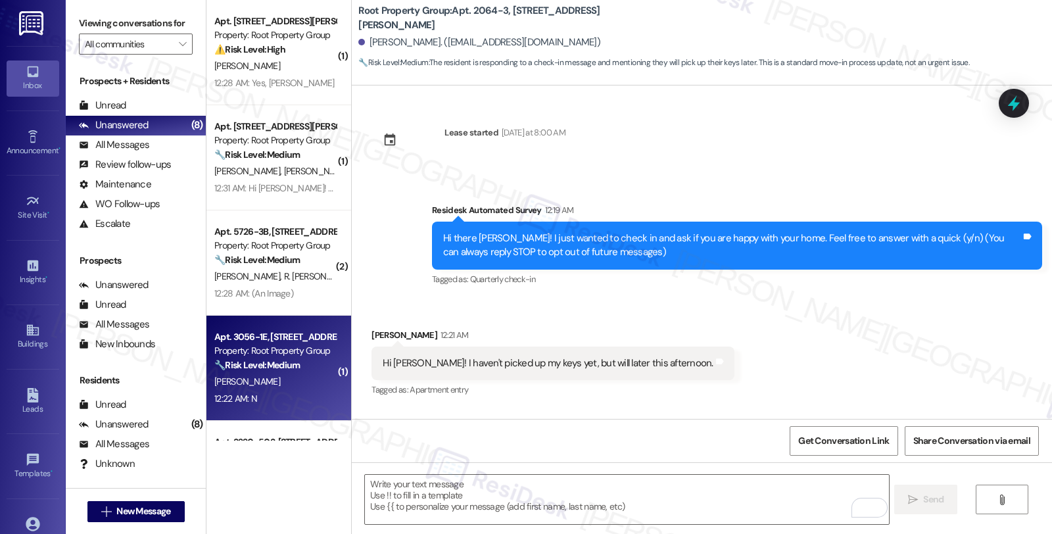
click at [314, 355] on div "Property: Root Property Group" at bounding box center [275, 351] width 122 height 14
type textarea "Fetching suggested responses. Please feel free to read through the conversation…"
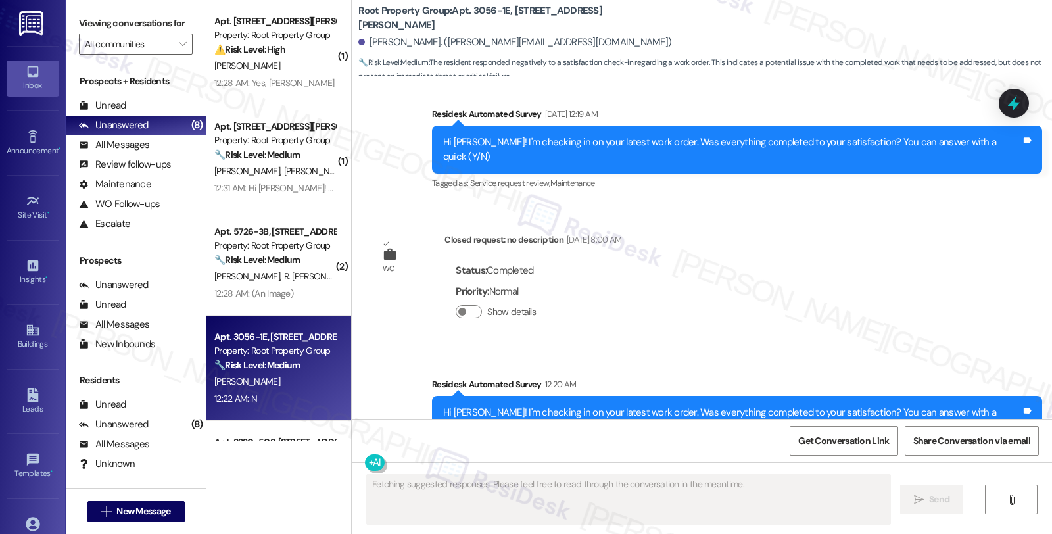
scroll to position [1628, 0]
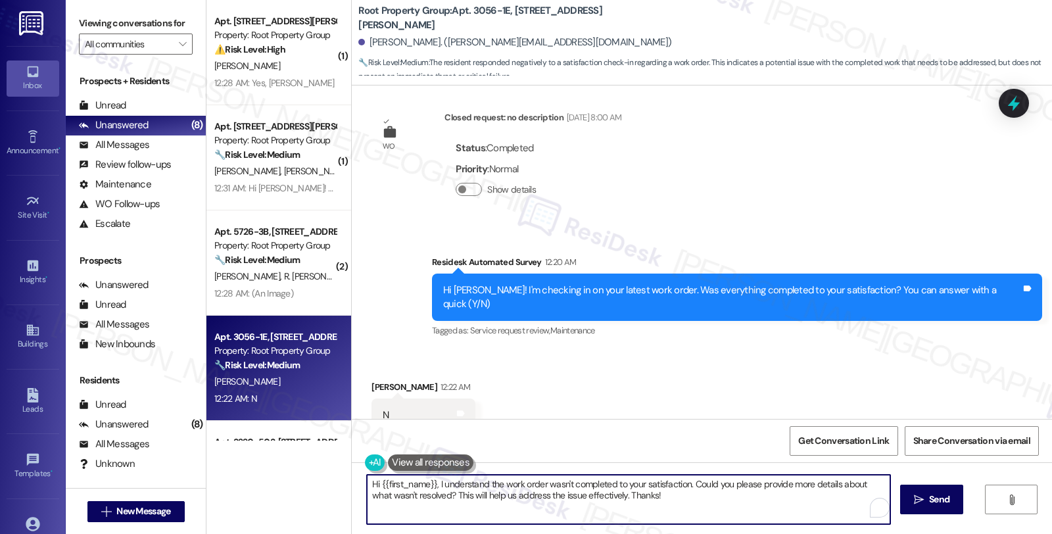
drag, startPoint x: 427, startPoint y: 492, endPoint x: 689, endPoint y: 493, distance: 261.7
click at [689, 493] on textarea "Hi {{first_name}}, I understand the work order wasn't completed to your satisfa…" at bounding box center [628, 499] width 523 height 49
type textarea "Hi {{first_name}}, I understand the work order wasn't completed to your satisfa…"
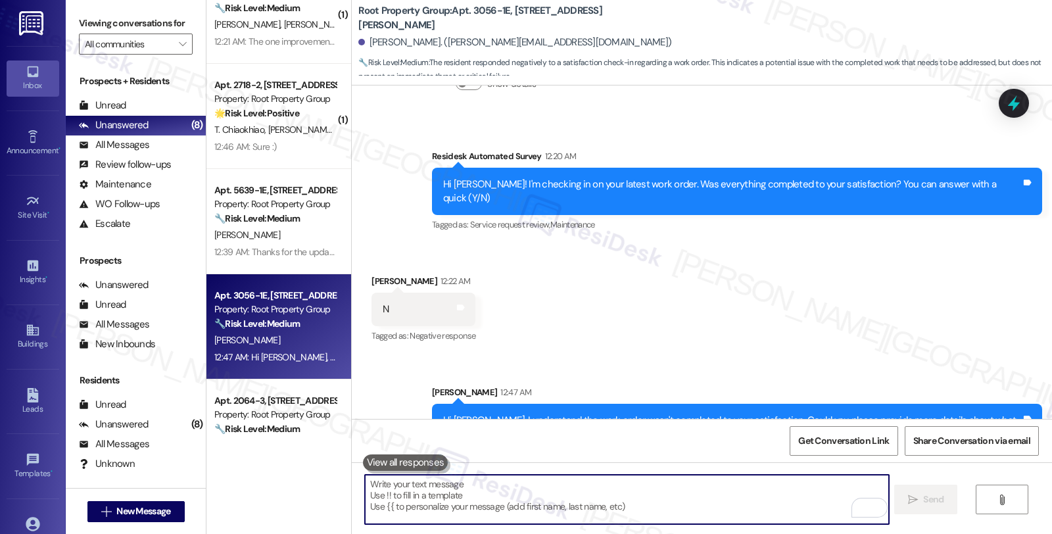
scroll to position [328, 0]
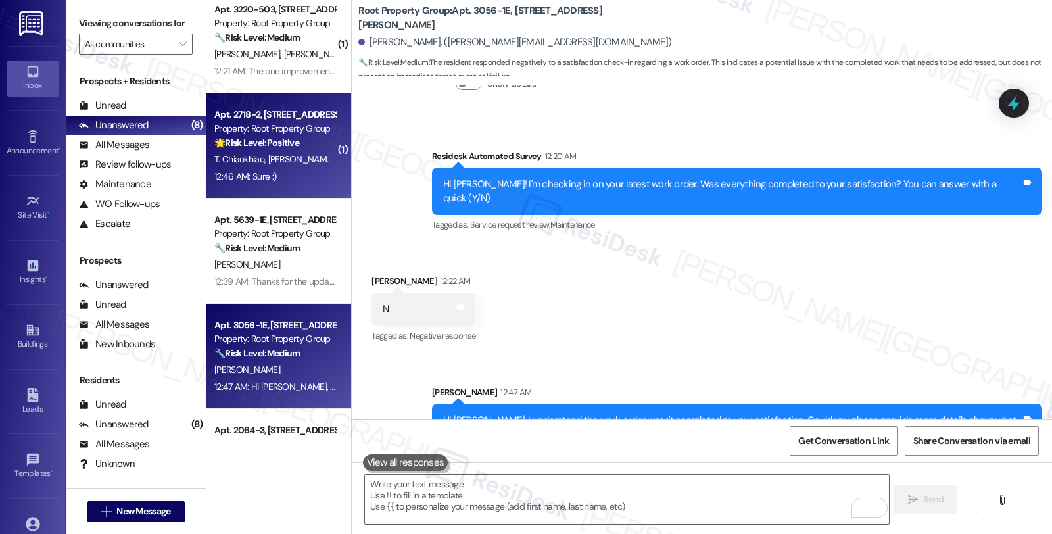
click at [280, 160] on span "A. Sorensen" at bounding box center [303, 159] width 70 height 12
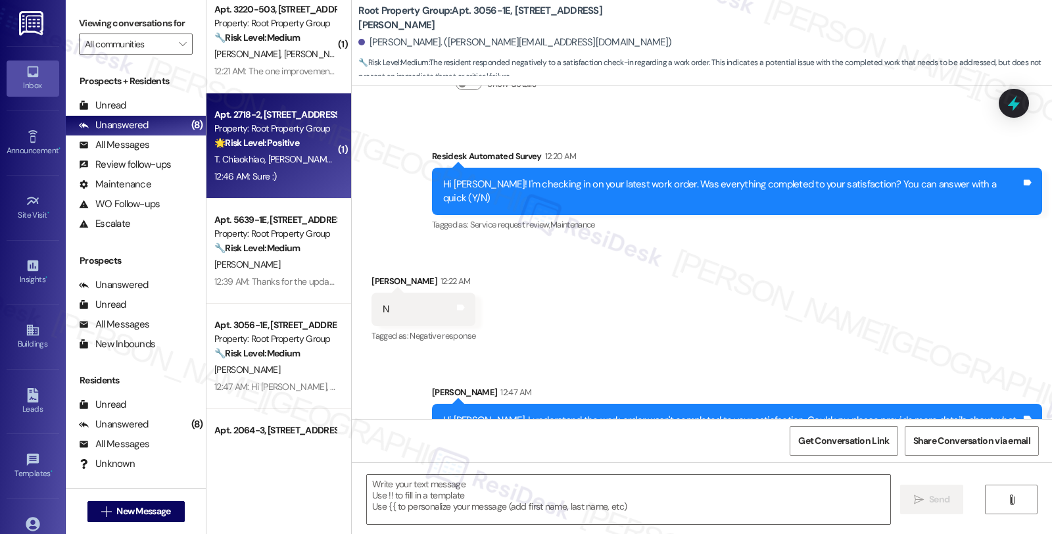
type textarea "Fetching suggested responses. Please feel free to read through the conversation…"
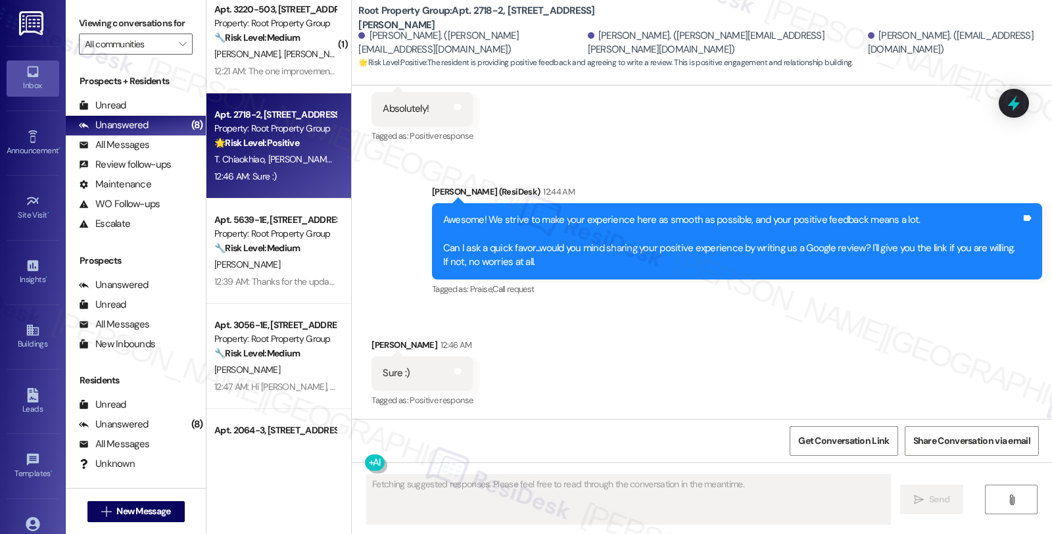
scroll to position [517, 0]
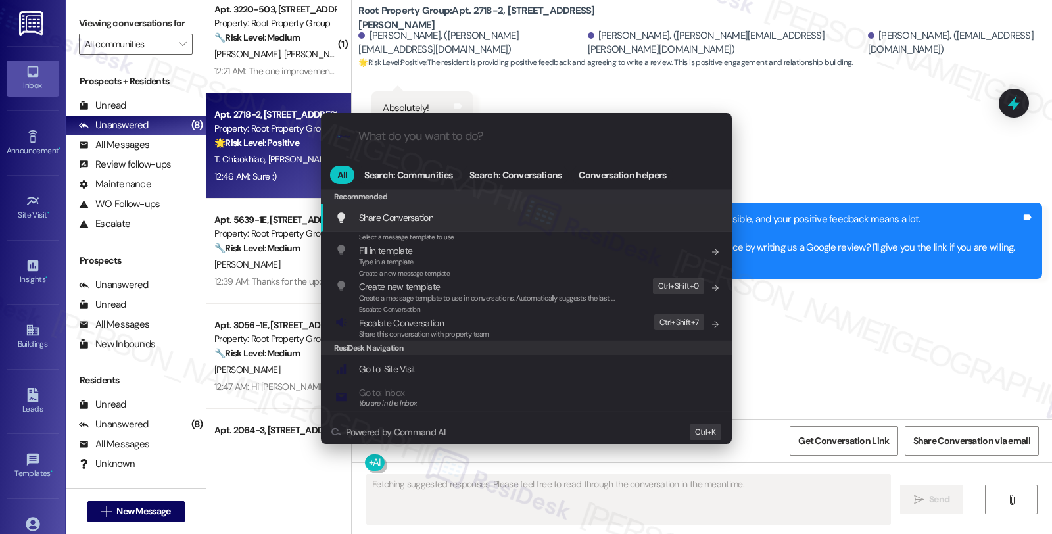
type textarea "Updating..."
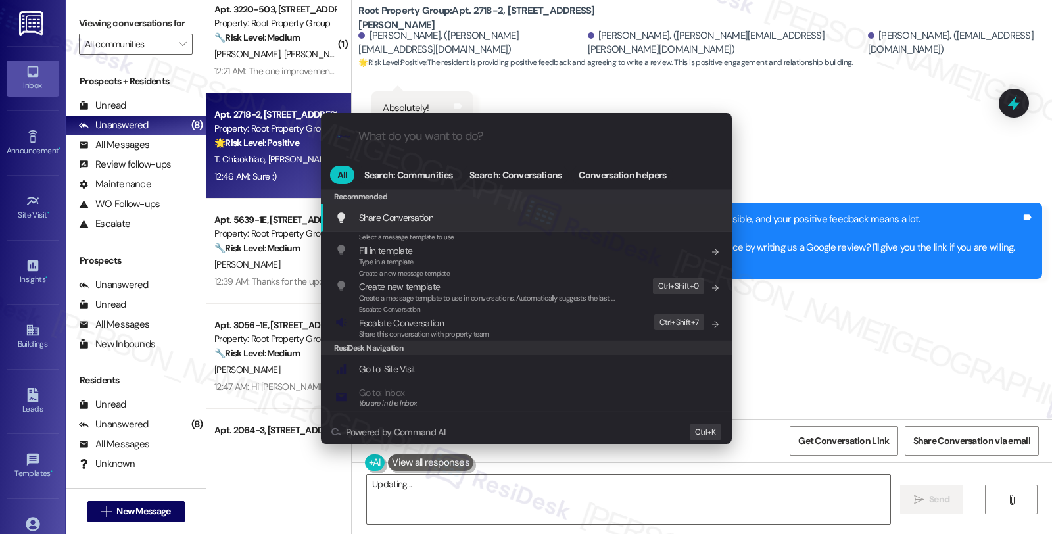
type input "l"
type textarea "That's"
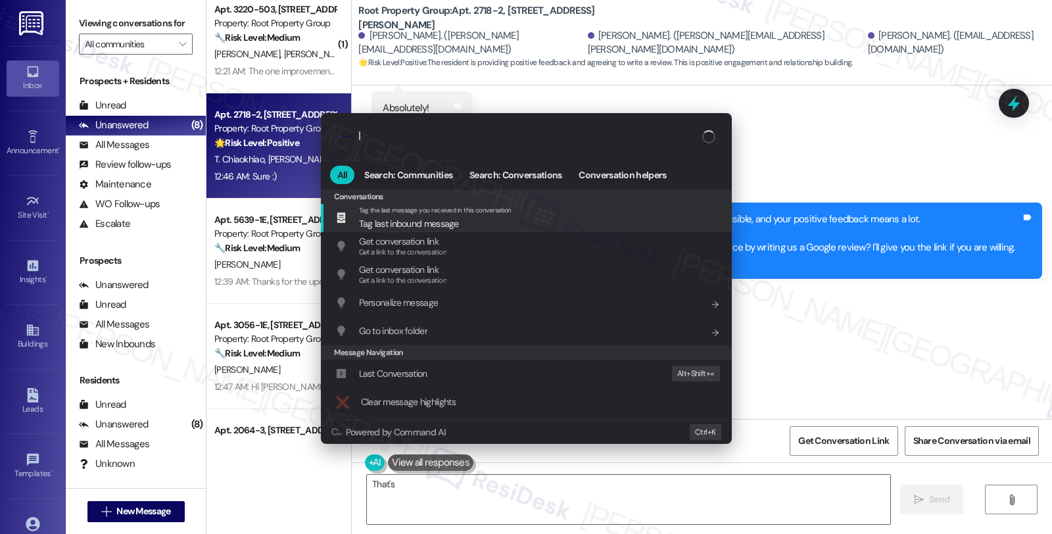
type input "li"
type textarea "That's fantastic to"
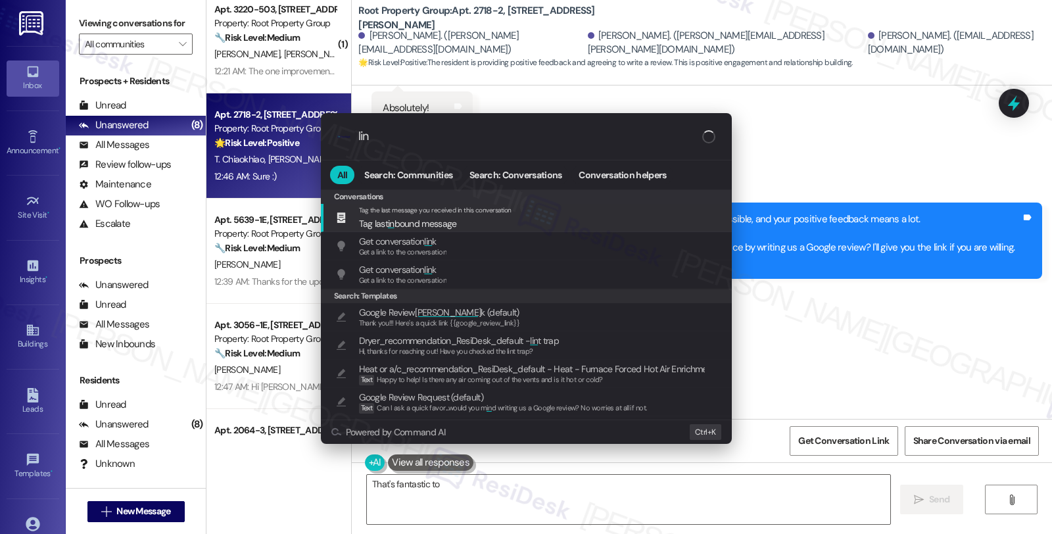
type input "link"
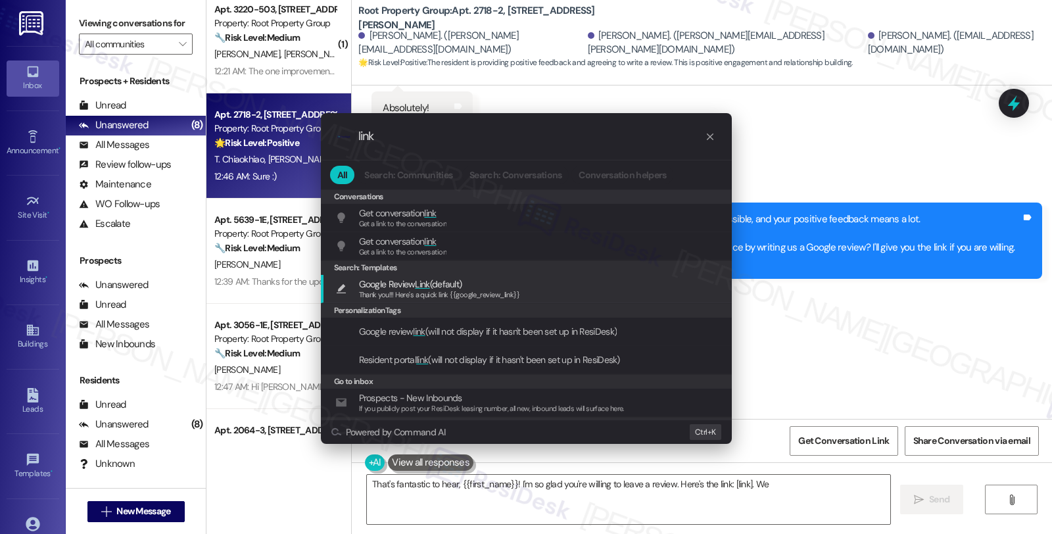
type textarea "That's fantastic to hear, {{first_name}}! I'm so glad you're willing to leave a…"
type input "link"
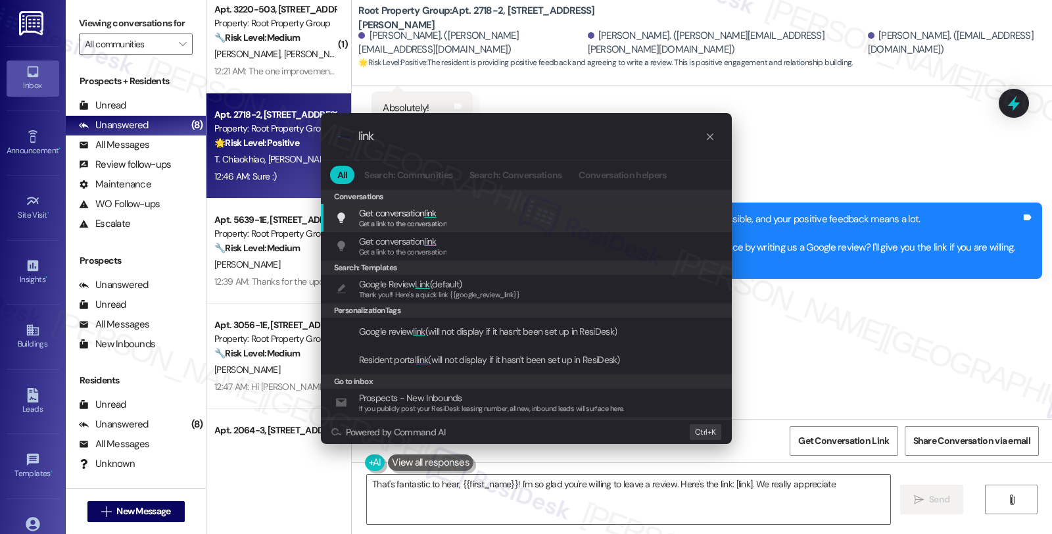
click at [458, 284] on span "Google Review Link (default)" at bounding box center [410, 284] width 103 height 14
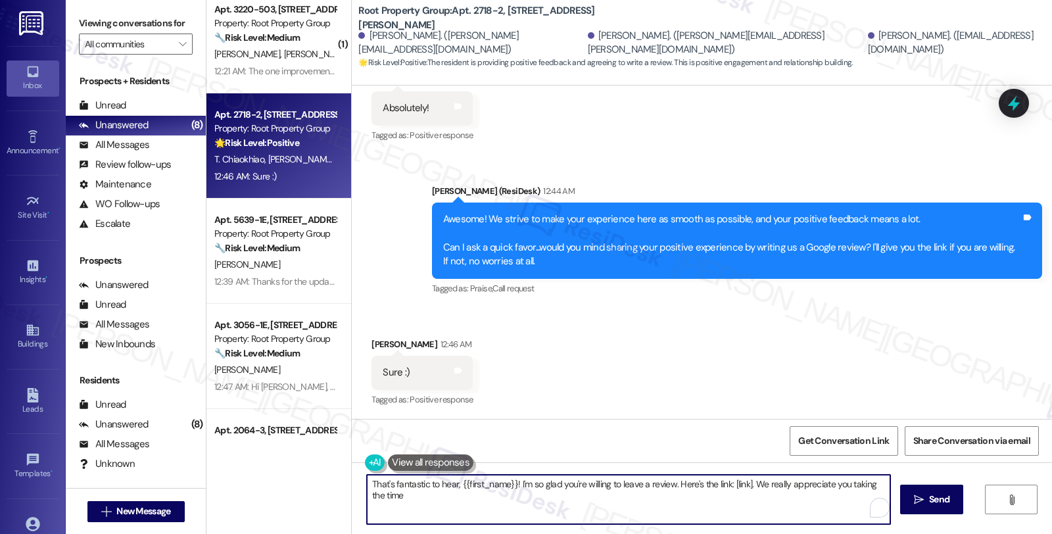
type textarea "That's fantastic to hear, {{first_name}}! I'm so glad you're willing to leave a…"
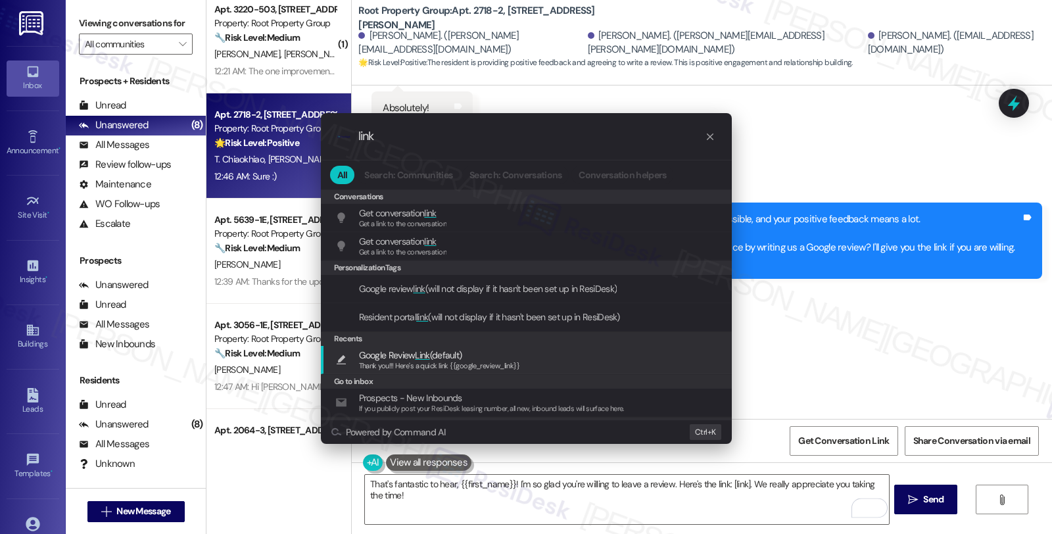
type input "link"
click at [504, 358] on span "Google Review Link (default)" at bounding box center [439, 355] width 161 height 14
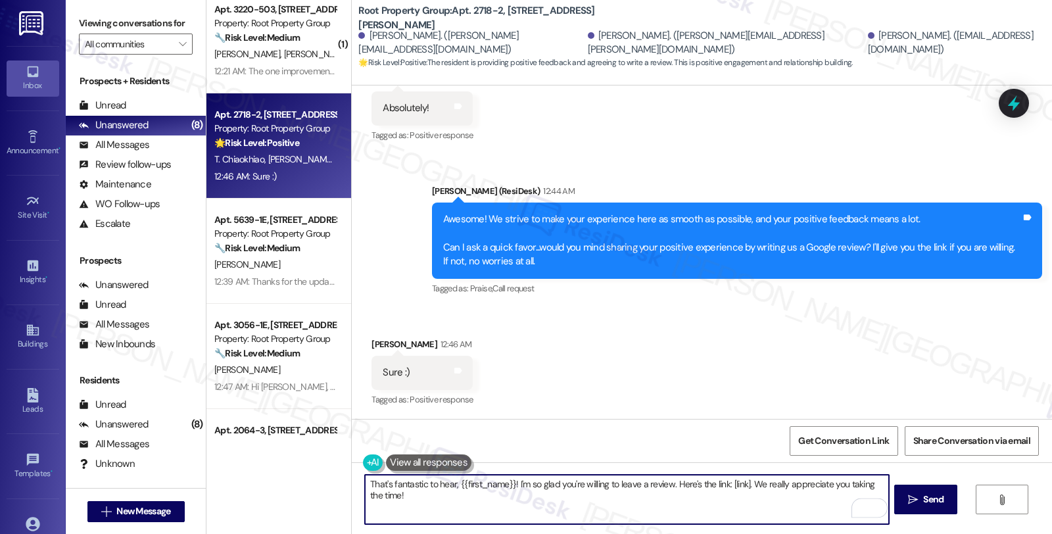
type textarea "Thank you!!! Here's a quick link {{google_review_link}}"
click at [649, 485] on textarea "Thank you!!! Here's a quick link {{google_review_link}}" at bounding box center [626, 499] width 523 height 49
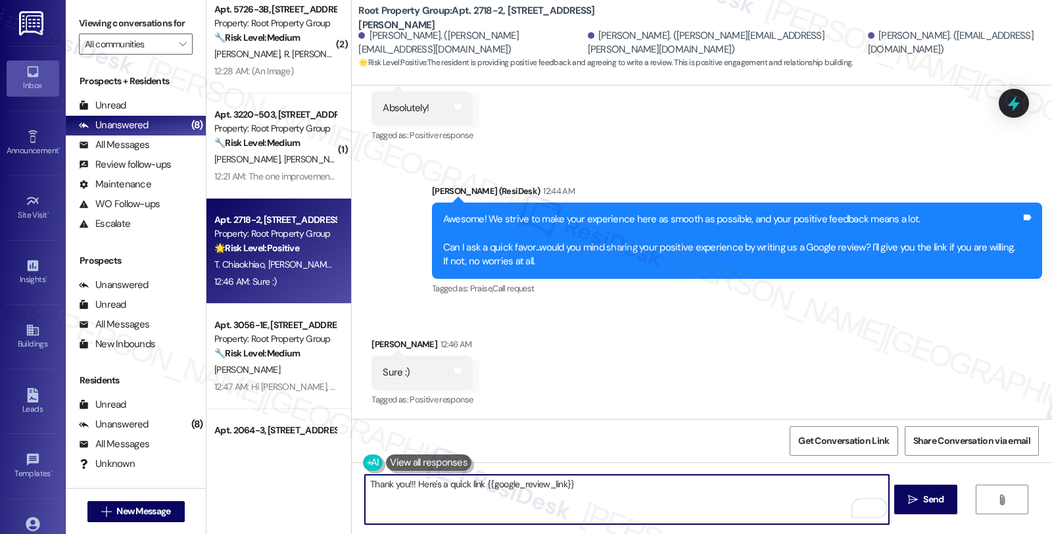
click at [682, 492] on textarea "Thank you!!! Here's a quick link {{google_review_link}}" at bounding box center [626, 499] width 523 height 49
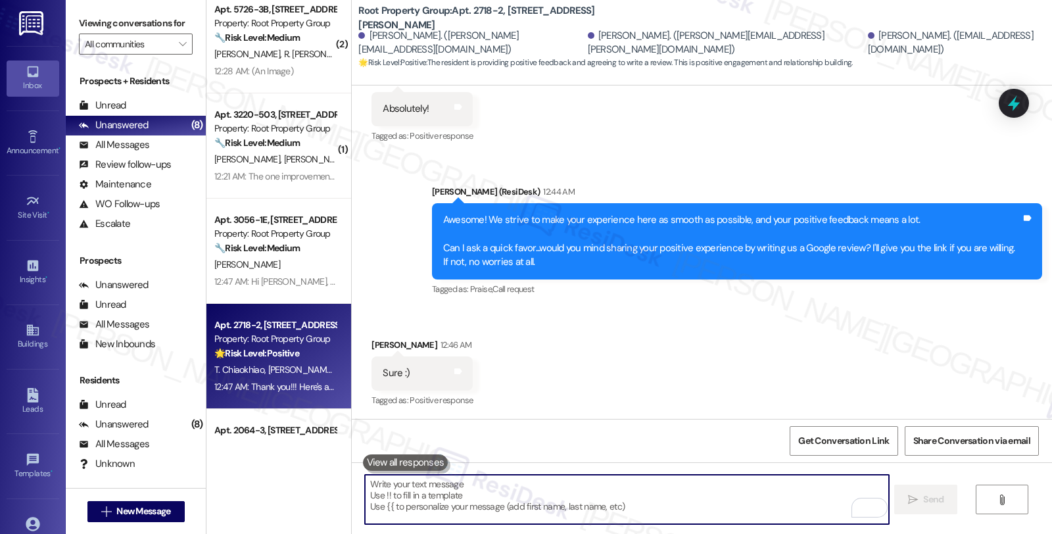
scroll to position [608, 0]
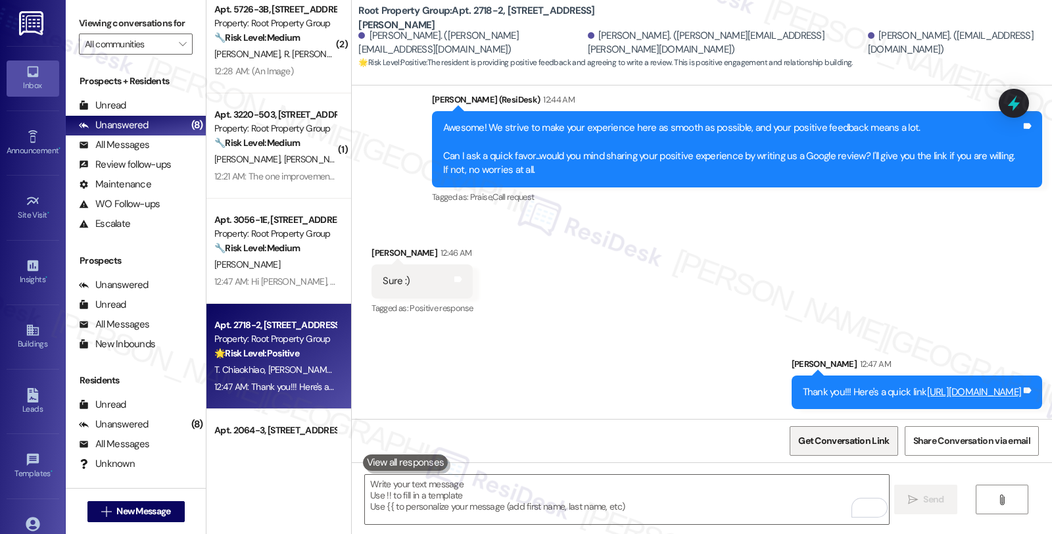
click at [820, 441] on span "Get Conversation Link" at bounding box center [843, 441] width 91 height 14
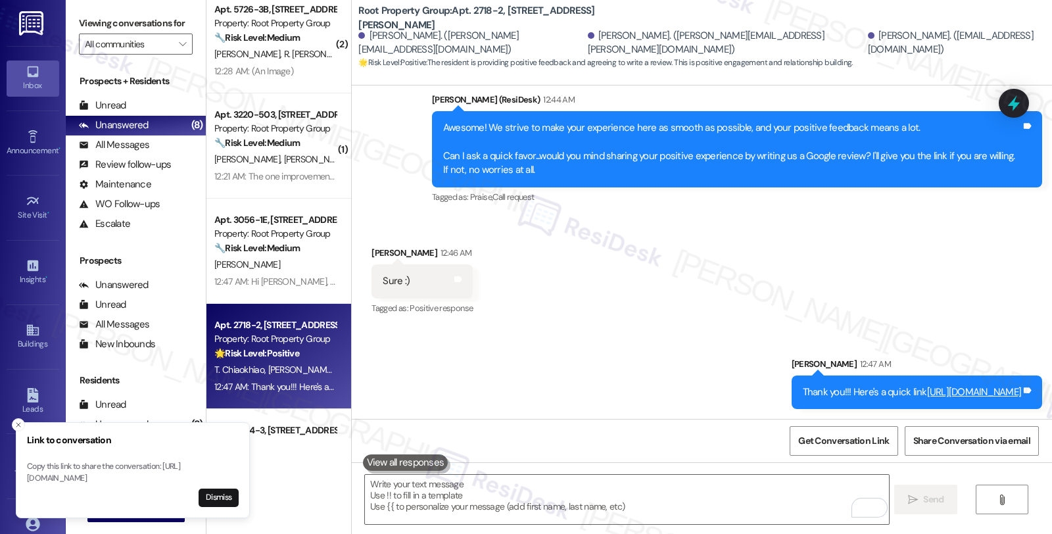
drag, startPoint x: 364, startPoint y: 251, endPoint x: 420, endPoint y: 251, distance: 55.9
click at [420, 251] on div "Alison Sorensen 12:46 AM" at bounding box center [422, 255] width 101 height 18
copy div "Alison Sorensen"
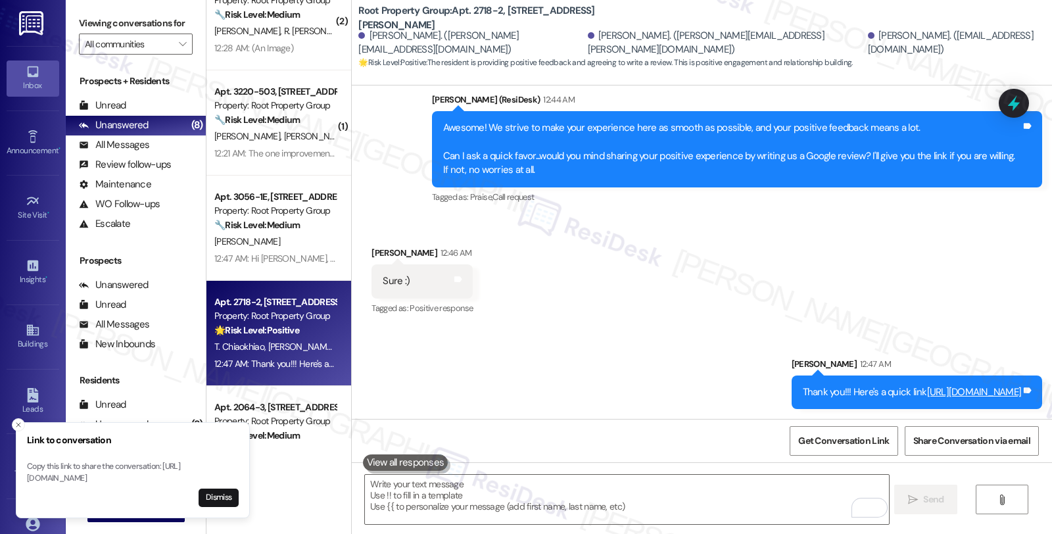
scroll to position [255, 0]
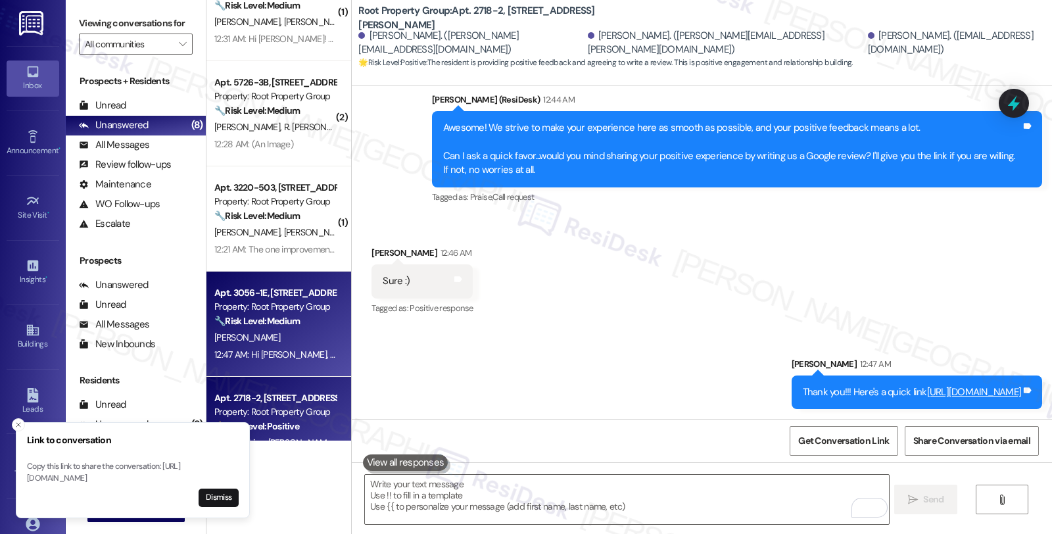
click at [292, 323] on strong "🔧 Risk Level: Medium" at bounding box center [256, 321] width 85 height 12
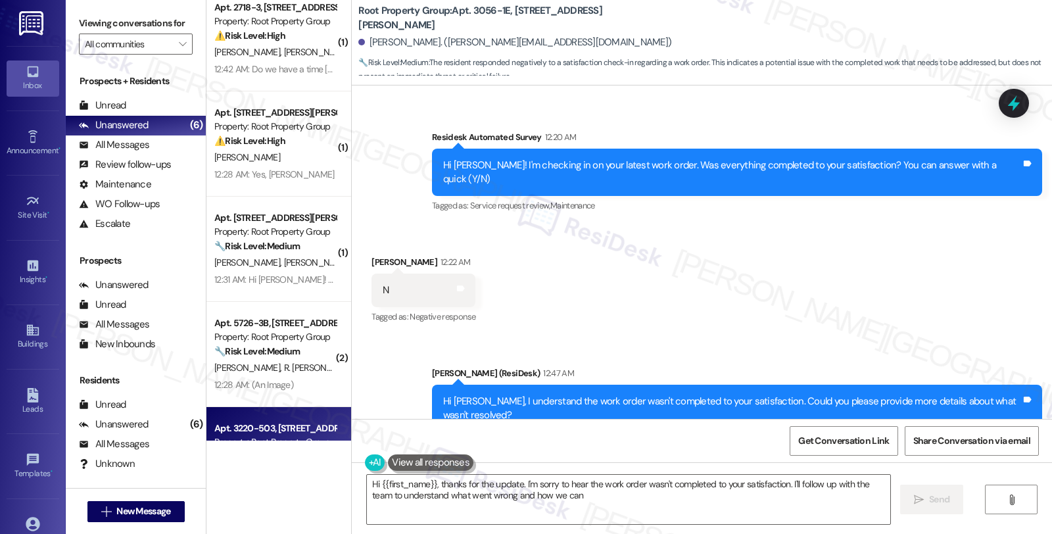
scroll to position [0, 0]
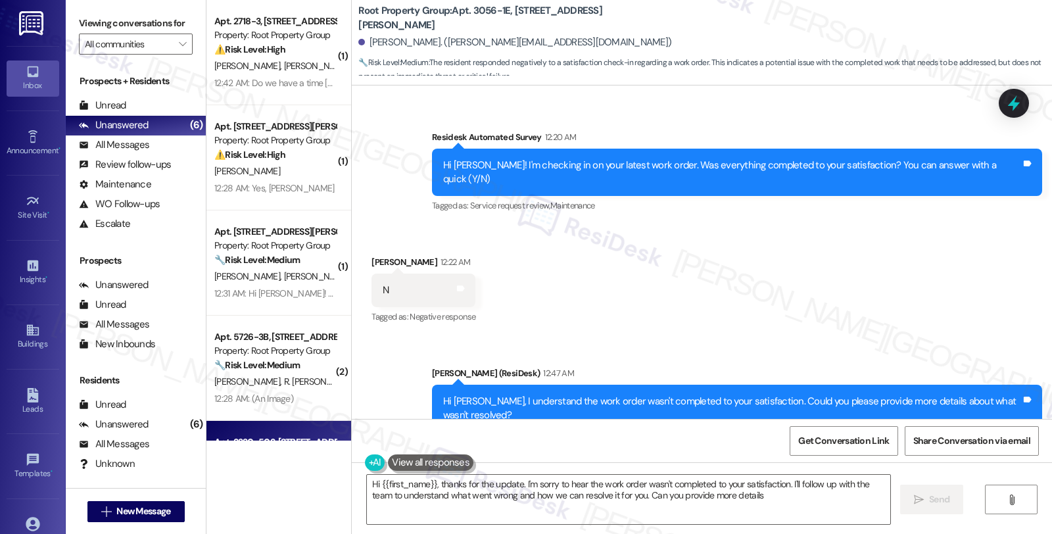
type textarea "Hi {{first_name}}, thanks for the update. I'm sorry to hear the work order wasn…"
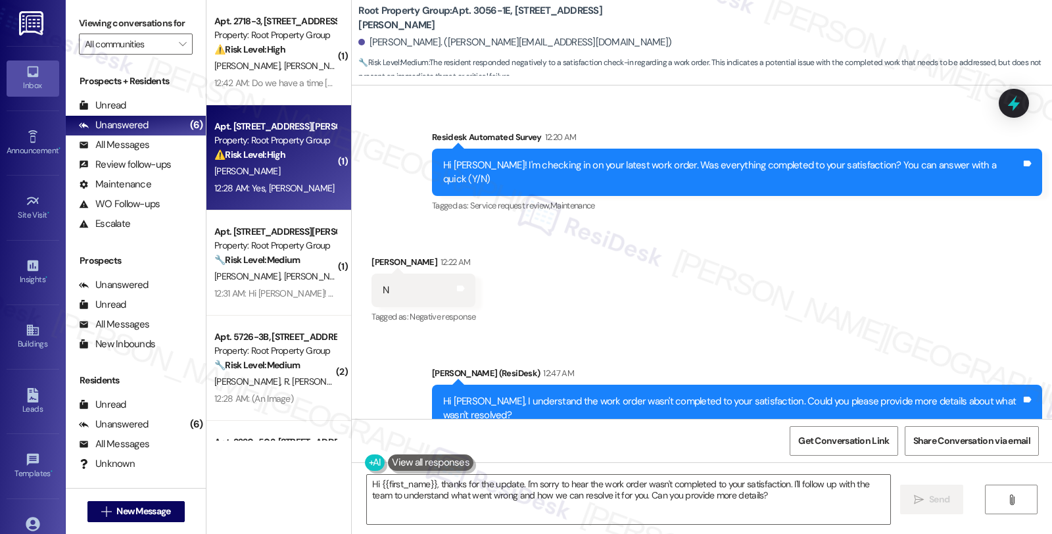
click at [299, 159] on div "⚠️ Risk Level: High A realtor mistakenly entered the resident's apartment, whic…" at bounding box center [275, 155] width 122 height 14
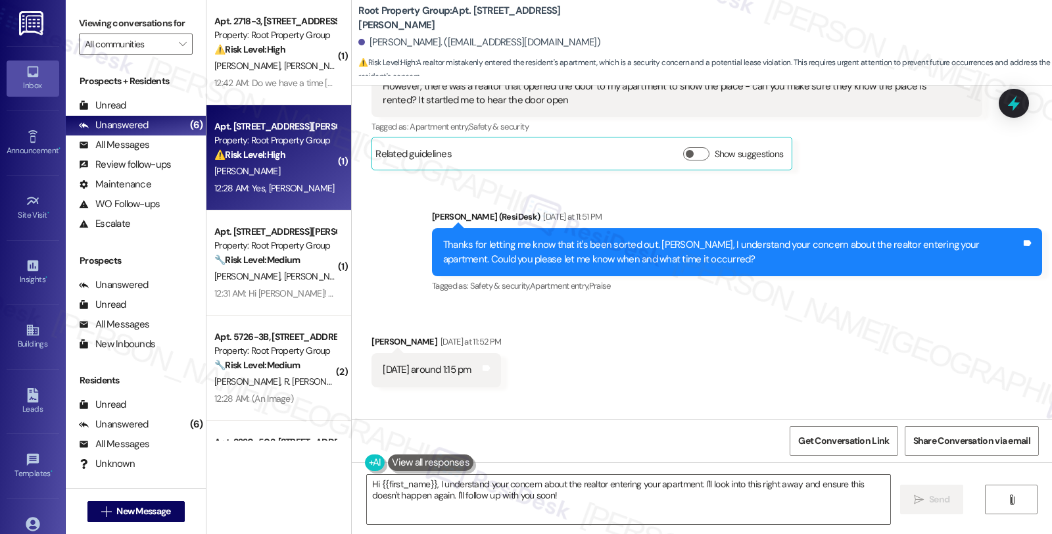
scroll to position [1167, 0]
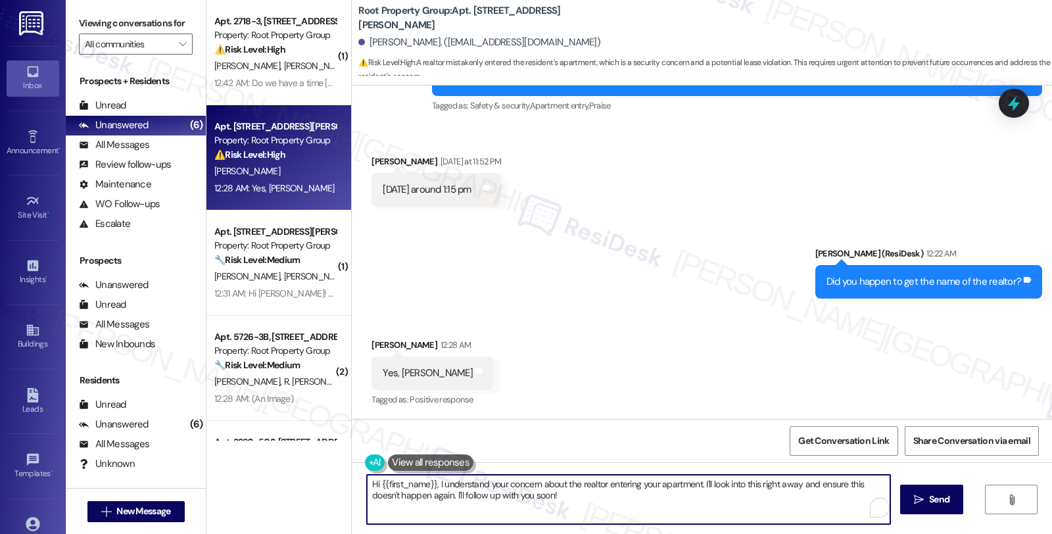
click at [367, 482] on textarea "Hi {{first_name}}, I understand your concern about the realtor entering your ap…" at bounding box center [628, 499] width 523 height 49
drag, startPoint x: 591, startPoint y: 483, endPoint x: 836, endPoint y: 531, distance: 250.0
click at [836, 531] on div "Got it! Thanks for letting me know. I'll share this with the team Hi {{first_na…" at bounding box center [702, 511] width 700 height 99
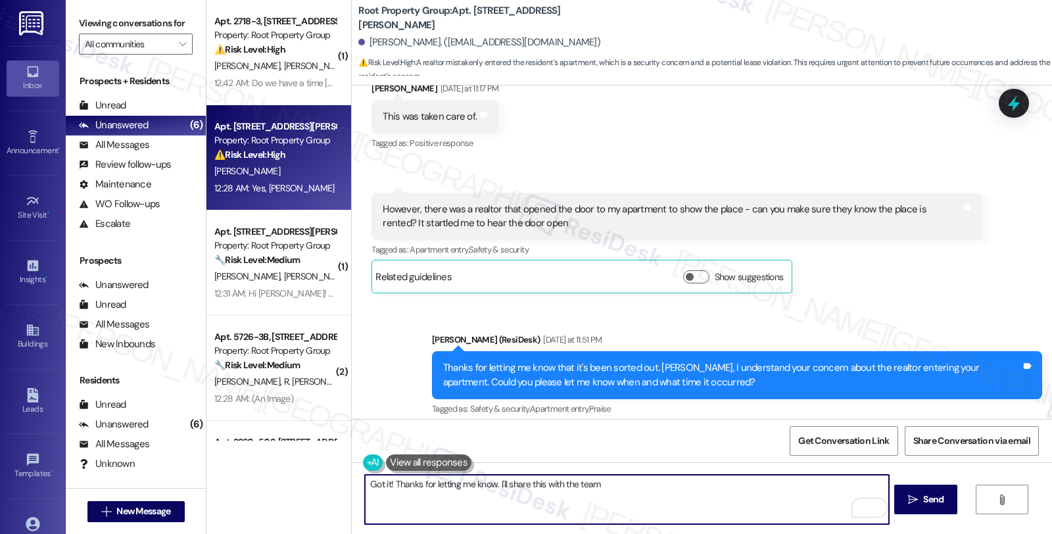
scroll to position [876, 0]
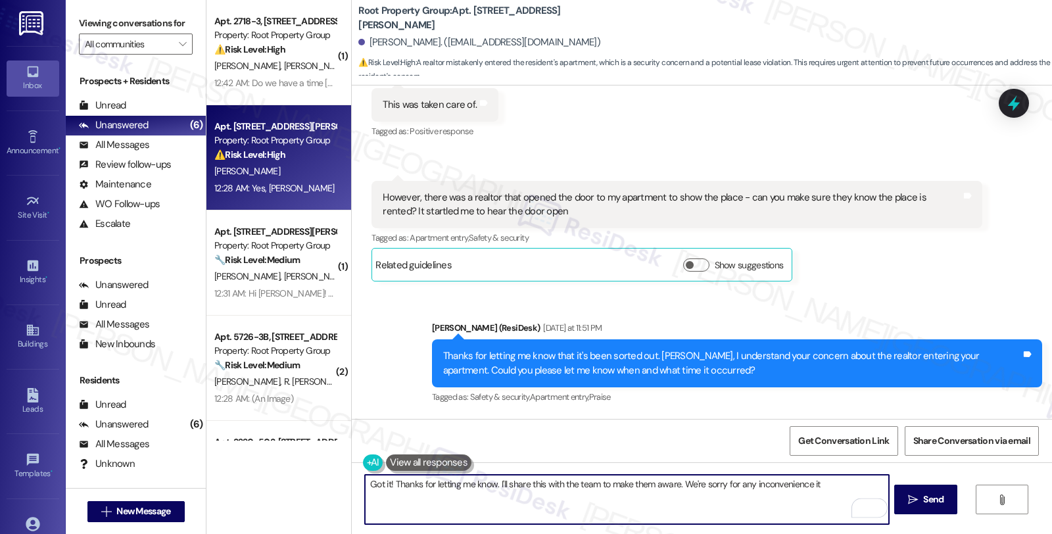
click at [809, 483] on textarea "Got it! Thanks for letting me know. I'll share this with the team to make them …" at bounding box center [626, 499] width 523 height 49
type textarea "Got it! Thanks for letting me know. I'll share this with the team to make them …"
click at [539, 501] on textarea "Got it! Thanks for letting me know. I'll share this with the team to make them …" at bounding box center [626, 499] width 523 height 49
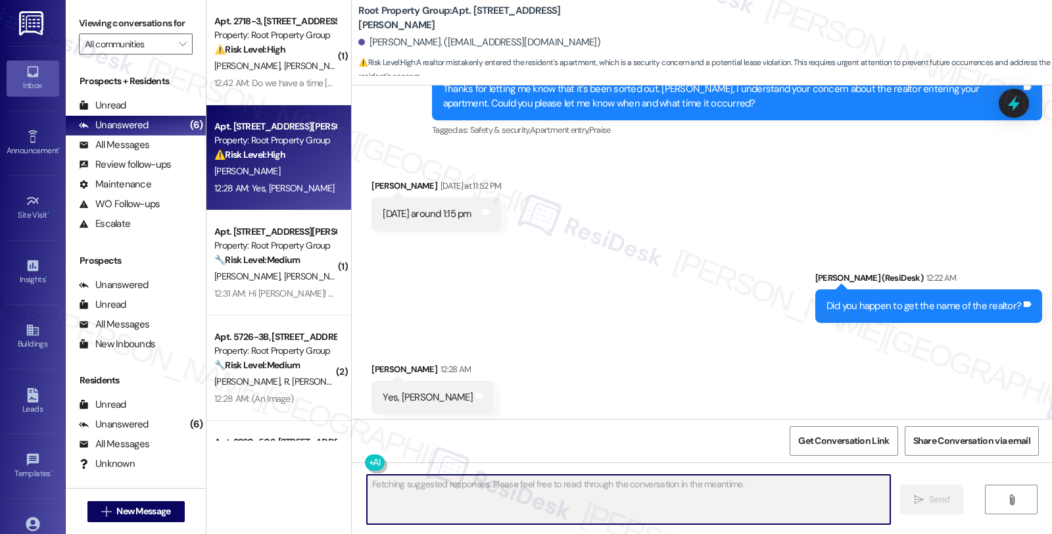
scroll to position [1167, 0]
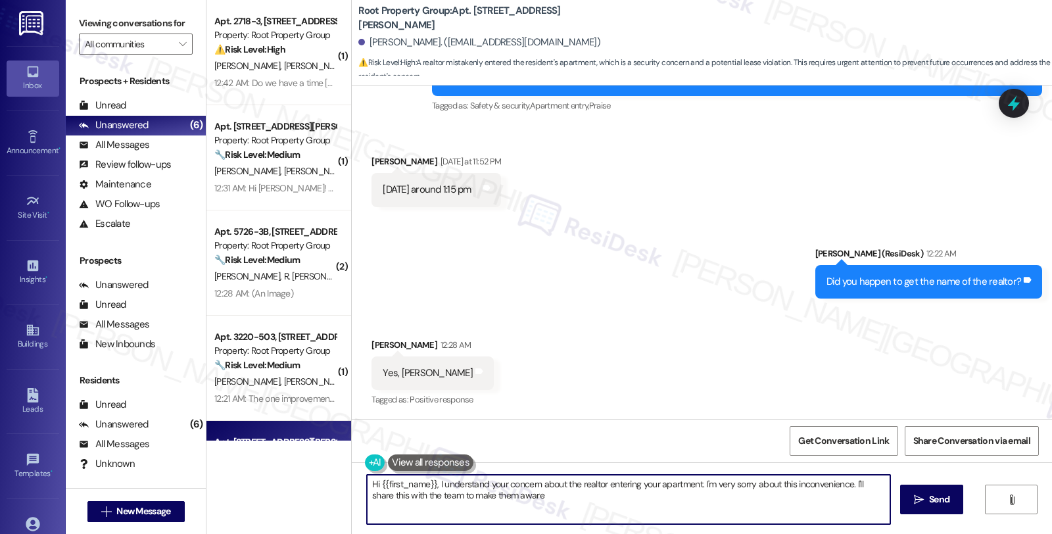
type textarea "Hi {{first_name}}, I understand your concern about the realtor entering your ap…"
click at [900, 353] on div "Received via SMS Jocelyn Telles 12:28 AM Yes, James J. Colletti Tags and notes …" at bounding box center [702, 363] width 700 height 111
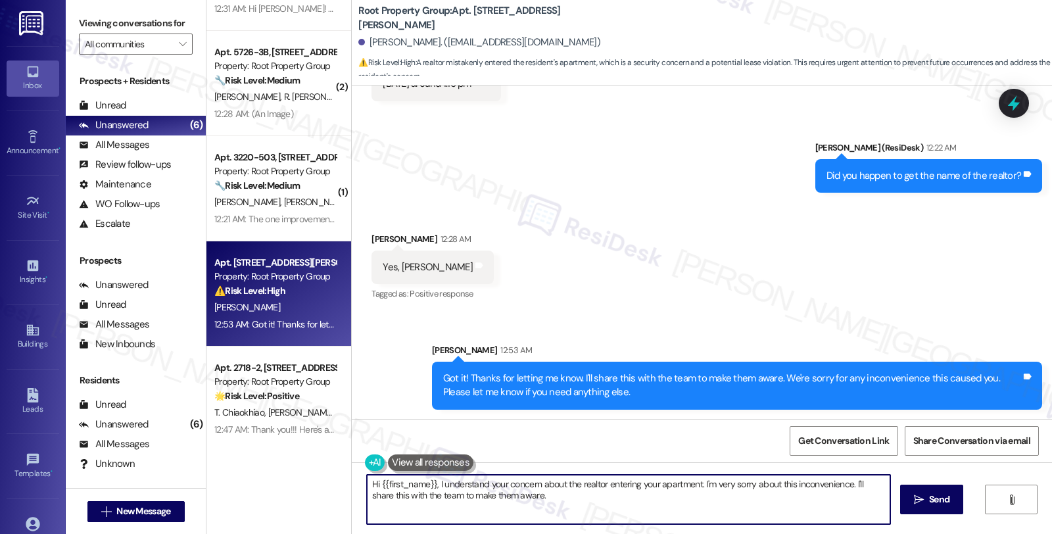
scroll to position [191, 0]
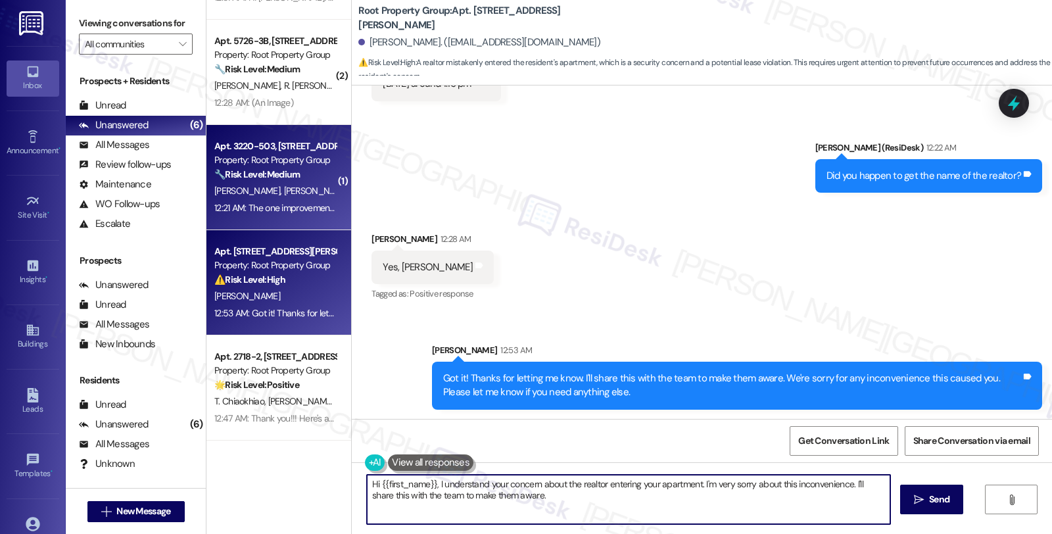
click at [291, 200] on div "12:21 AM: The one improvement would be to have the property manager give us the…" at bounding box center [275, 208] width 124 height 16
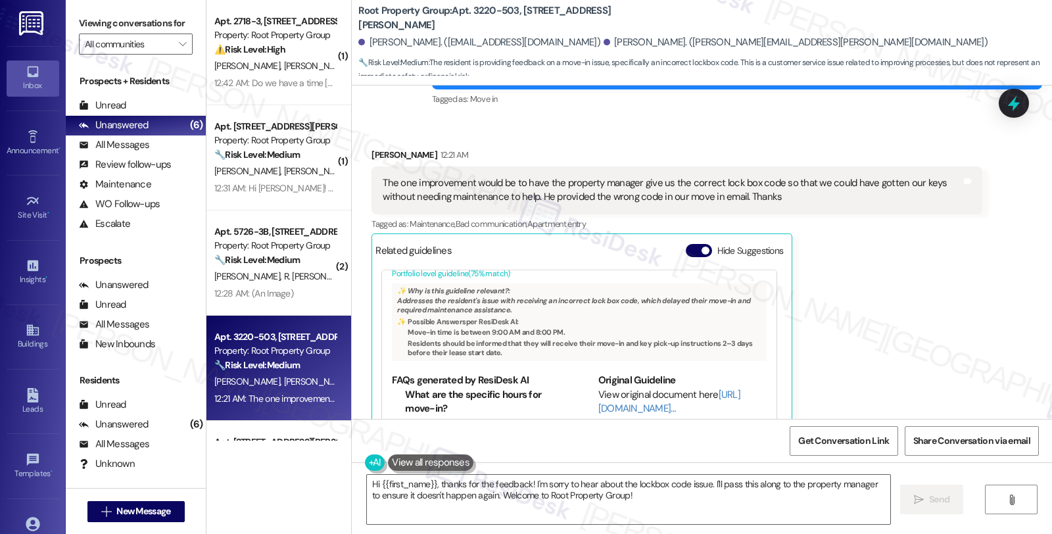
scroll to position [66, 0]
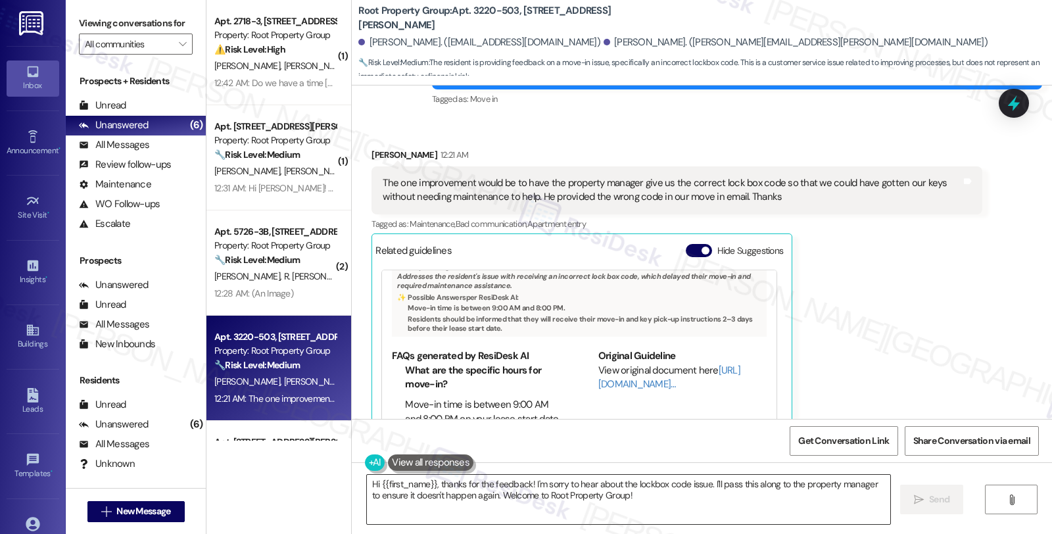
click at [702, 483] on textarea "Hi {{first_name}}, thanks for the feedback! I'm sorry to hear about the lockbox…" at bounding box center [628, 499] width 523 height 49
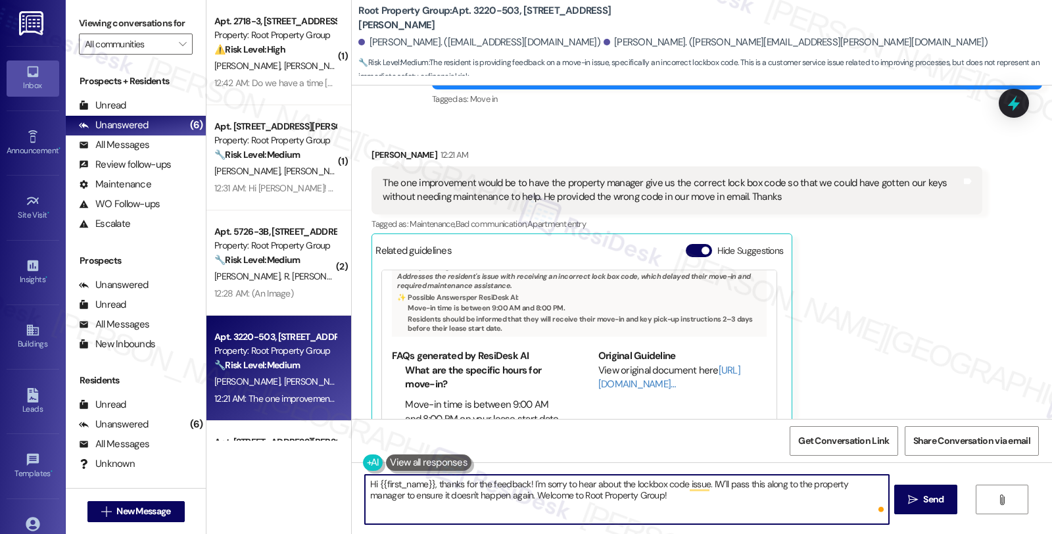
type textarea "Hi {{first_name}}, thanks for the feedback! I'm sorry to hear about the lockbox…"
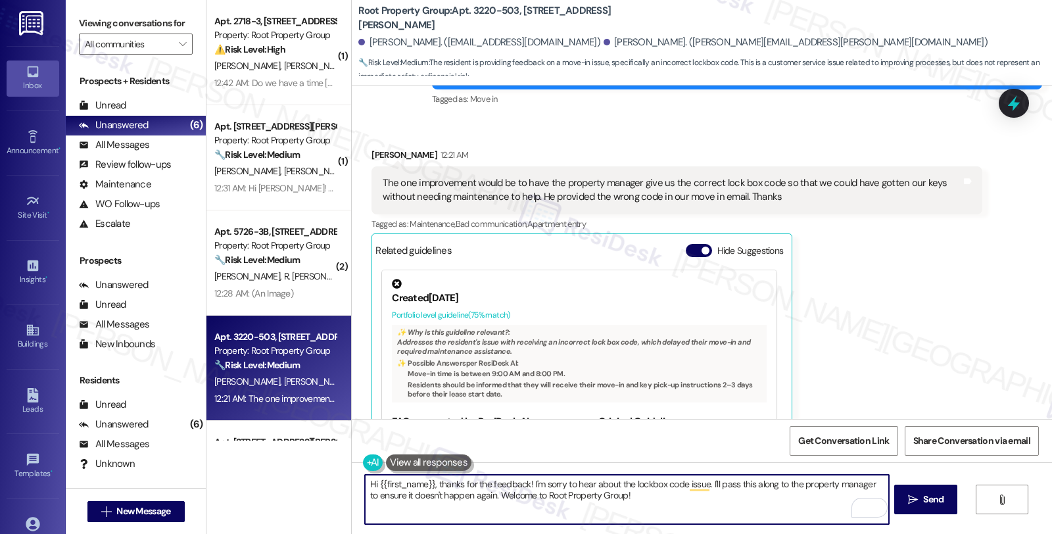
scroll to position [66, 0]
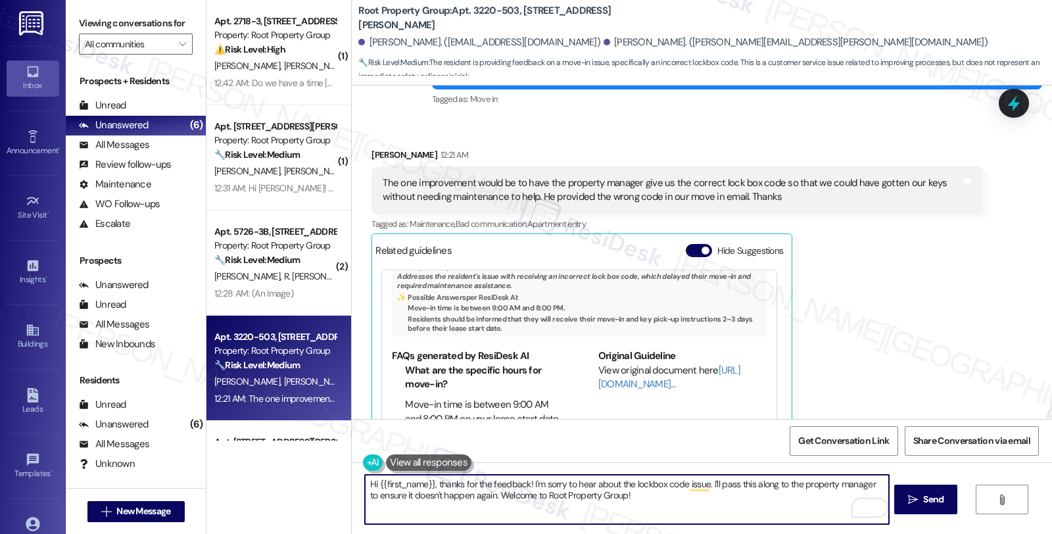
click at [712, 482] on textarea "Hi {{first_name}}, thanks for the feedback! I'm sorry to hear about the lockbox…" at bounding box center [626, 499] width 523 height 49
click at [445, 500] on textarea "Hi {{first_name}}, thanks for the feedback! I'm sorry to hear about the lockbox…" at bounding box center [626, 499] width 523 height 49
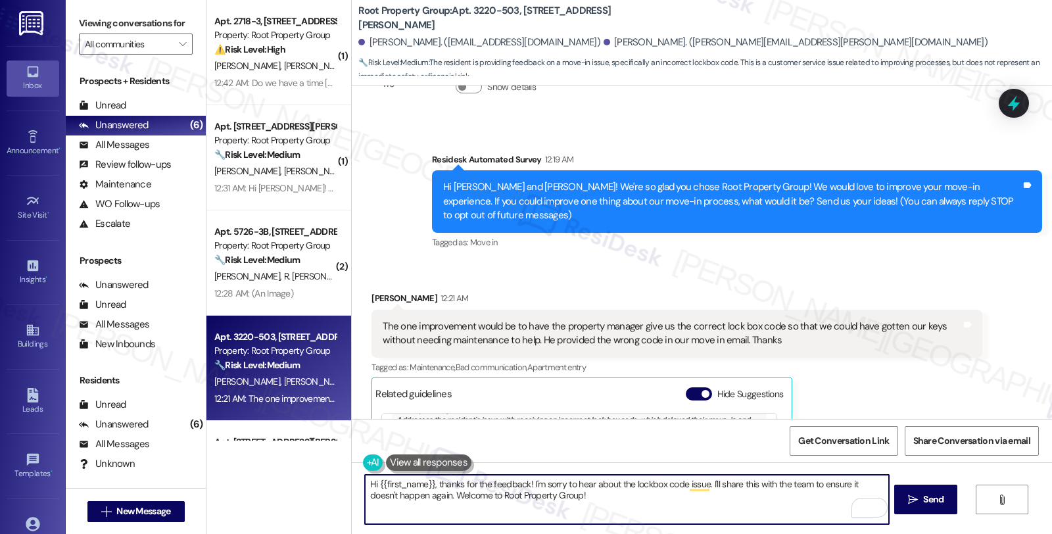
scroll to position [365, 0]
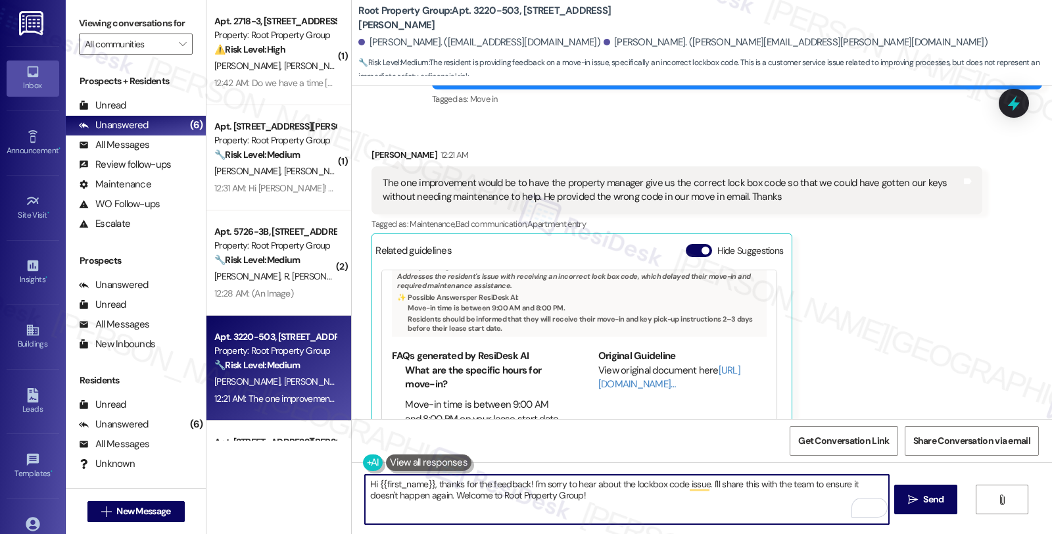
click at [616, 498] on textarea "Hi {{first_name}}, thanks for the feedback! I'm sorry to hear about the lockbox…" at bounding box center [626, 499] width 523 height 49
click at [777, 482] on textarea "Hi {{first_name}}, thanks for the feedback! I'm sorry to hear about the lockbox…" at bounding box center [626, 499] width 523 height 49
type textarea "Hi {{first_name}}, thanks for the feedback! I'm sorry to hear about the lockbox…"
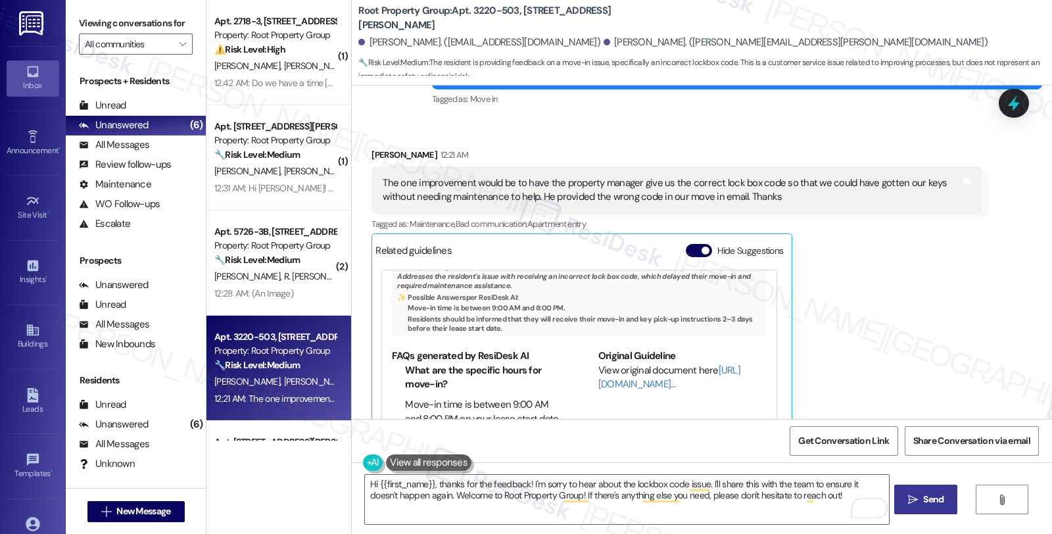
click at [929, 503] on span "Send" at bounding box center [933, 500] width 20 height 14
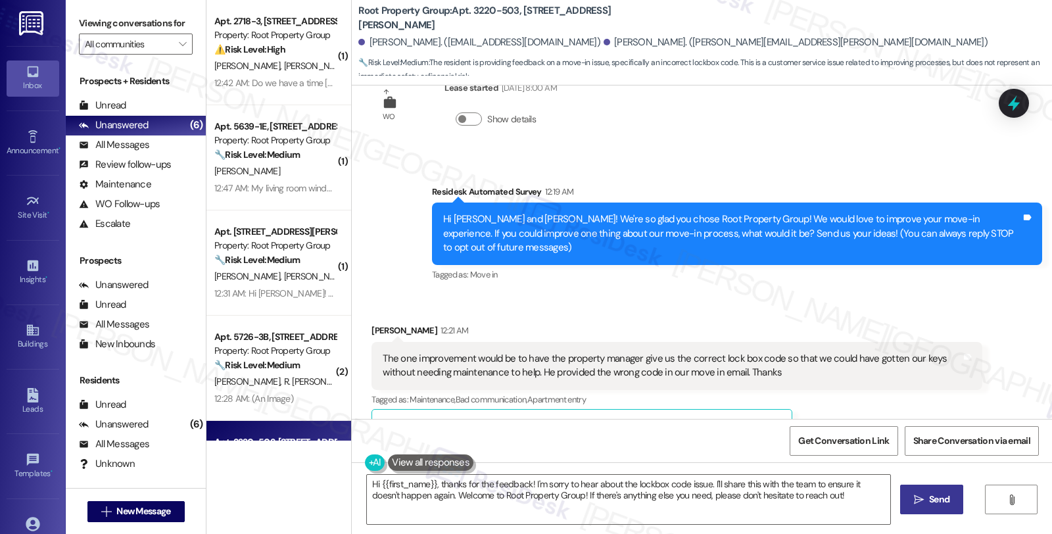
scroll to position [163, 0]
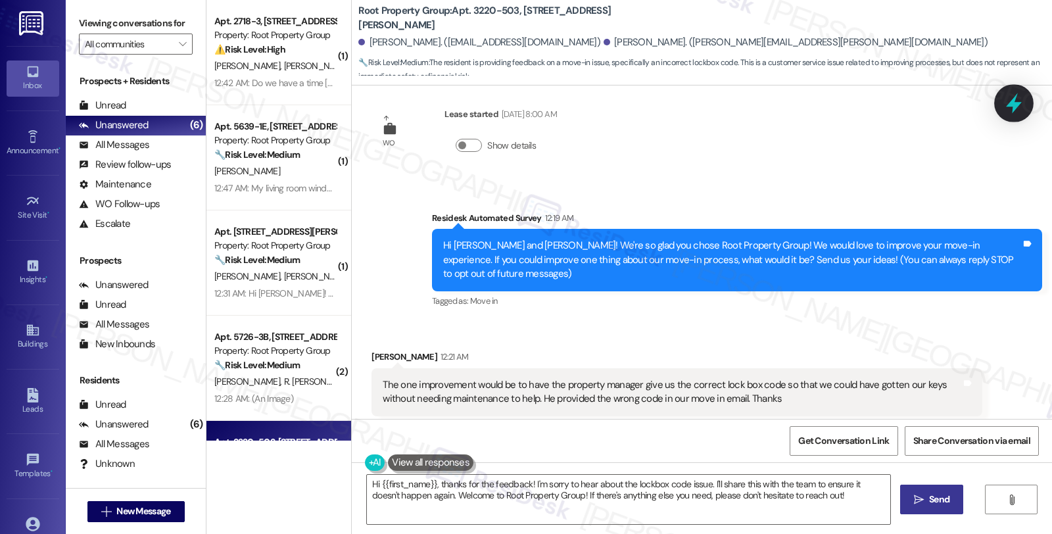
click at [1010, 103] on icon at bounding box center [1014, 103] width 16 height 20
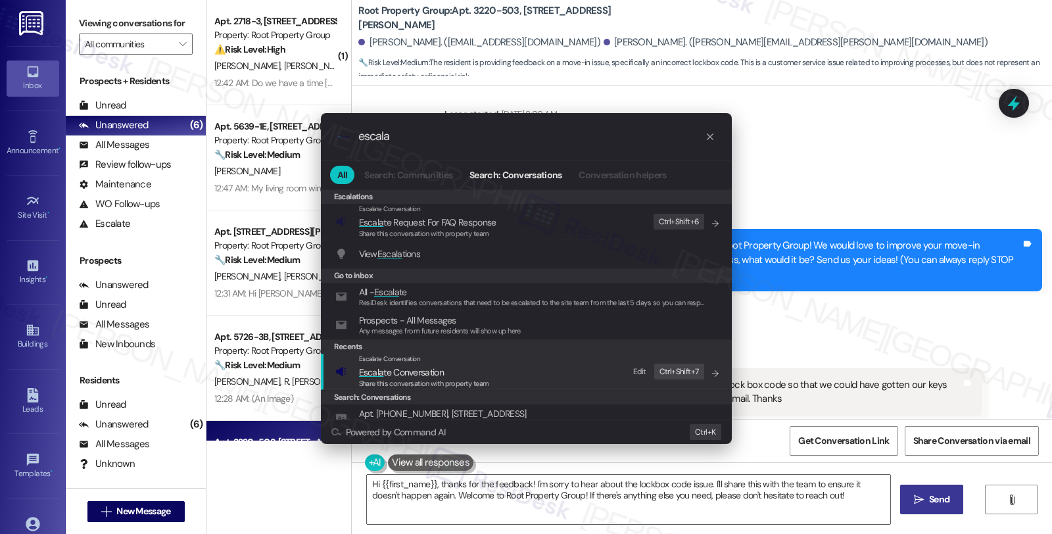
type input "escala"
click at [507, 380] on div "Escalate Conversation Escala te Conversation Share this conversation with prope…" at bounding box center [527, 372] width 385 height 36
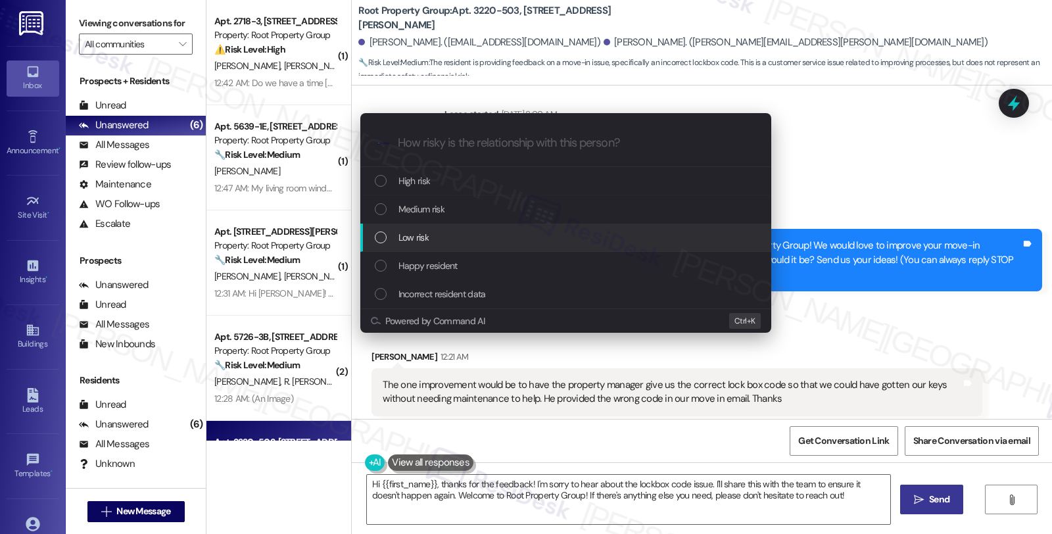
click at [469, 239] on div "Low risk" at bounding box center [567, 237] width 385 height 14
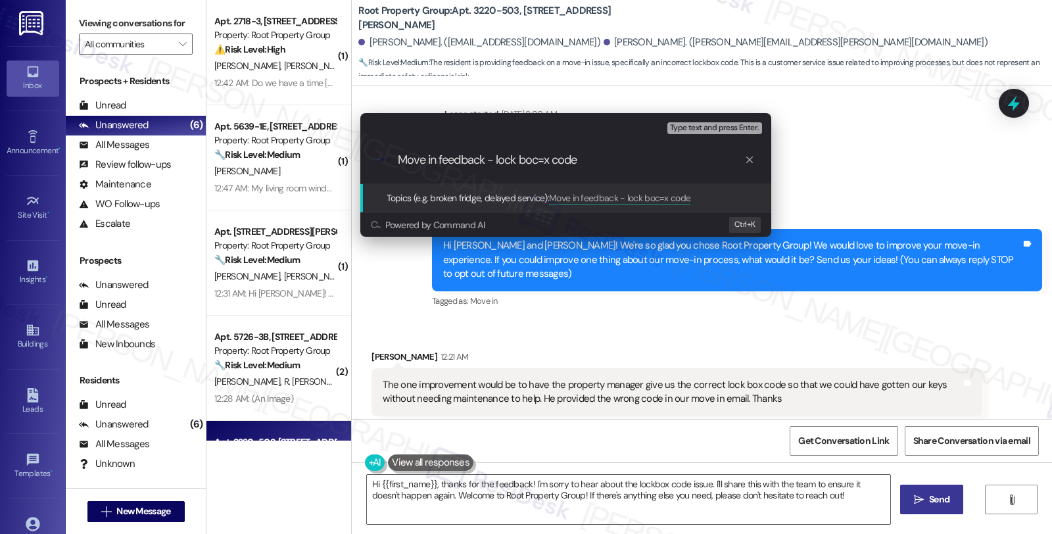
click at [531, 156] on input "Move in feedback - lock boc=x code" at bounding box center [571, 160] width 347 height 14
type input "Move in feedback - lock box code"
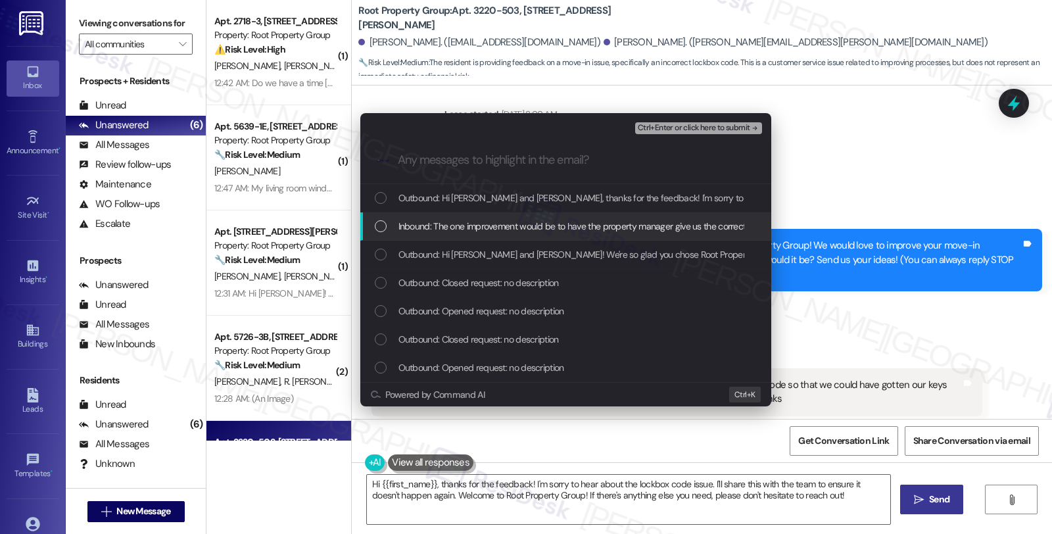
click at [435, 219] on span "Inbound: The one improvement would be to have the property manager give us the …" at bounding box center [858, 226] width 918 height 14
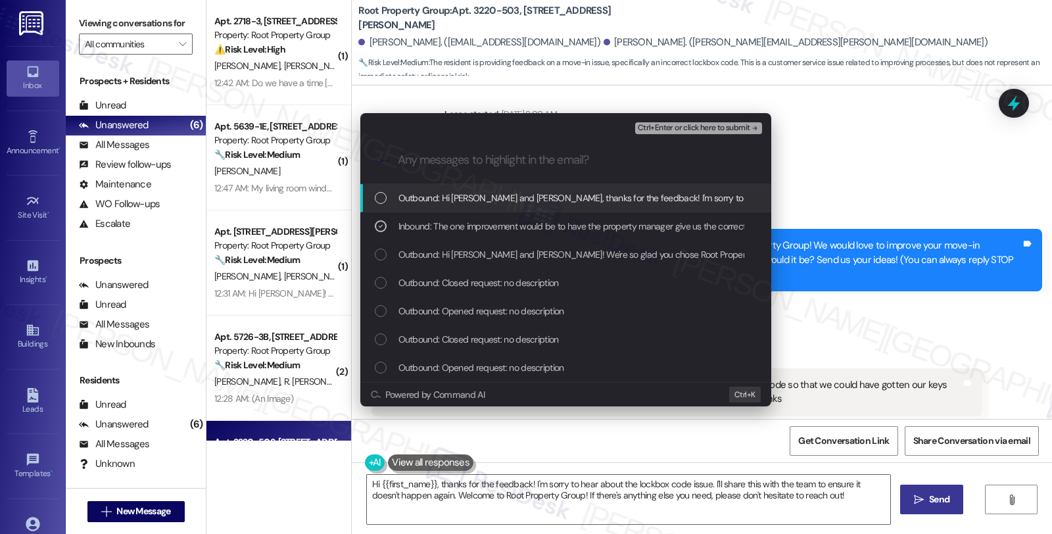
click at [672, 132] on span "Ctrl+Enter or click here to submit" at bounding box center [694, 128] width 112 height 9
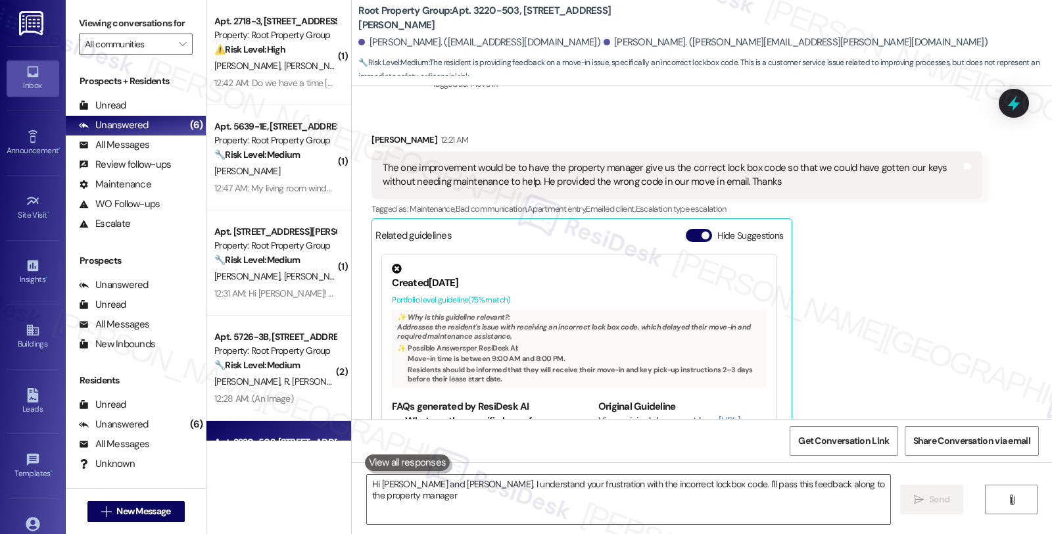
scroll to position [423, 0]
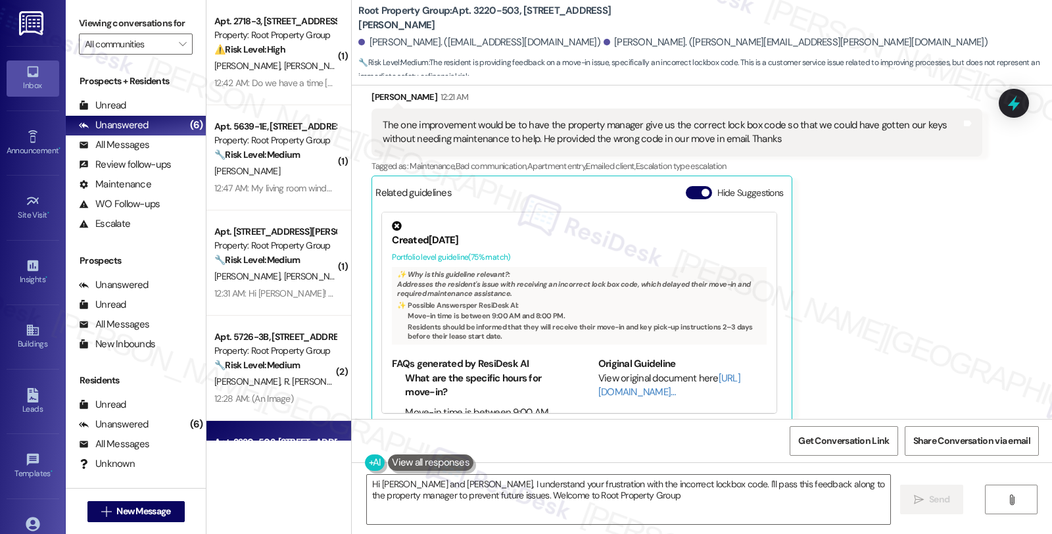
type textarea "Hi Samuel and Allison, I understand your frustration with the incorrect lockbox…"
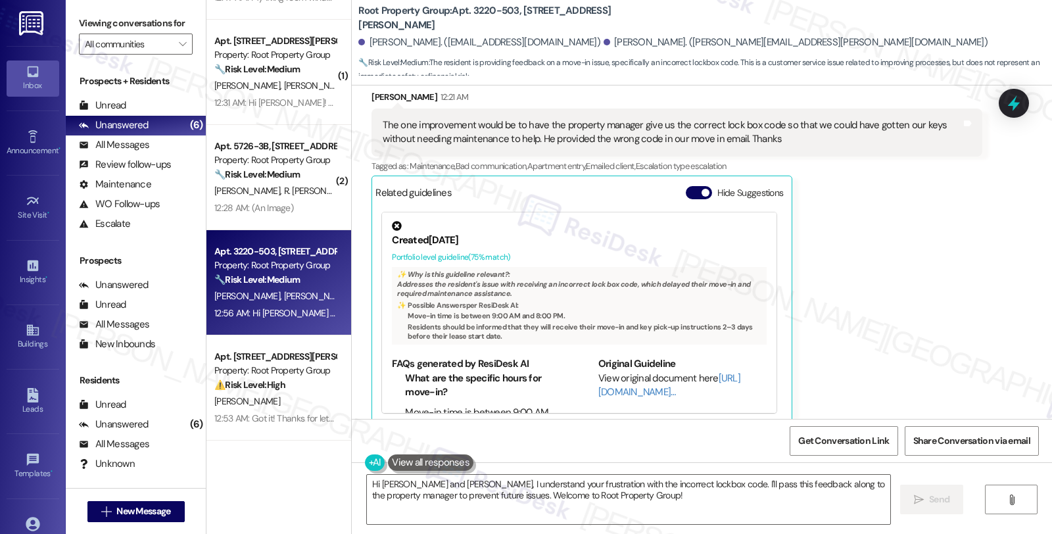
scroll to position [117, 0]
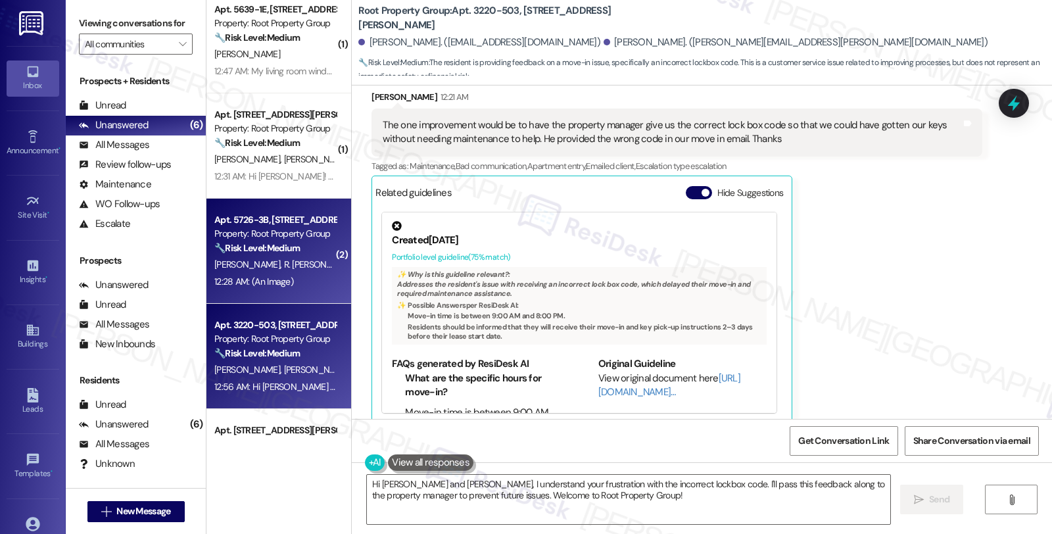
click at [310, 248] on div "🔧 Risk Level: Medium The resident is reporting smoking and littering in the ent…" at bounding box center [275, 248] width 122 height 14
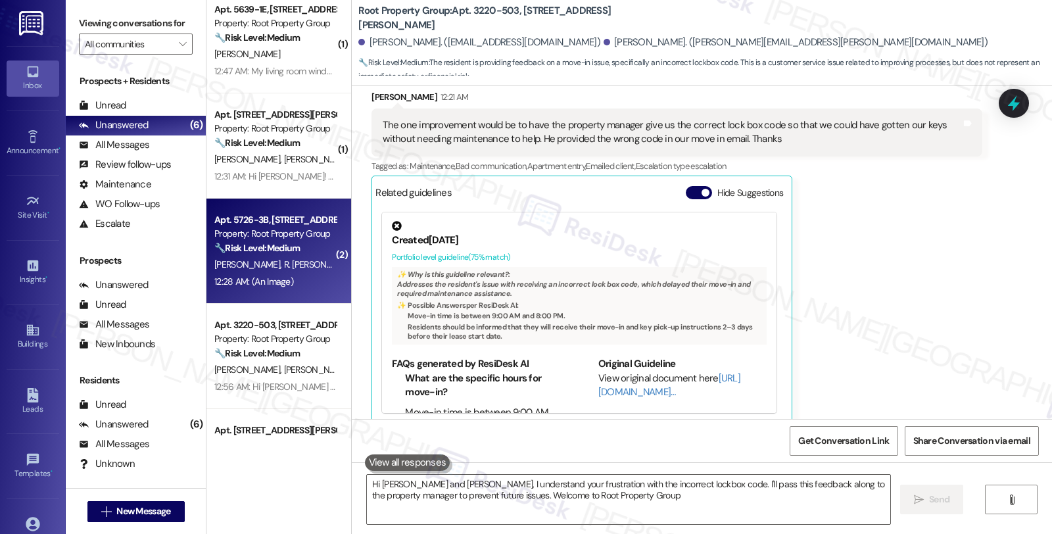
type textarea "Hi Samuel and Allison, I understand your frustration with the incorrect lockbox…"
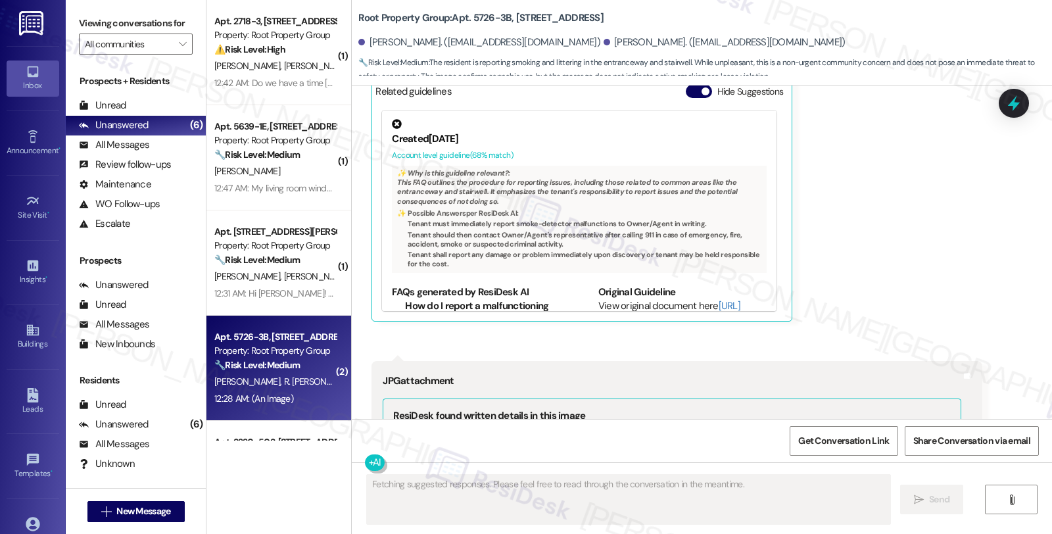
scroll to position [3953, 0]
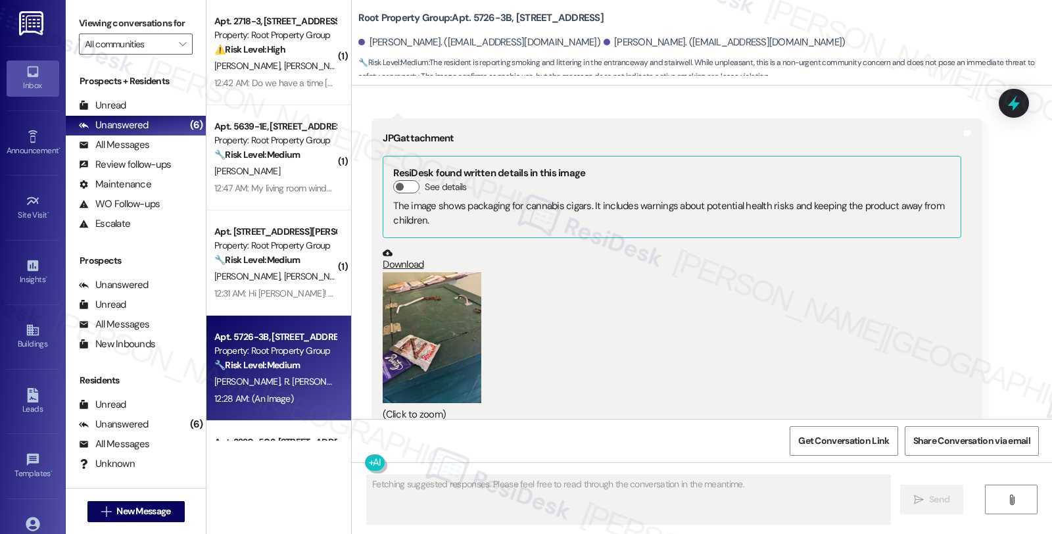
click at [438, 303] on button "Zoom image" at bounding box center [432, 338] width 99 height 132
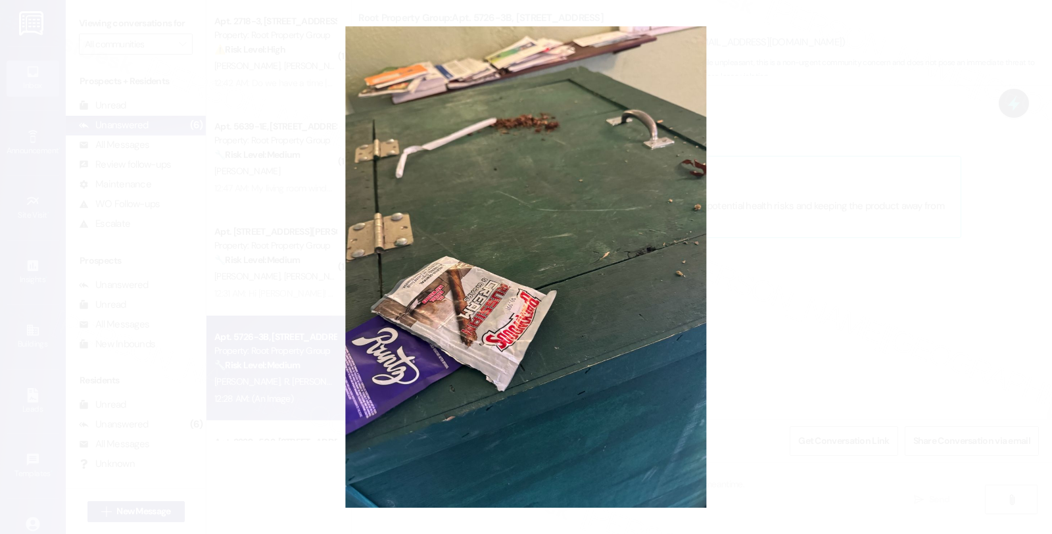
click at [768, 303] on button "Unzoom image" at bounding box center [526, 267] width 1052 height 534
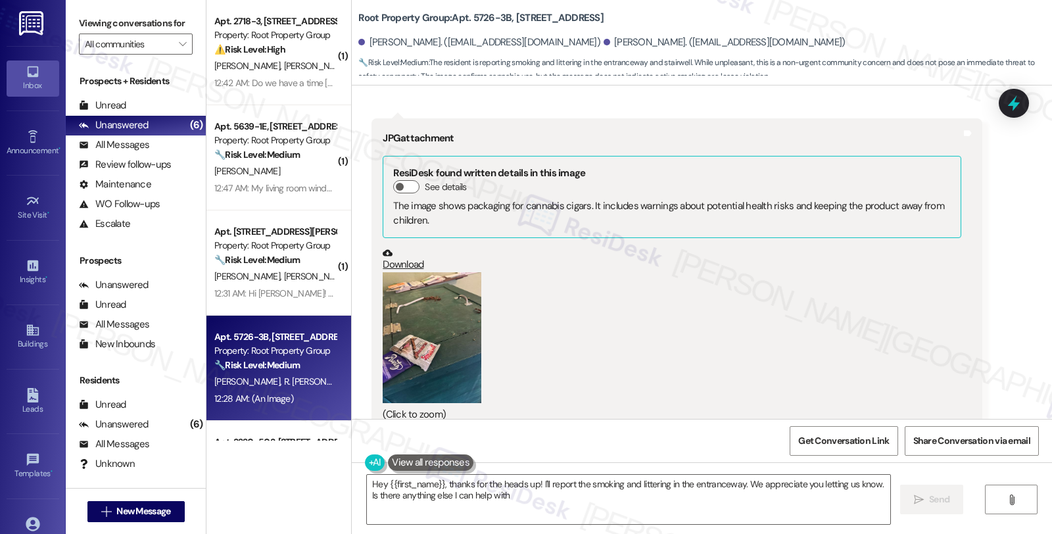
type textarea "Hey {{first_name}}, thanks for the heads up! I'll report the smoking and litter…"
click at [441, 314] on button "Zoom image" at bounding box center [432, 338] width 99 height 132
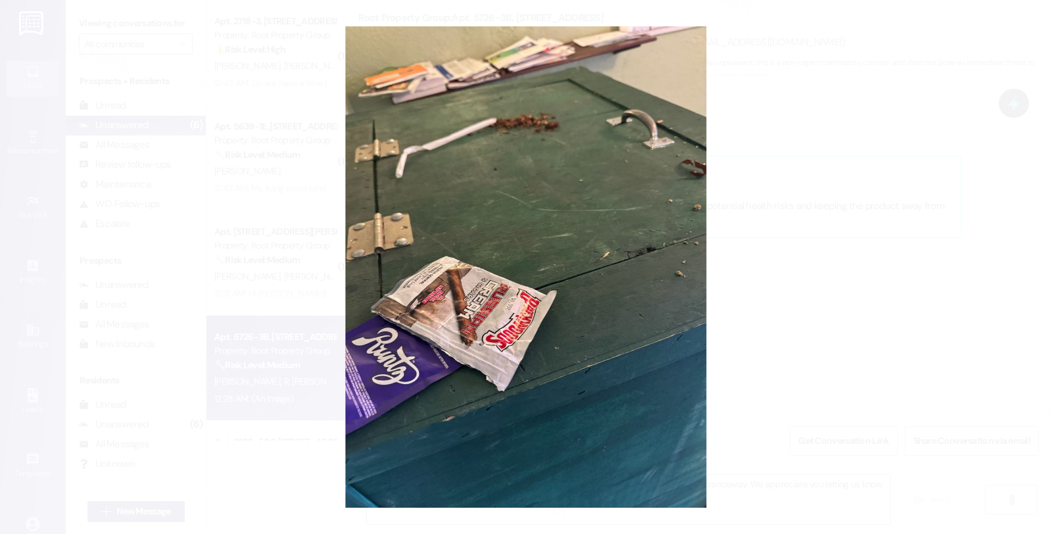
click at [800, 285] on button "Unzoom image" at bounding box center [526, 267] width 1052 height 534
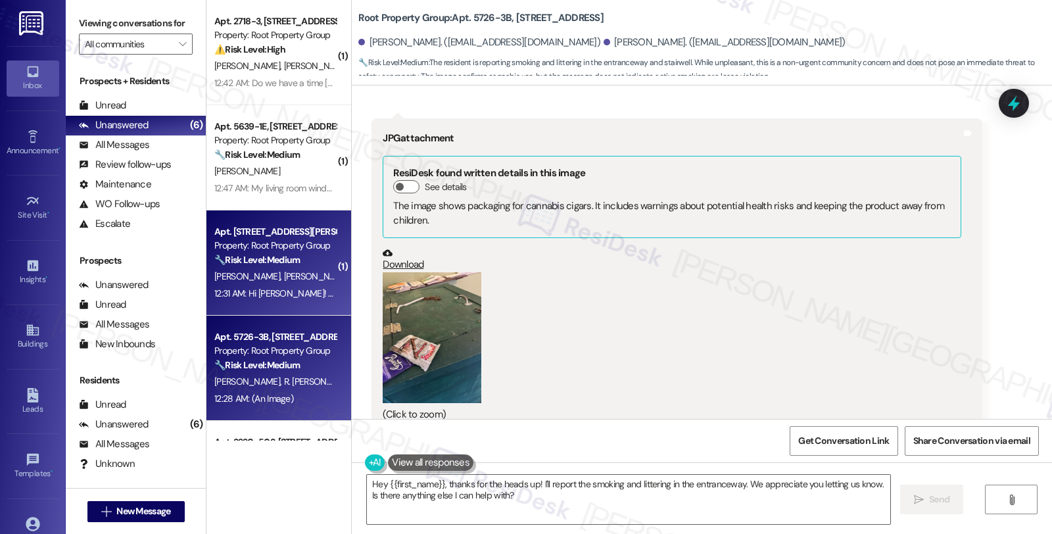
click at [278, 306] on div "Apt. 2614-2, 2614 N. Richmond Street Property: Root Property Group 🔧 Risk Level…" at bounding box center [279, 262] width 145 height 105
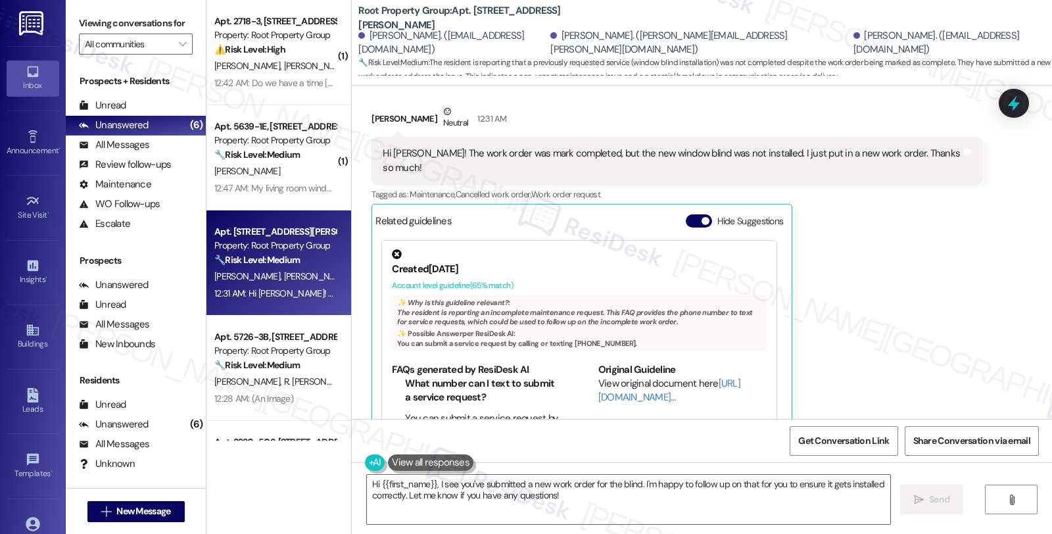
scroll to position [702, 0]
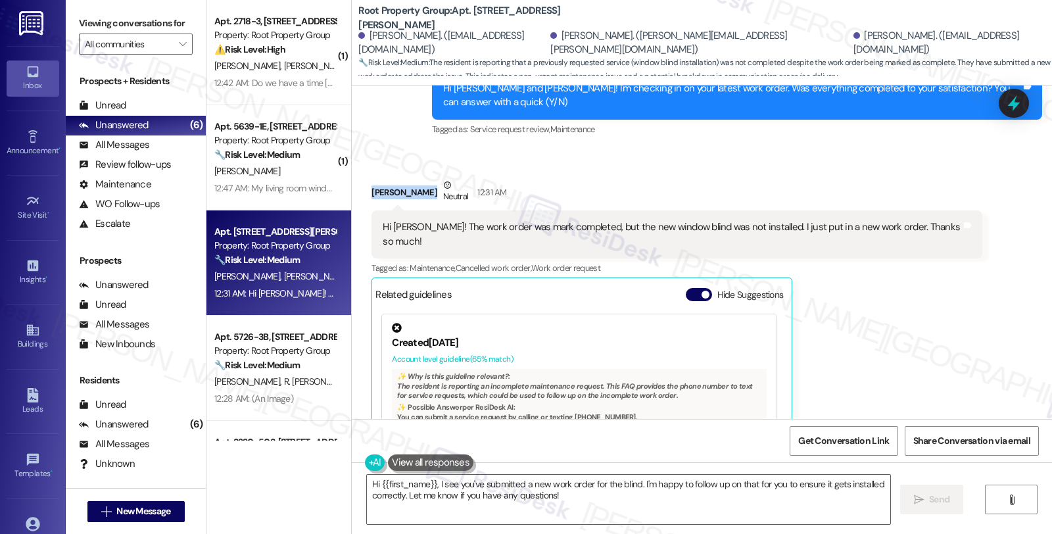
drag, startPoint x: 362, startPoint y: 162, endPoint x: 412, endPoint y: 166, distance: 50.1
click at [412, 178] on div "Haley Fischer Neutral 12:31 AM" at bounding box center [677, 194] width 610 height 32
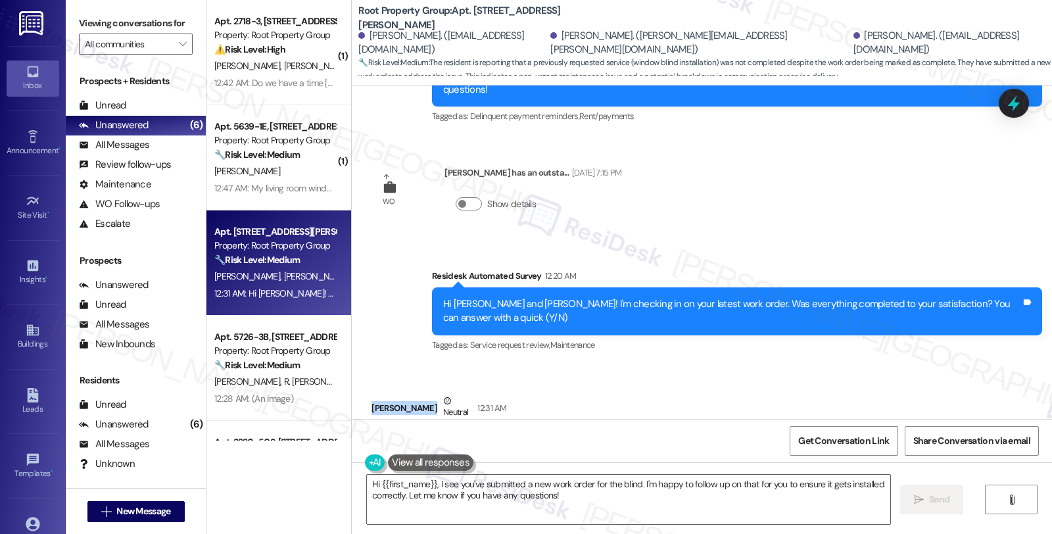
scroll to position [483, 0]
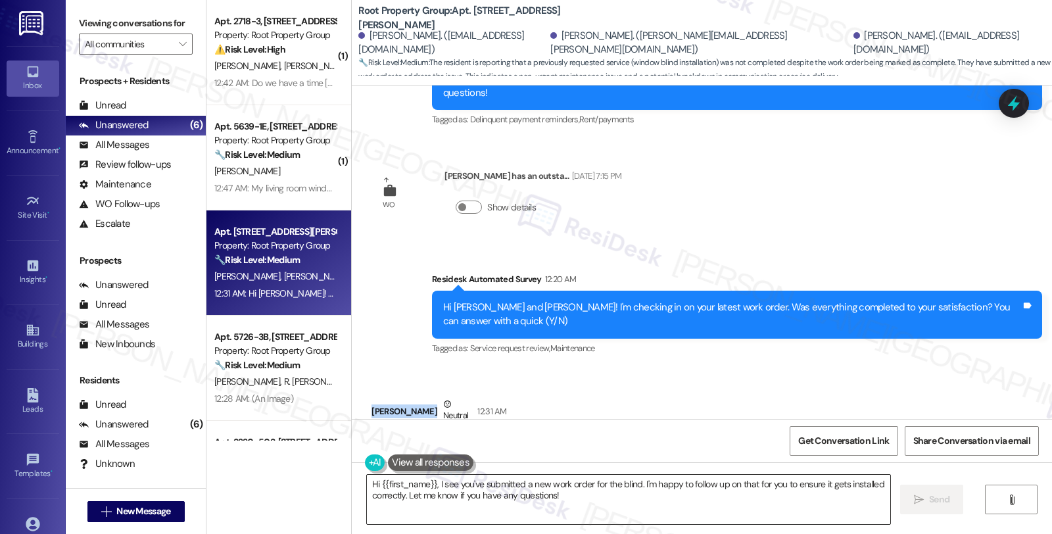
copy div "[PERSON_NAME]"
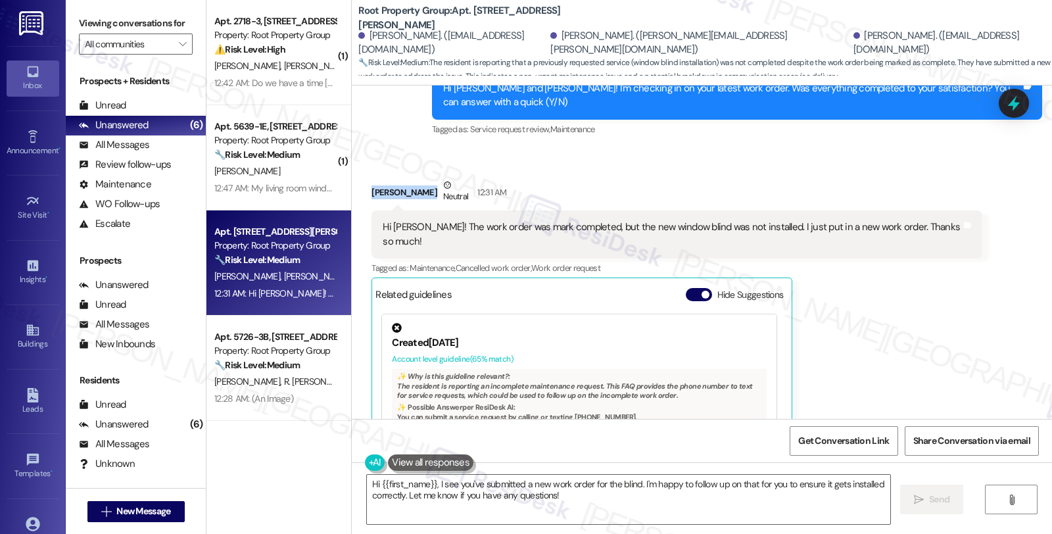
scroll to position [43, 0]
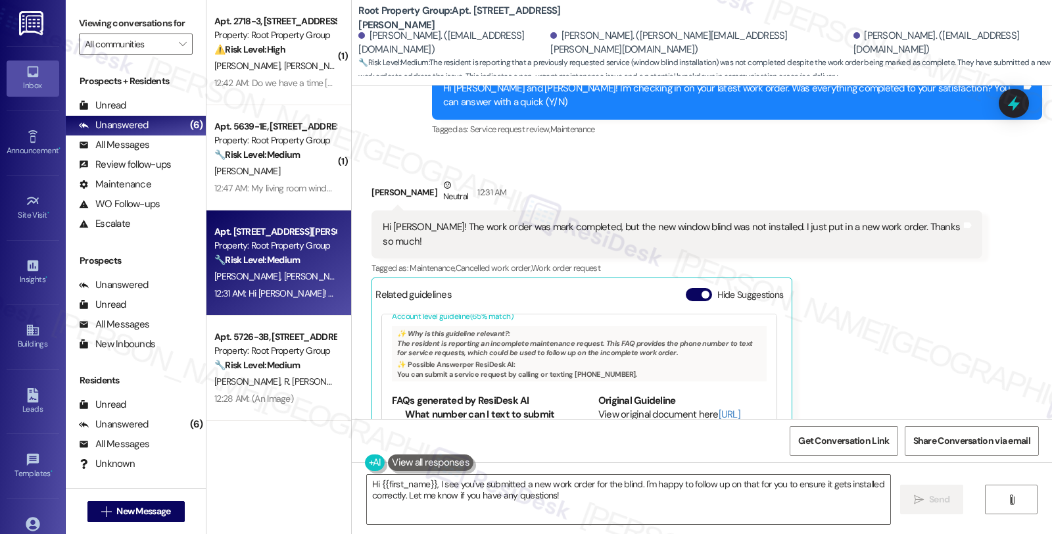
click at [833, 285] on div "Haley Fischer Neutral 12:31 AM Hi Sarah! The work order was mark completed, but…" at bounding box center [677, 351] width 610 height 347
drag, startPoint x: 364, startPoint y: 166, endPoint x: 412, endPoint y: 166, distance: 47.4
click at [412, 178] on div "Haley Fischer Neutral 12:31 AM" at bounding box center [677, 194] width 610 height 32
copy div "[PERSON_NAME]"
click at [431, 482] on textarea "Hi {{first_name}}, I see you've submitted a new work order for the blind. I'm h…" at bounding box center [628, 499] width 523 height 49
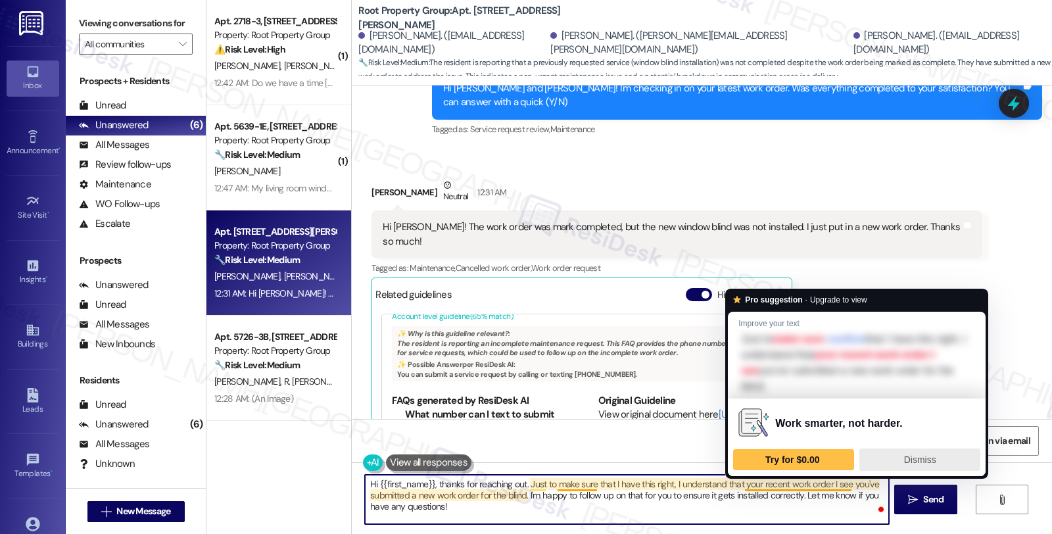
paste textarea "#37501-1"
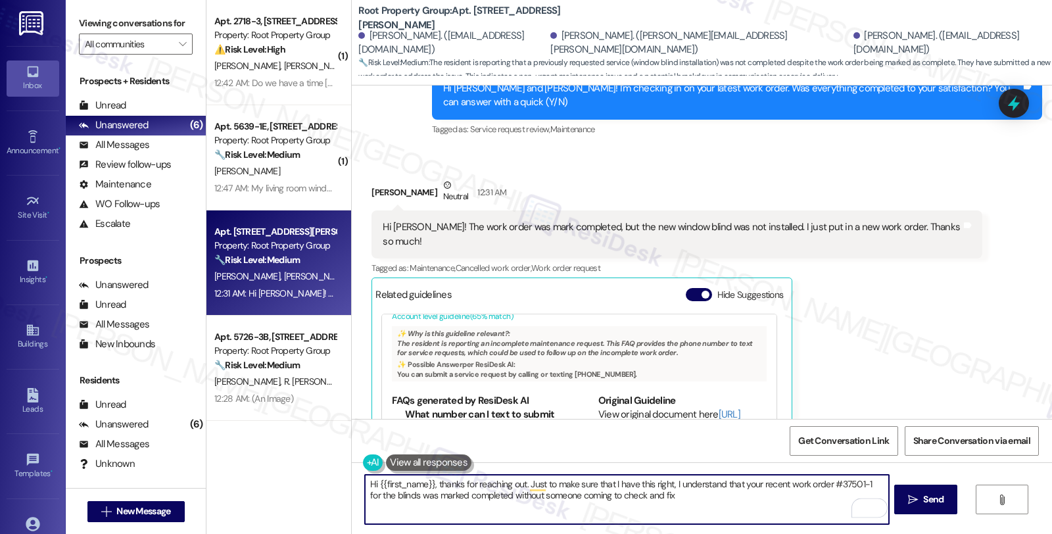
click at [675, 495] on textarea "Hi {{first_name}}, thanks for reaching out. Just to make sure that I have this …" at bounding box center [626, 499] width 523 height 49
type textarea "Hi {{first_name}}, thanks for reaching out. Just to make sure that I have this …"
click at [938, 514] on button " Send" at bounding box center [926, 500] width 64 height 30
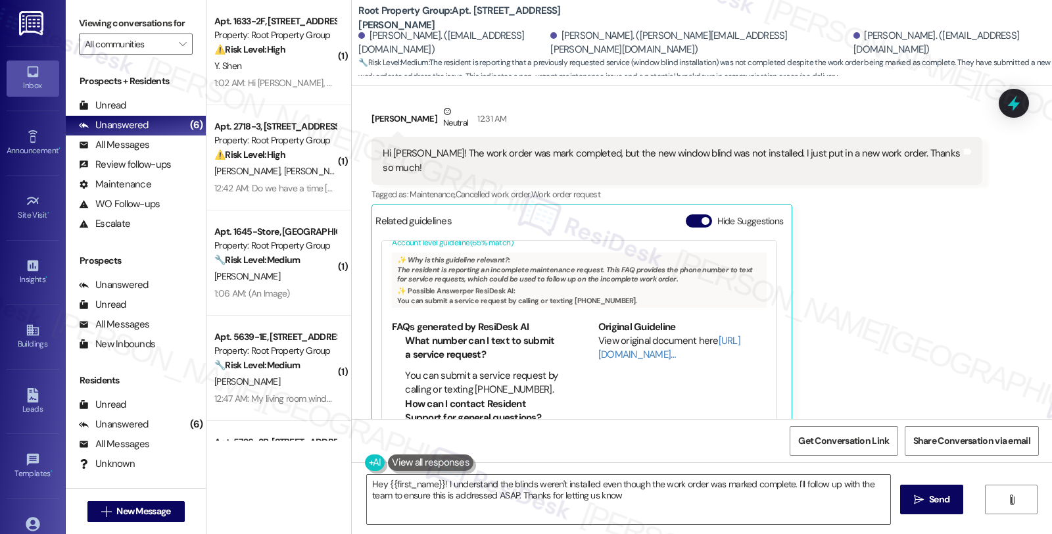
type textarea "Hey {{first_name}}! I understand the blinds weren't installed even though the w…"
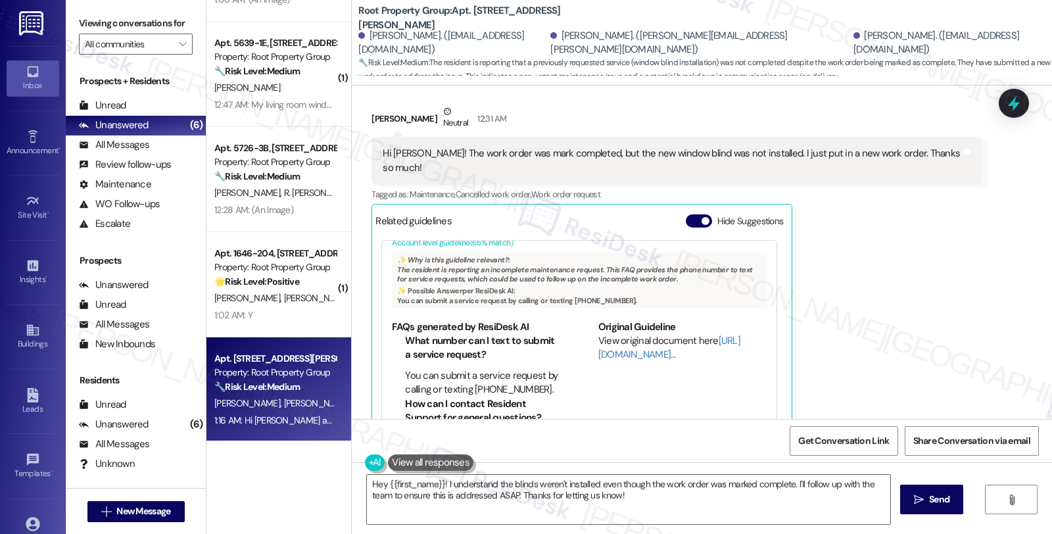
scroll to position [296, 0]
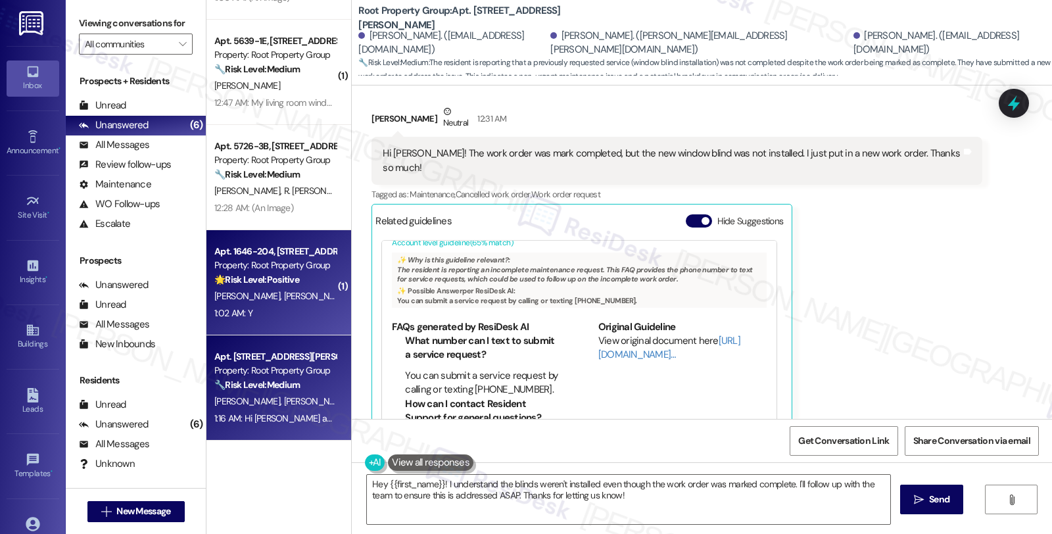
click at [244, 288] on div "N. O'Connor D. Berkey R. Berkey" at bounding box center [275, 296] width 124 height 16
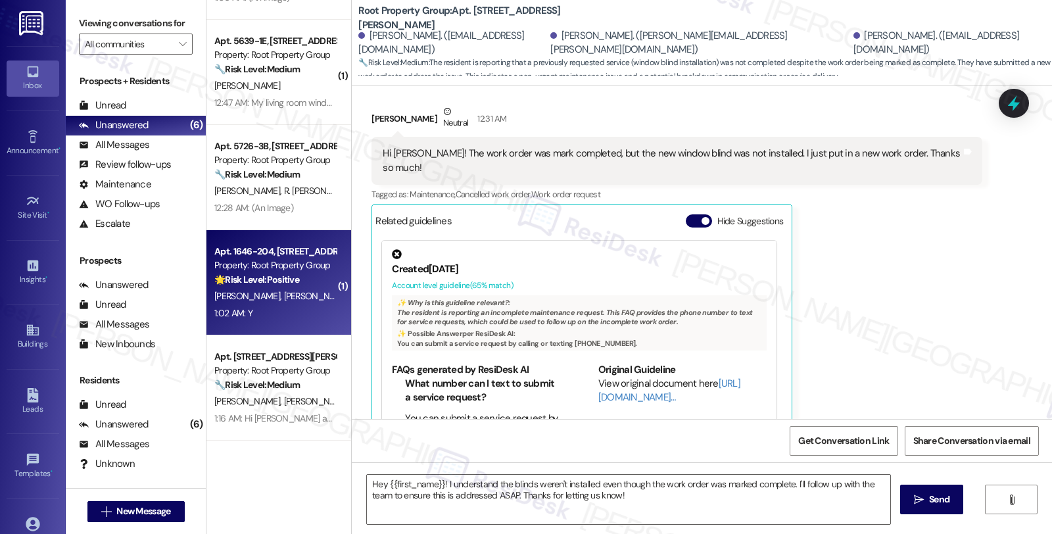
type textarea "Fetching suggested responses. Please feel free to read through the conversation…"
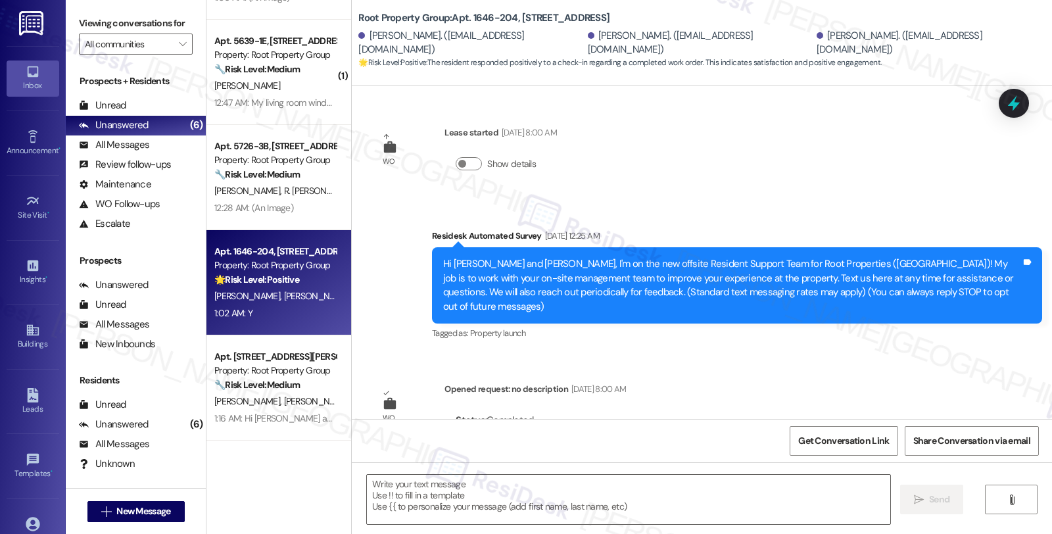
scroll to position [301, 0]
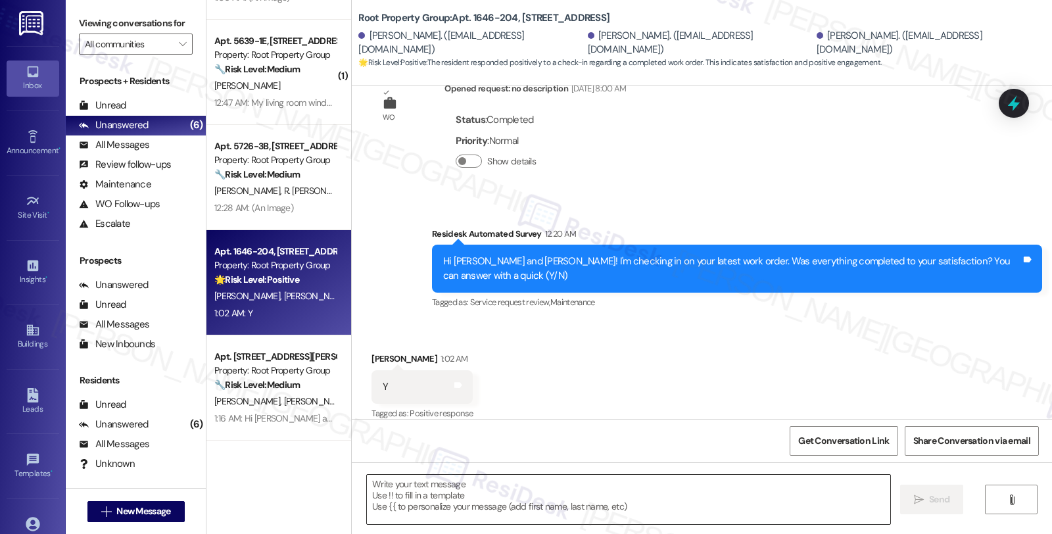
click at [464, 521] on textarea at bounding box center [628, 499] width 523 height 49
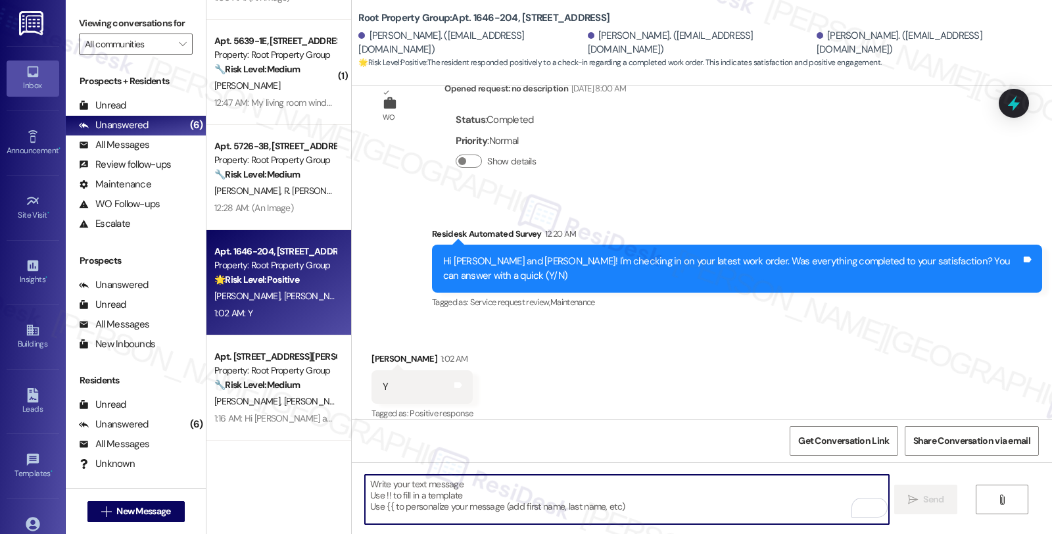
click at [393, 483] on textarea "To enrich screen reader interactions, please activate Accessibility in Grammarl…" at bounding box center [626, 499] width 523 height 49
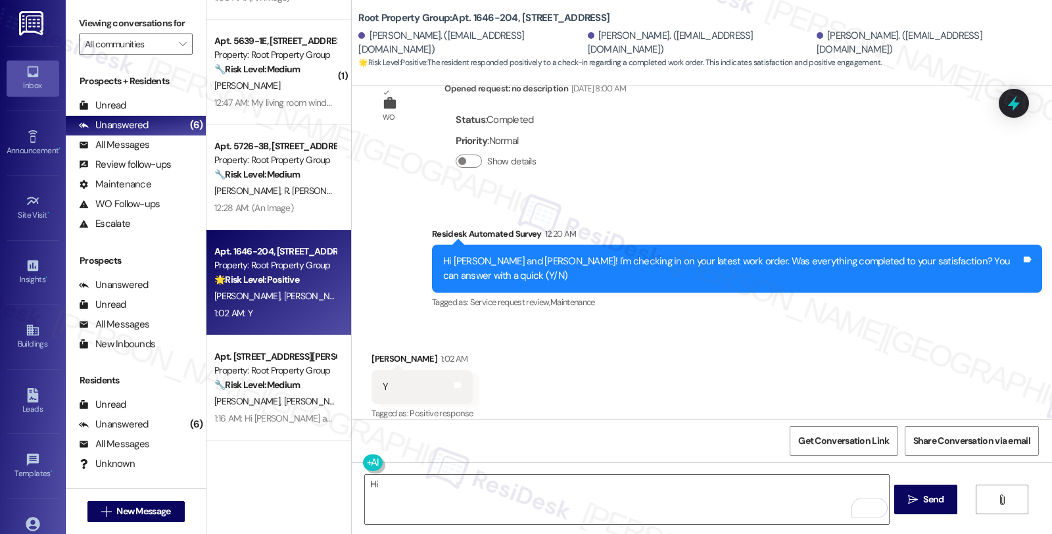
click at [376, 352] on div "Ryan Berkey 1:02 AM" at bounding box center [422, 361] width 101 height 18
copy div "Ryan"
click at [396, 483] on textarea "Hi" at bounding box center [626, 499] width 523 height 49
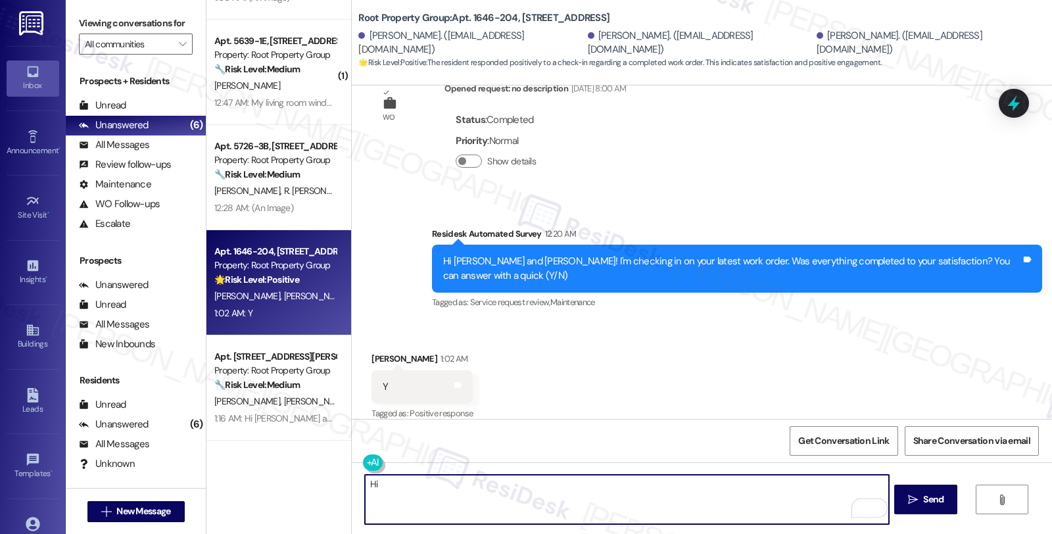
paste textarea "Ryan"
click at [396, 483] on textarea "Hi Ryan, thanks for letting me know t" at bounding box center [626, 499] width 523 height 49
paste textarea "I’m glad your latest work order has been completed to your satisfaction. If I m…"
type textarea "Hi Ryan, I’m glad your latest work order has been completed to your satisfactio…"
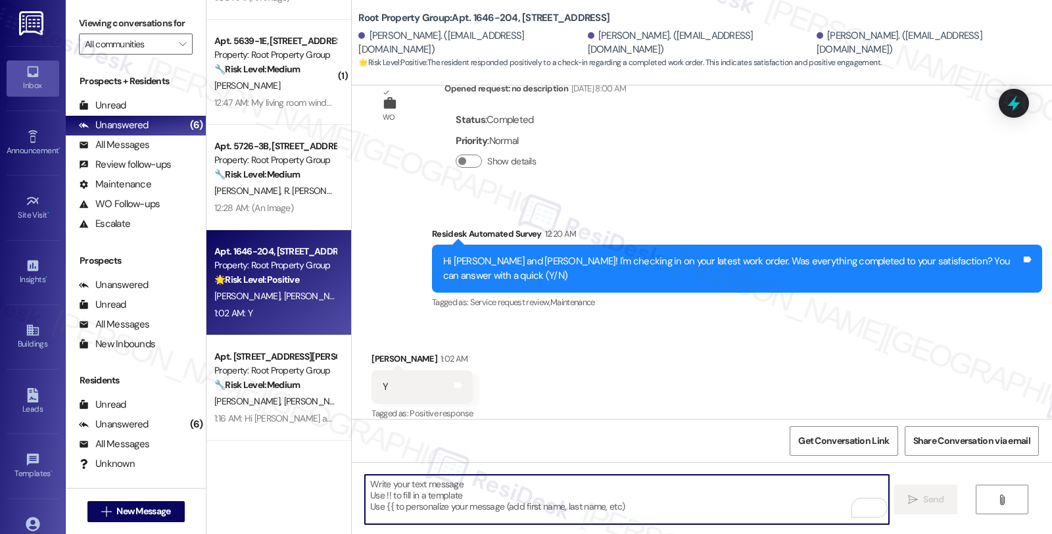
scroll to position [300, 0]
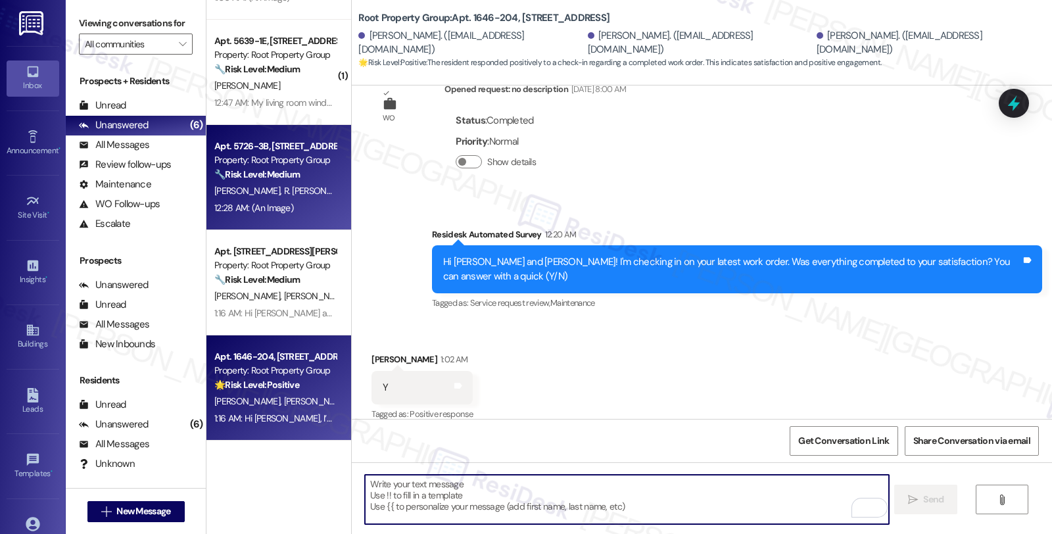
click at [296, 179] on div "🔧 Risk Level: Medium The resident is reporting smoking and littering in the ent…" at bounding box center [275, 175] width 122 height 14
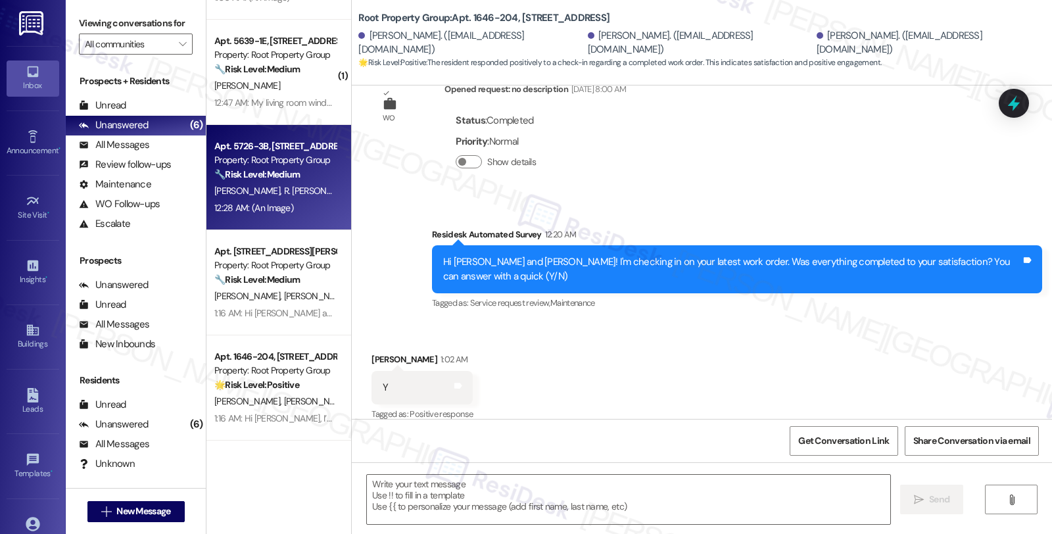
type textarea "Fetching suggested responses. Please feel free to read through the conversation…"
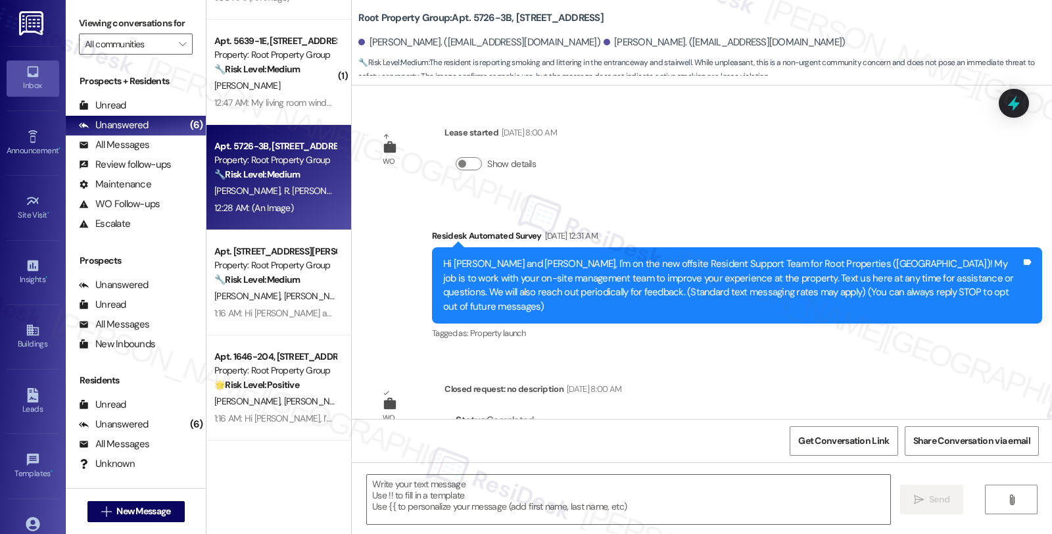
scroll to position [3953, 0]
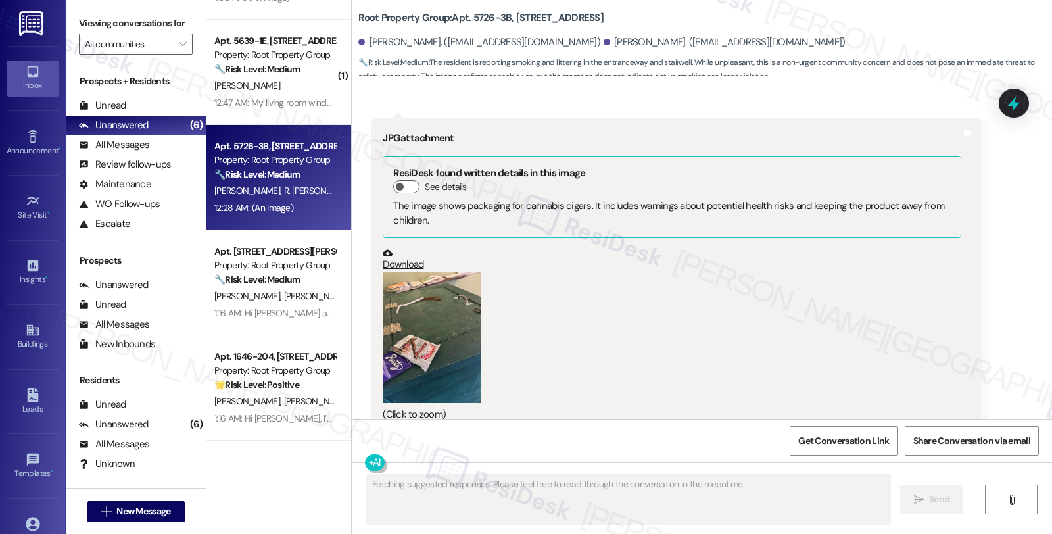
click at [434, 300] on button "Zoom image" at bounding box center [432, 338] width 99 height 132
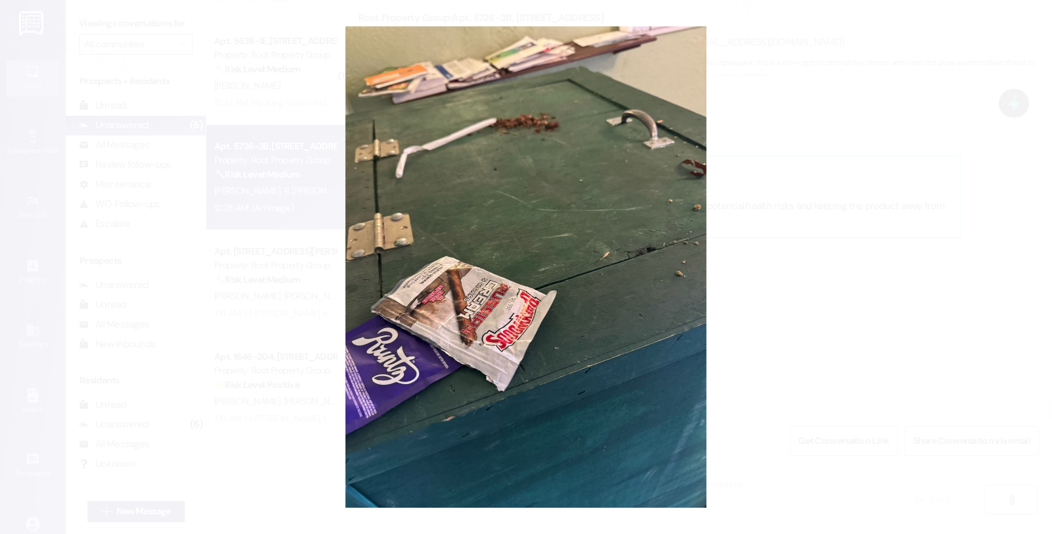
click at [812, 271] on button "Unzoom image" at bounding box center [526, 267] width 1052 height 534
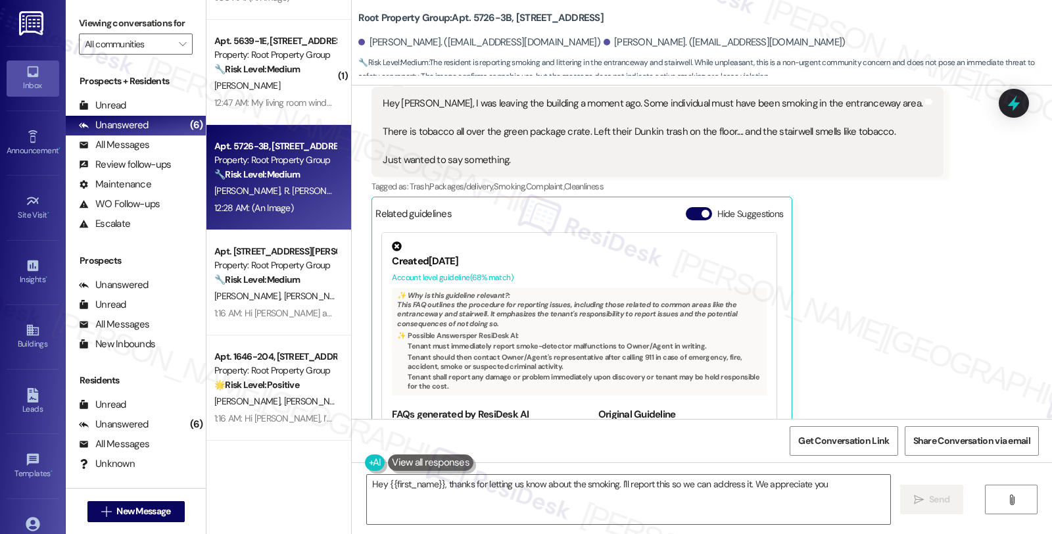
scroll to position [3587, 0]
type textarea "Hey {{first_name}}, thanks for letting us know about the smoking. I'll report t…"
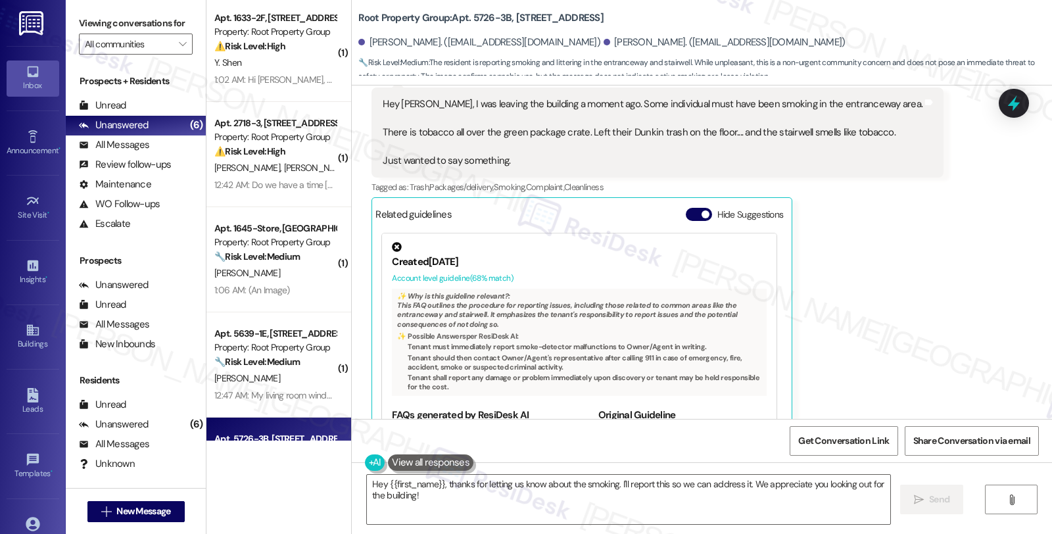
scroll to position [0, 0]
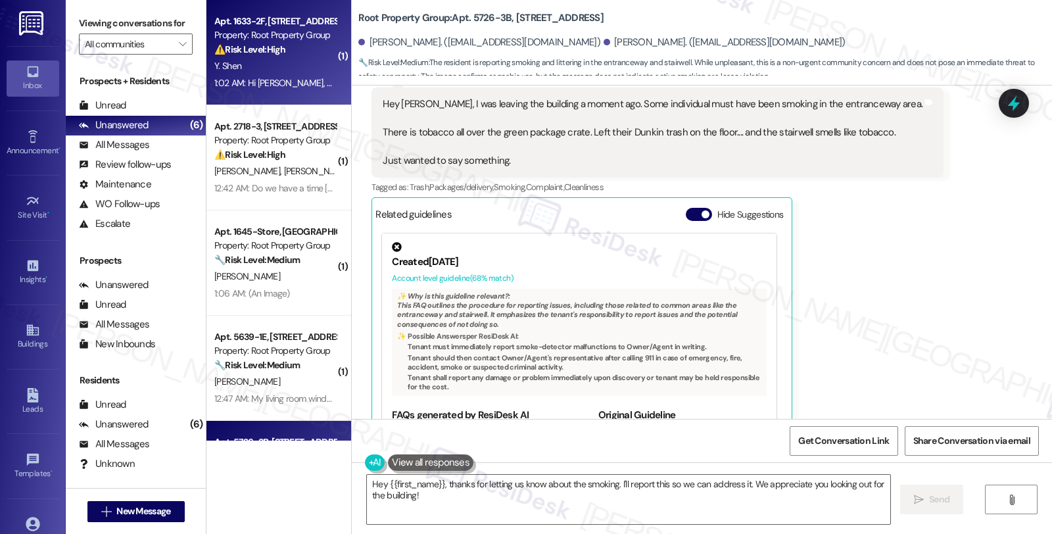
click at [304, 59] on div "Y. Shen" at bounding box center [275, 66] width 124 height 16
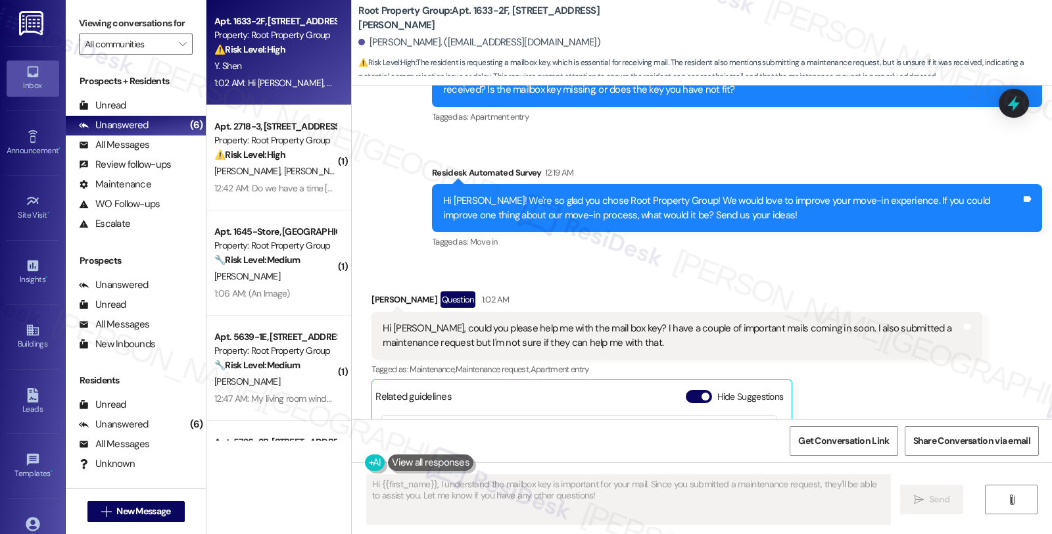
scroll to position [491, 0]
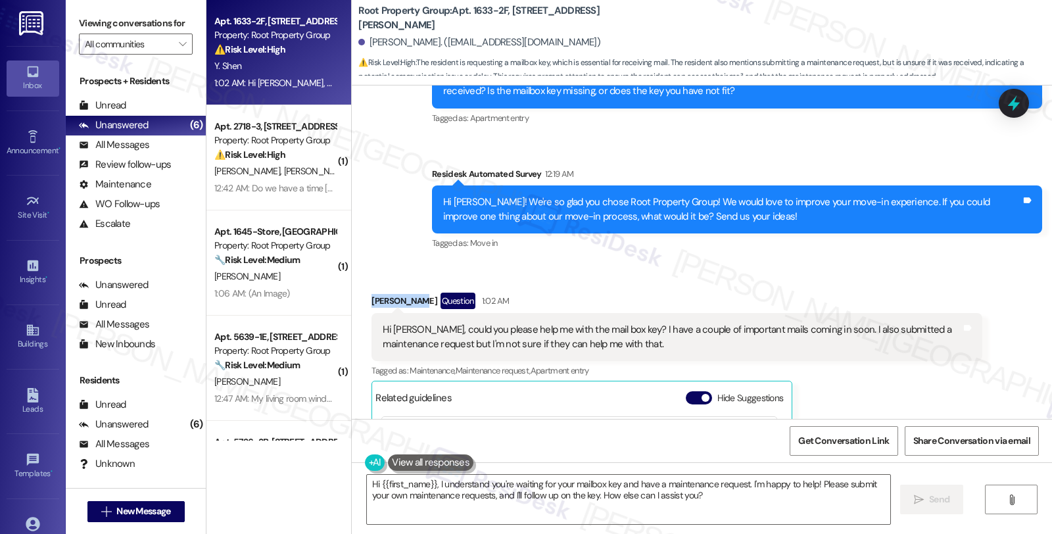
drag, startPoint x: 408, startPoint y: 293, endPoint x: 350, endPoint y: 293, distance: 58.5
click at [352, 293] on div "Received via SMS [PERSON_NAME] Question 1:02 AM Hi [PERSON_NAME], could you ple…" at bounding box center [702, 450] width 700 height 375
copy div "[PERSON_NAME]"
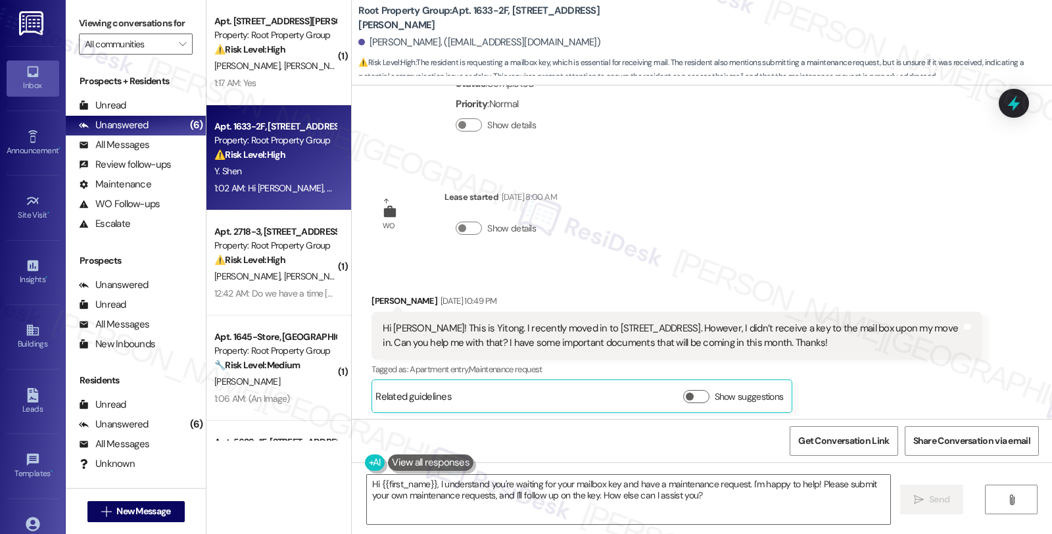
scroll to position [219, 0]
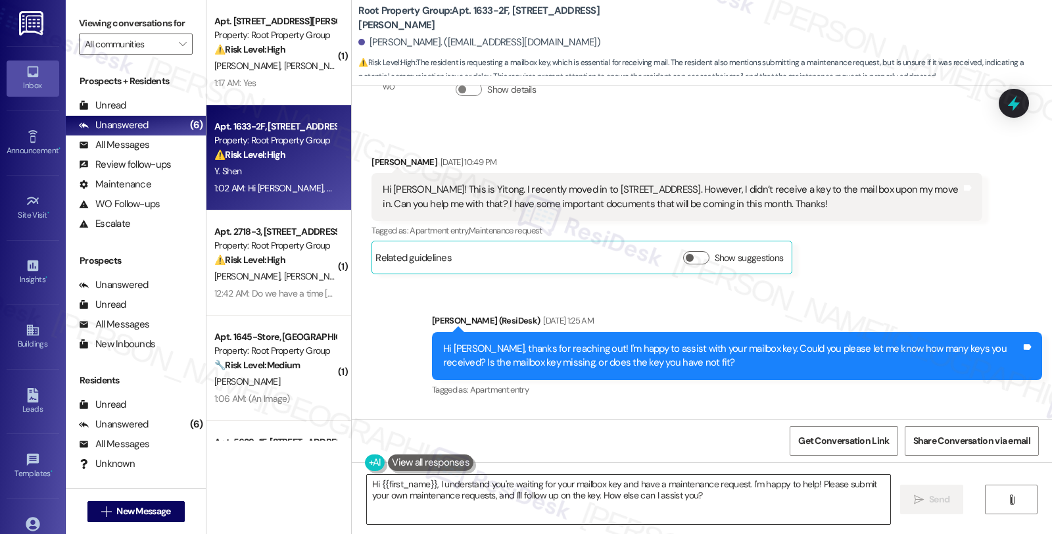
click at [372, 481] on textarea "Hi {{first_name}}, I understand you're waiting for your mailbox key and have a …" at bounding box center [628, 499] width 523 height 49
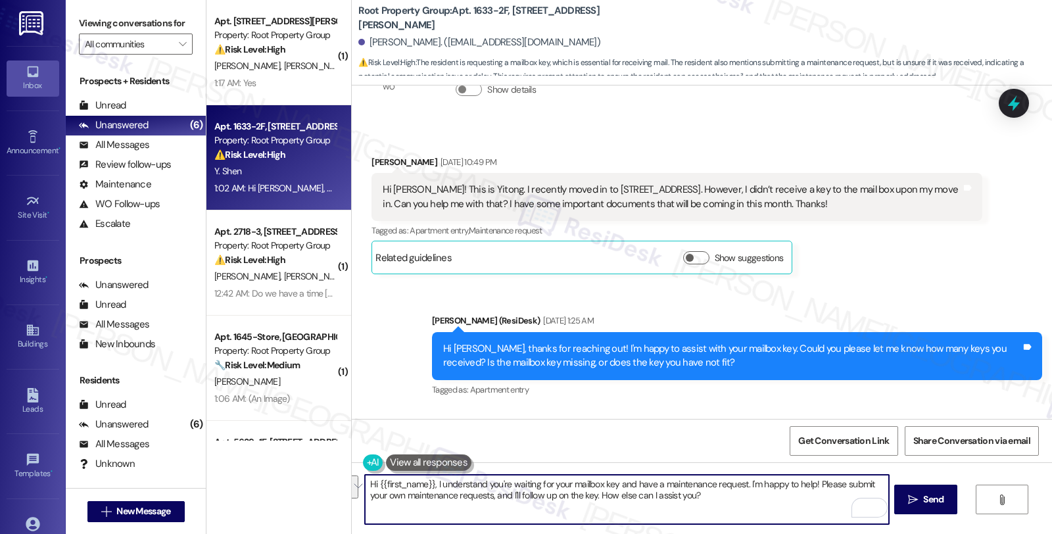
drag, startPoint x: 739, startPoint y: 483, endPoint x: 773, endPoint y: 501, distance: 38.8
click at [773, 501] on textarea "Hi {{first_name}}, I understand you're waiting for your mailbox key and have a …" at bounding box center [626, 499] width 523 height 49
click at [864, 490] on textarea "Hi {{first_name}}, I understand you're waiting for your mailbox key and have a …" at bounding box center [626, 499] width 523 height 49
paste textarea "#37624-1"
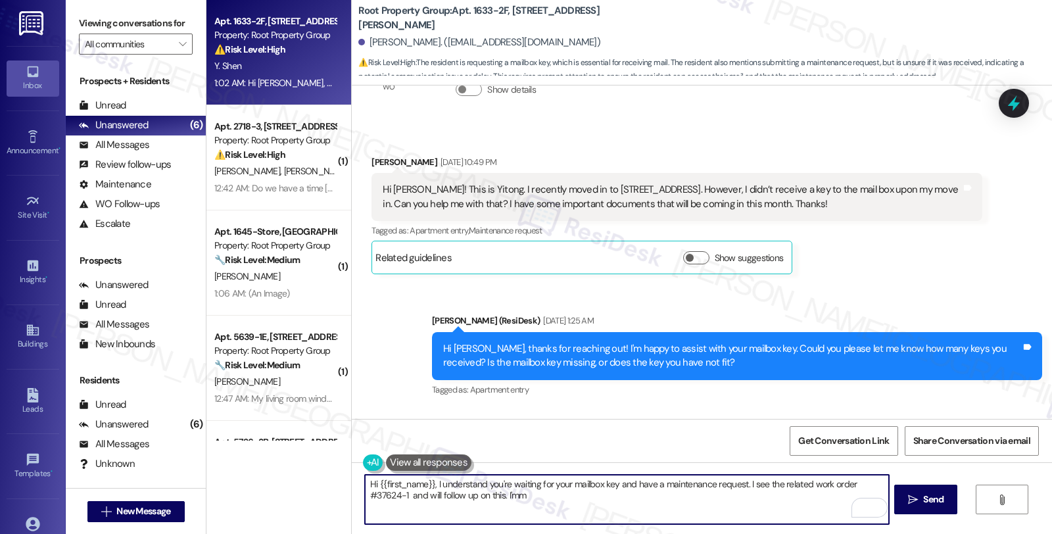
click at [515, 495] on textarea "Hi {{first_name}}, I understand you're waiting for your mailbox key and have a …" at bounding box center [626, 499] width 523 height 49
click at [507, 495] on textarea "Hi {{first_name}}, I understand you're waiting for your mailbox key and have a …" at bounding box center [626, 499] width 523 height 49
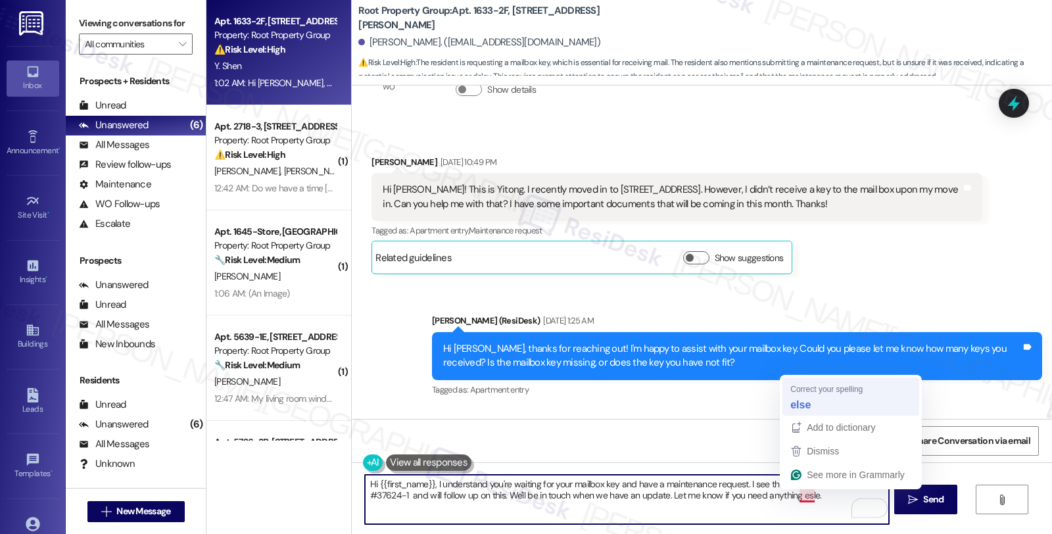
type textarea "Hi {{first_name}}, I understand you're waiting for your mailbox key and have a …"
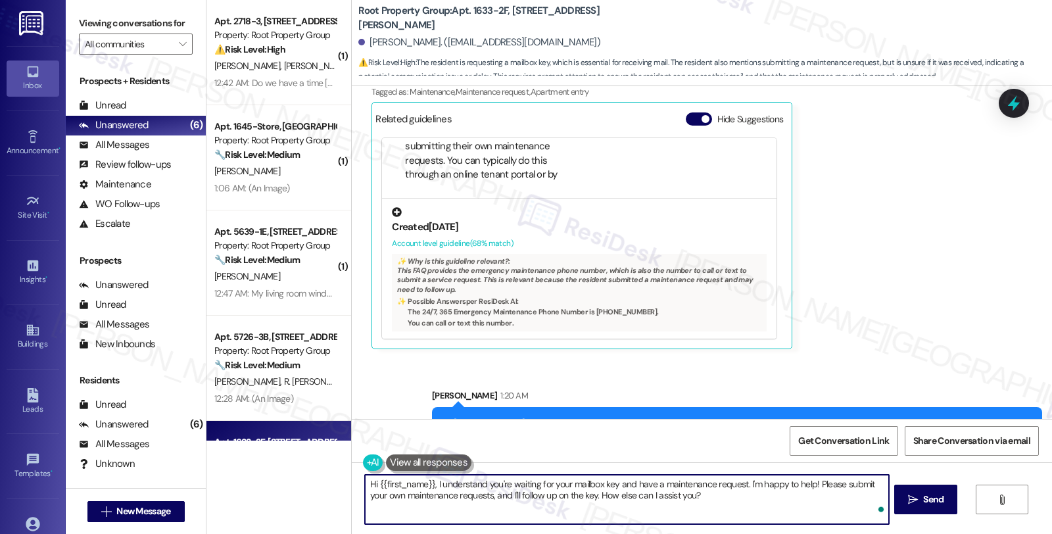
scroll to position [815, 0]
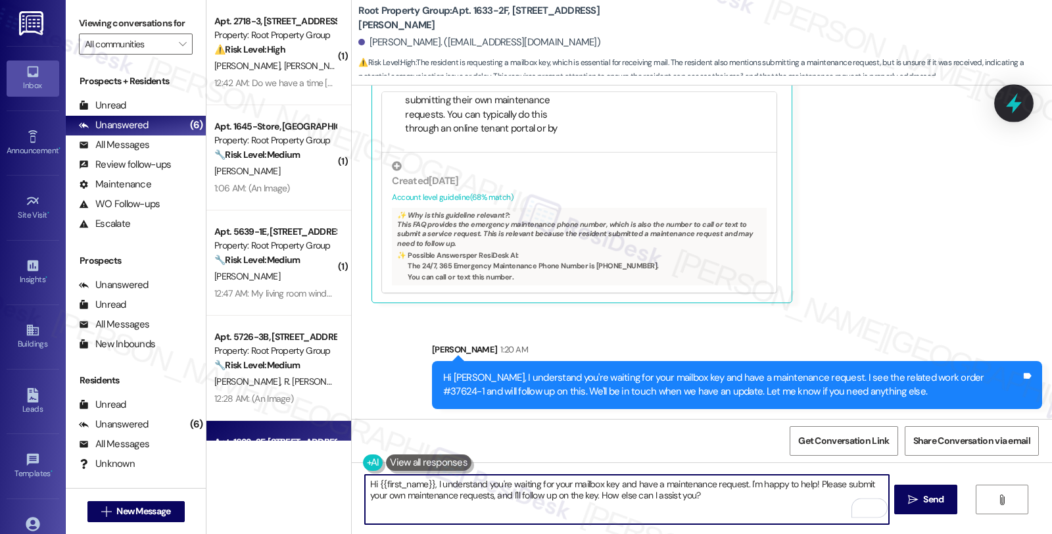
type textarea "Hi {{first_name}}, I understand you're waiting for your mailbox key and have a …"
click at [1020, 105] on icon at bounding box center [1014, 103] width 22 height 22
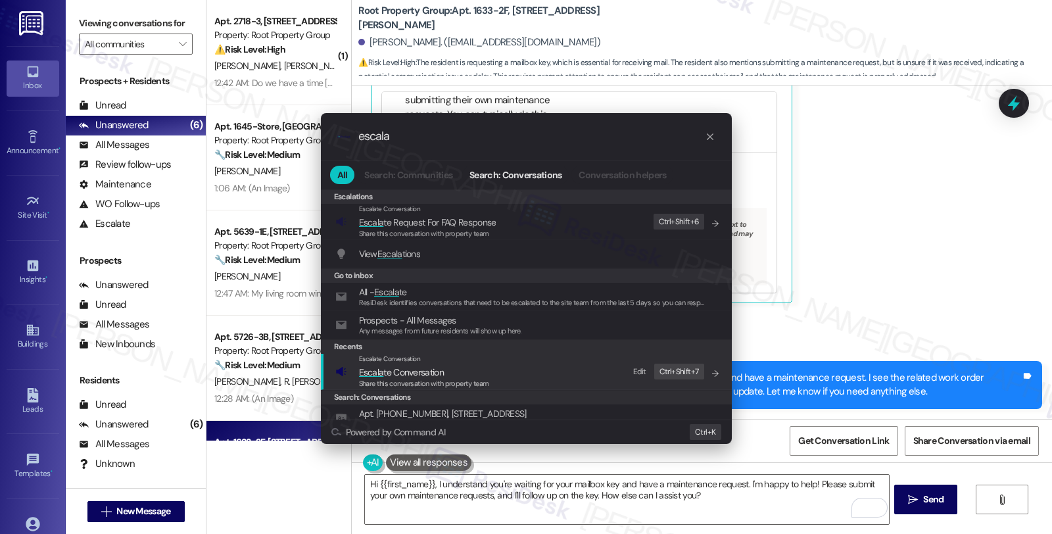
type input "escala"
click at [402, 370] on span "Escala te Conversation" at bounding box center [401, 372] width 85 height 12
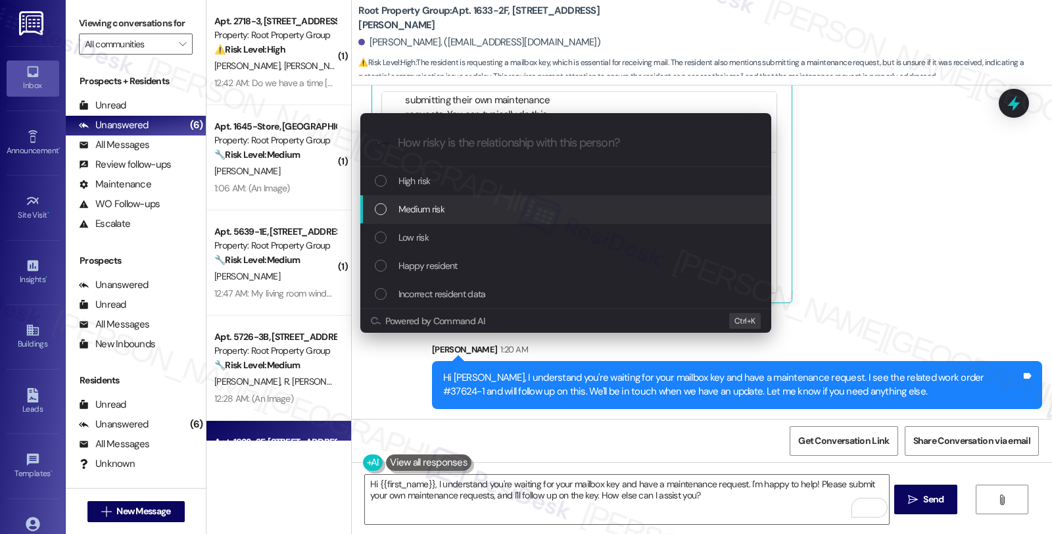
click at [405, 204] on span "Medium risk" at bounding box center [422, 209] width 46 height 14
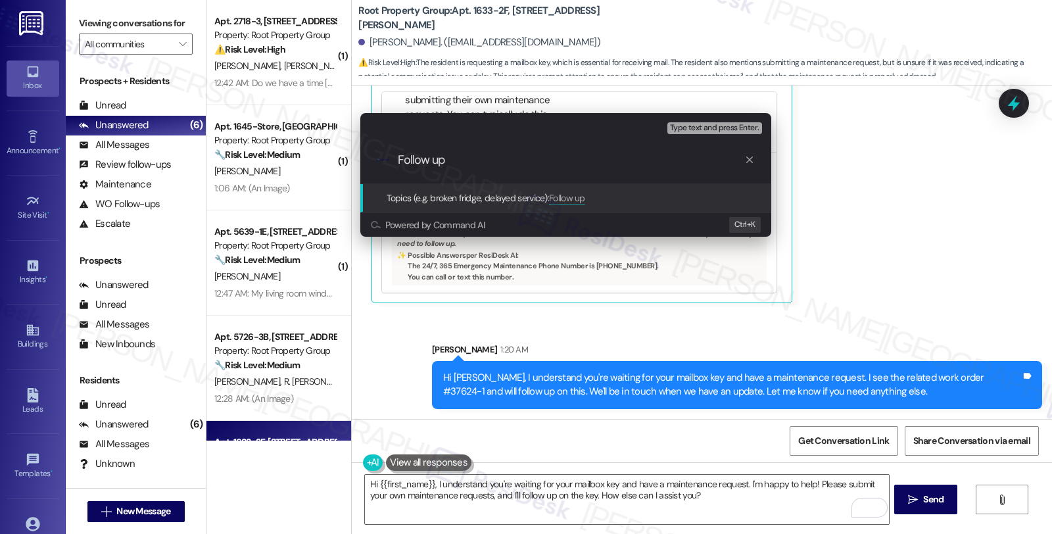
paste input "#37624-1"
type input "Follow up #37624-1 (mailbox key)"
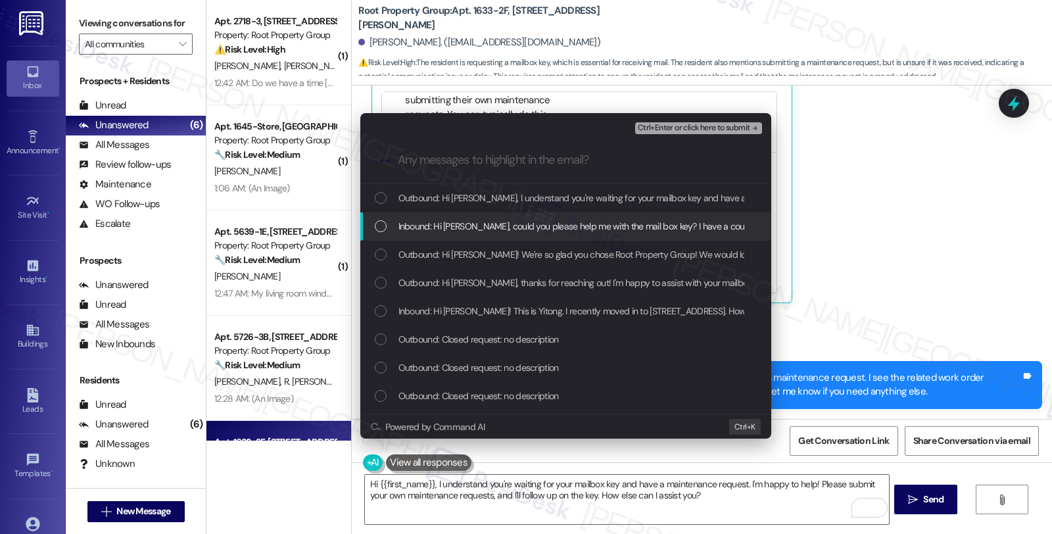
click at [443, 220] on span "Inbound: Hi [PERSON_NAME], could you please help me with the mail box key? I ha…" at bounding box center [807, 226] width 817 height 14
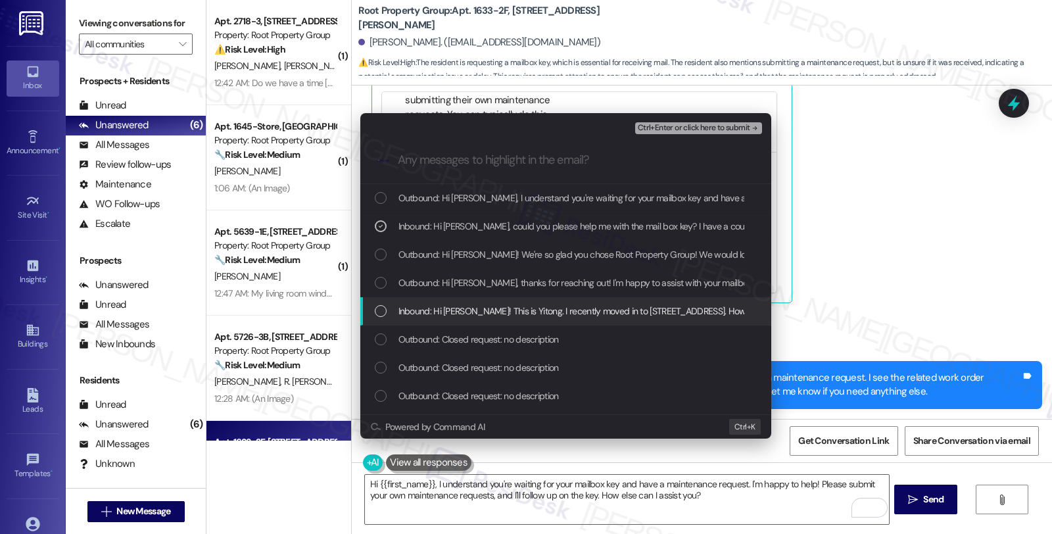
click at [652, 306] on span "Inbound: Hi [PERSON_NAME]! This is Yitong. I recently moved in to [STREET_ADDRE…" at bounding box center [884, 311] width 971 height 14
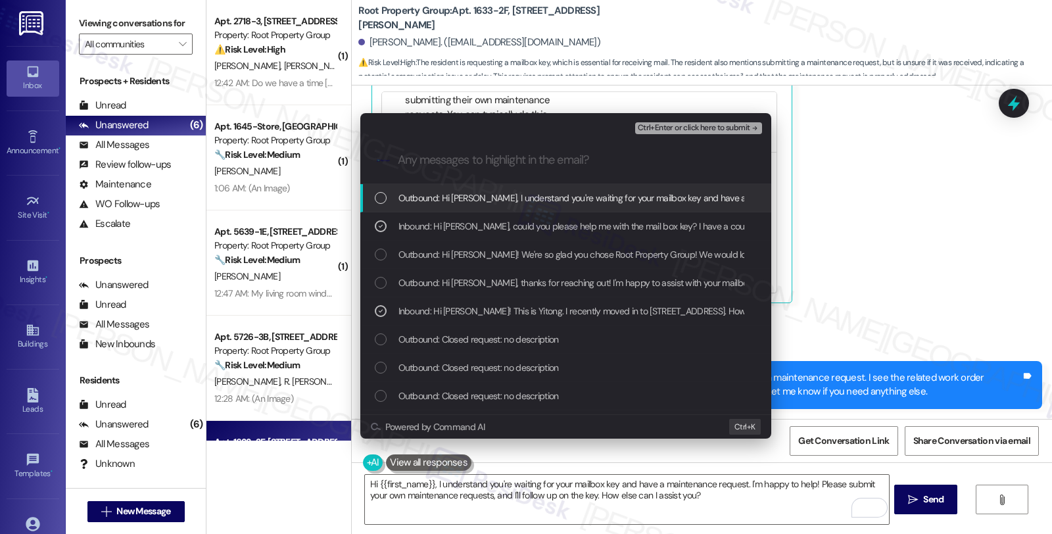
click at [706, 125] on span "Ctrl+Enter or click here to submit" at bounding box center [694, 128] width 112 height 9
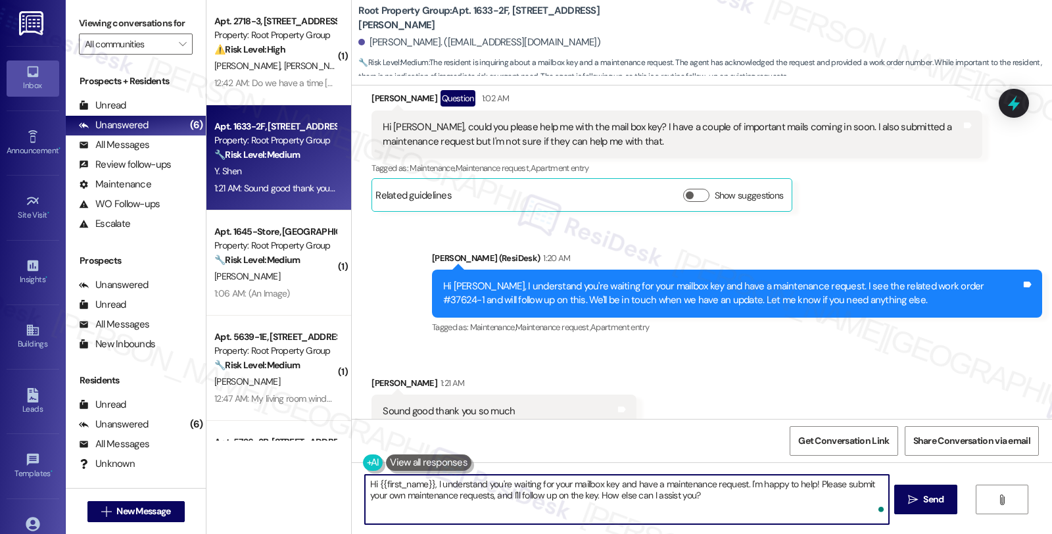
scroll to position [732, 0]
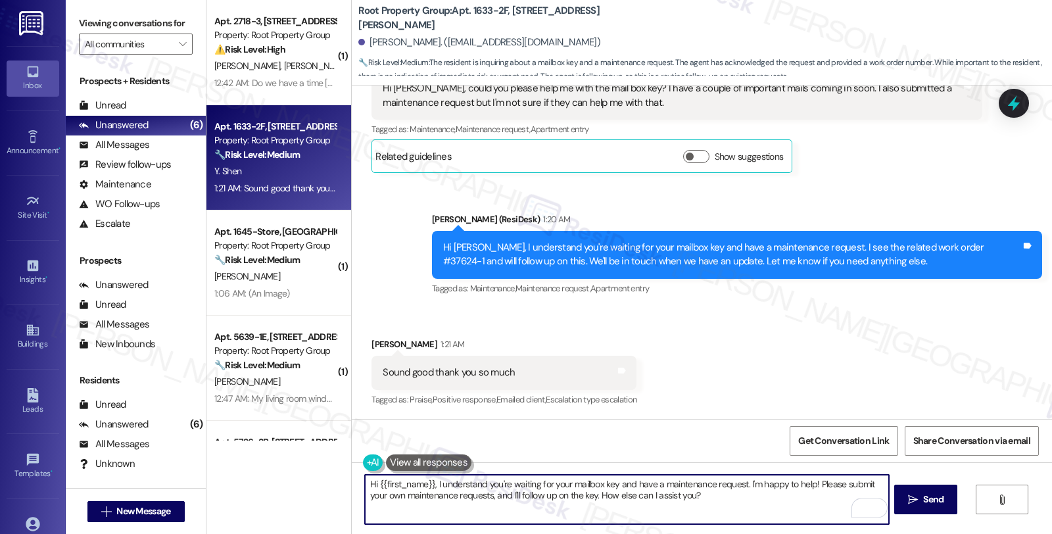
click at [498, 497] on textarea "Hi {{first_name}}, I understand you're waiting for your mailbox key and have a …" at bounding box center [626, 499] width 523 height 49
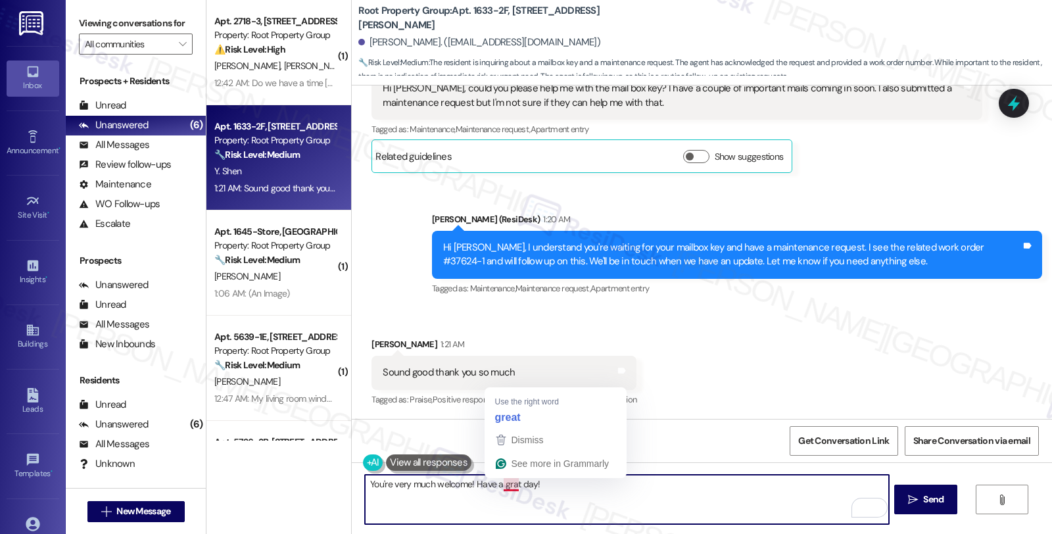
drag, startPoint x: 493, startPoint y: 485, endPoint x: 694, endPoint y: 491, distance: 200.7
click at [691, 490] on textarea "You're very much welcome! Have a grat day!" at bounding box center [626, 499] width 523 height 49
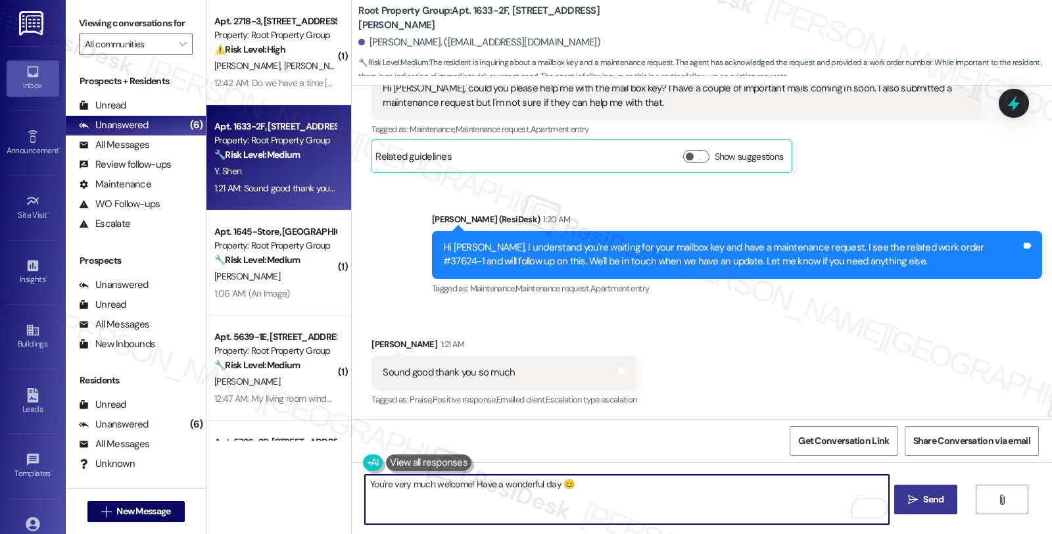
type textarea "You're very much welcome! Have a wonderful day 😊"
click at [910, 495] on icon "" at bounding box center [913, 500] width 10 height 11
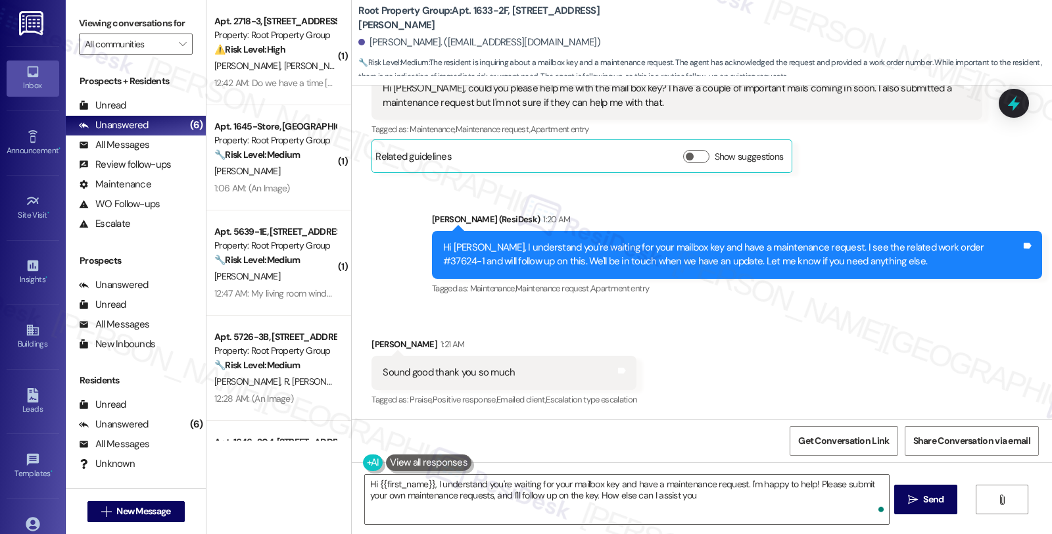
type textarea "Hi {{first_name}}, I understand you're waiting for your mailbox key and have a …"
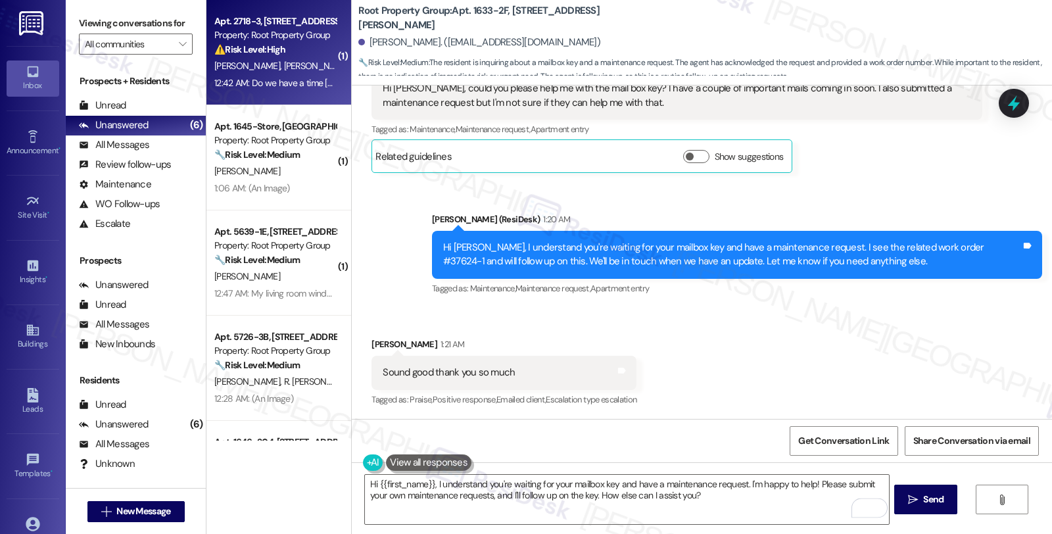
click at [295, 56] on div "⚠️ Risk Level: High The resident is asking about the ETA for a technician to ar…" at bounding box center [275, 50] width 122 height 14
type textarea "Fetching suggested responses. Please feel free to read through the conversation…"
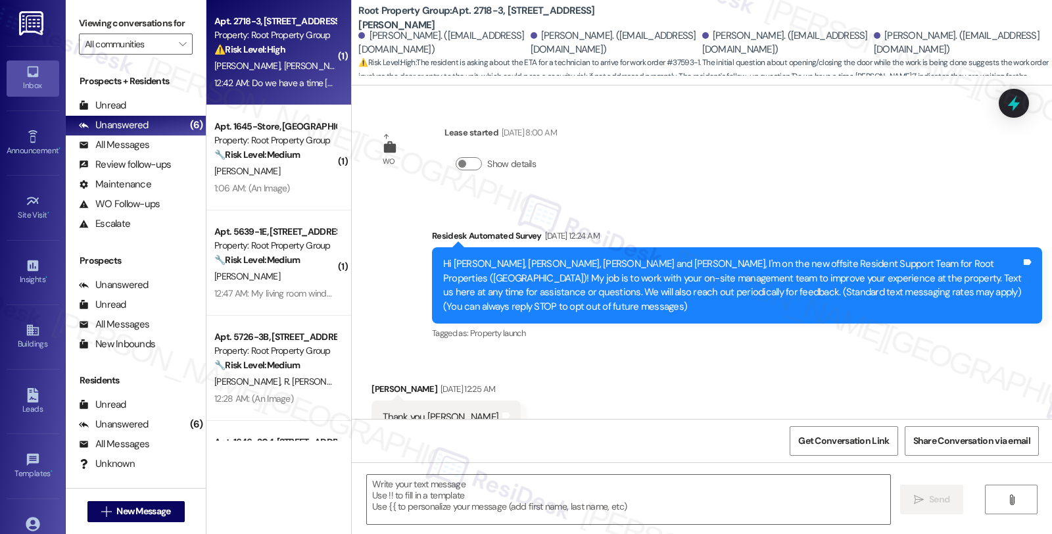
scroll to position [8023, 0]
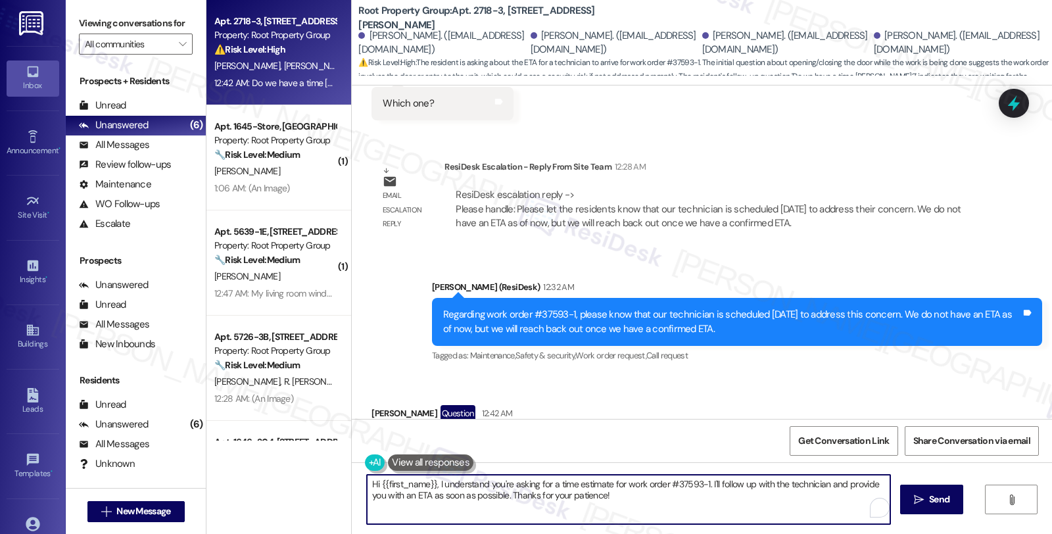
drag, startPoint x: 362, startPoint y: 483, endPoint x: 626, endPoint y: 520, distance: 266.3
click at [626, 520] on textarea "Hi {{first_name}}, I understand you're asking for a time estimate for work orde…" at bounding box center [628, 499] width 523 height 49
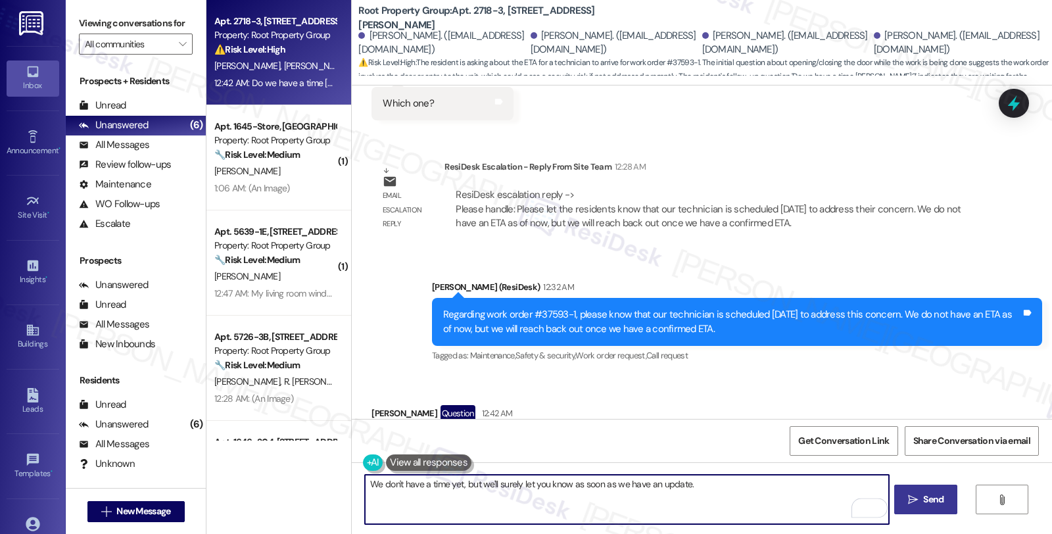
type textarea "We don't have a time yet, but we'll surely let you know as soon as we have an u…"
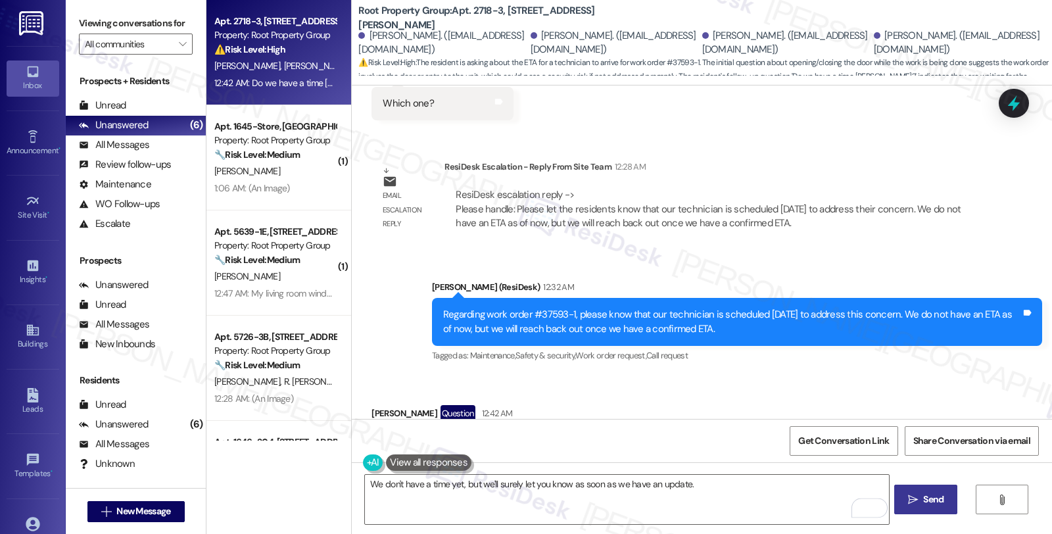
click at [925, 496] on span "Send" at bounding box center [933, 500] width 20 height 14
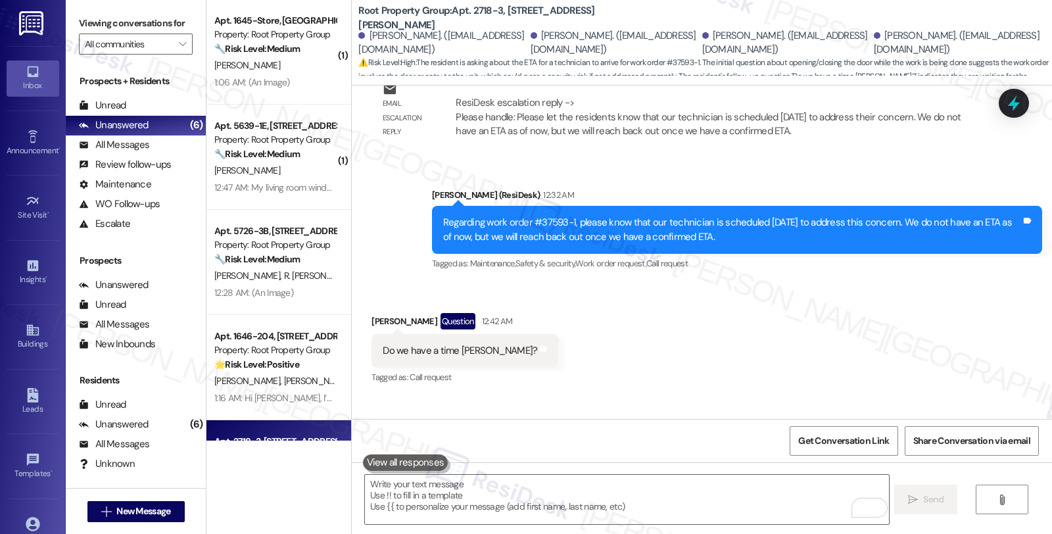
scroll to position [0, 0]
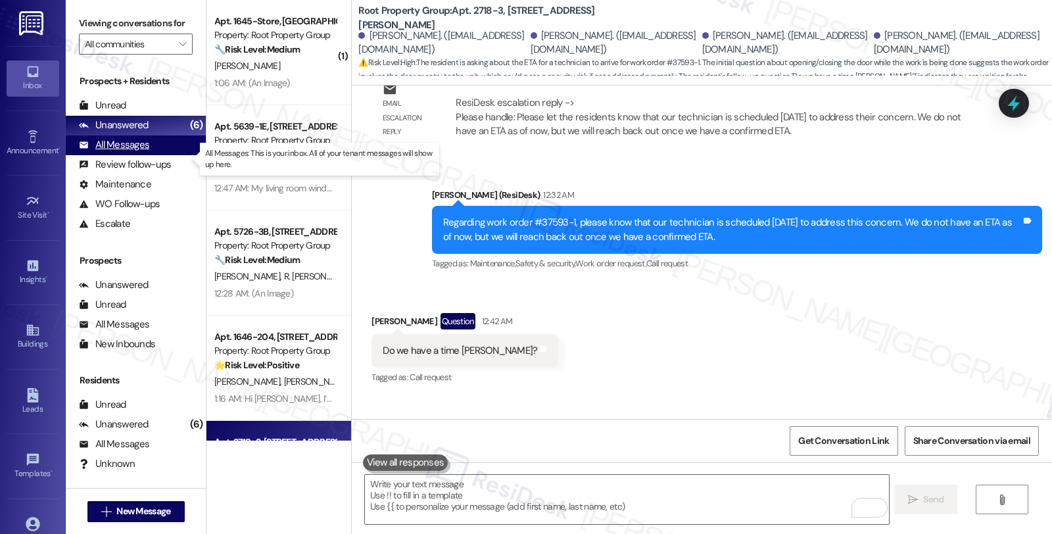
click at [128, 152] on div "All Messages" at bounding box center [114, 145] width 70 height 14
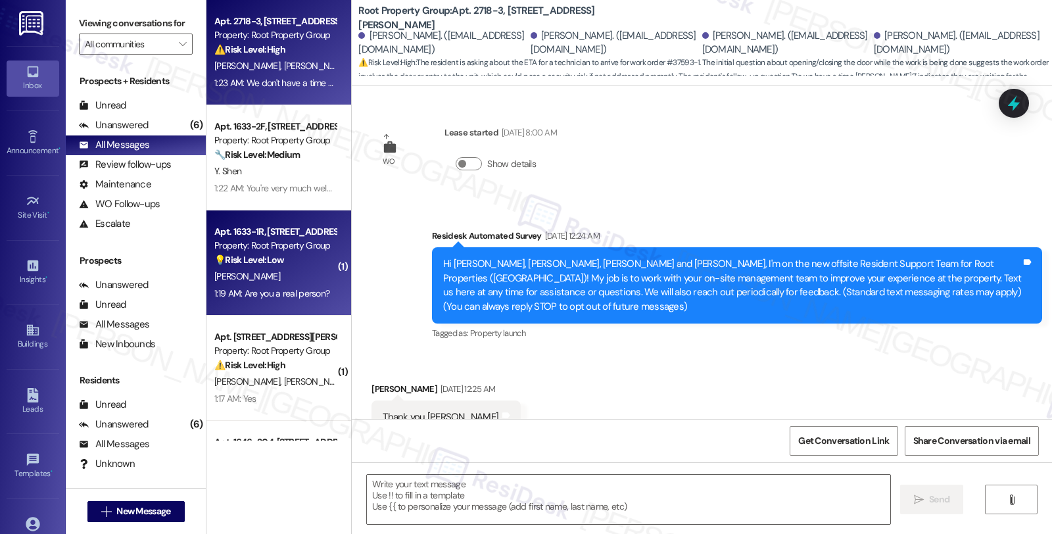
type textarea "Fetching suggested responses. Please feel free to read through the conversation…"
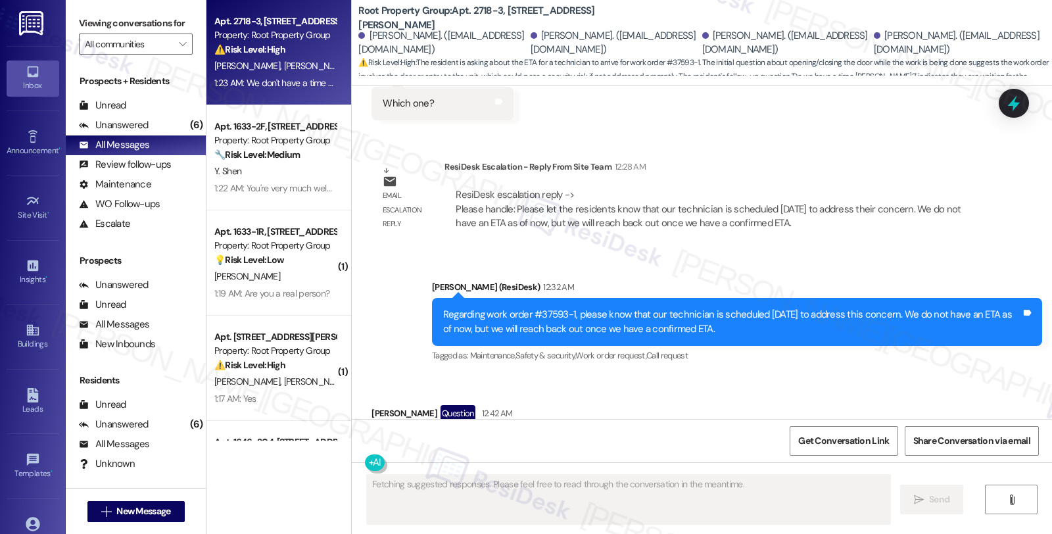
click at [306, 253] on div "Property: Root Property Group" at bounding box center [275, 246] width 122 height 14
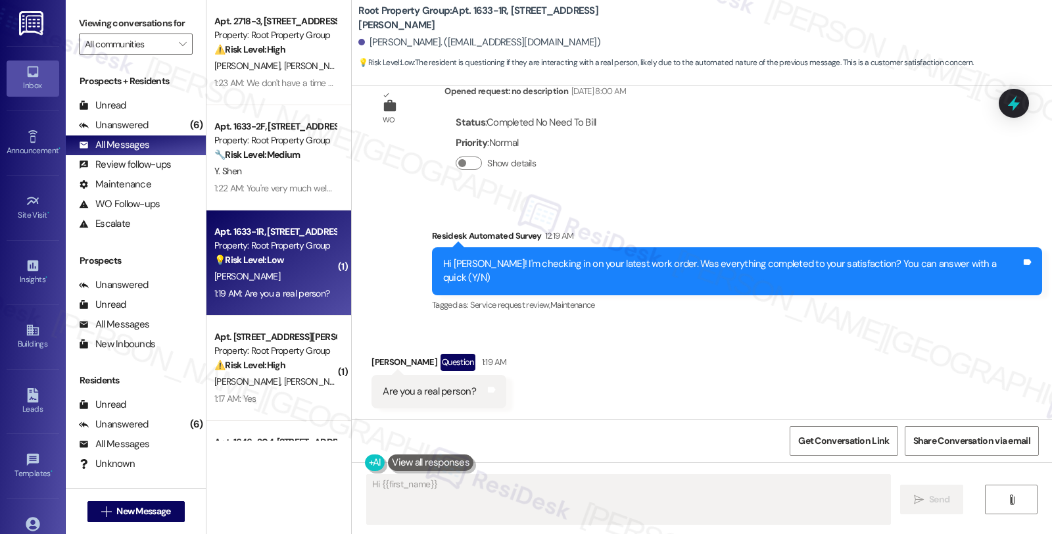
scroll to position [781, 0]
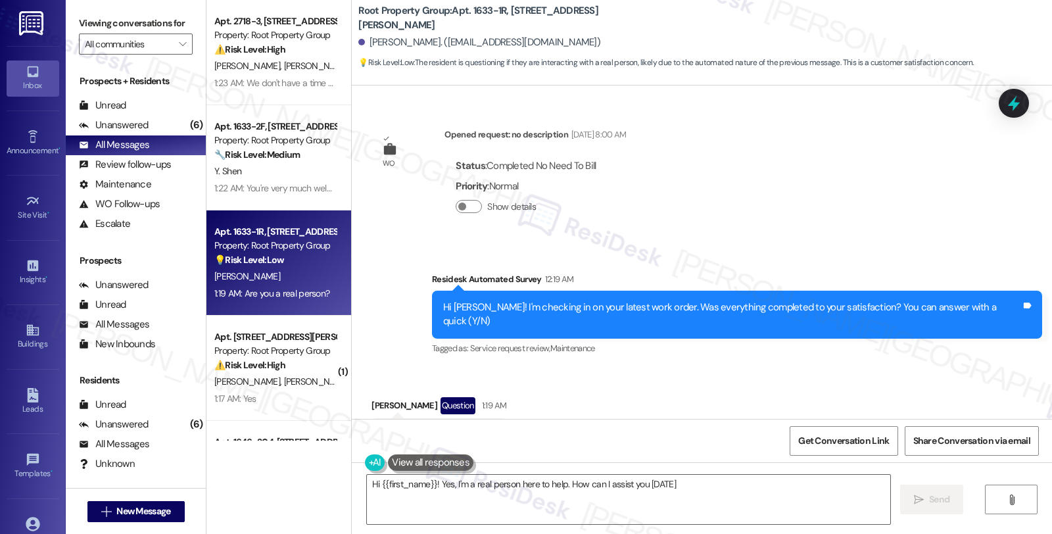
type textarea "Hi {{first_name}}! Yes, I'm a real person here to help. How can I assist you [D…"
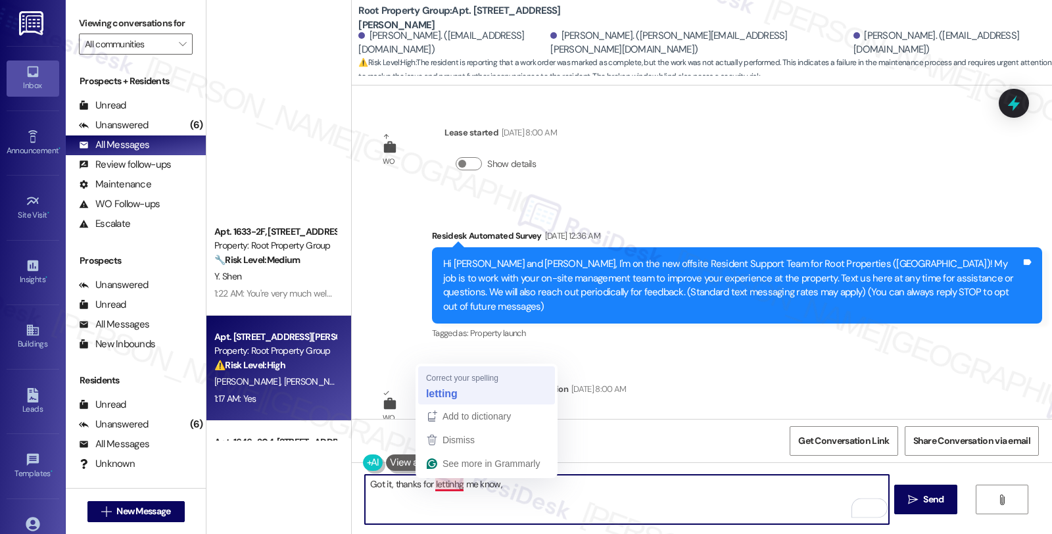
scroll to position [798, 0]
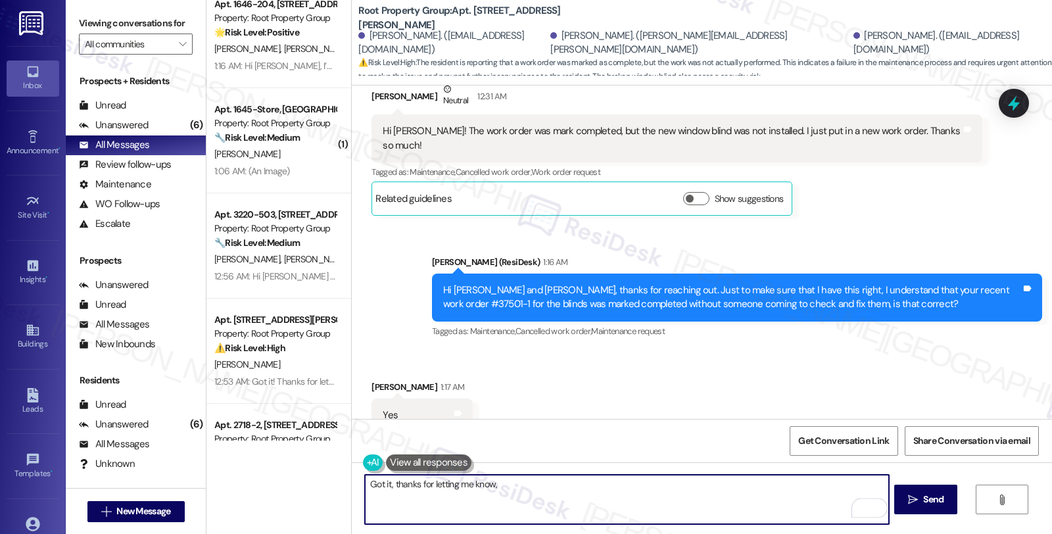
click at [491, 488] on textarea "Got it, thanks for letting me know," at bounding box center [626, 499] width 523 height 49
click at [589, 487] on textarea "Got it, thanks for letting me know. I'll follow up on this along woth the new" at bounding box center [626, 499] width 523 height 49
click at [689, 490] on textarea "Got it, thanks for letting me know. I'll follow up on this along with the new" at bounding box center [626, 499] width 523 height 49
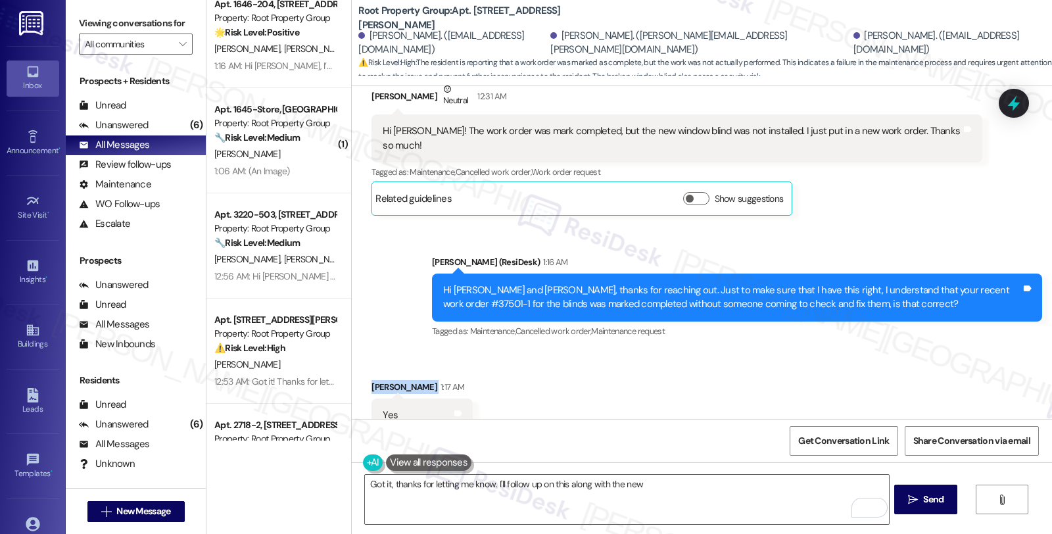
drag, startPoint x: 358, startPoint y: 343, endPoint x: 413, endPoint y: 346, distance: 54.7
click at [413, 370] on div "Received via SMS [PERSON_NAME] 1:17 AM Yes Tags and notes Tagged as: Positive r…" at bounding box center [422, 415] width 121 height 91
copy div "[PERSON_NAME]"
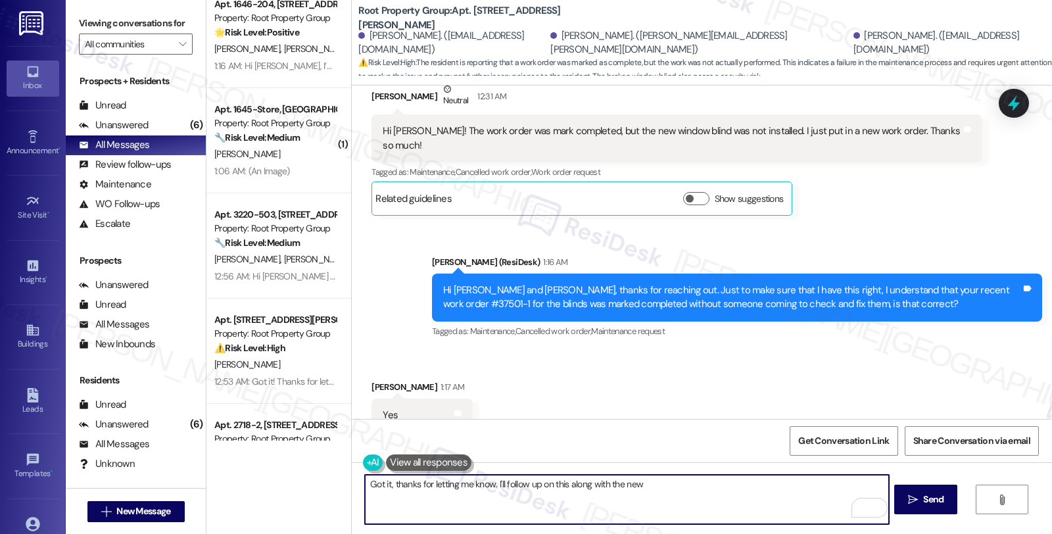
click at [701, 485] on textarea "Got it, thanks for letting me know. I'll follow up on this along with the new" at bounding box center [626, 499] width 523 height 49
paste textarea "#37671-1"
type textarea "Got it, thanks for letting me know. I'll follow up on this along with the new r…"
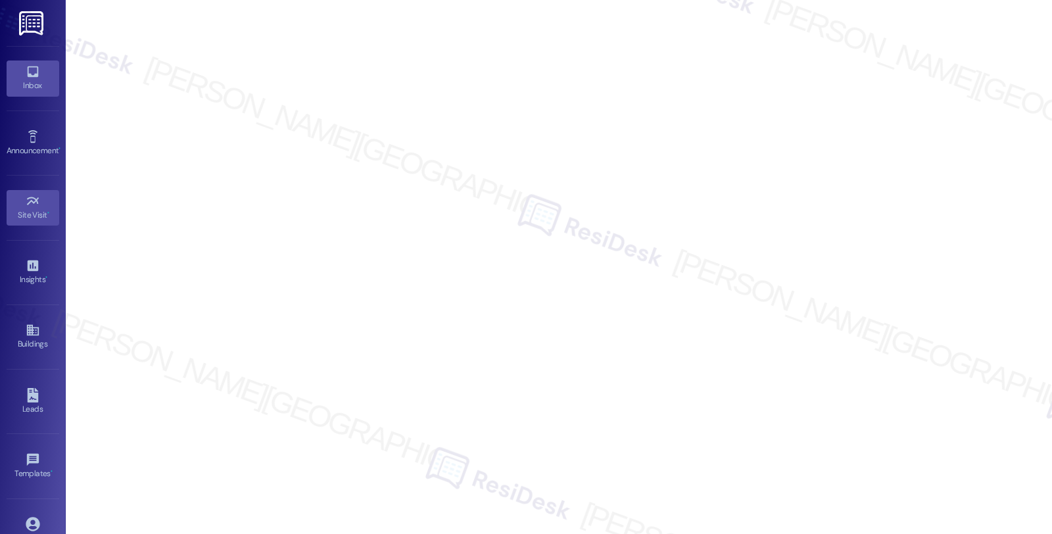
click at [42, 74] on link "Inbox" at bounding box center [33, 79] width 53 height 36
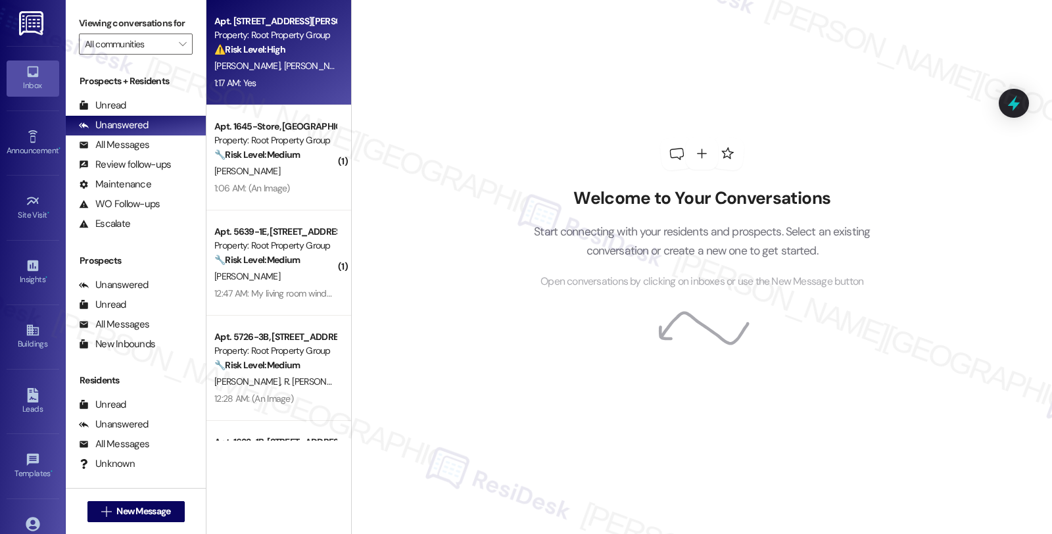
click at [312, 54] on div "⚠️ Risk Level: High The resident is reporting that a work order was marked as c…" at bounding box center [275, 50] width 122 height 14
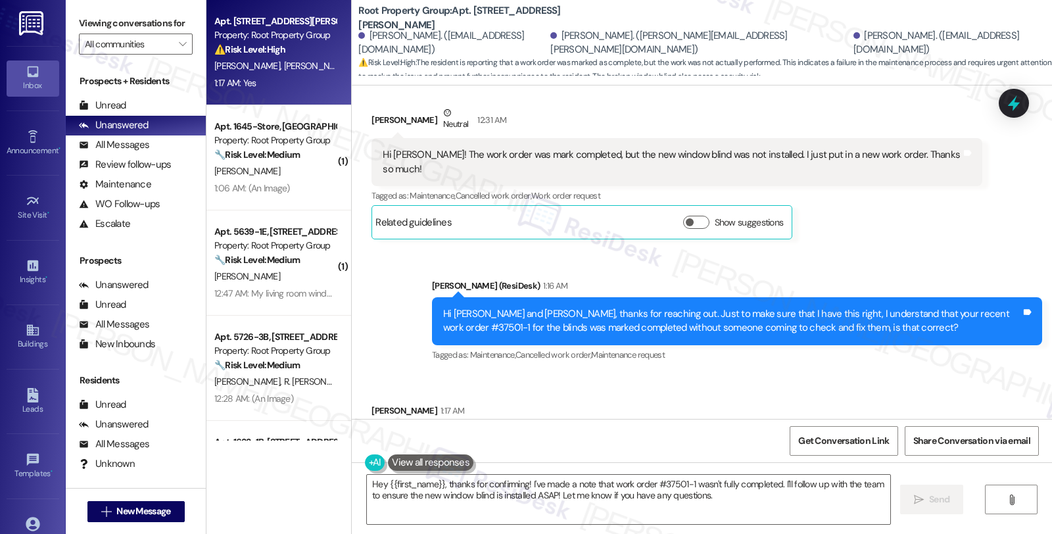
scroll to position [798, 0]
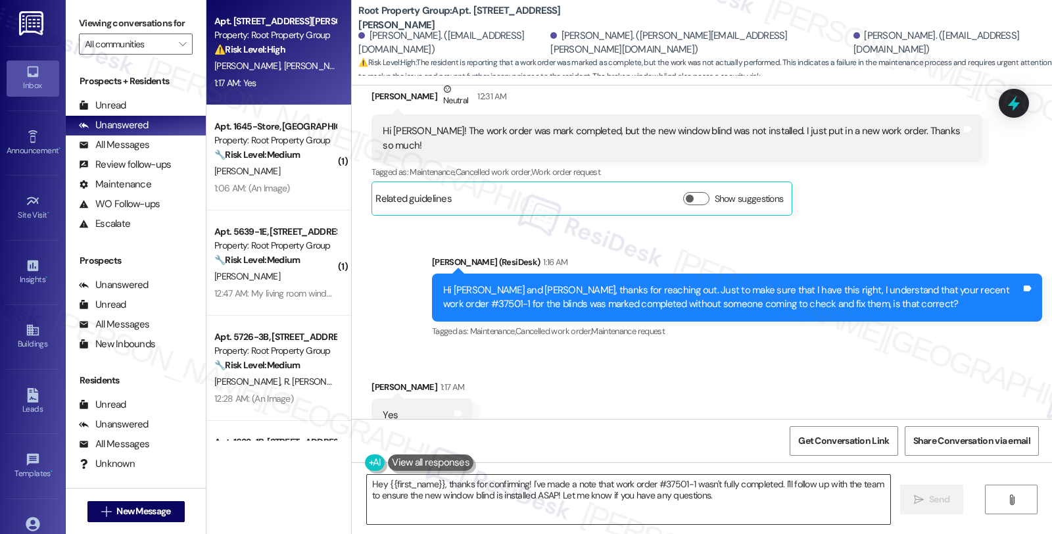
drag, startPoint x: 771, startPoint y: 484, endPoint x: 882, endPoint y: 481, distance: 111.2
click at [772, 484] on textarea "Hey {{first_name}}, thanks for confirming! I've made a note that work order #37…" at bounding box center [628, 499] width 523 height 49
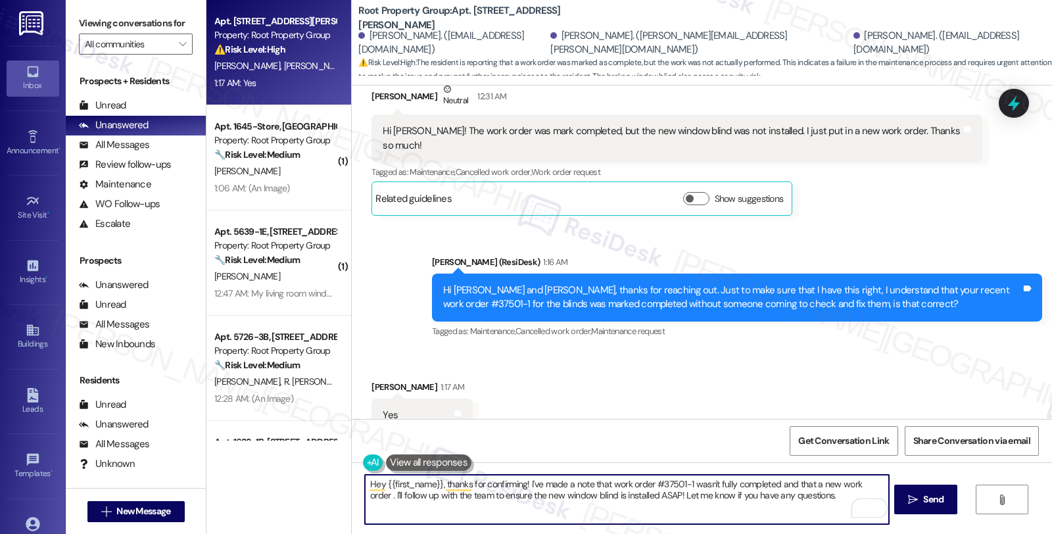
paste textarea "#37671-1"
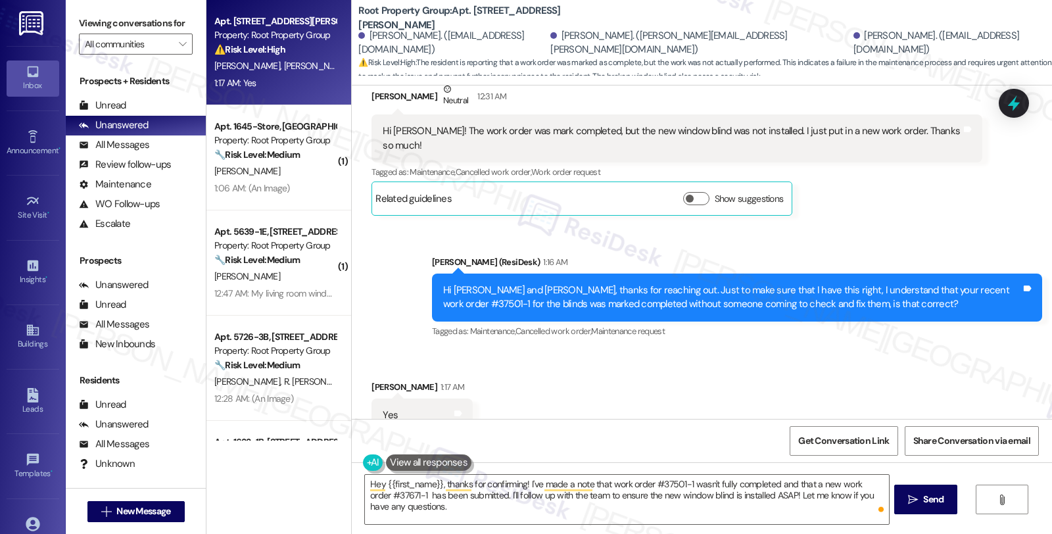
click at [878, 351] on div "Received via SMS [PERSON_NAME] 1:17 AM Yes Tags and notes Tagged as: Positive r…" at bounding box center [702, 406] width 700 height 111
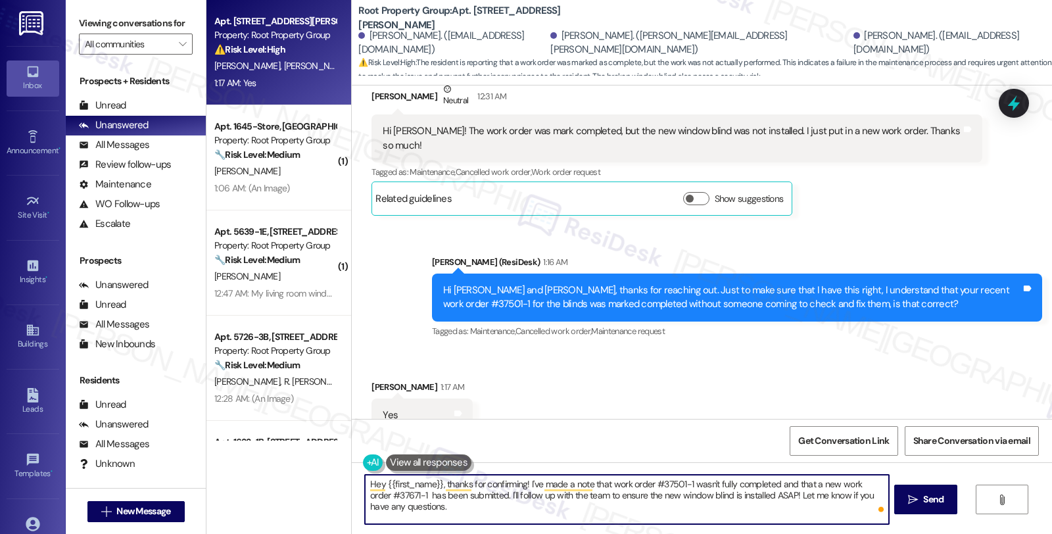
click at [520, 487] on textarea "Hey {{first_name}}, thanks for confirming! I've made a note that work order #37…" at bounding box center [626, 499] width 523 height 49
drag, startPoint x: 527, startPoint y: 495, endPoint x: 554, endPoint y: 541, distance: 53.4
click at [554, 533] on html "Inbox Go to Inbox Announcement • Send A Text Announcement Site Visit • Go to Si…" at bounding box center [526, 267] width 1052 height 534
click at [741, 500] on textarea "Hey {{first_name}}, thanks for confirming! I've made a note that work order #37…" at bounding box center [626, 499] width 523 height 49
type textarea "Hey {{first_name}}, thanks for confirming! I've made a note that work order #37…"
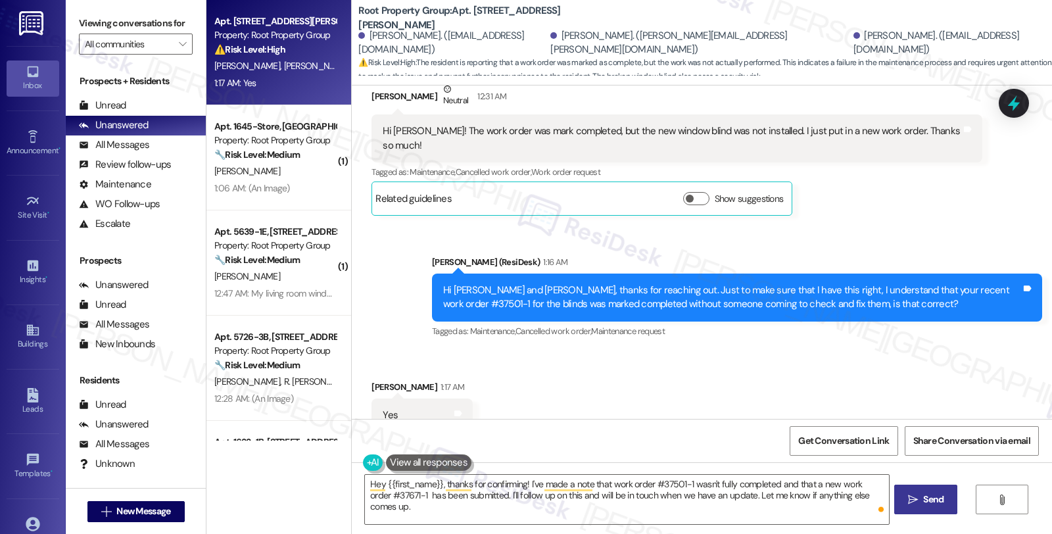
click at [915, 495] on icon "" at bounding box center [913, 500] width 10 height 11
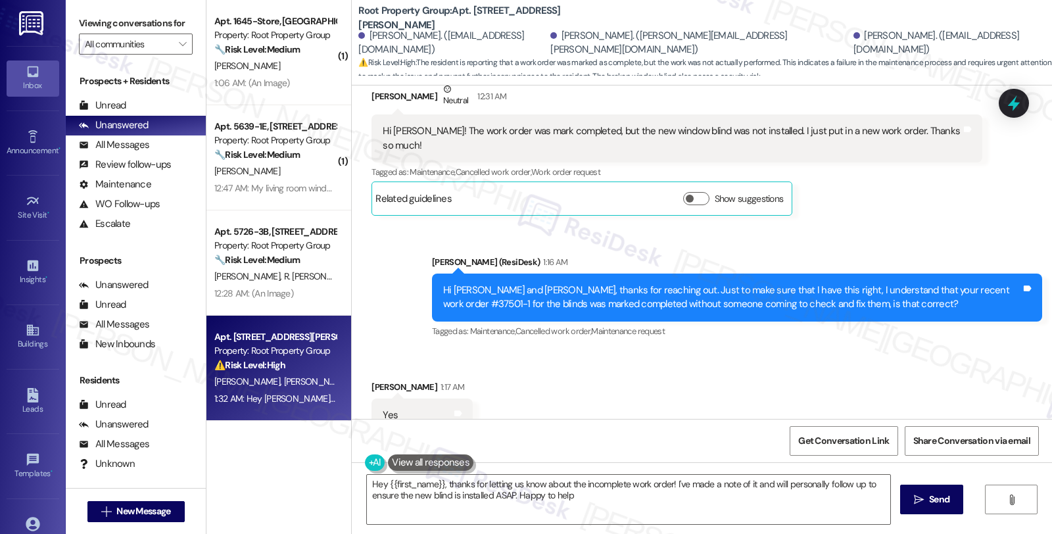
type textarea "Hey {{first_name}}, thanks for letting us know about the incomplete work order!…"
click at [902, 351] on div "Received via SMS [PERSON_NAME] 1:17 AM Yes Tags and notes Tagged as: Positive r…" at bounding box center [702, 406] width 700 height 111
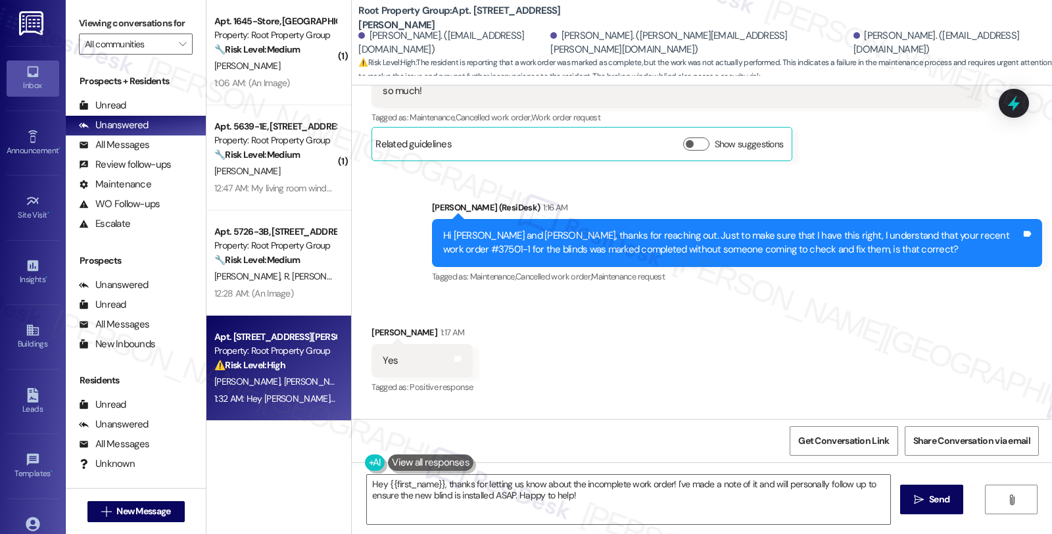
scroll to position [904, 0]
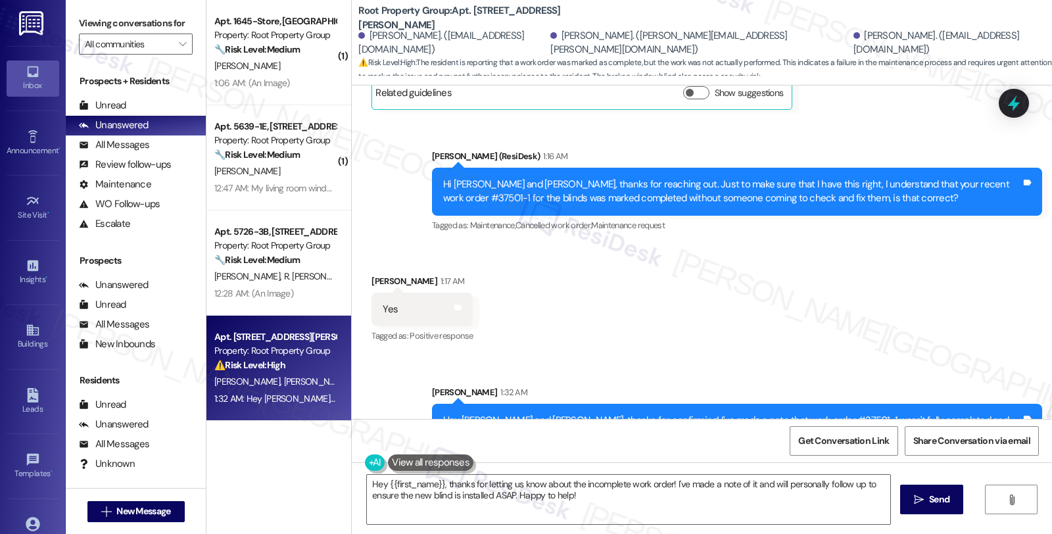
drag, startPoint x: 915, startPoint y: 262, endPoint x: 893, endPoint y: 271, distance: 23.6
click at [915, 262] on div "Received via SMS [PERSON_NAME] 1:17 AM Yes Tags and notes Tagged as: Positive r…" at bounding box center [702, 300] width 700 height 111
drag, startPoint x: 785, startPoint y: 378, endPoint x: 824, endPoint y: 378, distance: 39.5
click at [824, 414] on div "Hey [PERSON_NAME] and [PERSON_NAME], thanks for confirming! I've made a note th…" at bounding box center [732, 435] width 578 height 42
copy div "#37501-1"
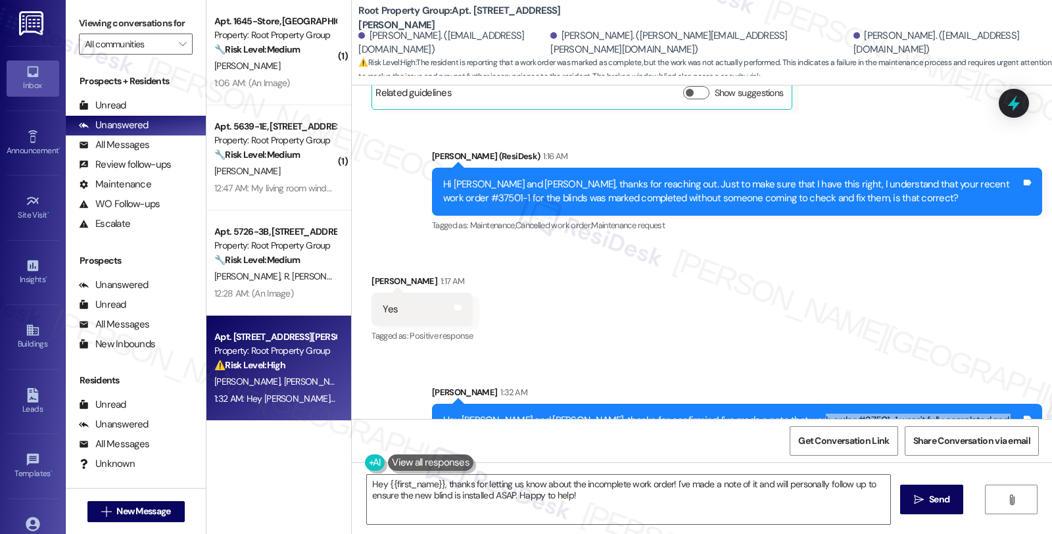
click at [500, 414] on div "Hey [PERSON_NAME] and [PERSON_NAME], thanks for confirming! I've made a note th…" at bounding box center [732, 435] width 578 height 42
copy div "#37501-1 wasn't fully completed and that a new work order #37671-1"
click at [1011, 103] on icon at bounding box center [1014, 103] width 16 height 20
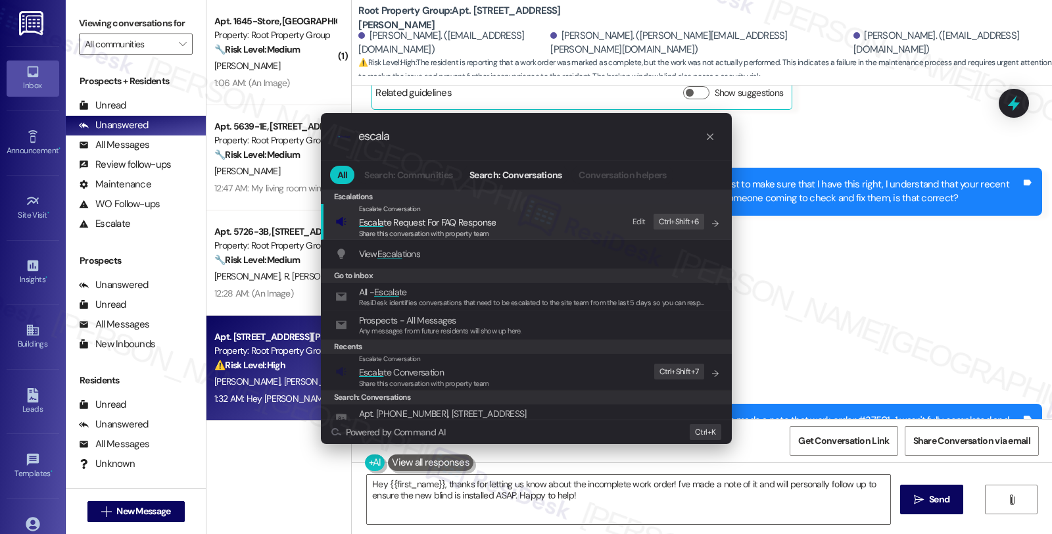
click at [878, 267] on div ".cls-1{fill:#0a055f;}.cls-2{fill:#0cc4c4;} resideskLogoBlueOrange escala All Se…" at bounding box center [526, 267] width 1052 height 534
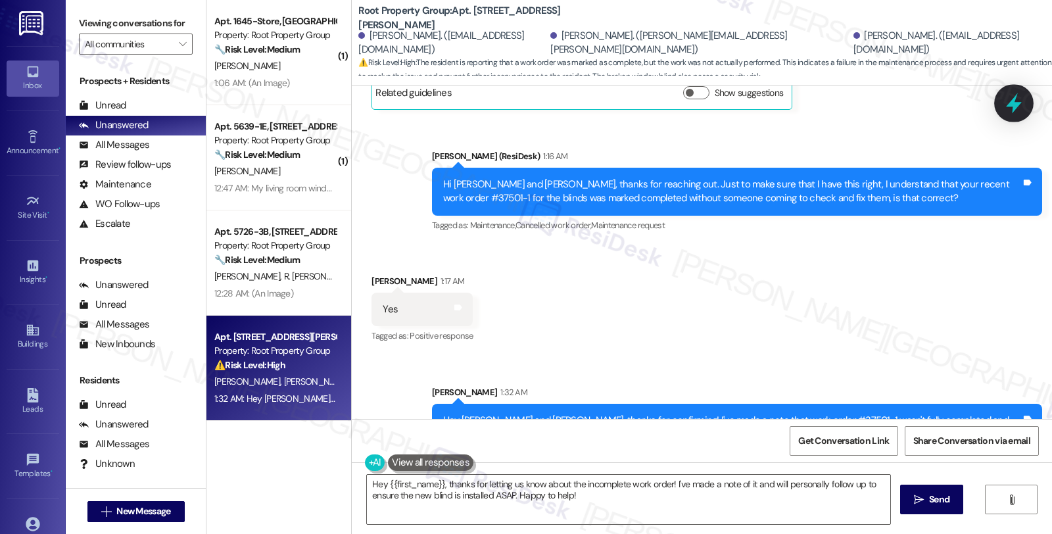
click at [1017, 103] on icon at bounding box center [1014, 103] width 16 height 20
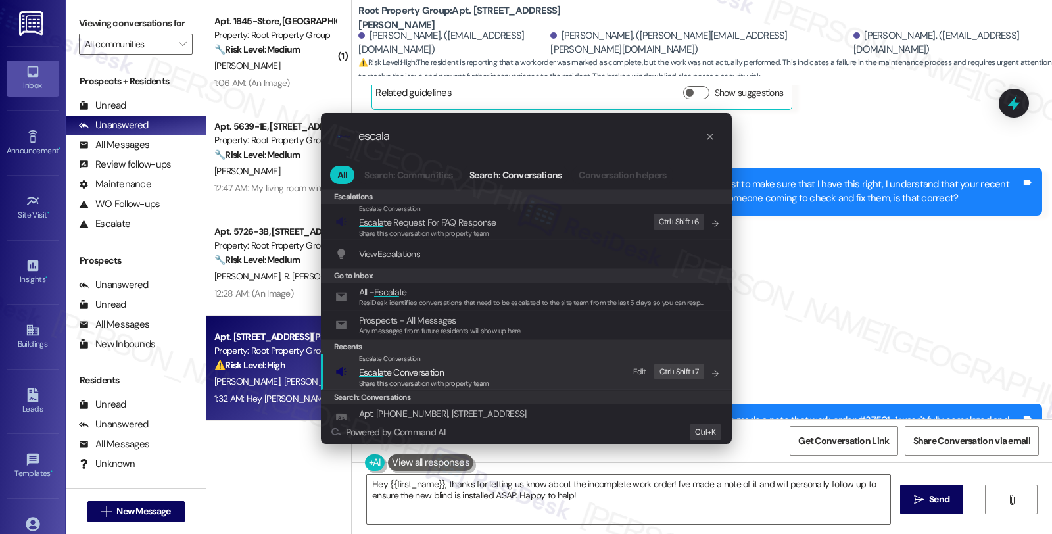
type input "escala"
click at [480, 367] on span "Escala te Conversation" at bounding box center [424, 372] width 130 height 14
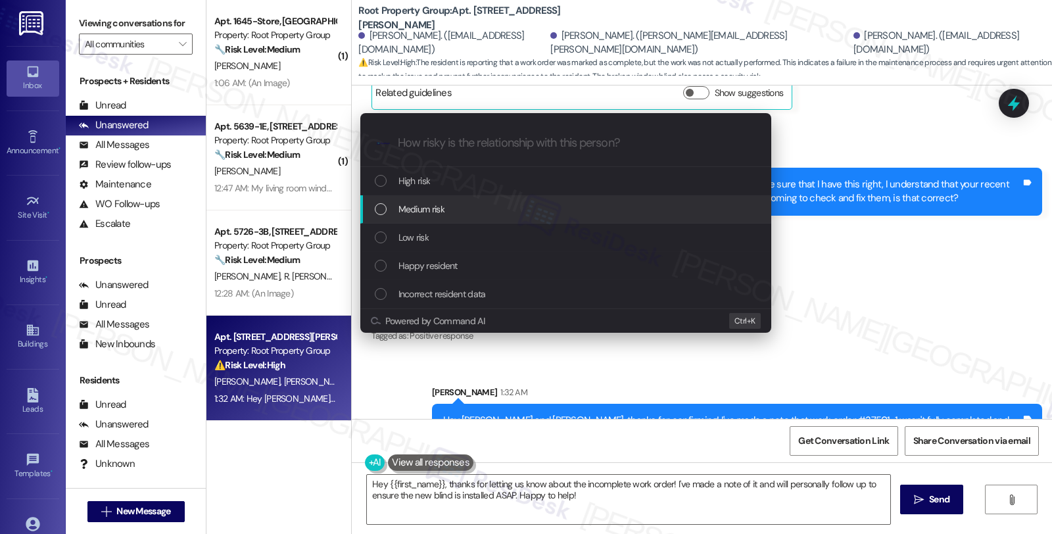
click at [454, 212] on div "Medium risk" at bounding box center [567, 209] width 385 height 14
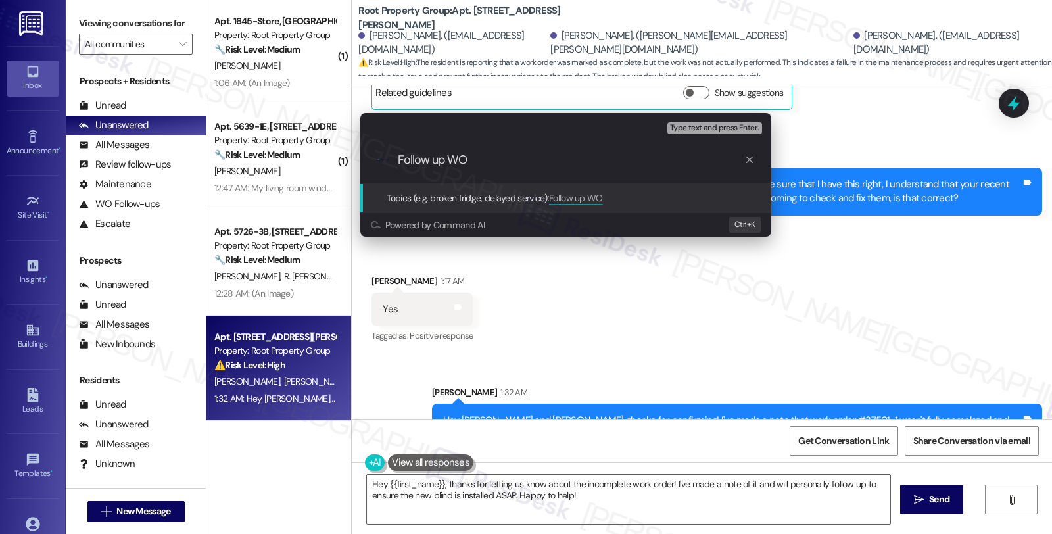
paste input "#37501-1 wasn't fully completed and that a new work order #37671-1"
drag, startPoint x: 450, startPoint y: 158, endPoint x: 689, endPoint y: 158, distance: 238.7
click at [689, 158] on input "Follow up WO #37501-1 wasn't fully completed and that a new work order #37671-1" at bounding box center [571, 160] width 347 height 14
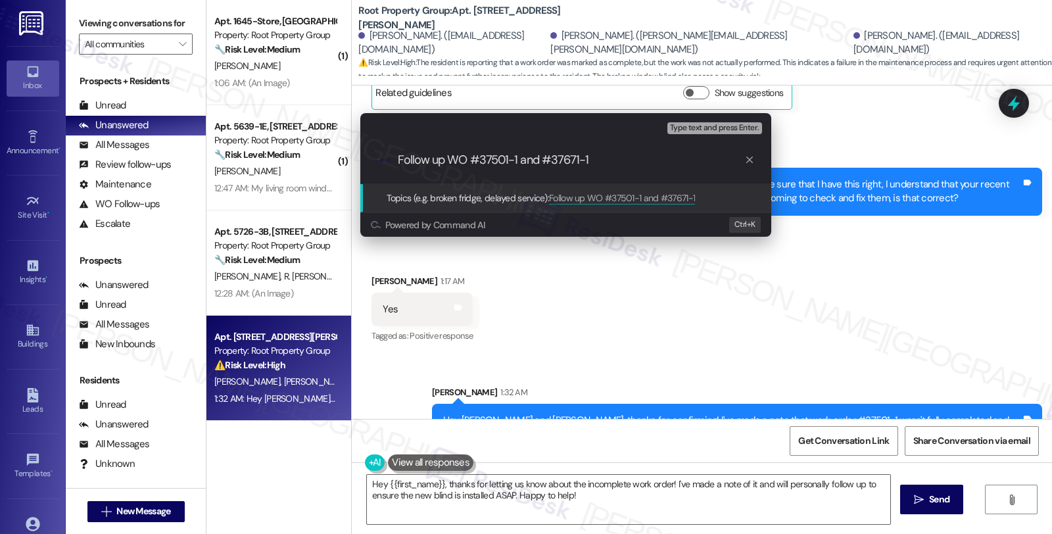
click at [671, 150] on div ".cls-1{fill:#0a055f;}.cls-2{fill:#0cc4c4;} resideskLogoBlueOrange Follow up WO …" at bounding box center [565, 160] width 411 height 47
click at [654, 149] on div ".cls-1{fill:#0a055f;}.cls-2{fill:#0cc4c4;} resideskLogoBlueOrange Follow up WO …" at bounding box center [565, 160] width 411 height 47
click at [635, 166] on input "Follow up WO #37501-1 and #37671-1" at bounding box center [571, 160] width 347 height 14
type input "Follow up WO #37501-1 and #37671-1 (blinds)"
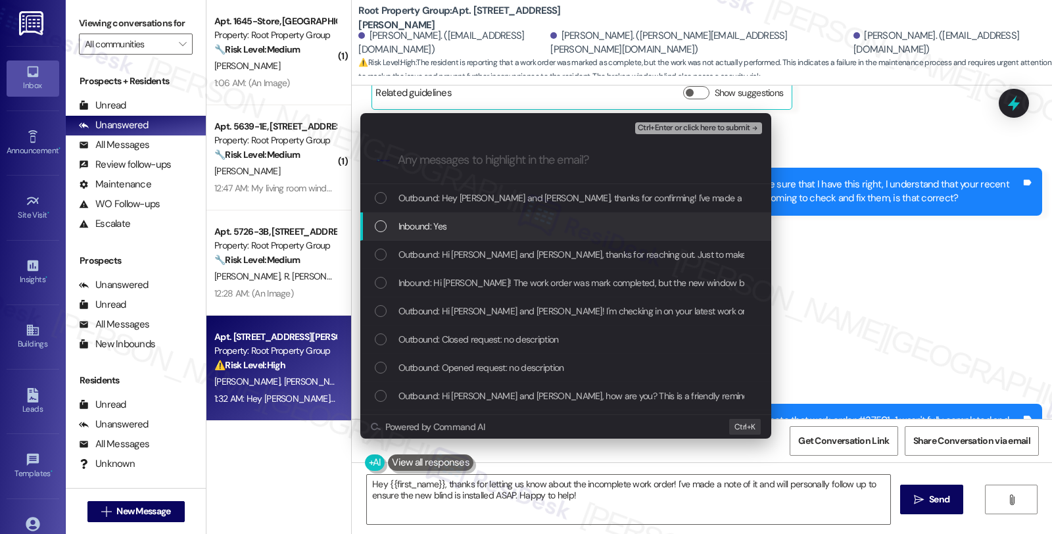
click at [406, 222] on span "Inbound: Yes" at bounding box center [423, 226] width 49 height 14
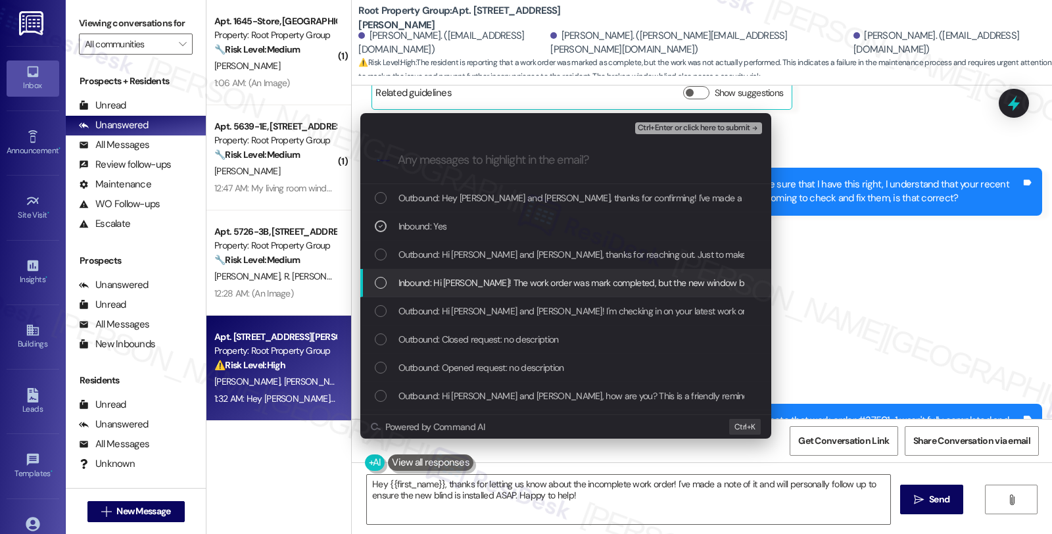
click at [445, 280] on span "Inbound: Hi [PERSON_NAME]! The work order was mark completed, but the new windo…" at bounding box center [702, 283] width 607 height 14
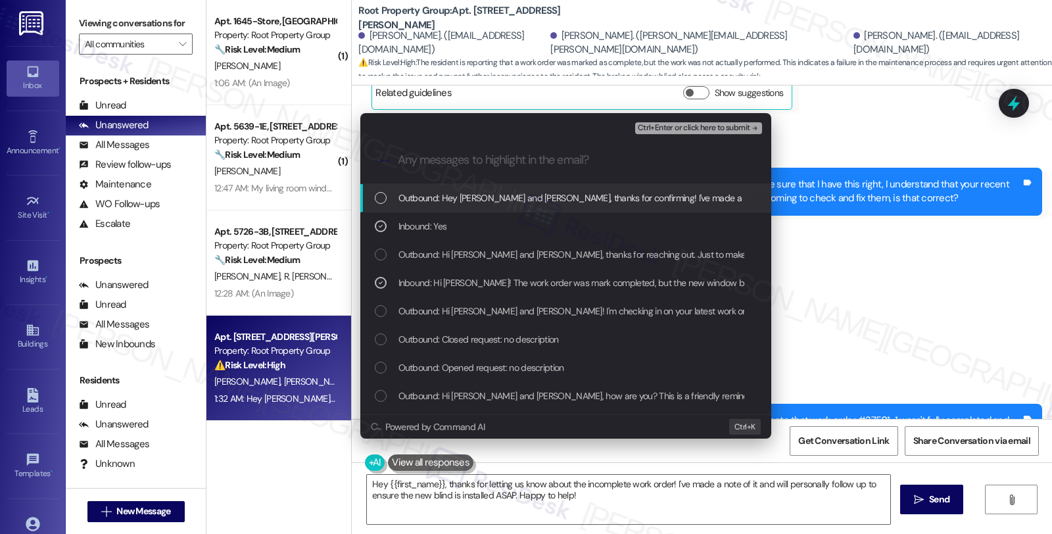
click at [673, 124] on span "Ctrl+Enter or click here to submit" at bounding box center [694, 128] width 112 height 9
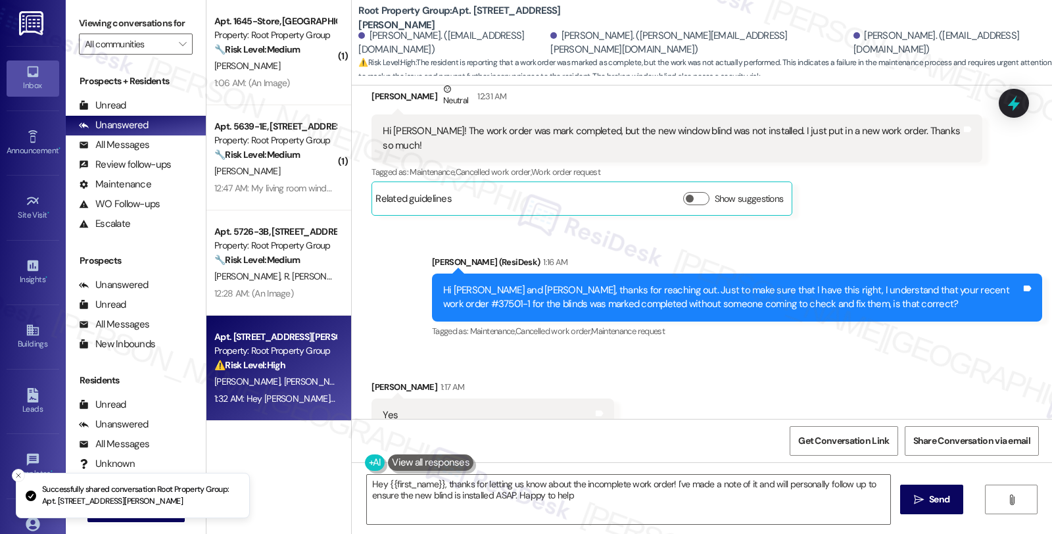
type textarea "Hey {{first_name}}, thanks for letting us know about the incomplete work order!…"
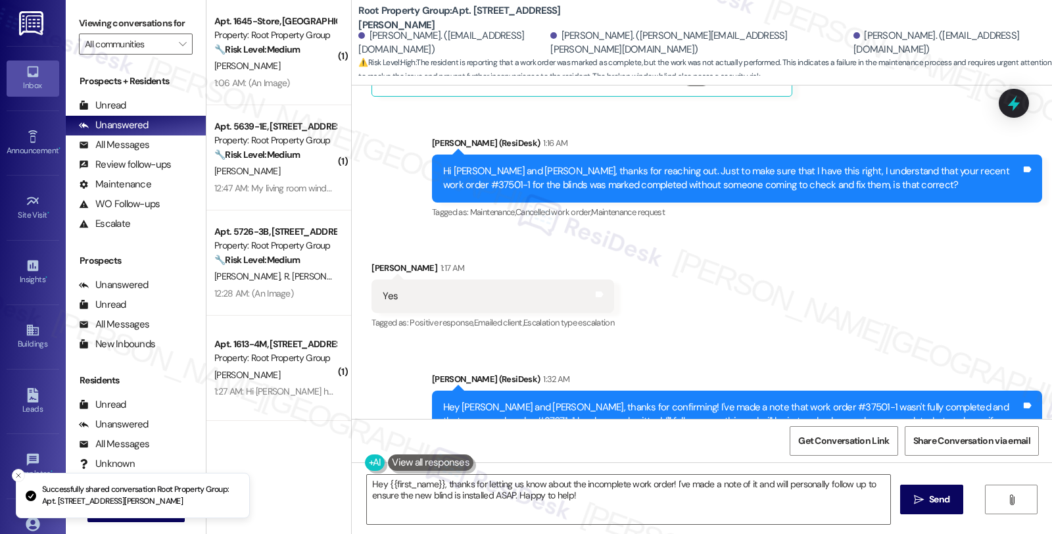
scroll to position [924, 0]
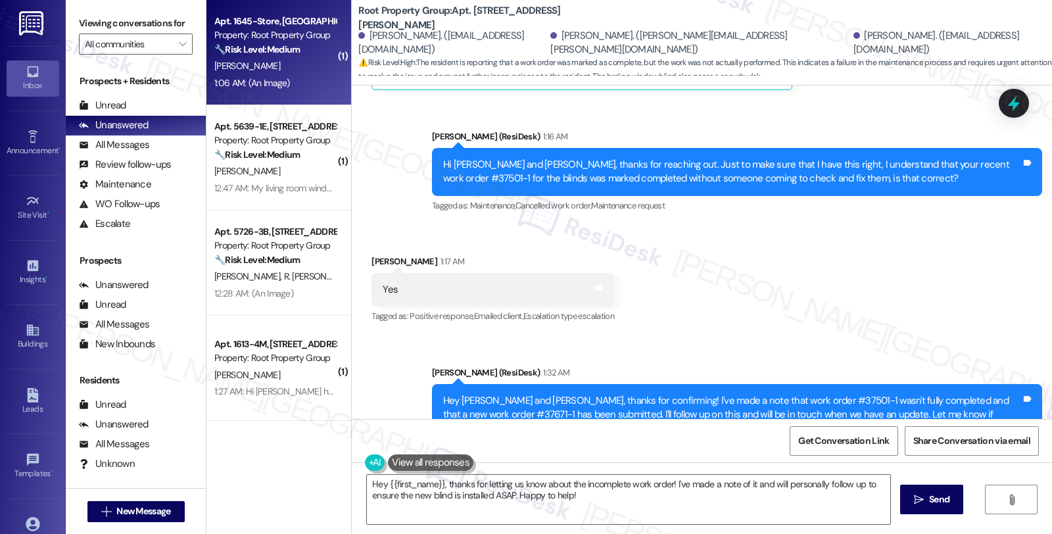
click at [301, 53] on div "🔧 Risk Level: Medium The message shows a resident's account balance, including …" at bounding box center [275, 50] width 122 height 14
type textarea "Hey {{first_name}}, thanks for letting us know about the incomplete work order!…"
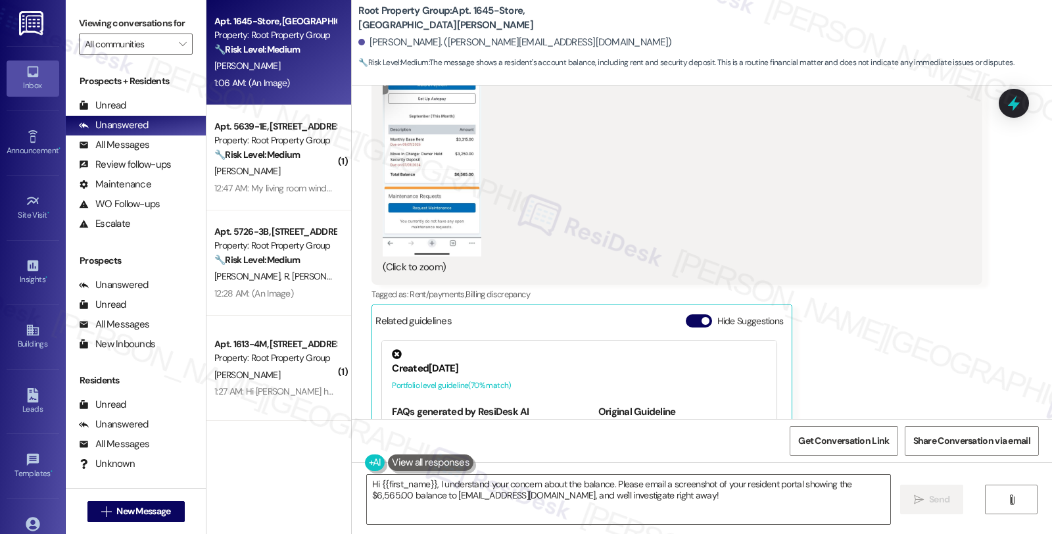
scroll to position [1618, 0]
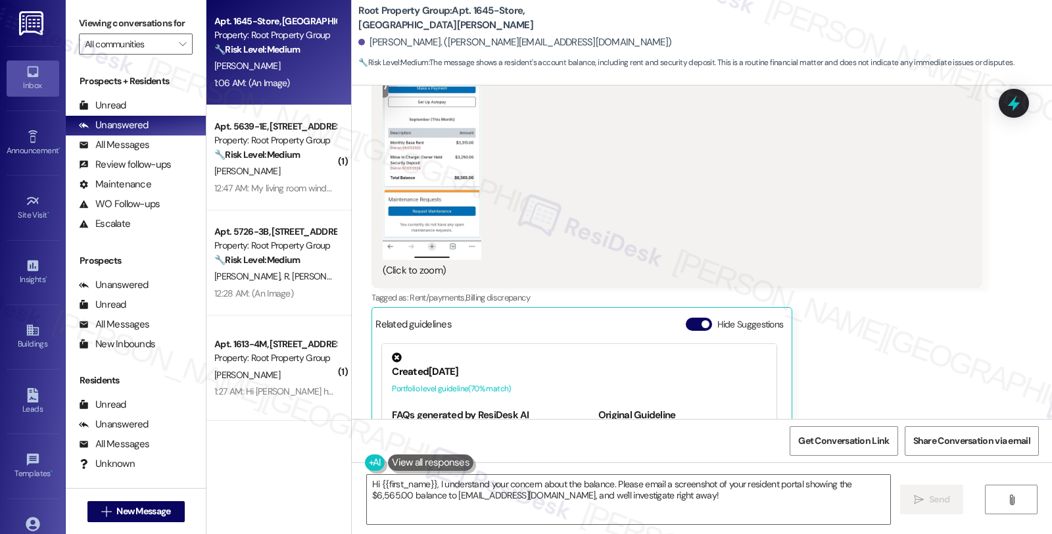
click at [431, 220] on button "Zoom image" at bounding box center [432, 153] width 99 height 214
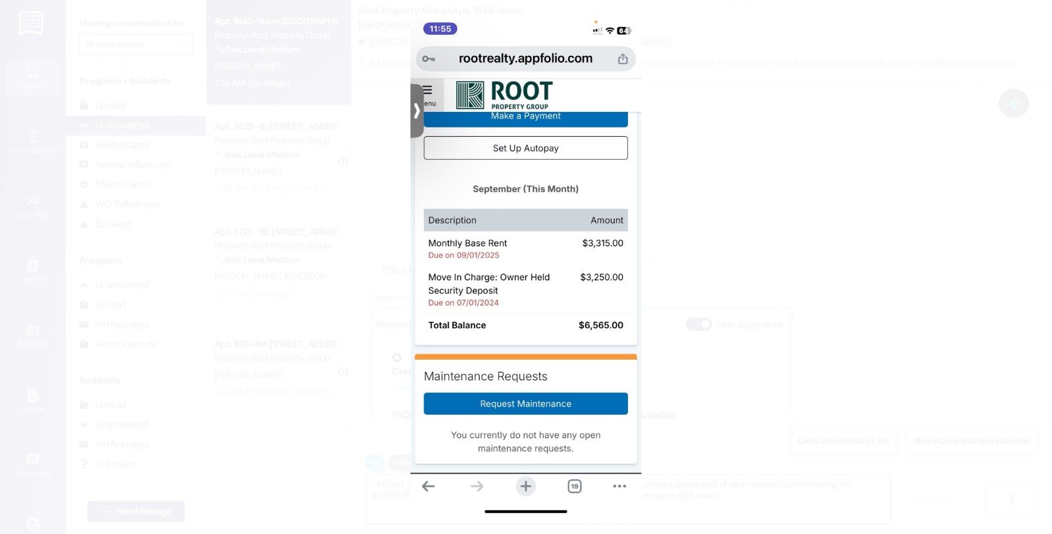
click at [673, 218] on button "Unzoom image" at bounding box center [526, 267] width 1052 height 534
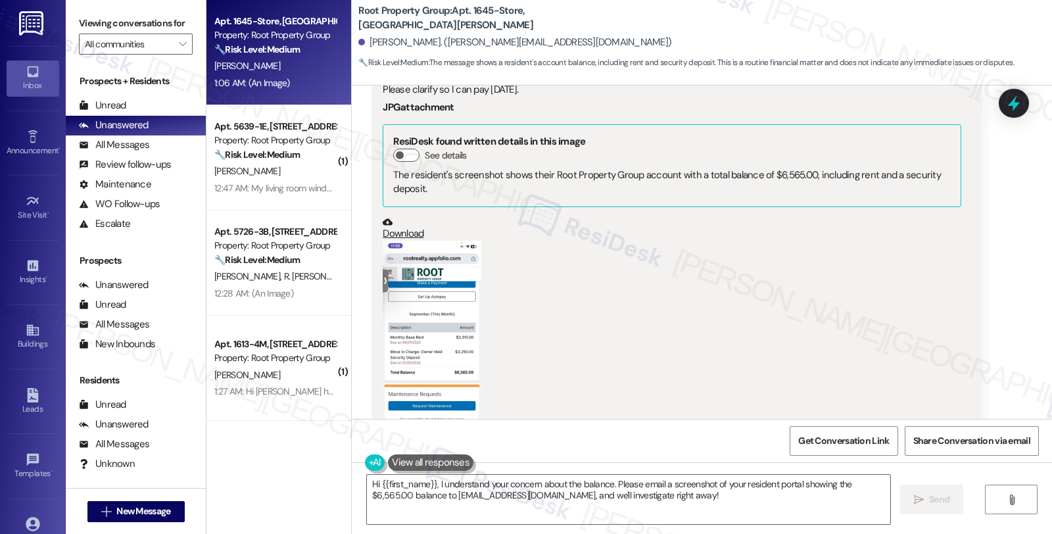
scroll to position [1398, 0]
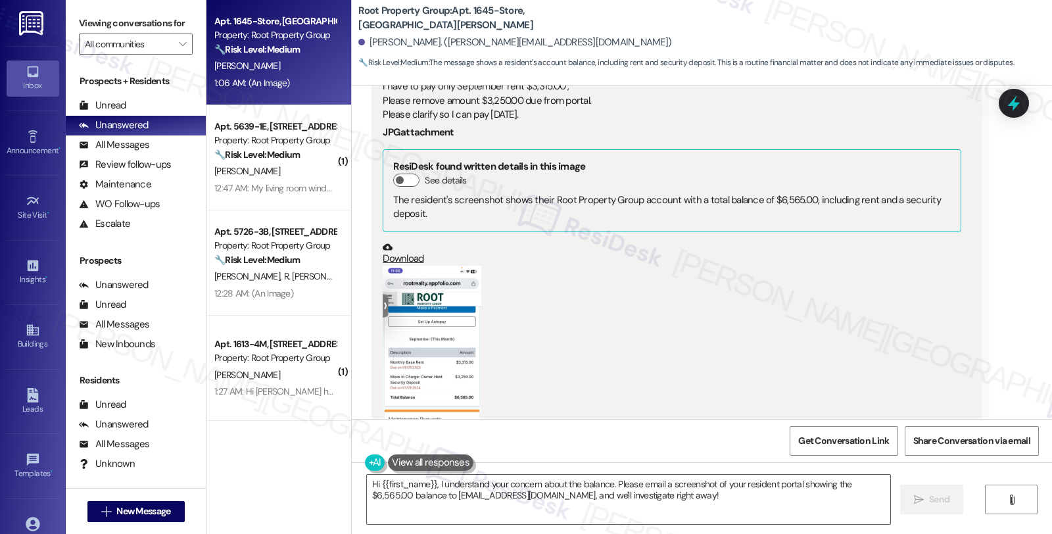
click at [425, 314] on button "Zoom image" at bounding box center [432, 373] width 99 height 214
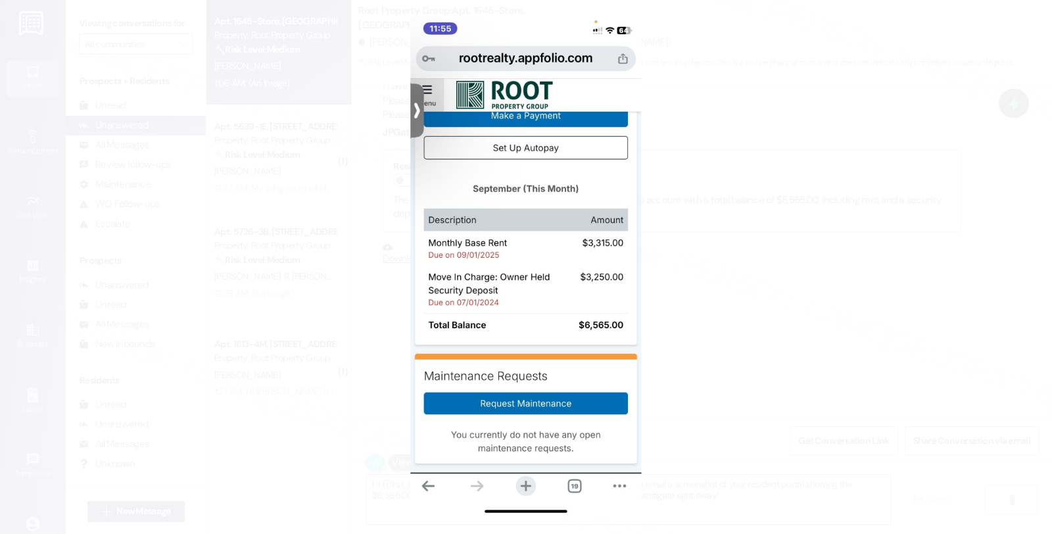
click at [737, 306] on button "Unzoom image" at bounding box center [526, 267] width 1052 height 534
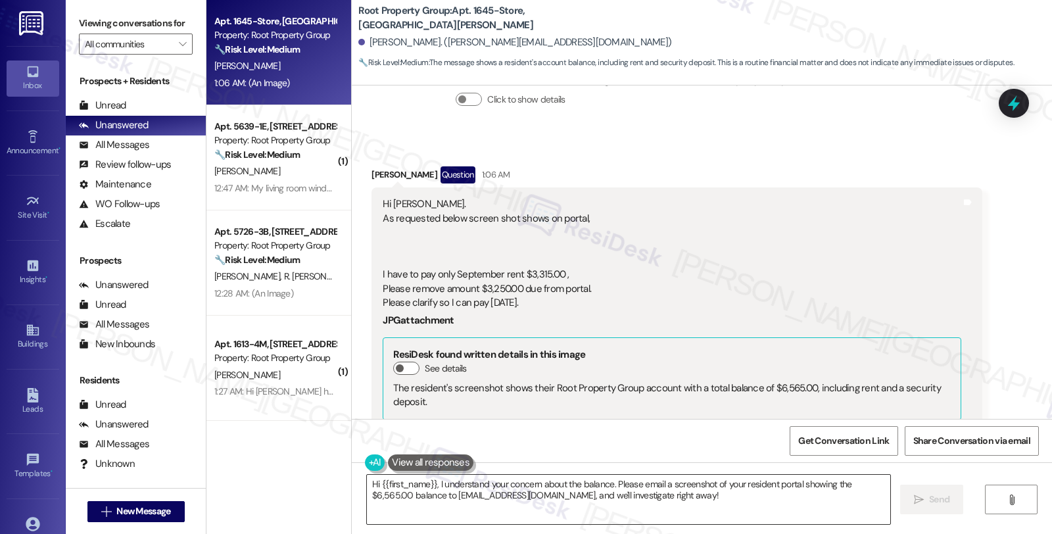
scroll to position [1179, 0]
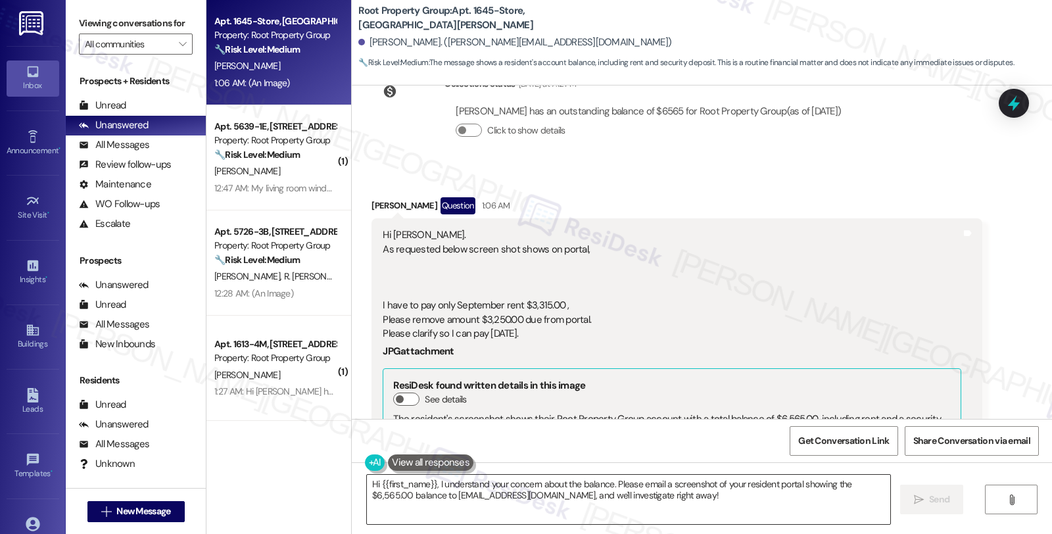
click at [429, 487] on textarea "Hi {{first_name}}, I understand your concern about the balance. Please email a …" at bounding box center [628, 499] width 523 height 49
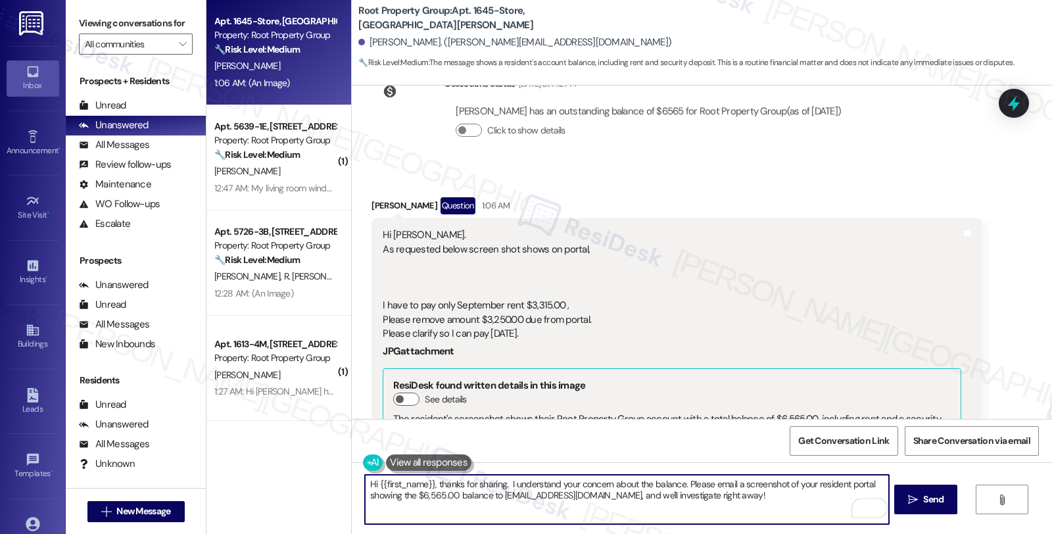
click at [502, 482] on textarea "Hi {{first_name}}, thanks for sharing. I understand your concern about the bala…" at bounding box center [626, 499] width 523 height 49
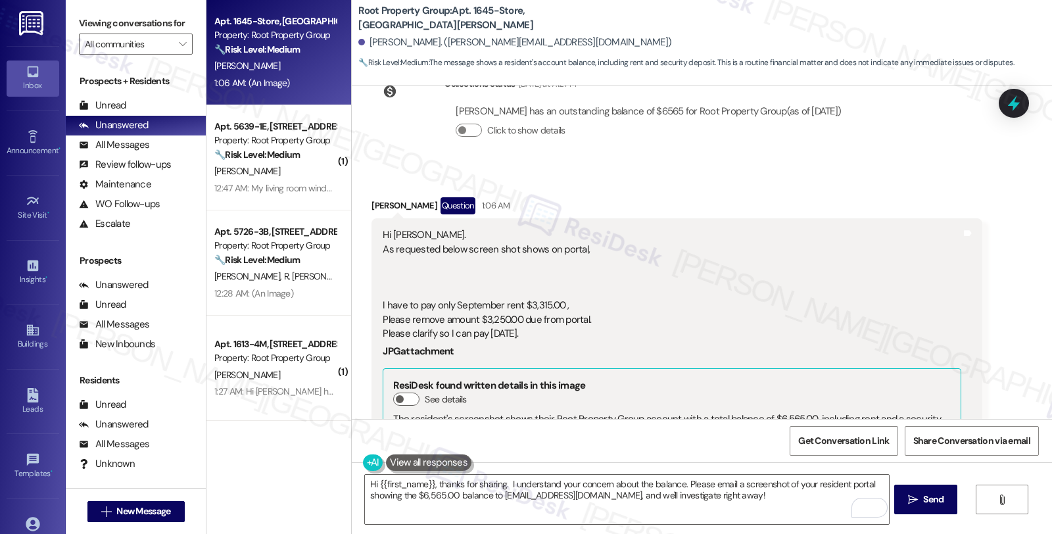
click at [903, 257] on div "Hi [PERSON_NAME]. As requested below screen shot shows on portal, I have to pay…" at bounding box center [672, 284] width 578 height 112
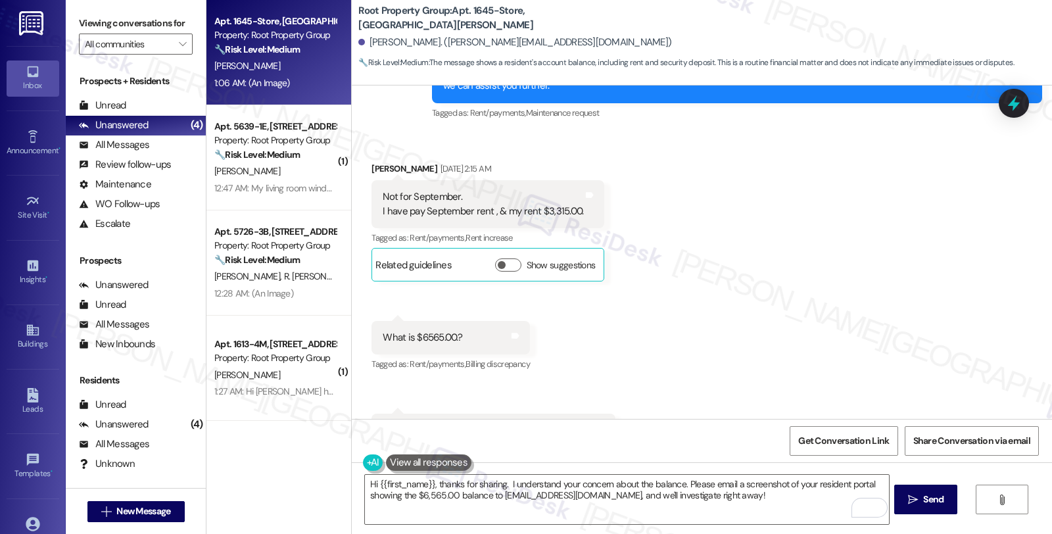
scroll to position [449, 0]
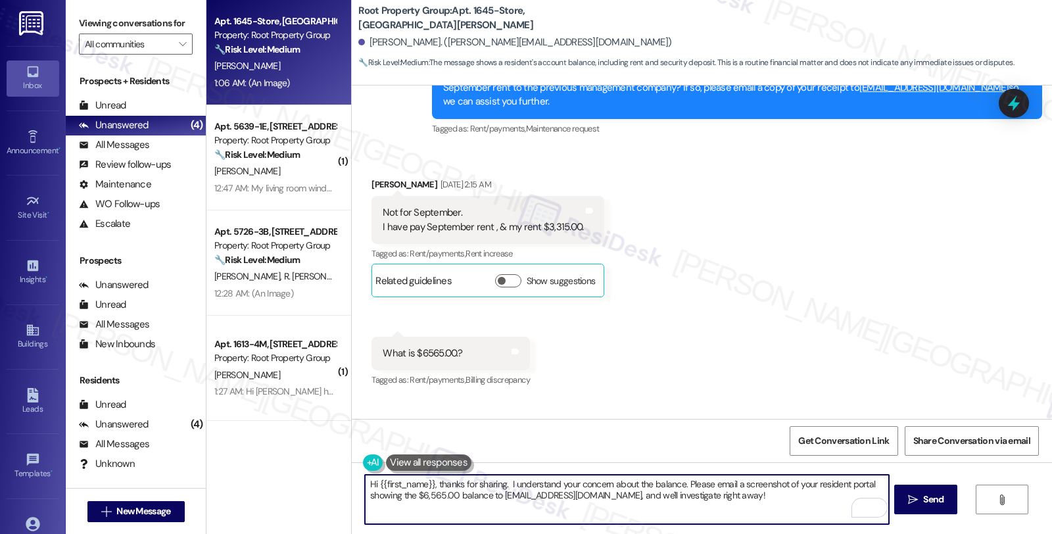
click at [503, 483] on textarea "Hi {{first_name}}, thanks for sharing. I understand your concern about the bala…" at bounding box center [626, 499] width 523 height 49
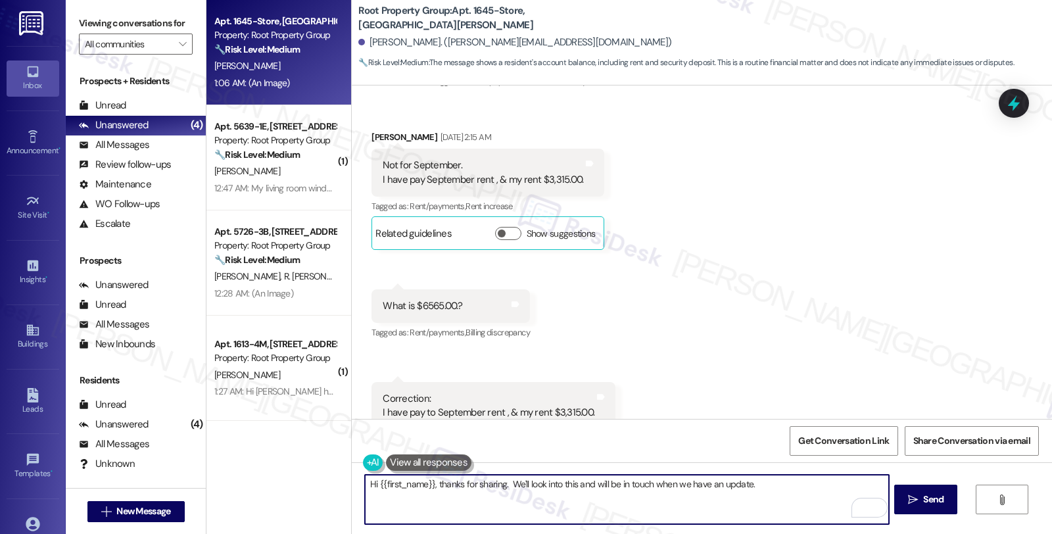
scroll to position [731, 0]
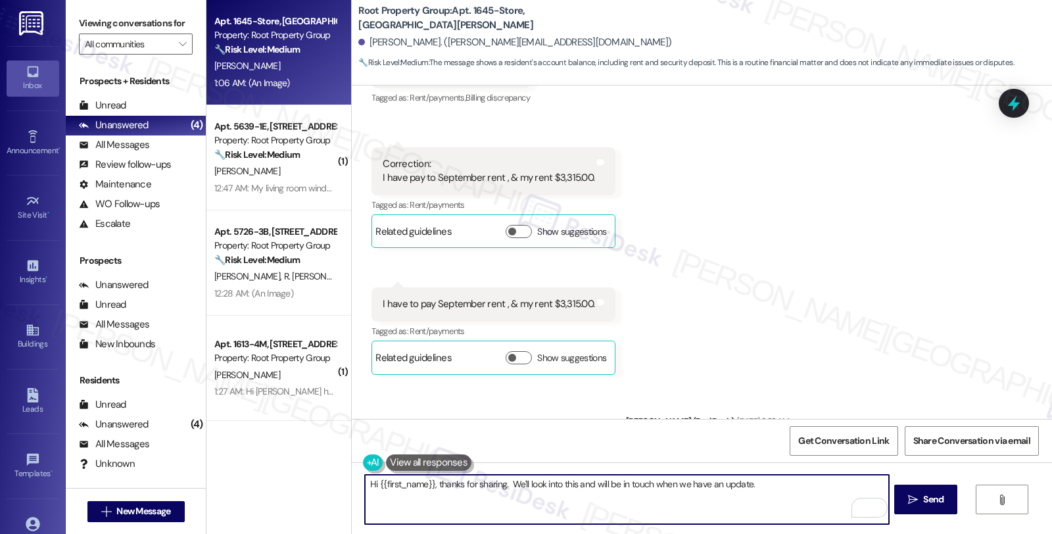
drag, startPoint x: 646, startPoint y: 487, endPoint x: 797, endPoint y: 491, distance: 151.3
click at [797, 491] on textarea "Hi {{first_name}}, thanks for sharing. We'll look into this and will be in touc…" at bounding box center [626, 499] width 523 height 49
click at [801, 489] on textarea "Hi {{first_name}}, thanks for sharing. We'll look into this and will be in touc…" at bounding box center [626, 499] width 523 height 49
type textarea "Hi {{first_name}}, thanks for sharing. We'll look into this and will be in touc…"
click at [921, 498] on span "Send" at bounding box center [934, 500] width 26 height 14
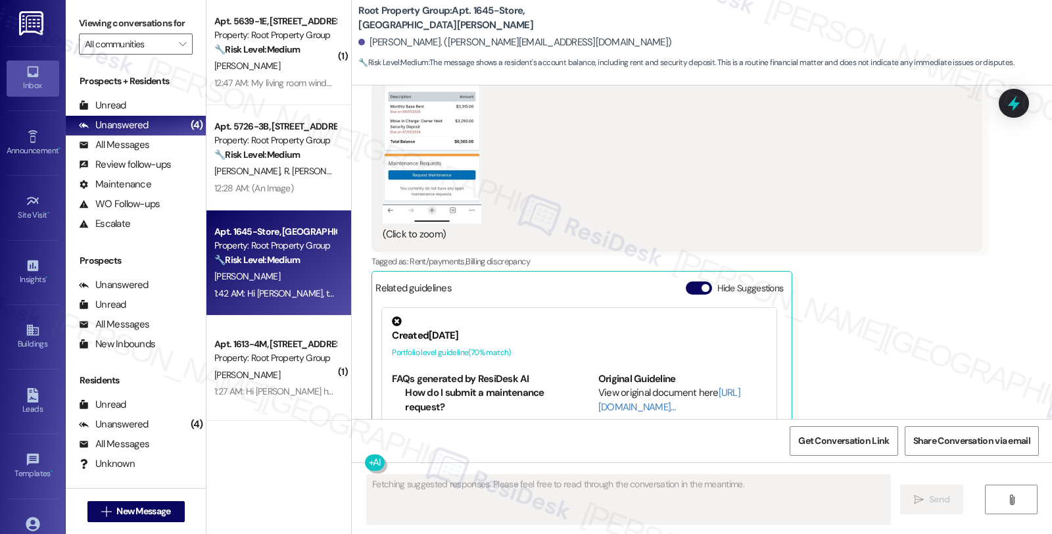
scroll to position [1764, 0]
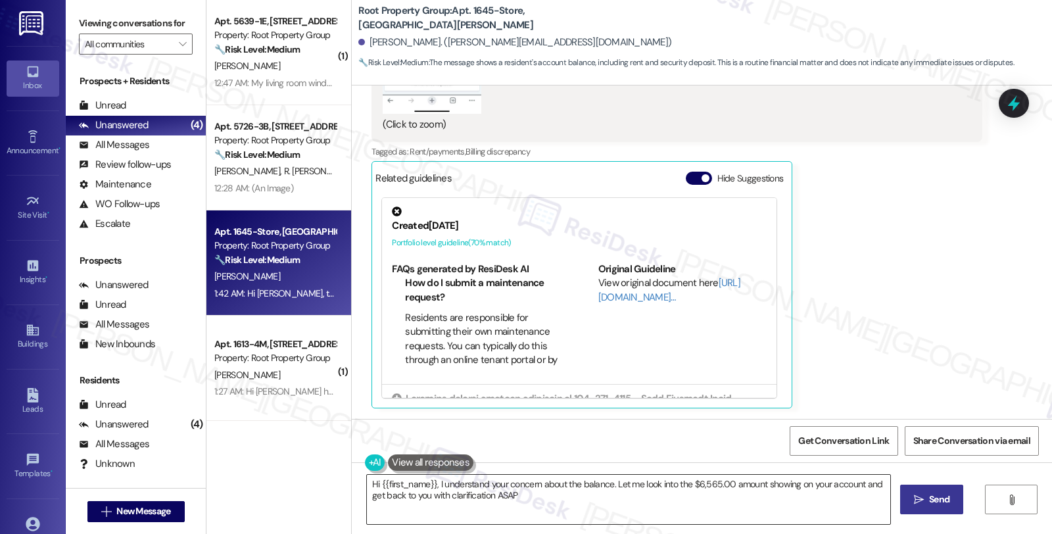
type textarea "Hi {{first_name}}, I understand your concern about the balance. Let me look int…"
click at [921, 250] on div "[PERSON_NAME] Question 1:06 AM Hi [PERSON_NAME]. As requested below screen shot…" at bounding box center [677, 11] width 610 height 796
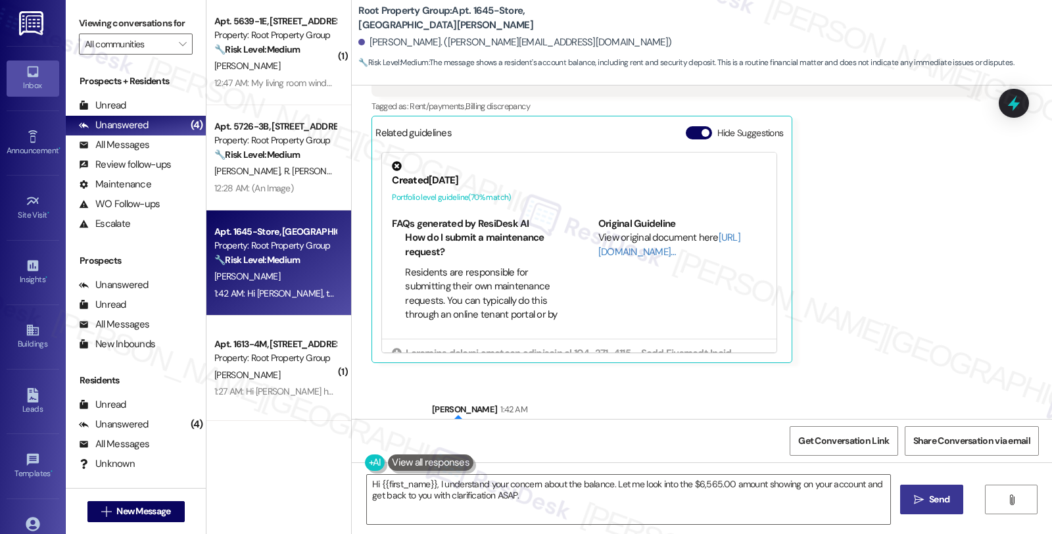
scroll to position [1870, 0]
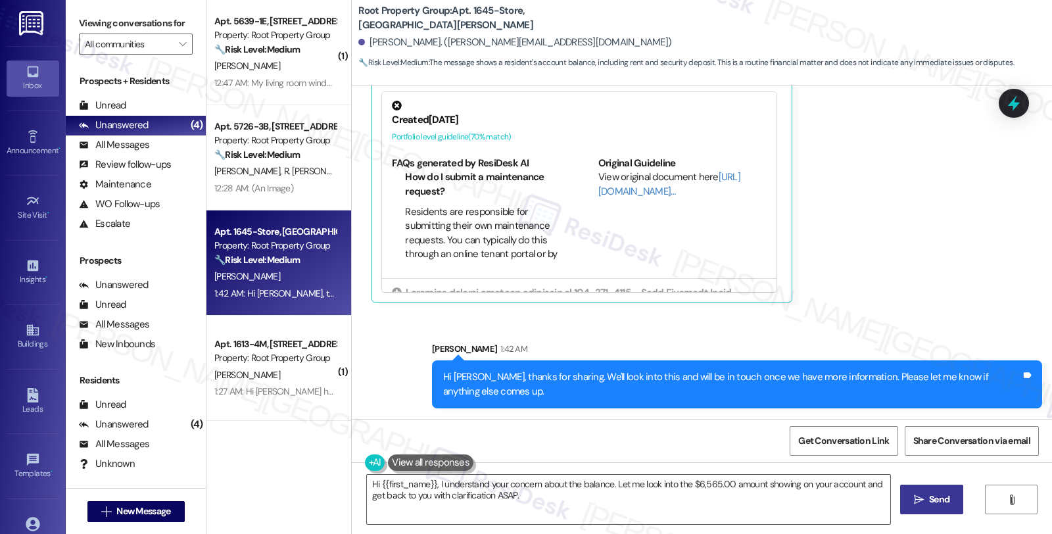
click at [1005, 103] on icon at bounding box center [1014, 103] width 22 height 22
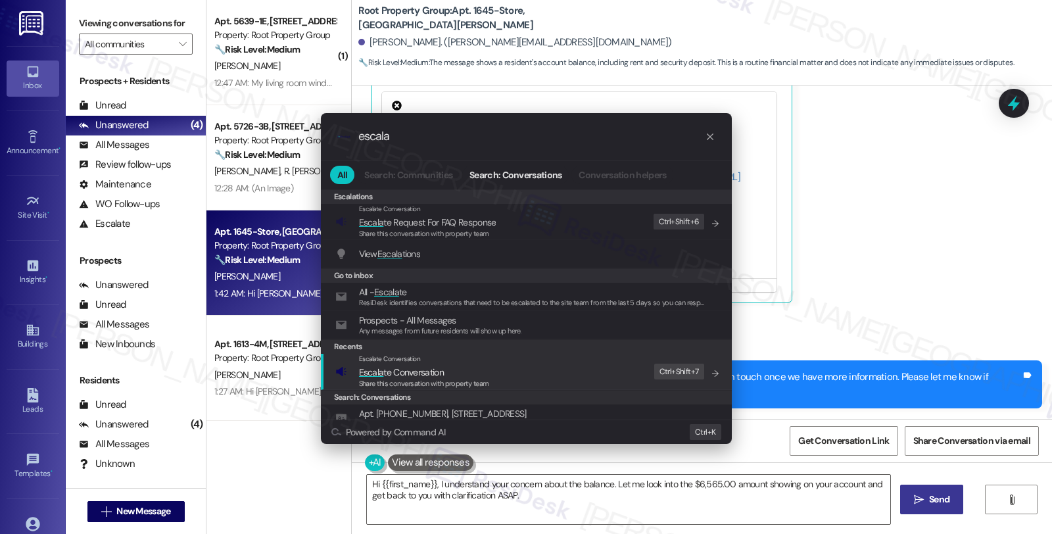
type input "escala"
click at [412, 364] on div "Escalate Conversation Escala te Conversation Share this conversation with prope…" at bounding box center [424, 372] width 130 height 36
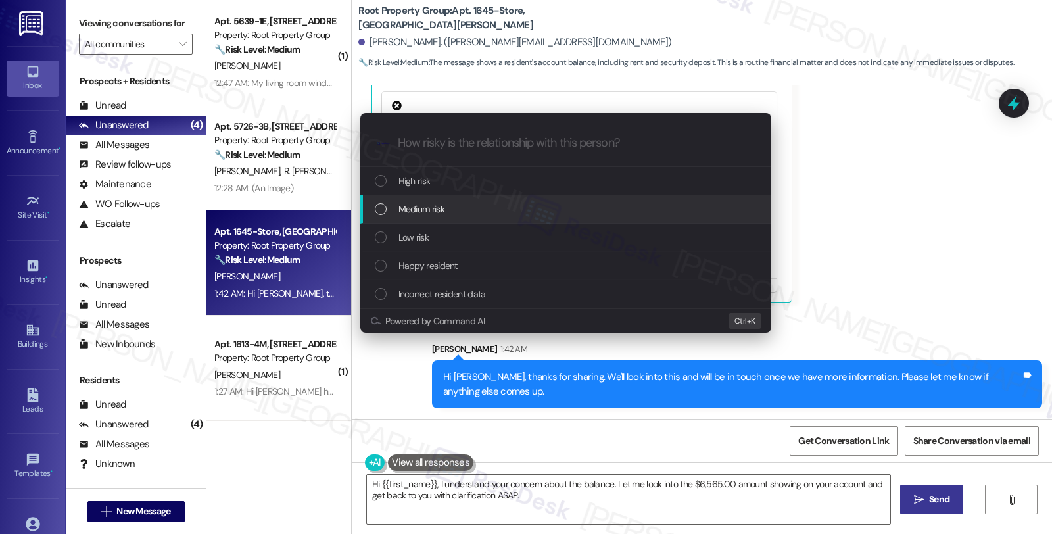
click at [402, 211] on span "Medium risk" at bounding box center [422, 209] width 46 height 14
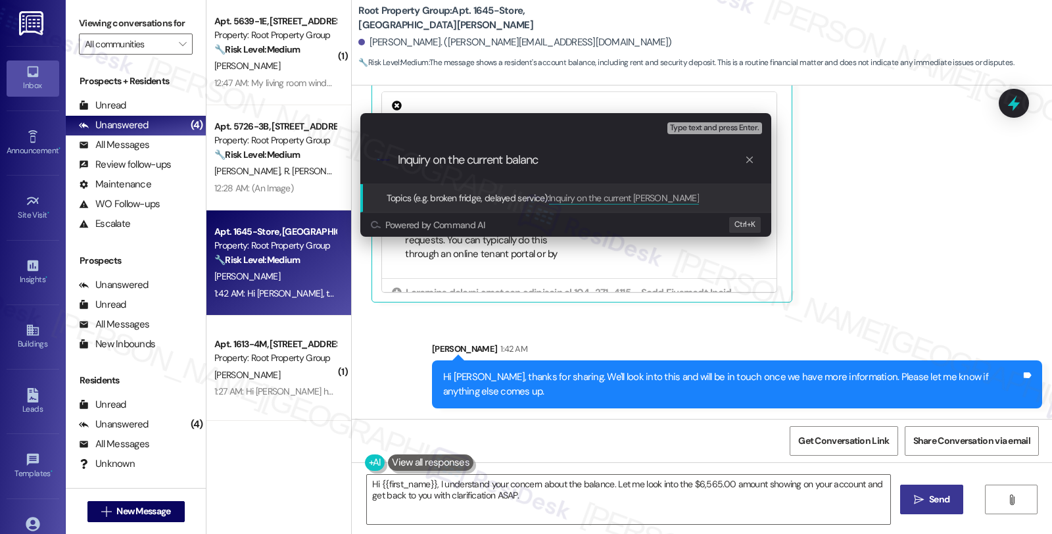
type input "Inquiry on the current balance"
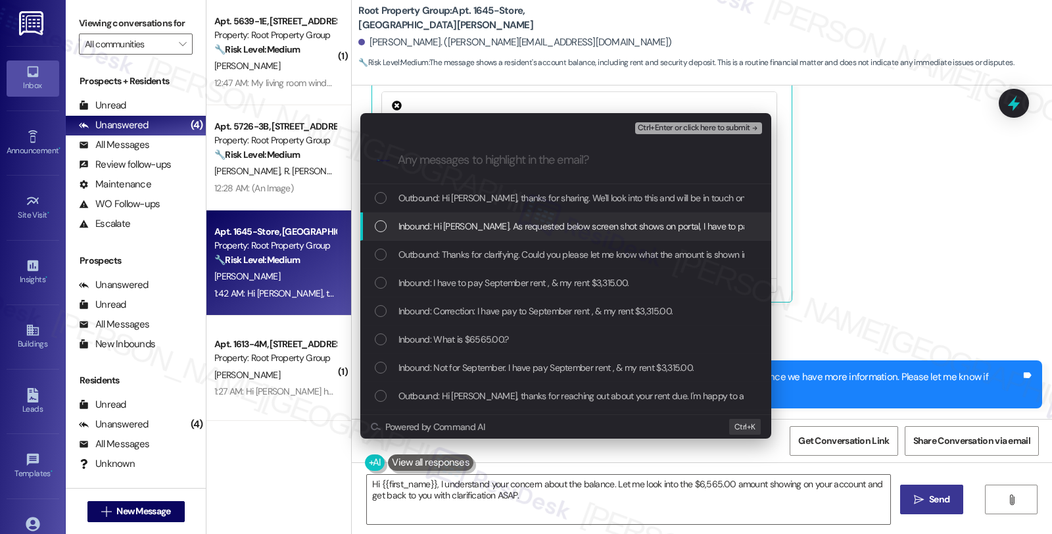
click at [469, 228] on span "Inbound: Hi [PERSON_NAME]. As requested below screen shot shows on portal, I ha…" at bounding box center [800, 226] width 802 height 14
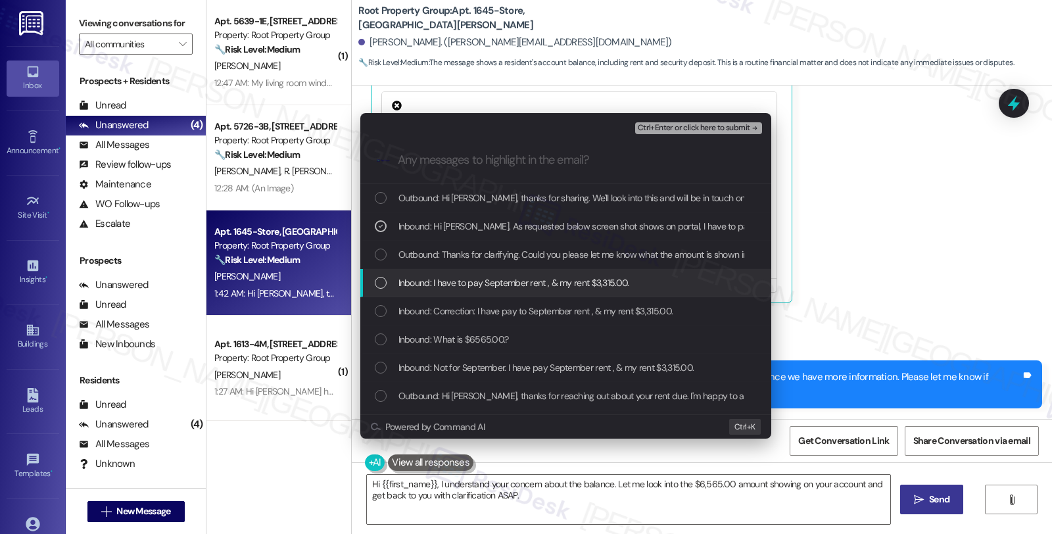
click at [470, 287] on span "Inbound: I have to pay September rent , & my rent $3,315.00." at bounding box center [514, 283] width 231 height 14
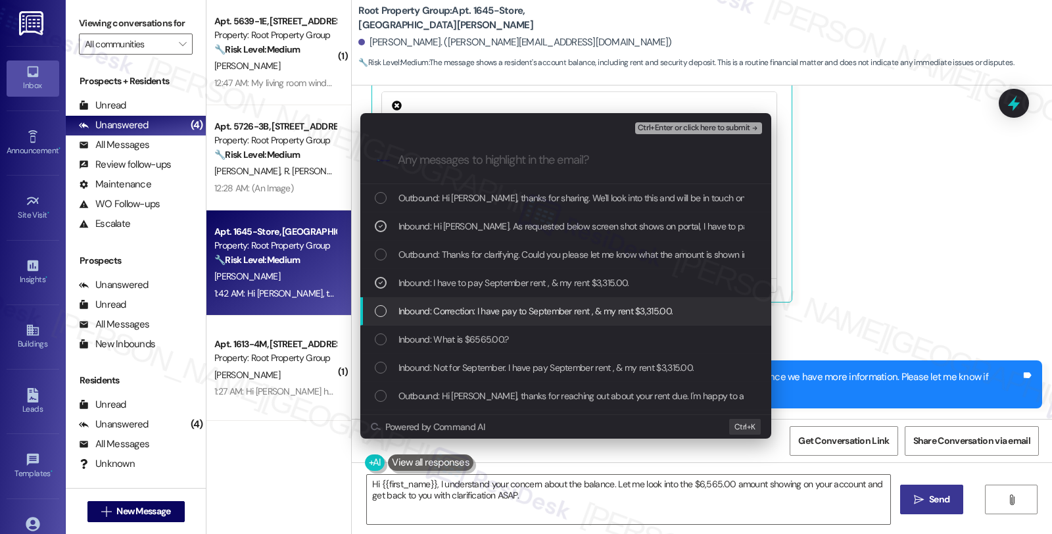
click at [477, 304] on span "Inbound: Correction: I have pay to September rent , & my rent $3,315.00." at bounding box center [536, 311] width 275 height 14
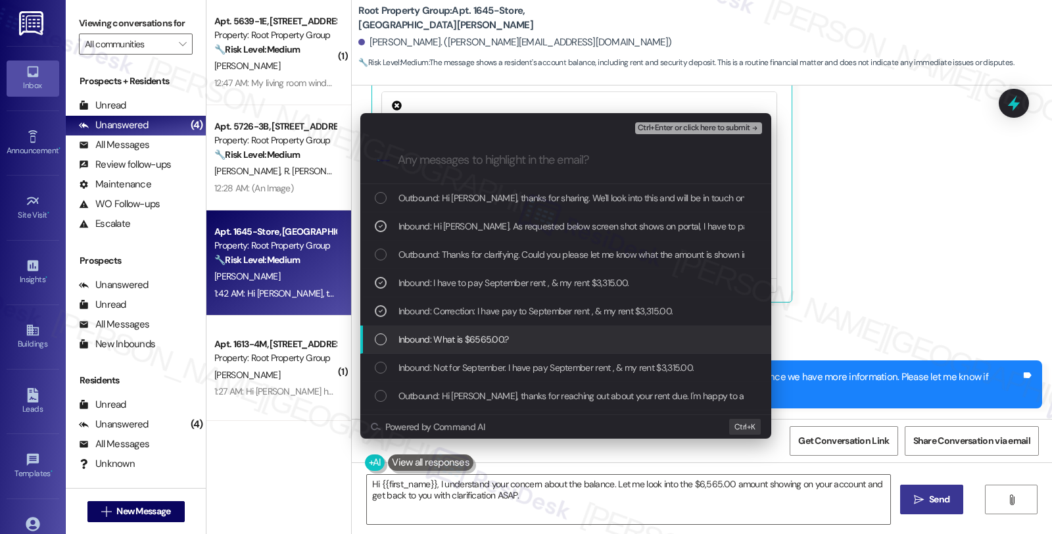
click at [484, 341] on span "Inbound: What is $6565.00.?" at bounding box center [454, 339] width 110 height 14
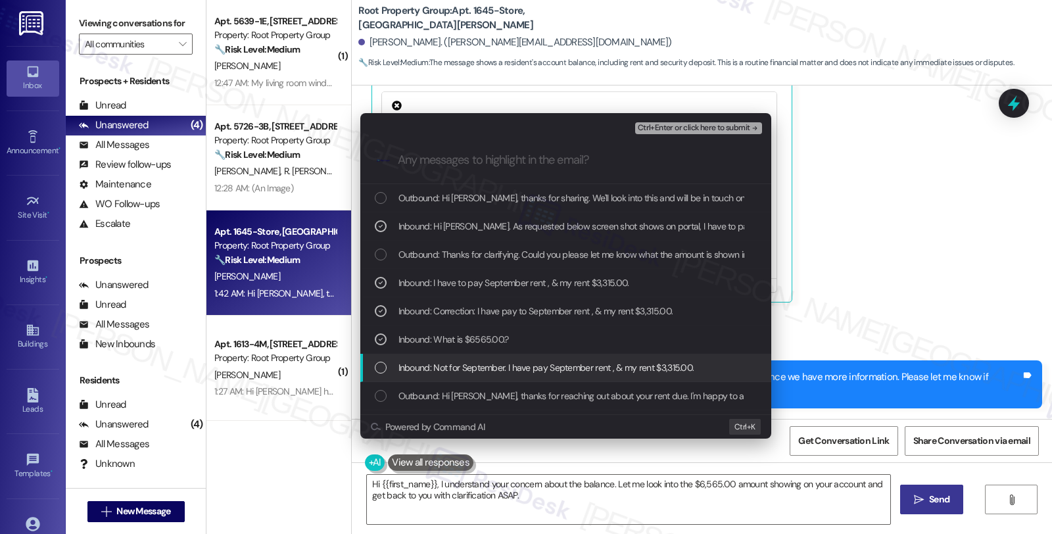
click at [468, 367] on span "Inbound: Not for September. I have pay September rent , & my rent $3,315.00." at bounding box center [547, 367] width 296 height 14
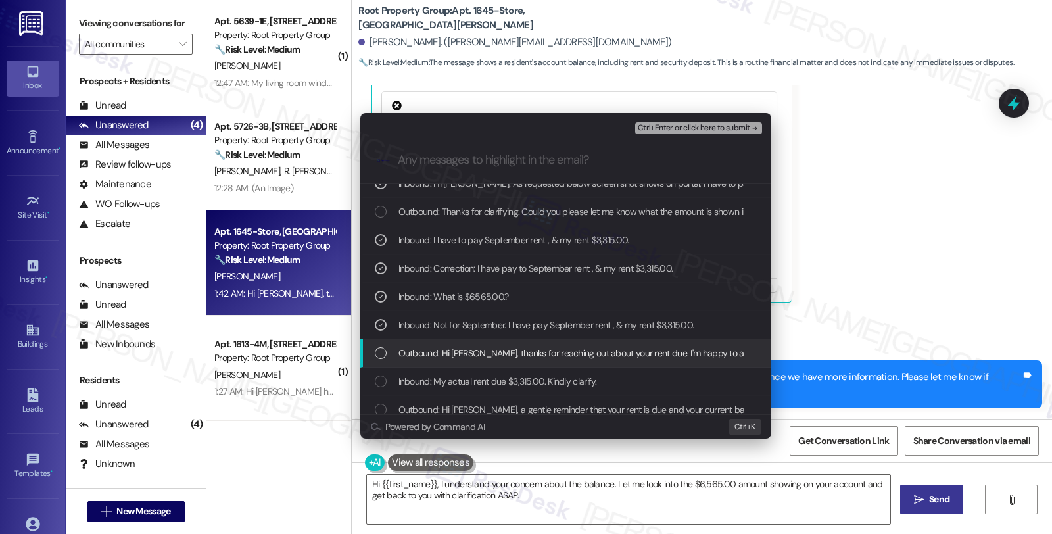
scroll to position [53, 0]
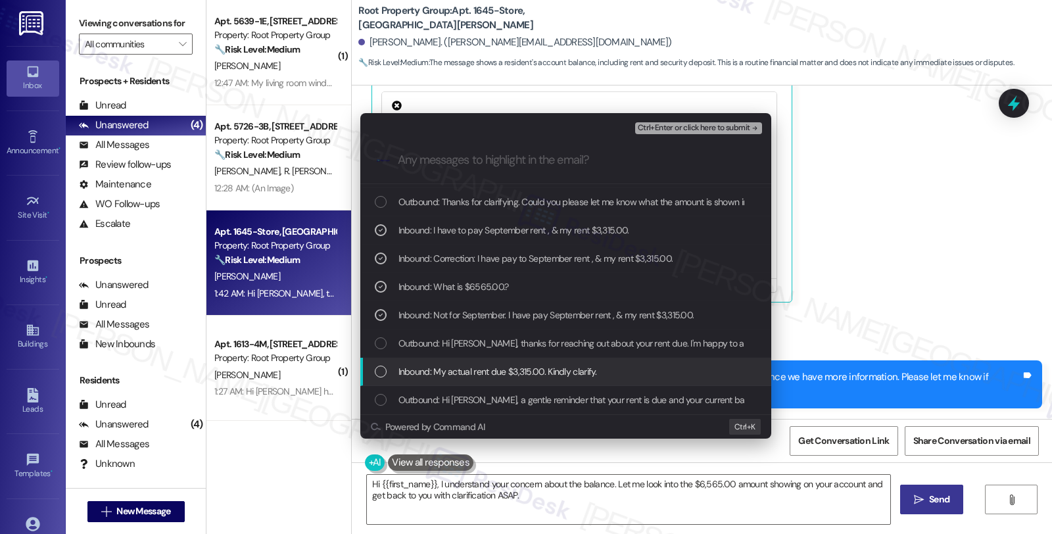
click at [508, 370] on span "Inbound: My actual rent due $3,315.00. Kindly clarify." at bounding box center [498, 371] width 199 height 14
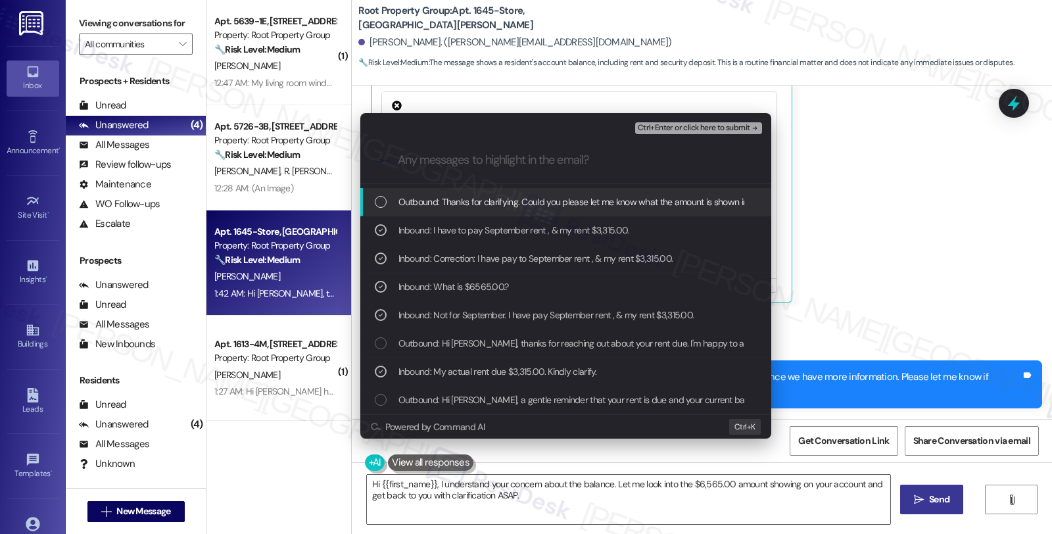
click at [689, 128] on span "Ctrl+Enter or click here to submit" at bounding box center [694, 128] width 112 height 9
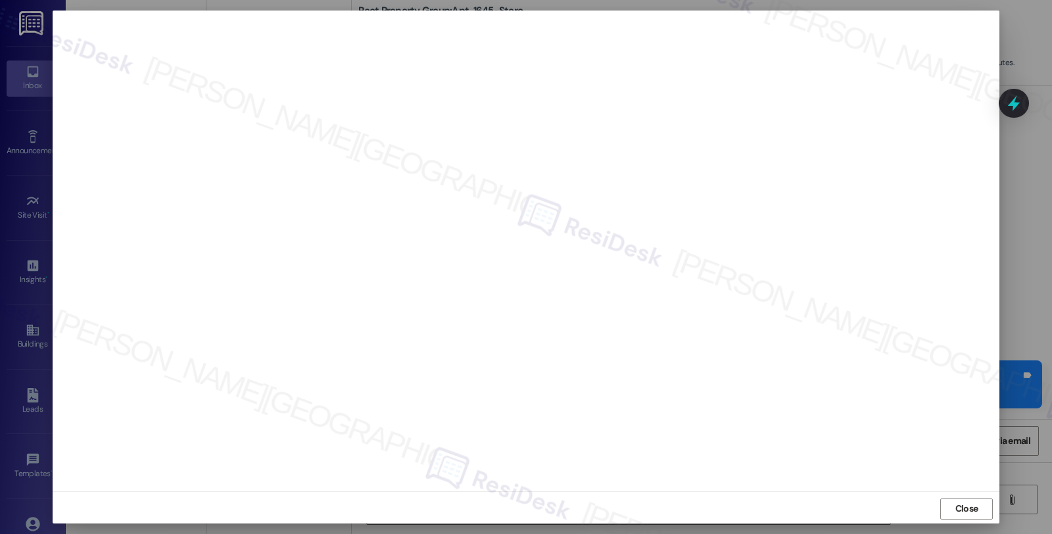
scroll to position [2, 0]
click at [969, 506] on span "Close" at bounding box center [967, 507] width 23 height 14
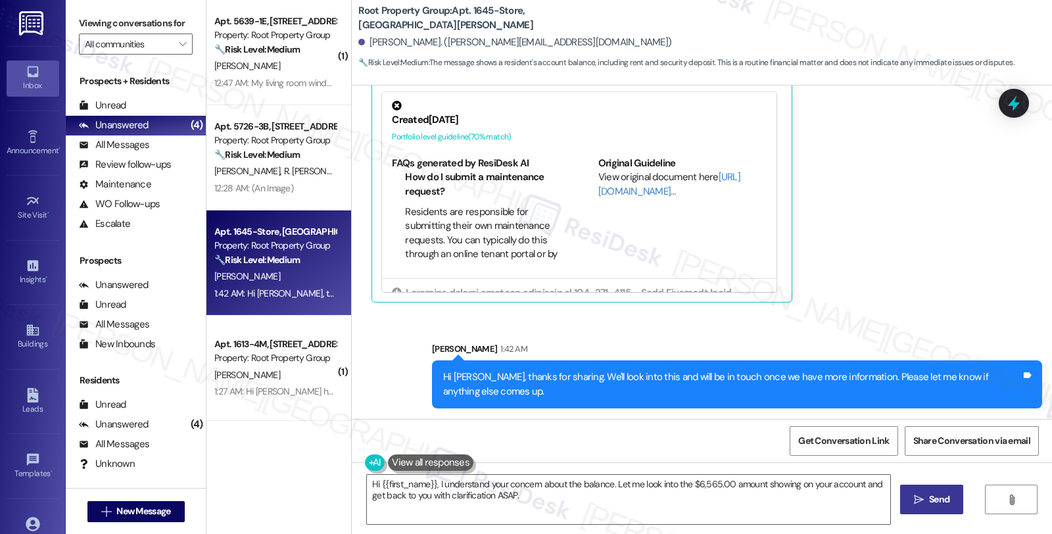
click at [1000, 113] on div at bounding box center [1014, 103] width 30 height 29
click at [1017, 107] on icon at bounding box center [1014, 103] width 22 height 22
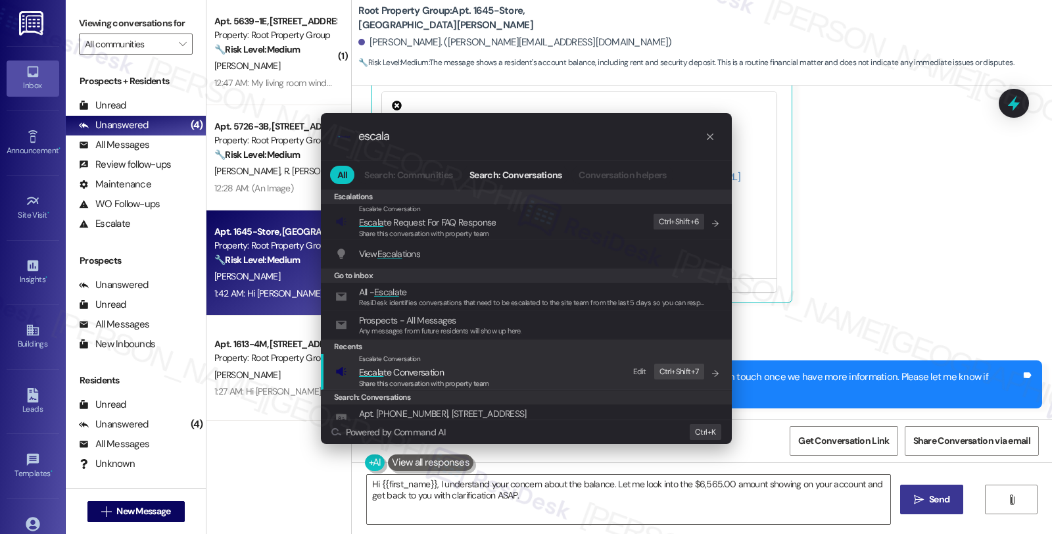
type input "escala"
click at [425, 377] on span "Escala te Conversation" at bounding box center [401, 372] width 85 height 12
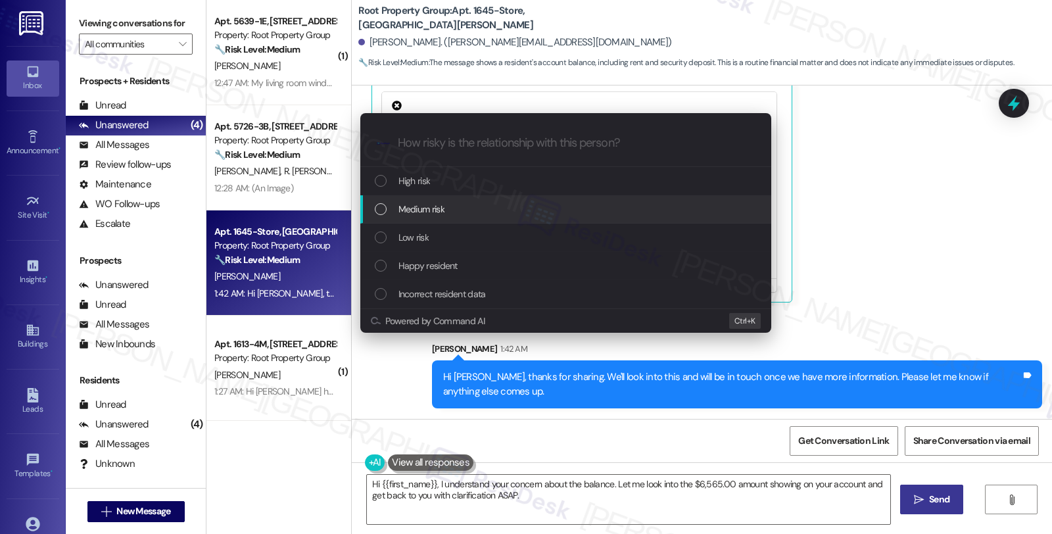
click at [433, 208] on span "Medium risk" at bounding box center [422, 209] width 46 height 14
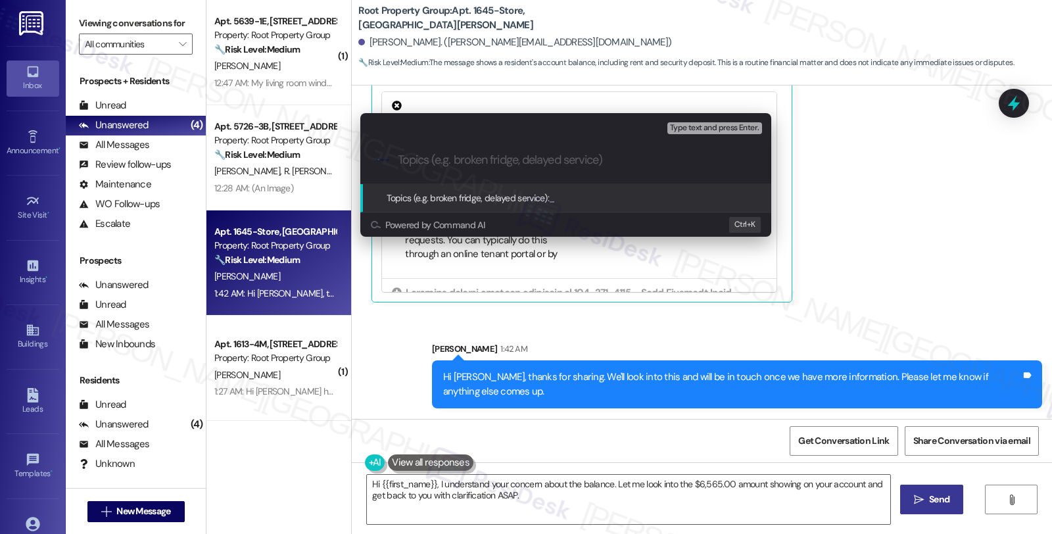
paste input "Inquiry on the current balance"
type input "Inquiry on the current balance"
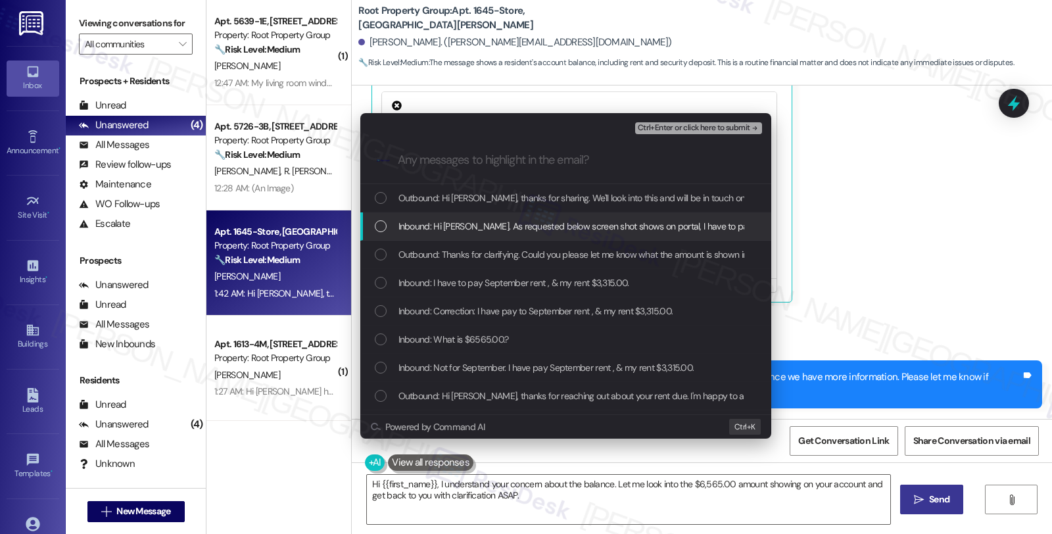
click at [431, 222] on span "Inbound: Hi [PERSON_NAME]. As requested below screen shot shows on portal, I ha…" at bounding box center [800, 226] width 802 height 14
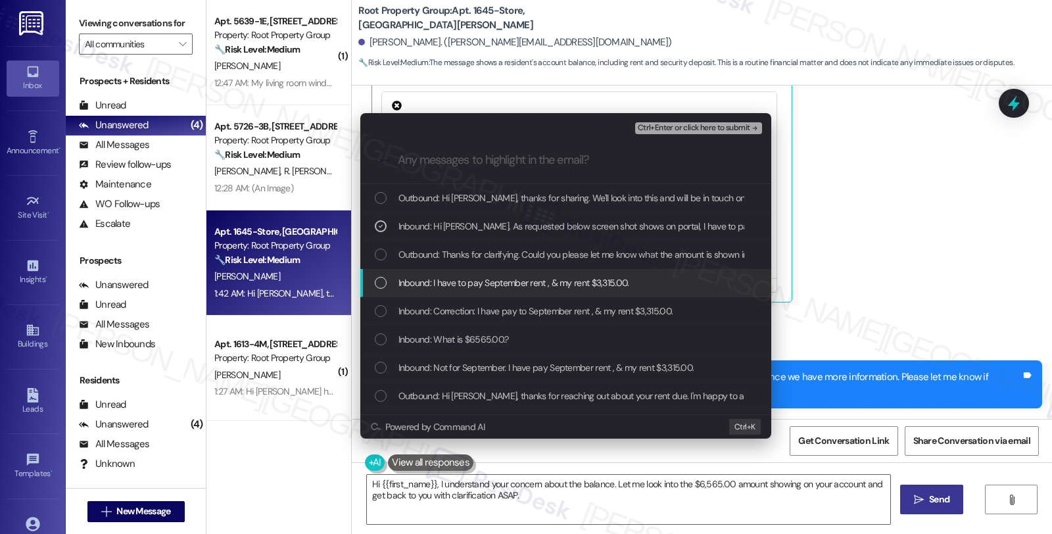
click at [431, 274] on div "Inbound: I have to pay September rent , & my rent $3,315.00." at bounding box center [565, 283] width 411 height 28
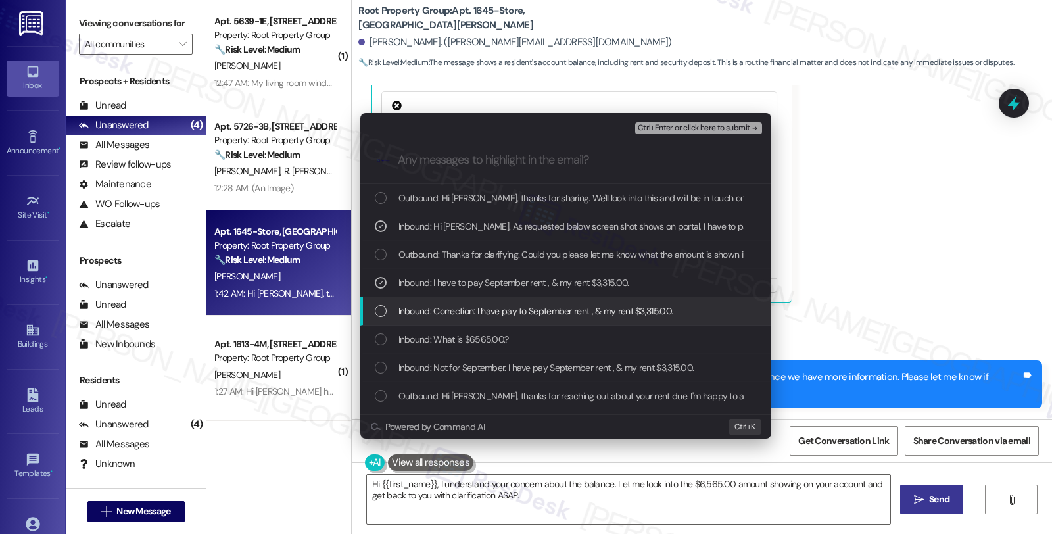
click at [434, 311] on span "Inbound: Correction: I have pay to September rent , & my rent $3,315.00." at bounding box center [536, 311] width 275 height 14
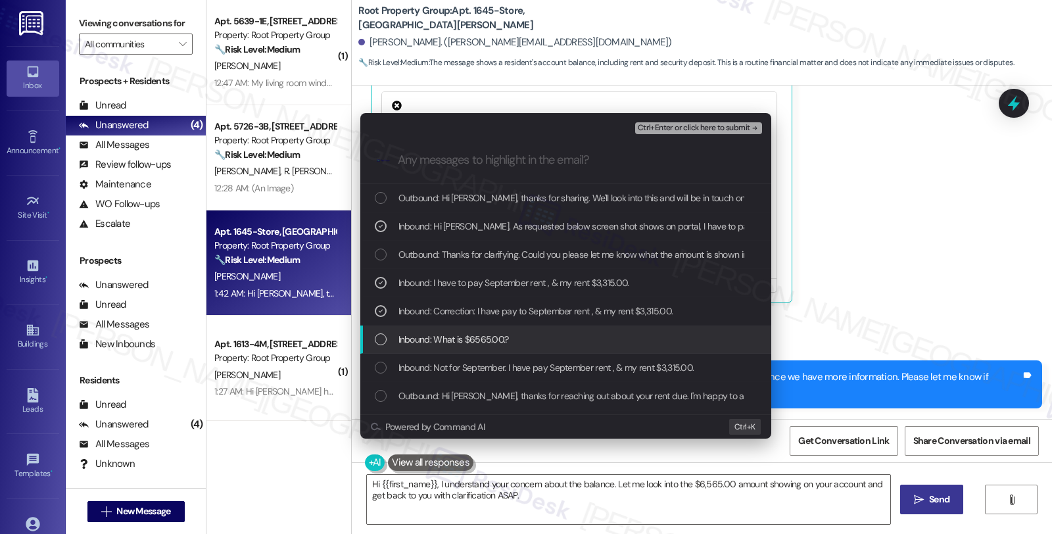
click at [438, 335] on span "Inbound: What is $6565.00.?" at bounding box center [454, 339] width 110 height 14
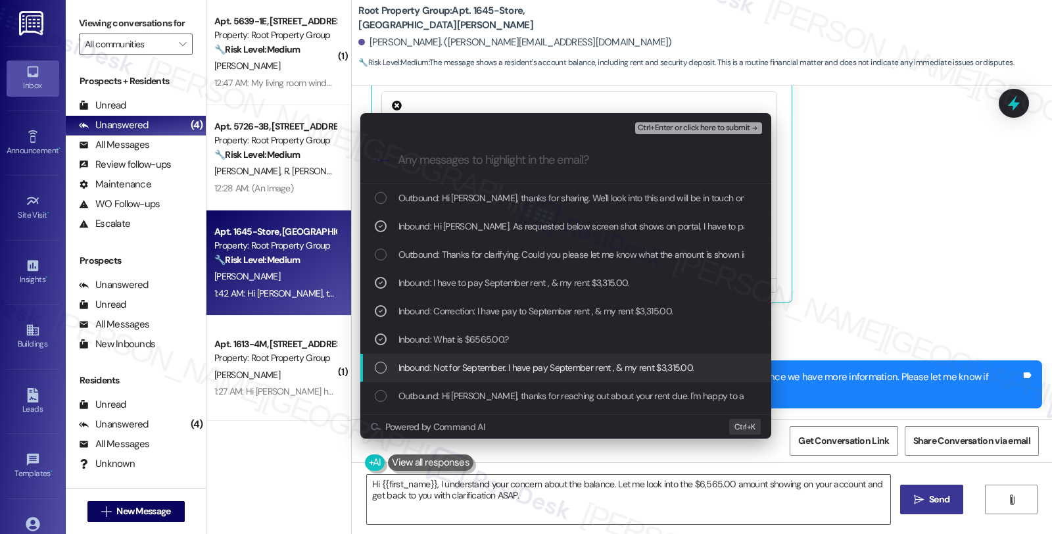
click at [451, 368] on span "Inbound: Not for September. I have pay September rent , & my rent $3,315.00." at bounding box center [547, 367] width 296 height 14
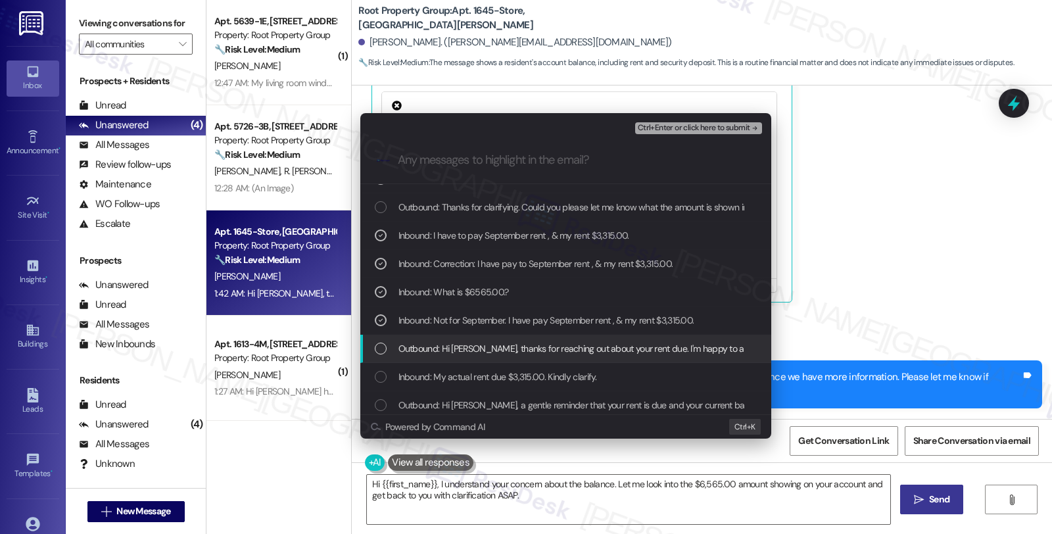
scroll to position [53, 0]
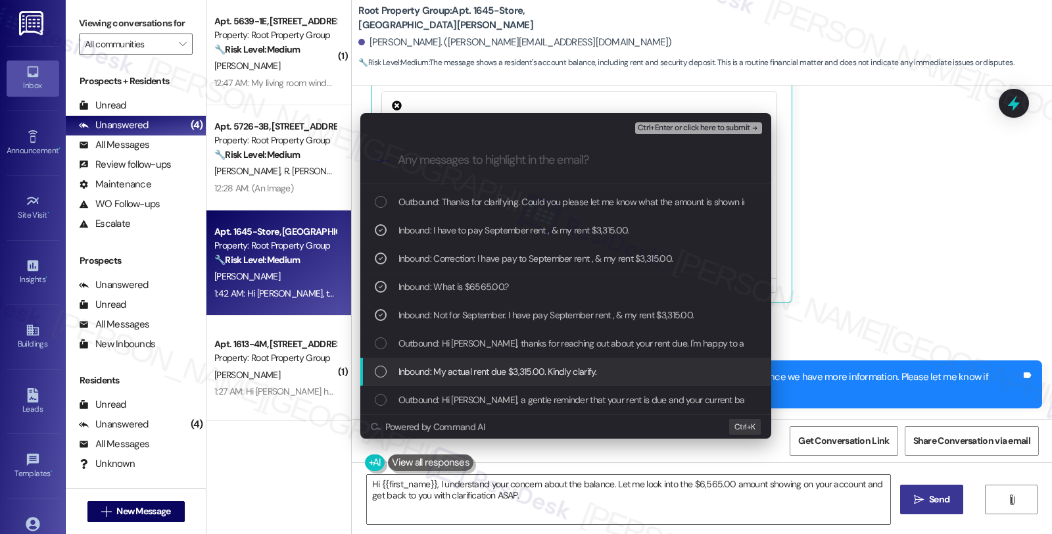
click at [456, 367] on span "Inbound: My actual rent due $3,315.00. Kindly clarify." at bounding box center [498, 371] width 199 height 14
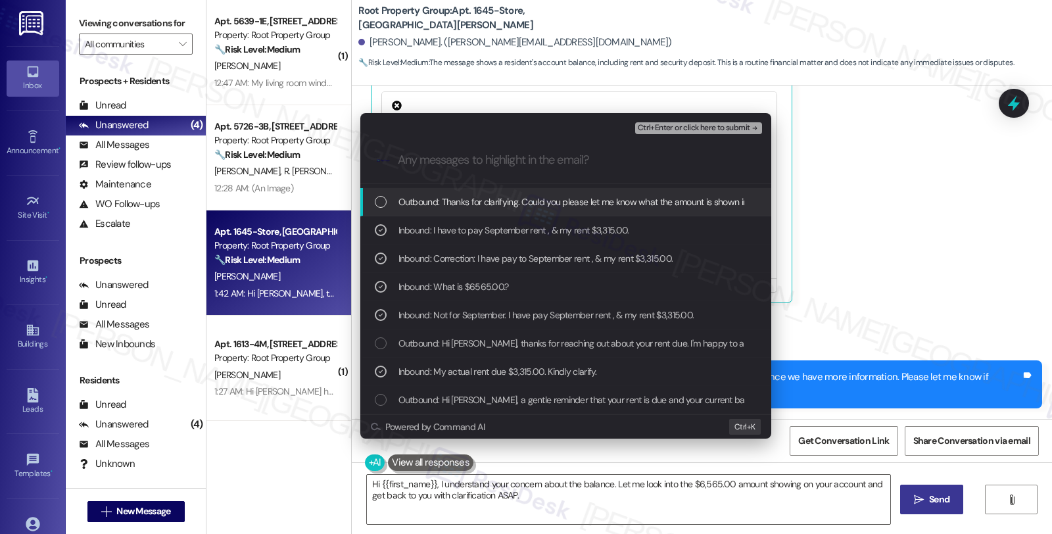
click at [708, 129] on span "Ctrl+Enter or click here to submit" at bounding box center [694, 128] width 112 height 9
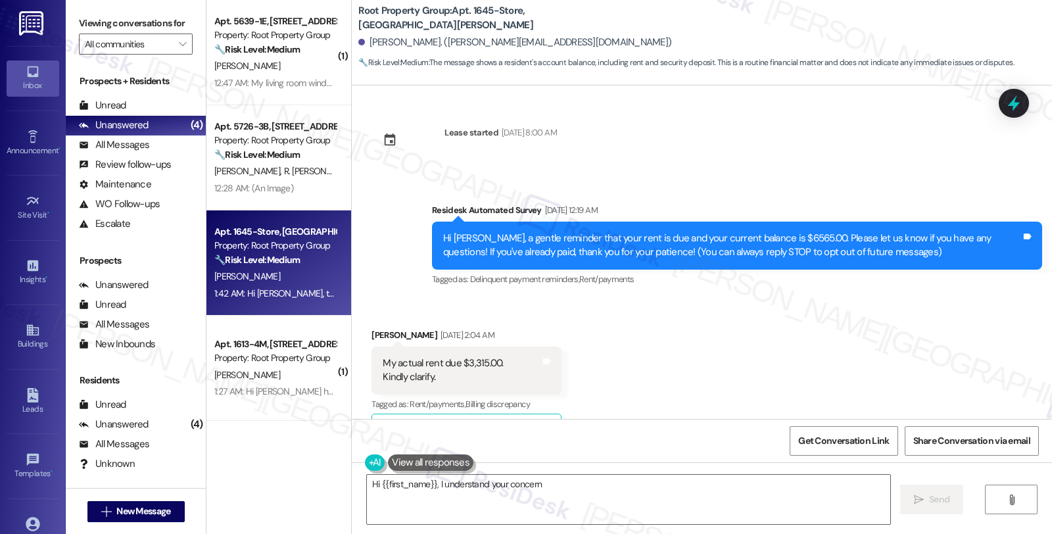
scroll to position [1764, 0]
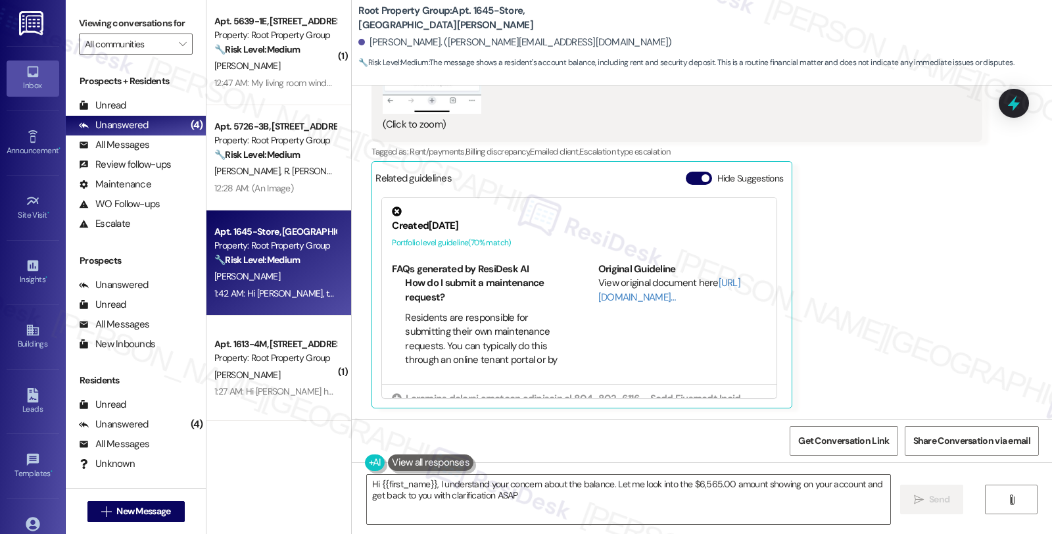
type textarea "Hi {{first_name}}, I understand your concern about the balance. Let me look int…"
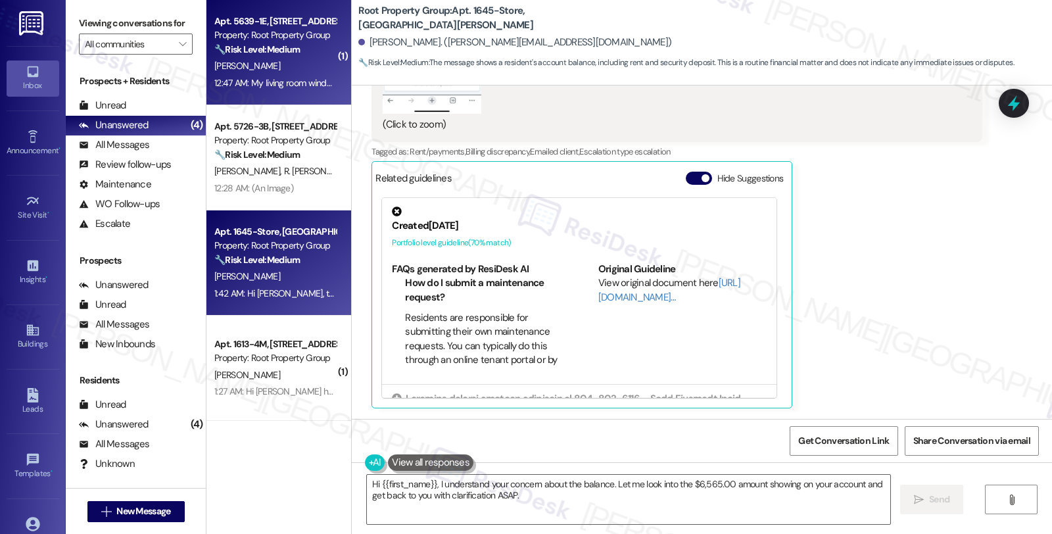
click at [326, 68] on div "[PERSON_NAME]" at bounding box center [275, 66] width 124 height 16
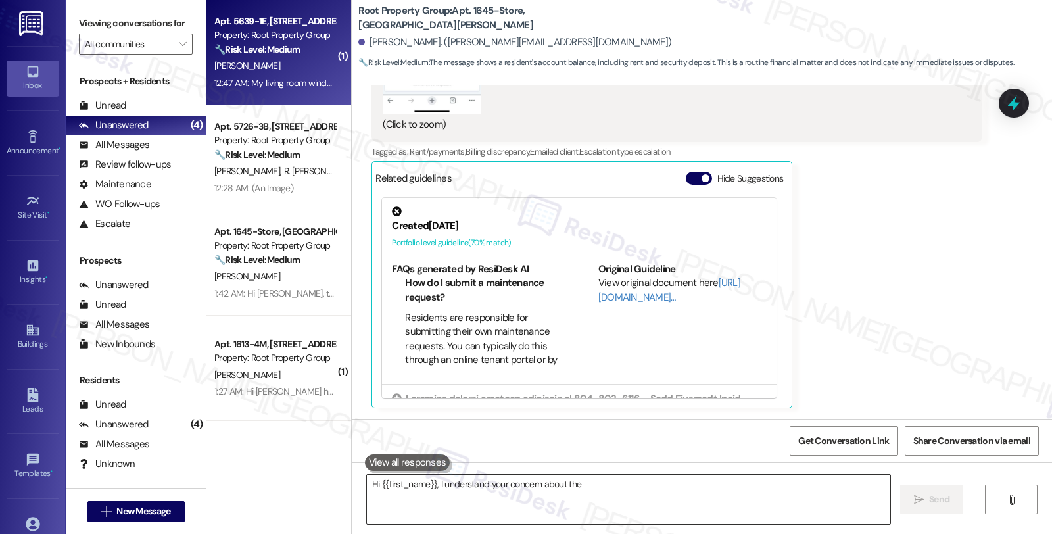
type textarea "Hi {{first_name}}, I understand your concern about the"
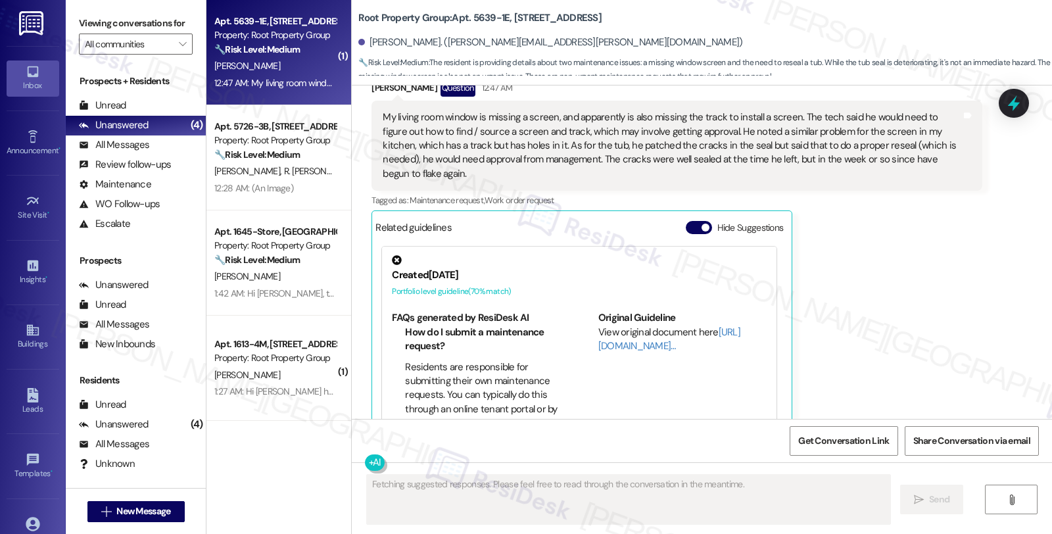
scroll to position [1793, 0]
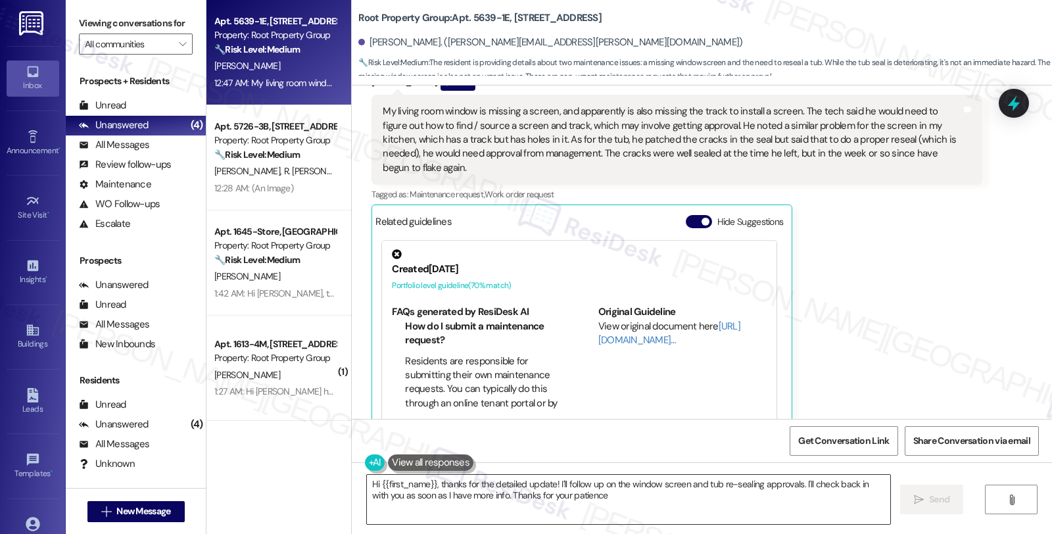
type textarea "Hi {{first_name}}, thanks for the detailed update! I'll follow up on the window…"
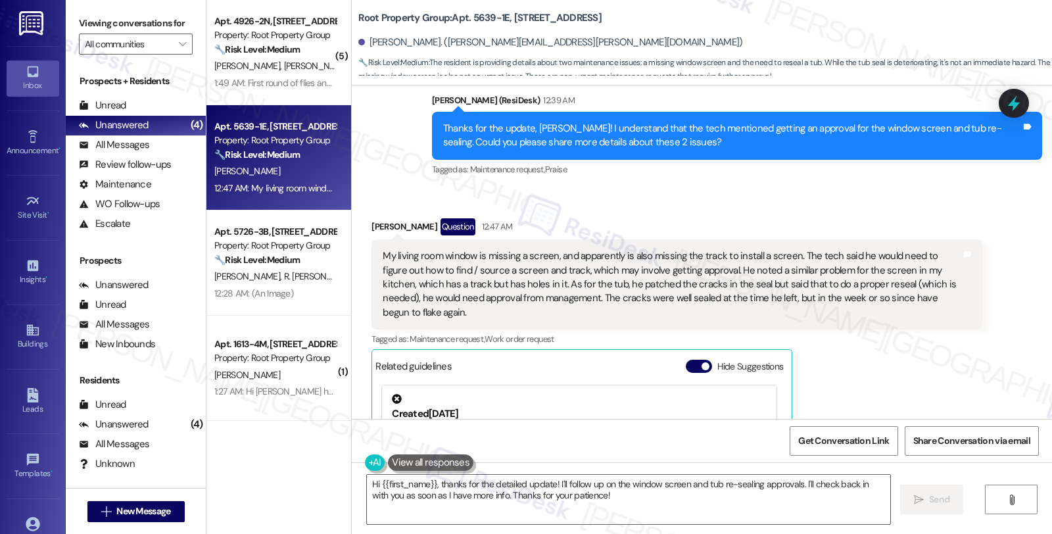
scroll to position [1648, 0]
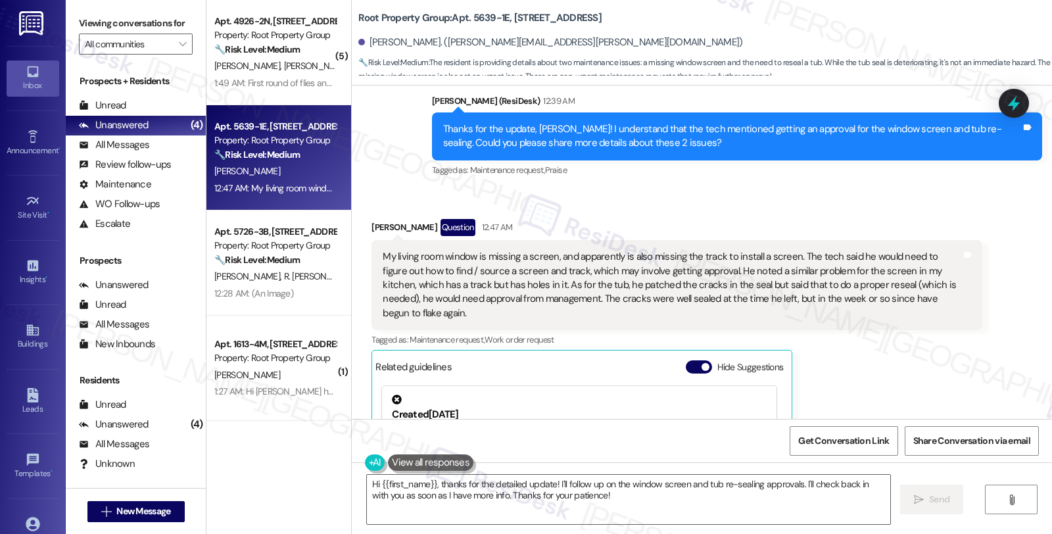
click at [951, 274] on div "My living room window is missing a screen, and apparently is also missing the t…" at bounding box center [672, 285] width 578 height 70
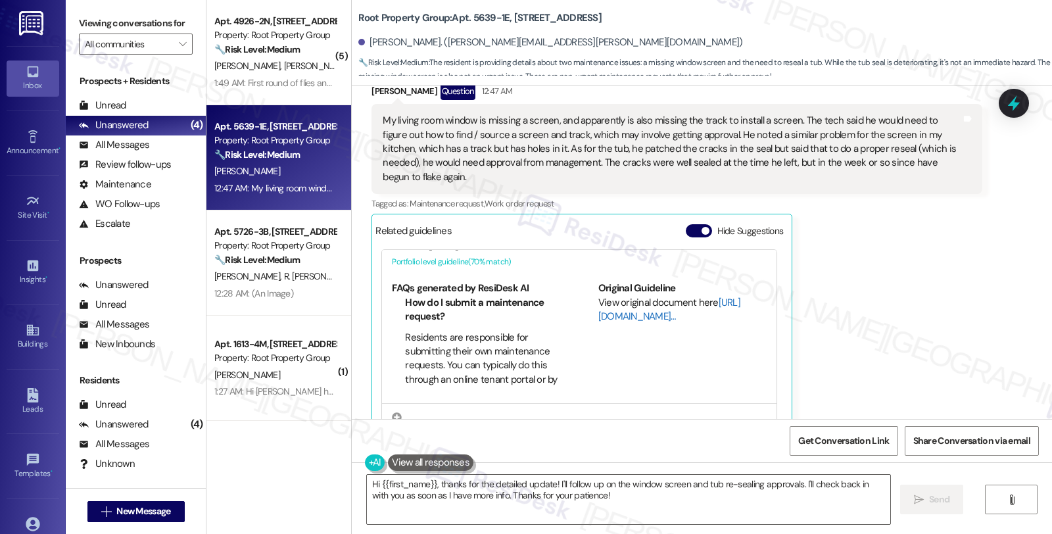
scroll to position [1794, 0]
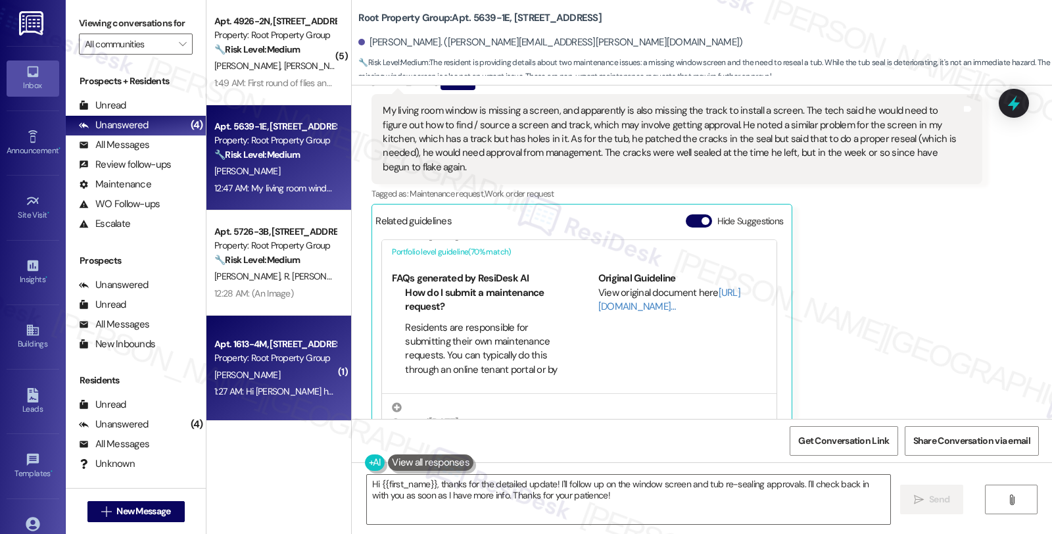
click at [304, 364] on div "Property: Root Property Group" at bounding box center [275, 358] width 122 height 14
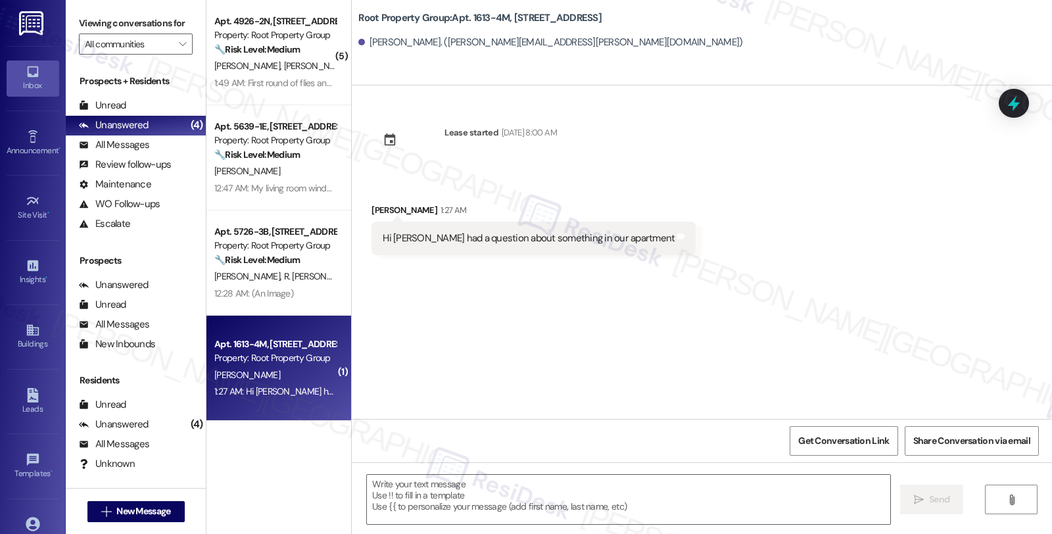
type textarea "Fetching suggested responses. Please feel free to read through the conversation…"
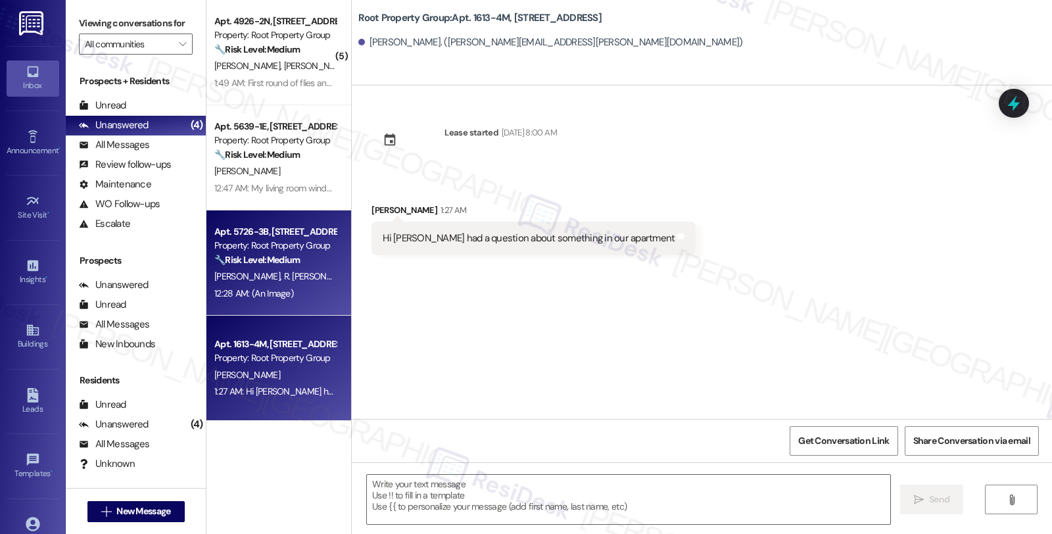
click at [312, 258] on div "🔧 Risk Level: Medium The resident is reporting smoking and littering in the ent…" at bounding box center [275, 260] width 122 height 14
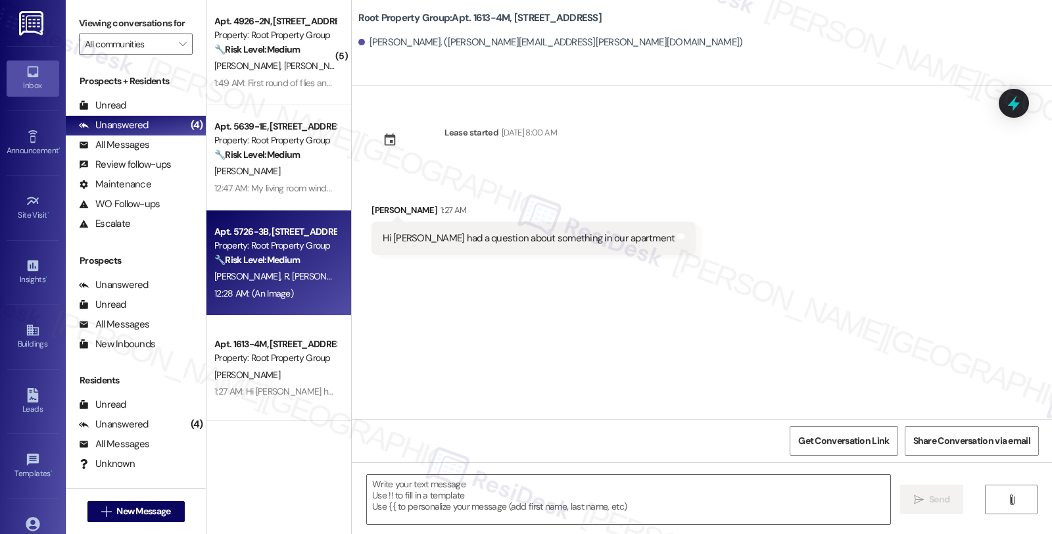
type textarea "Fetching suggested responses. Please feel free to read through the conversation…"
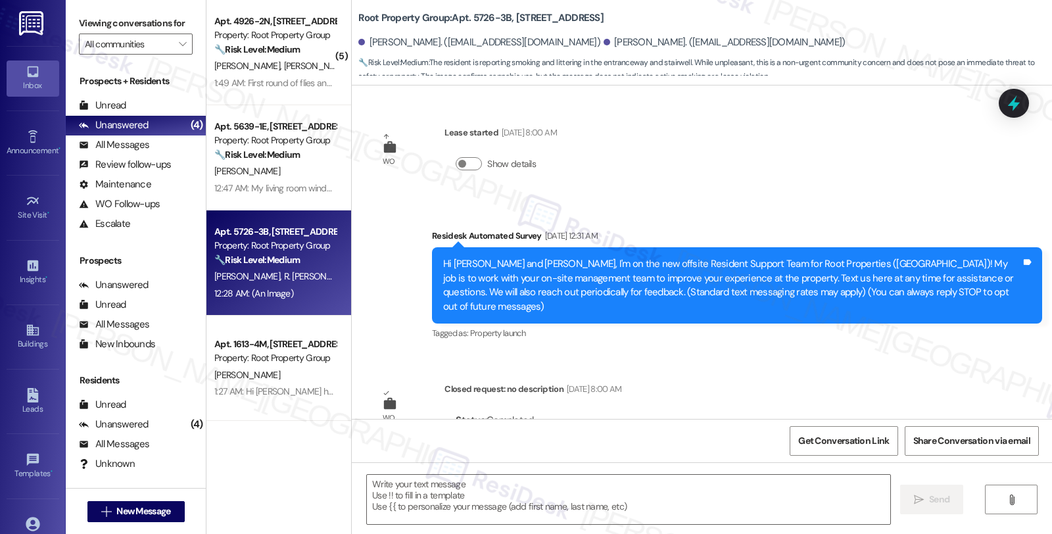
scroll to position [3953, 0]
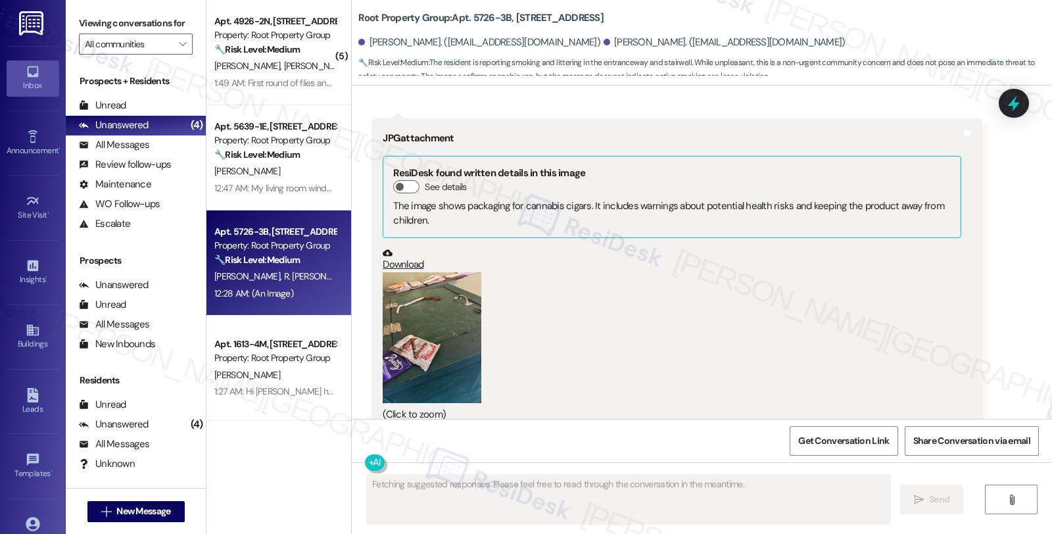
click at [432, 306] on button "Zoom image" at bounding box center [432, 338] width 99 height 132
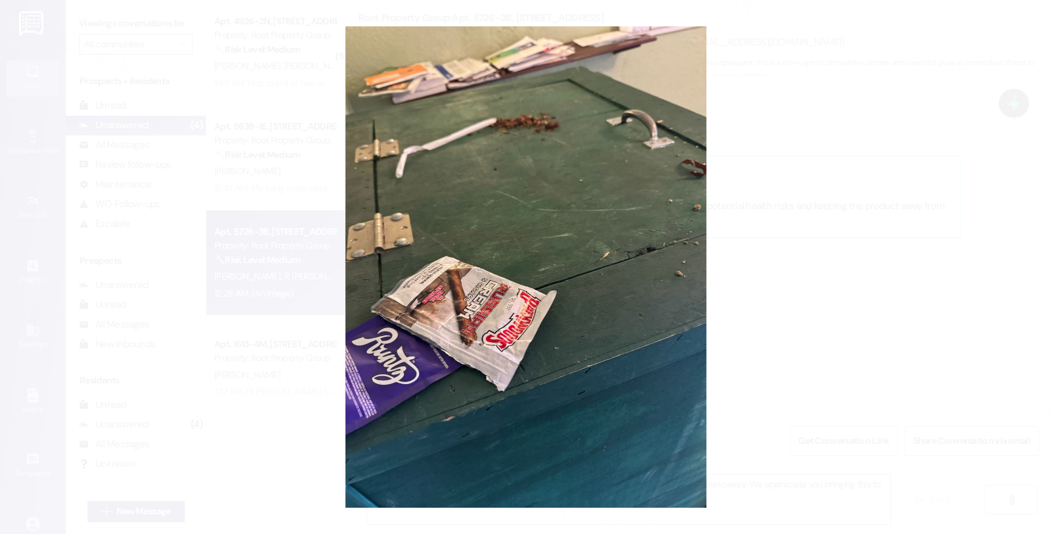
click at [687, 285] on button "Unzoom image" at bounding box center [526, 267] width 1052 height 534
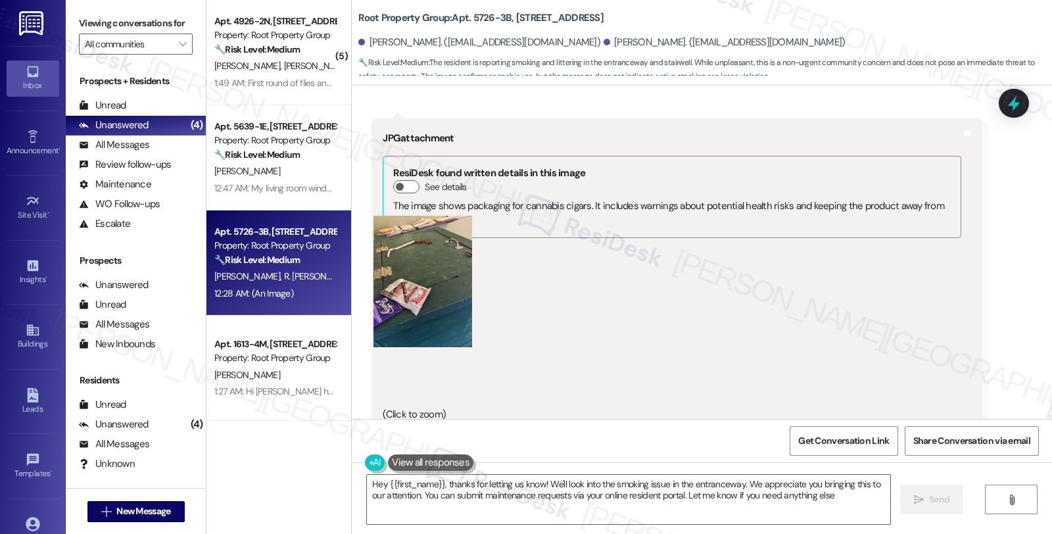
type textarea "Hey {{first_name}}, thanks for letting us know! We'll look into the smoking iss…"
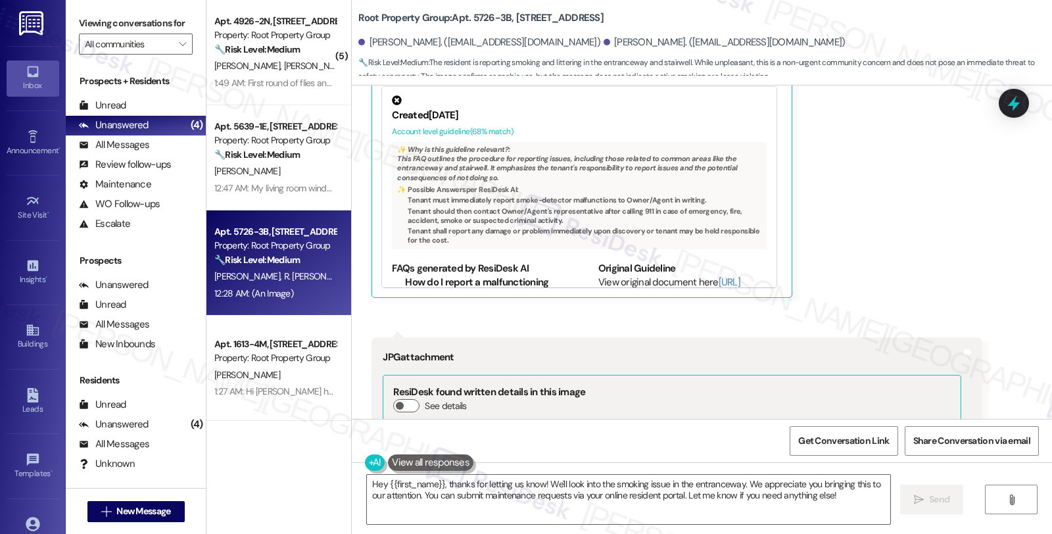
scroll to position [3733, 0]
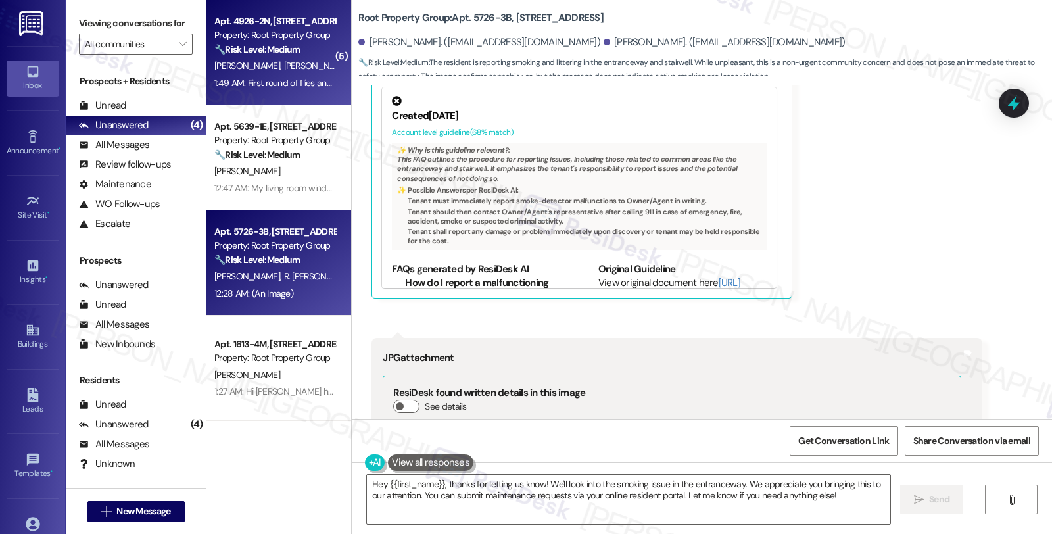
click at [318, 41] on div "Property: Root Property Group" at bounding box center [275, 35] width 122 height 14
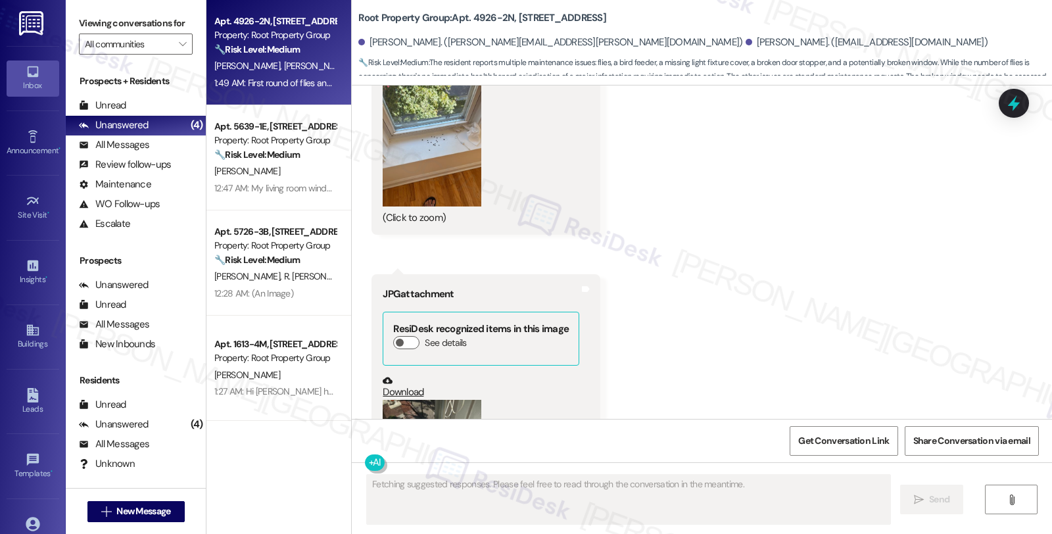
scroll to position [1114, 0]
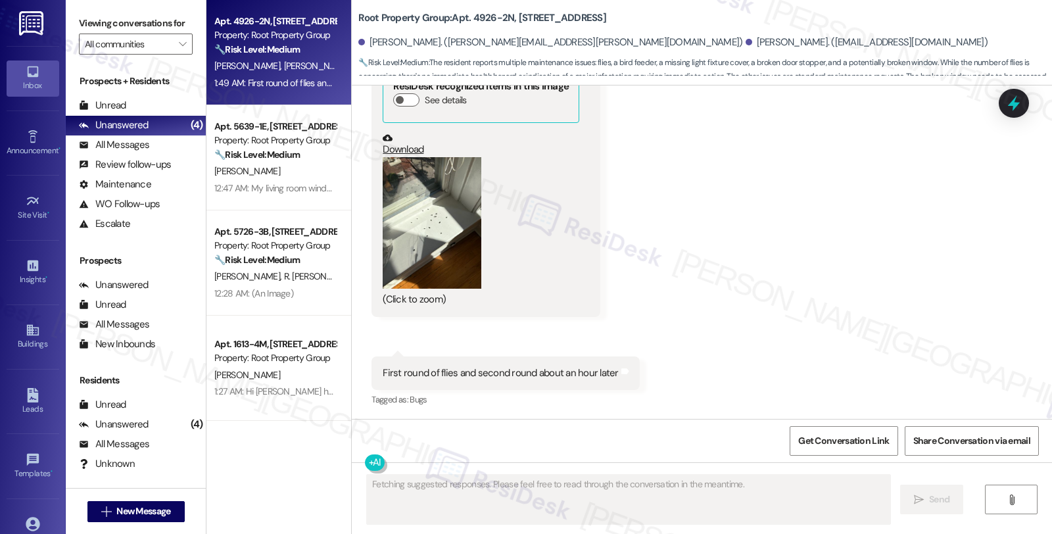
click at [424, 252] on button "Zoom image" at bounding box center [432, 223] width 99 height 132
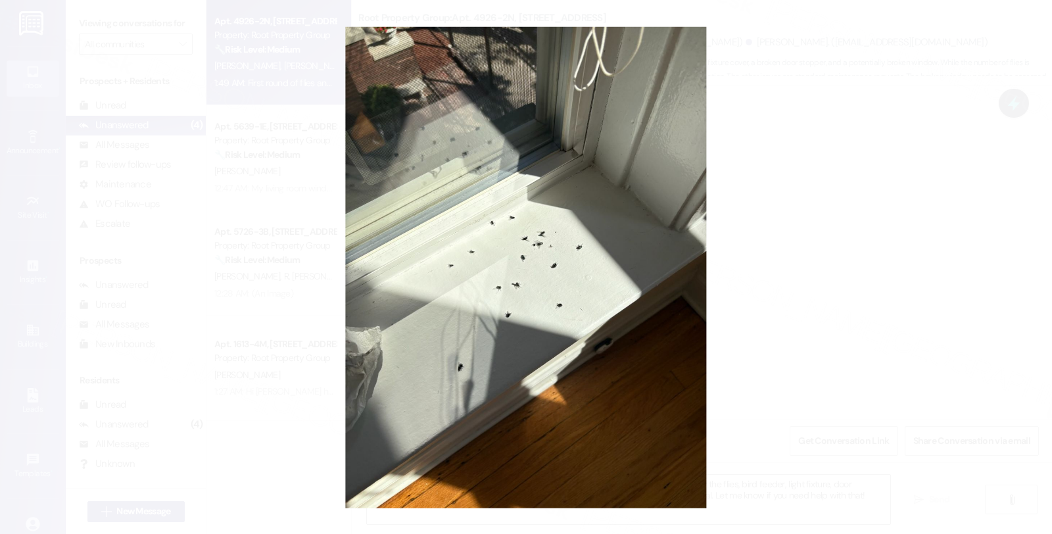
click at [842, 222] on button "Unzoom image" at bounding box center [526, 267] width 1052 height 534
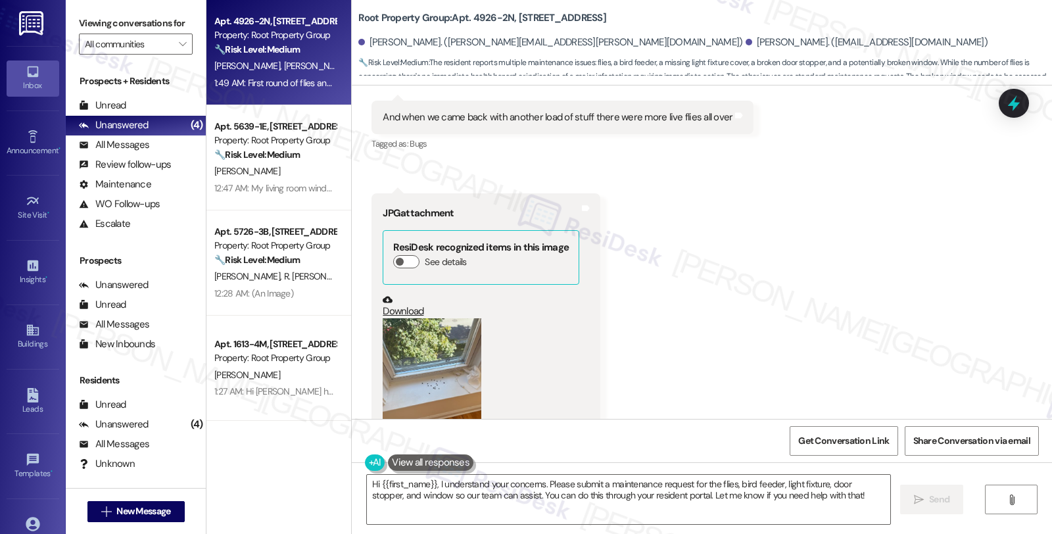
scroll to position [658, 0]
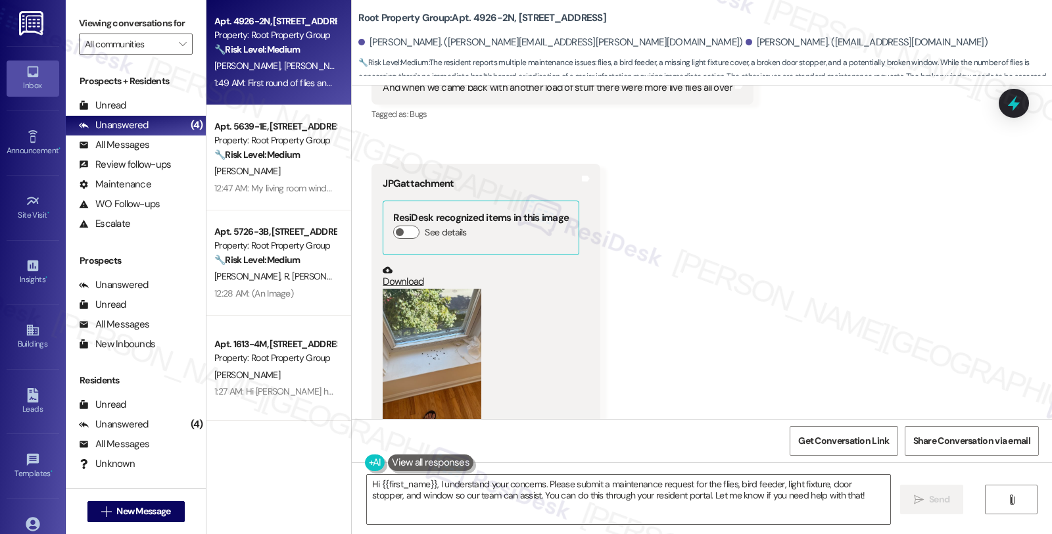
click at [441, 323] on button "Zoom image" at bounding box center [432, 355] width 99 height 132
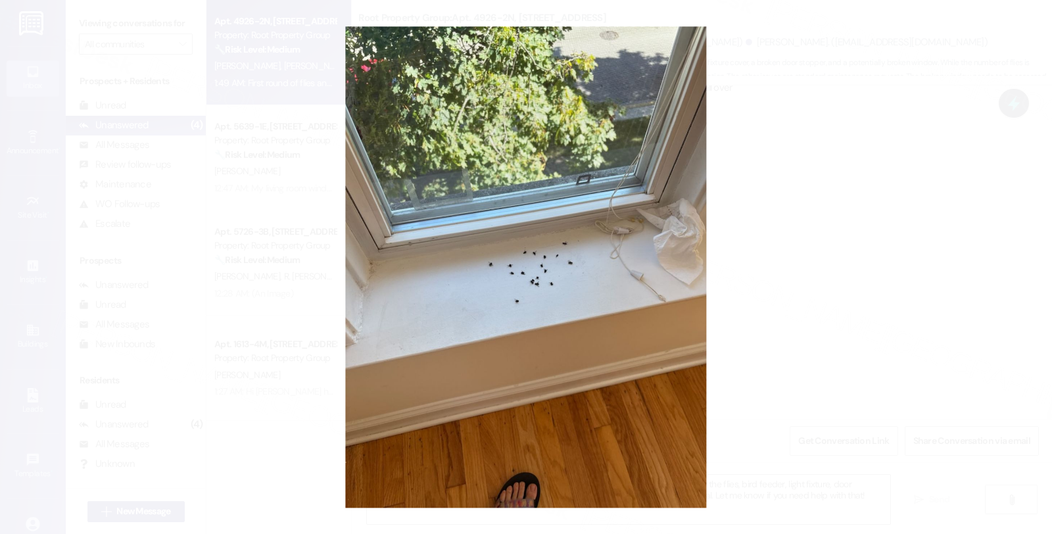
click at [879, 342] on button "Unzoom image" at bounding box center [526, 267] width 1052 height 534
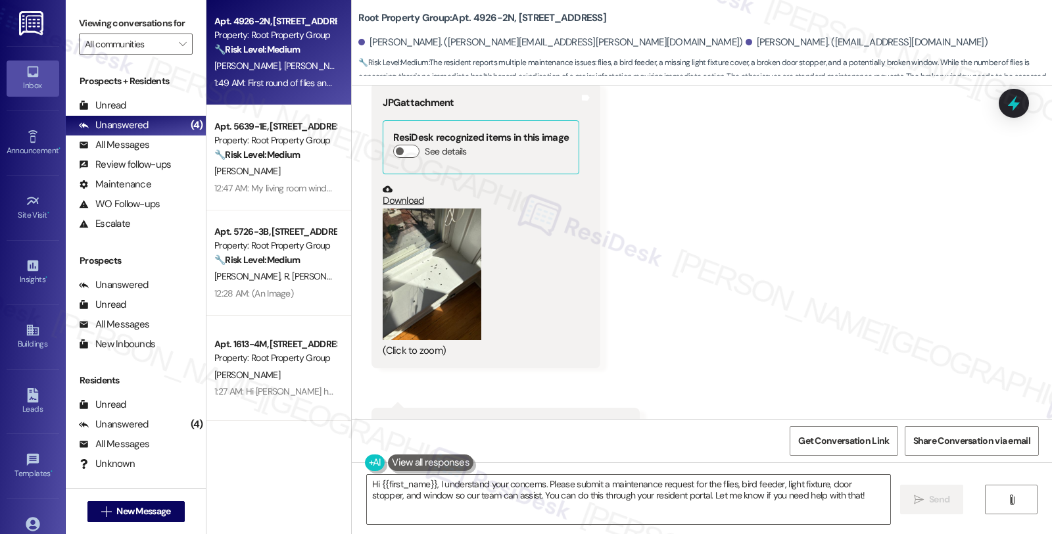
scroll to position [1114, 0]
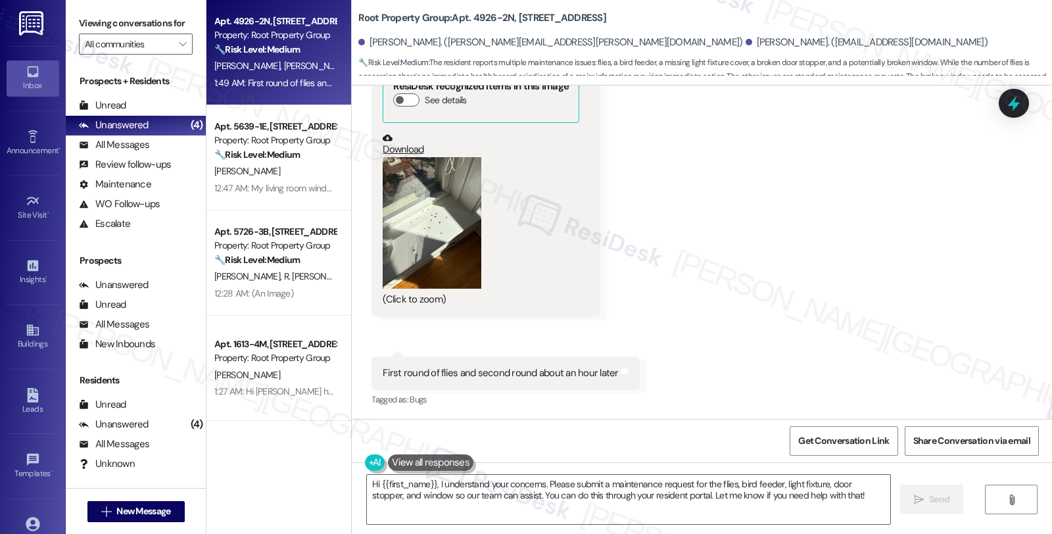
click at [422, 244] on button "Zoom image" at bounding box center [432, 223] width 99 height 132
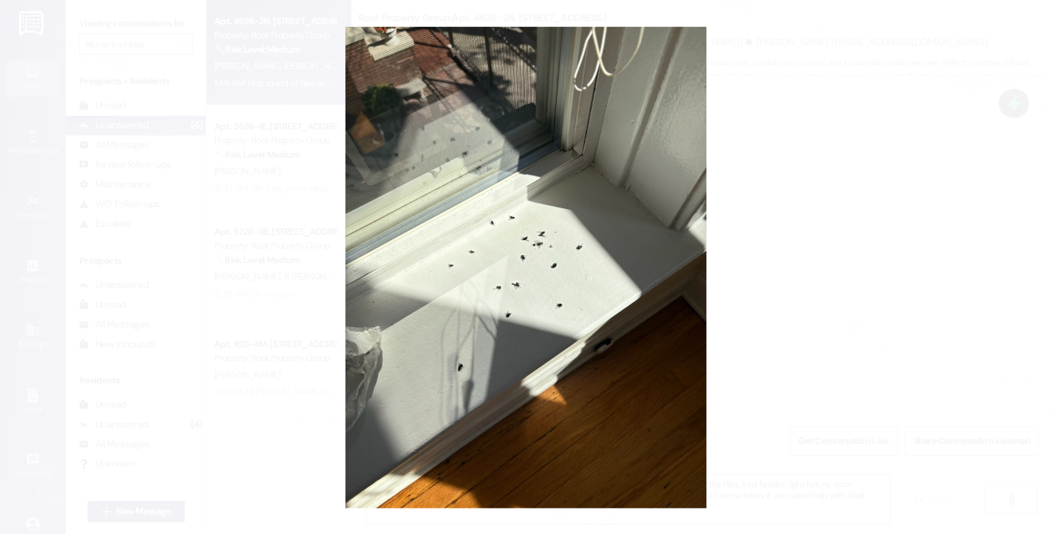
click at [805, 255] on button "Unzoom image" at bounding box center [526, 267] width 1052 height 534
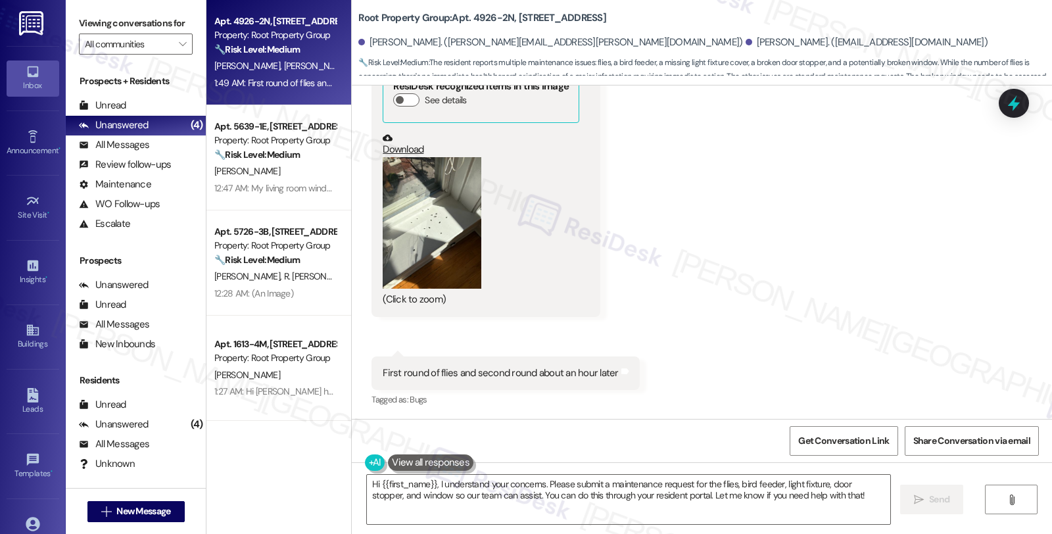
click at [770, 494] on textarea "Hi {{first_name}}, I understand your concerns. Please submit a maintenance requ…" at bounding box center [628, 499] width 523 height 49
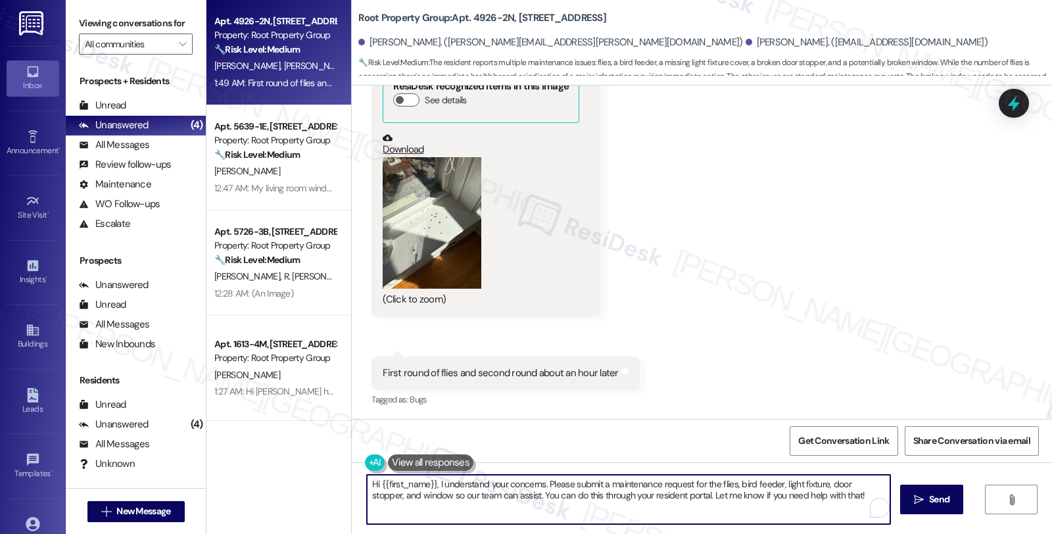
click at [770, 494] on textarea "Hi {{first_name}}, I understand your concerns. Please submit a maintenance requ…" at bounding box center [628, 499] width 523 height 49
click at [770, 497] on textarea "Hi {{first_name}}, I understand your concerns. Please submit a maintenance requ…" at bounding box center [626, 499] width 523 height 49
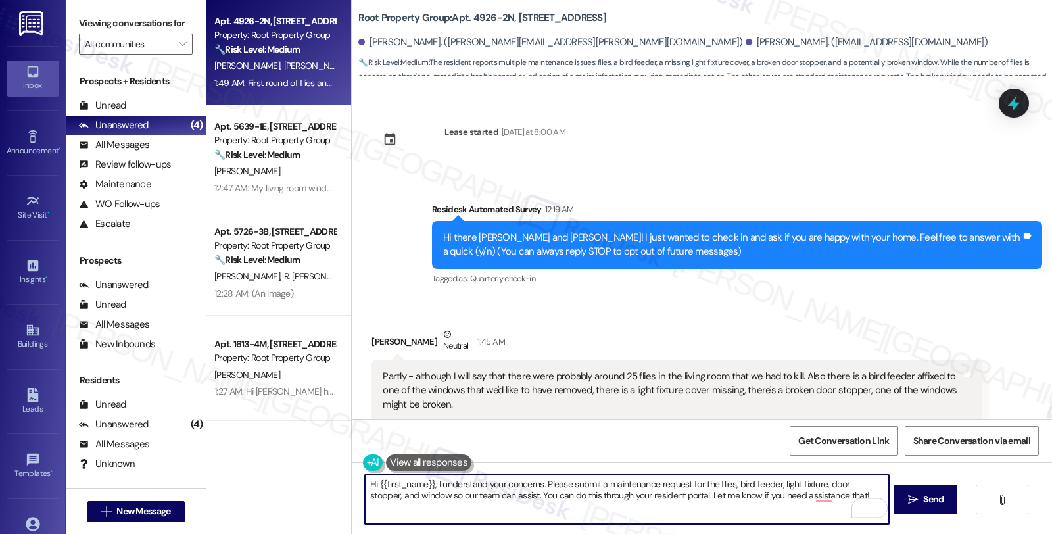
scroll to position [0, 0]
click at [374, 338] on div "Ambyr Leigh Neutral 1:45 AM" at bounding box center [677, 344] width 610 height 32
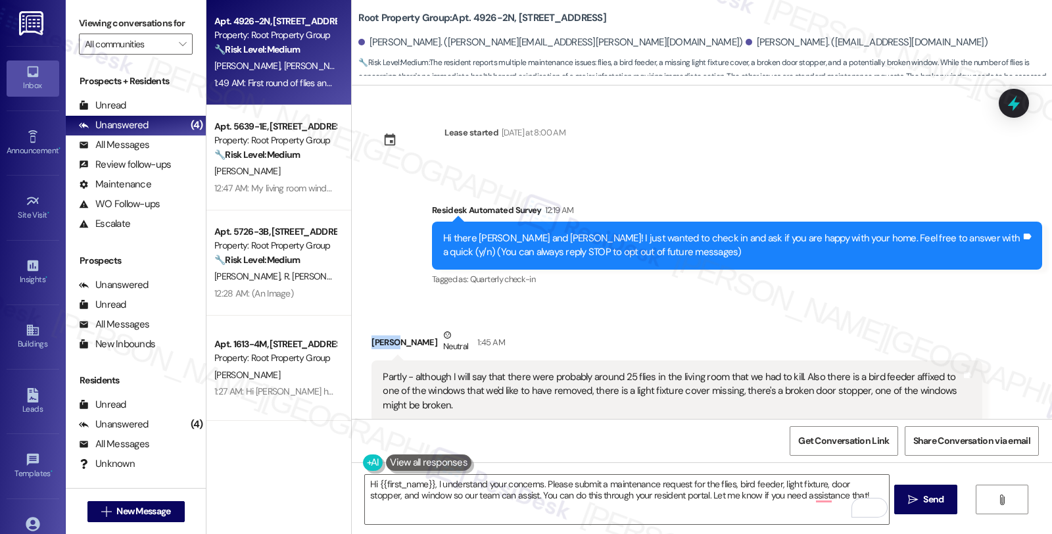
click at [374, 338] on div "Ambyr Leigh Neutral 1:45 AM" at bounding box center [677, 344] width 610 height 32
copy div "Ambyr"
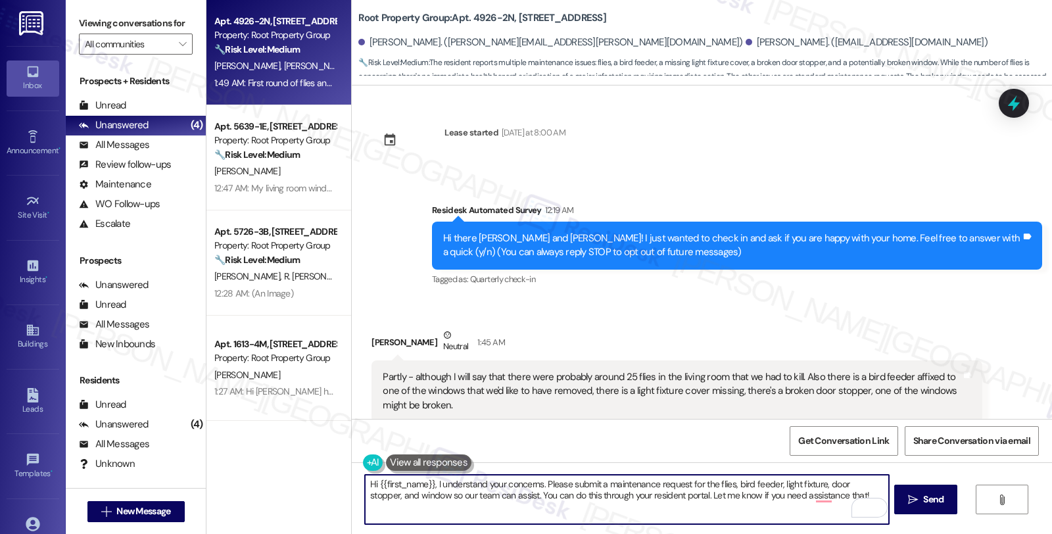
drag, startPoint x: 371, startPoint y: 485, endPoint x: 425, endPoint y: 485, distance: 54.6
click at [425, 485] on textarea "Hi {{first_name}}, I understand your concerns. Please submit a maintenance requ…" at bounding box center [626, 499] width 523 height 49
paste textarea "Ambyr"
click at [401, 487] on textarea "Hi Ambyr, I understand your concerns. Please submit a maintenance request for t…" at bounding box center [626, 499] width 523 height 49
click at [439, 508] on textarea "Hi Ambyr, thank you for your feedback. I understand your concerns. Please submi…" at bounding box center [626, 499] width 523 height 49
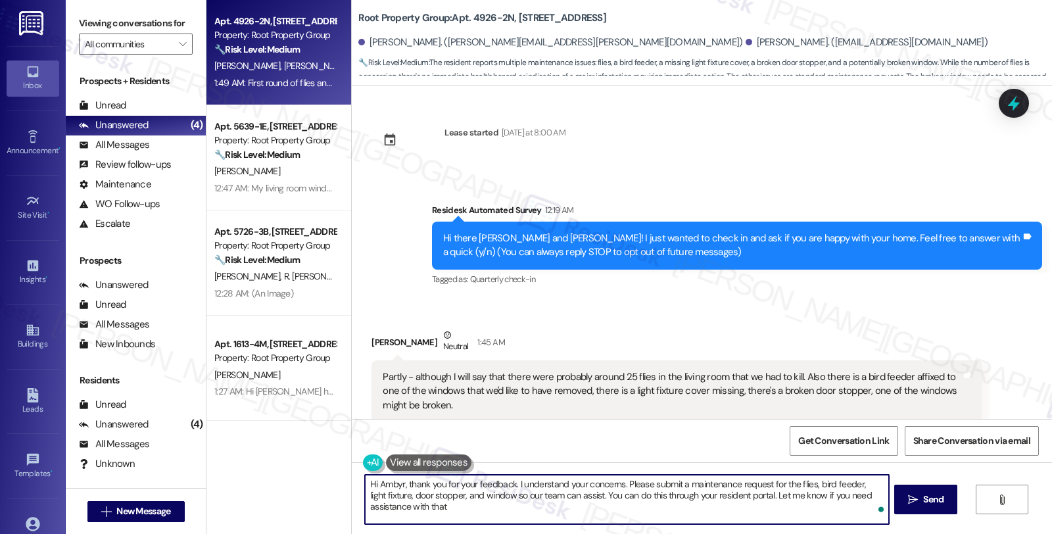
type textarea "Hi Ambyr, thank you for your feedback. I understand your concerns. Please submi…"
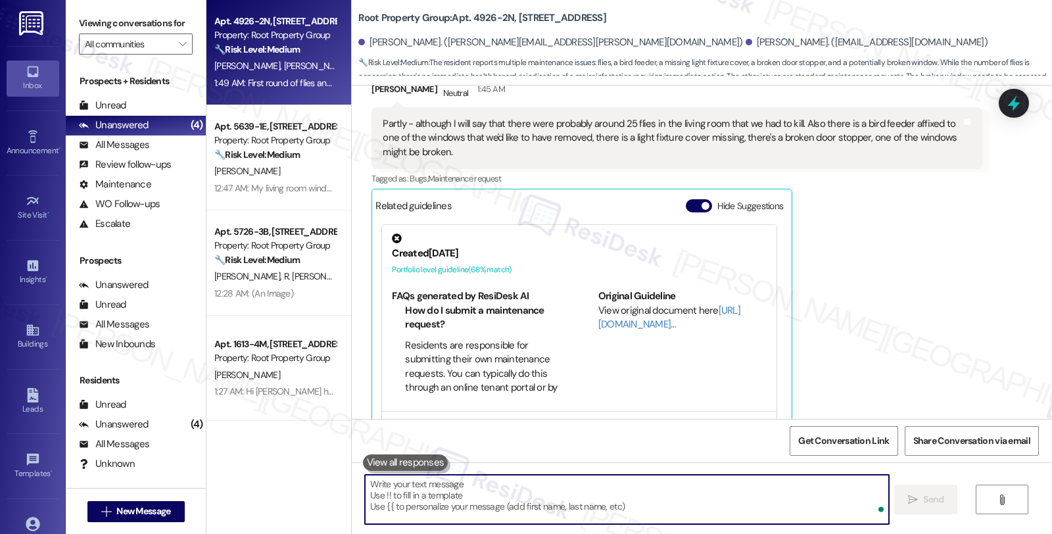
click at [551, 500] on textarea "To enrich screen reader interactions, please activate Accessibility in Grammarl…" at bounding box center [626, 499] width 523 height 49
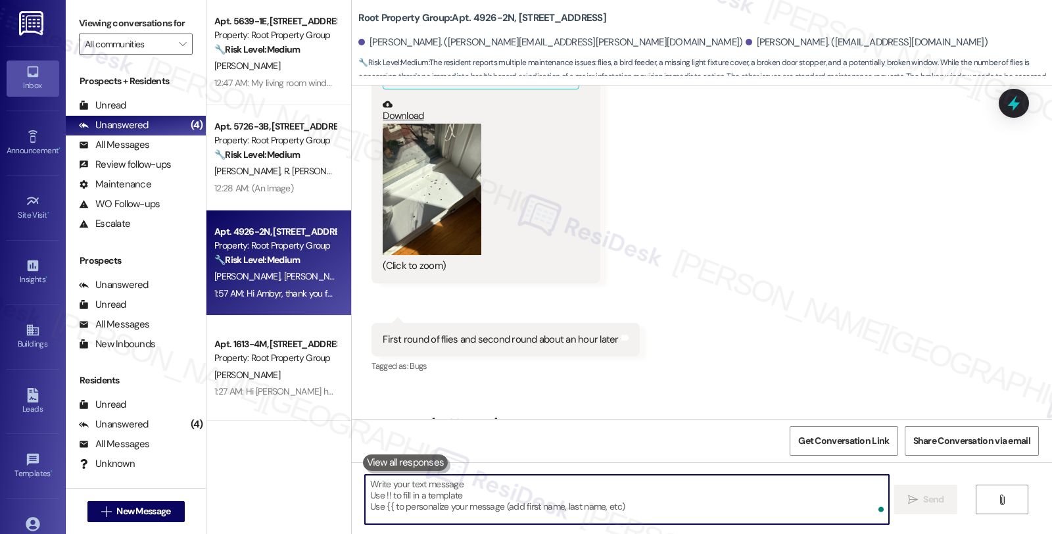
scroll to position [1219, 0]
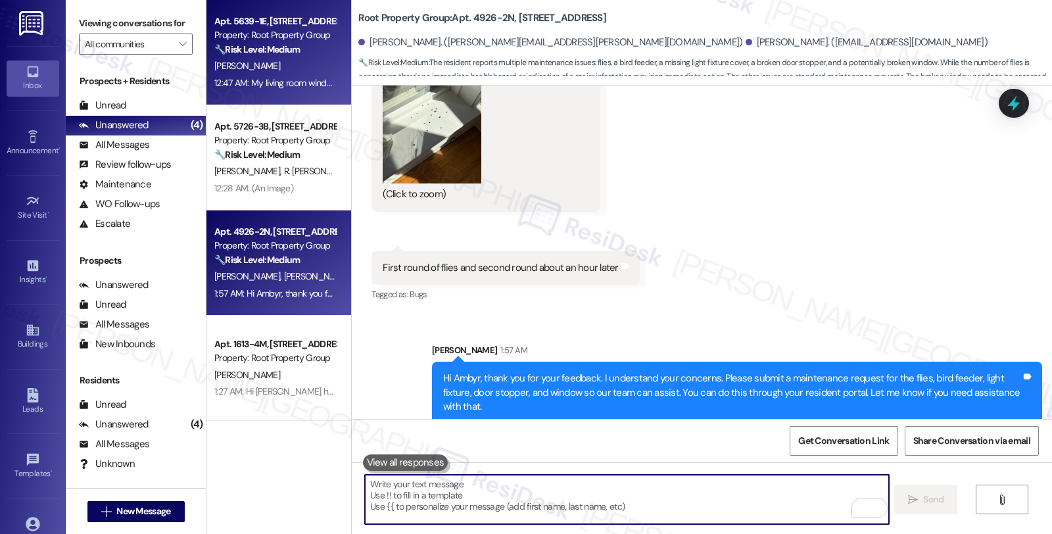
click at [320, 33] on div "Property: Root Property Group" at bounding box center [275, 35] width 122 height 14
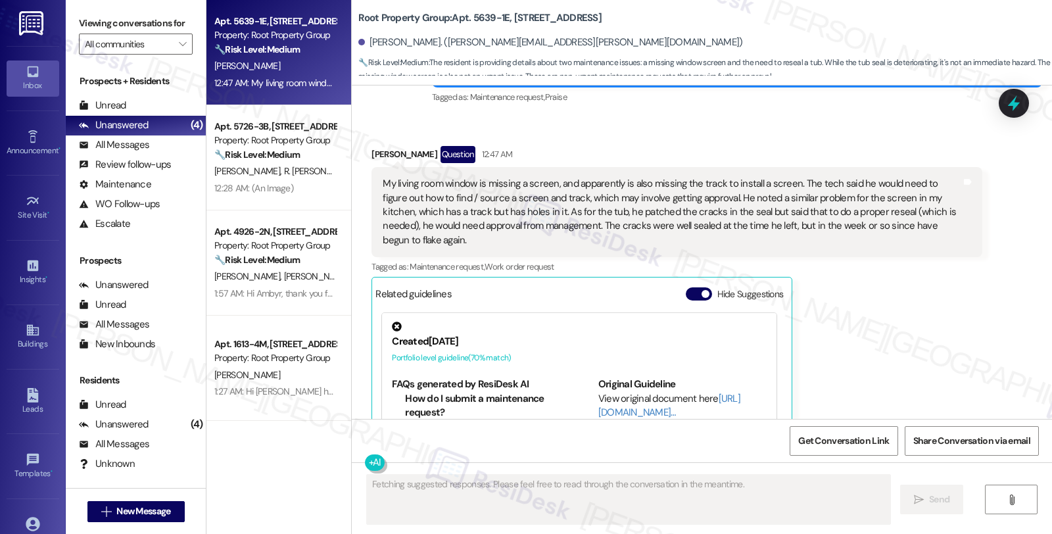
scroll to position [1720, 0]
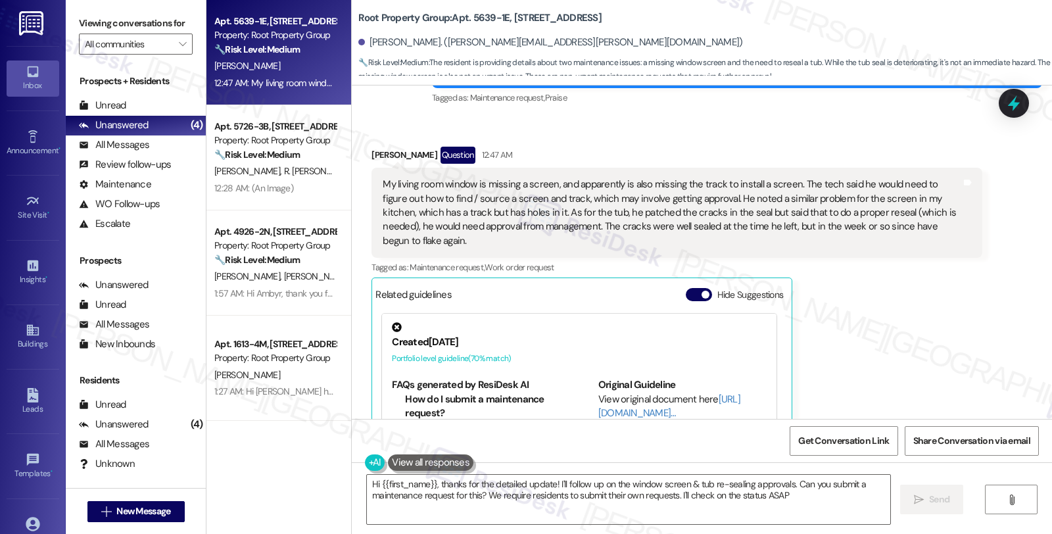
type textarea "Hi {{first_name}}, thanks for the detailed update! I'll follow up on the window…"
